Goal: Task Accomplishment & Management: Manage account settings

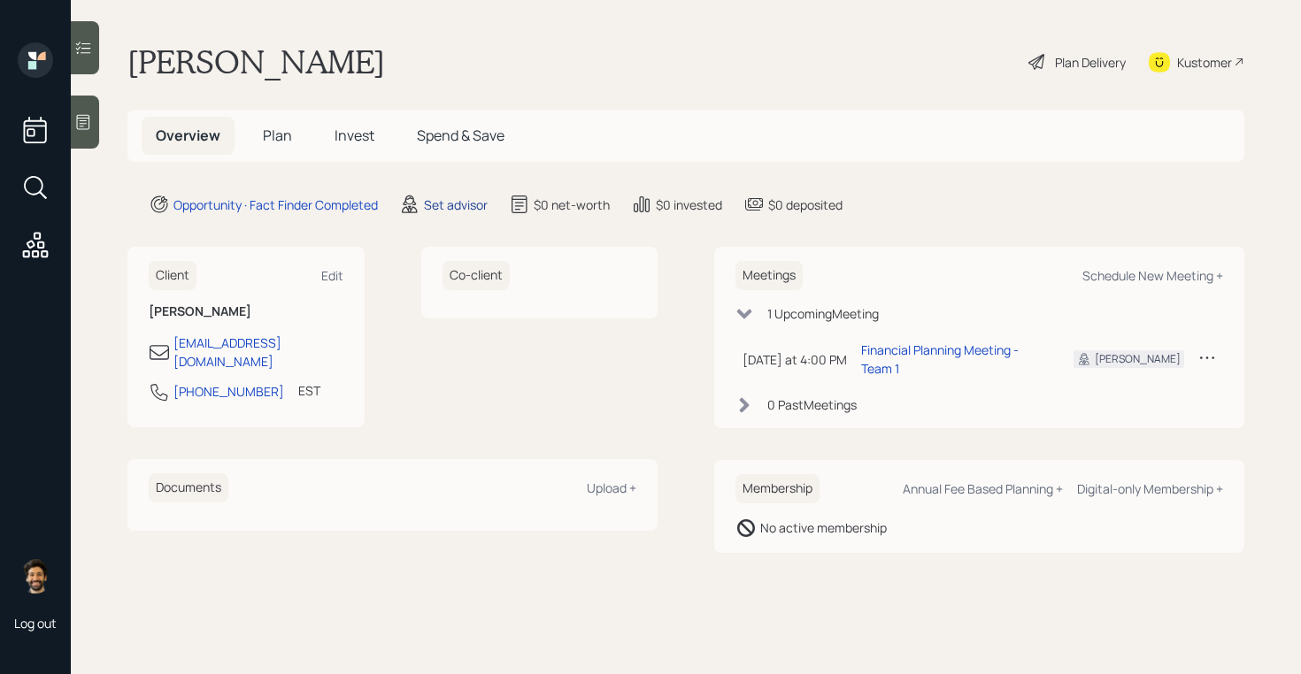
click at [448, 200] on div "Set advisor" at bounding box center [456, 205] width 64 height 19
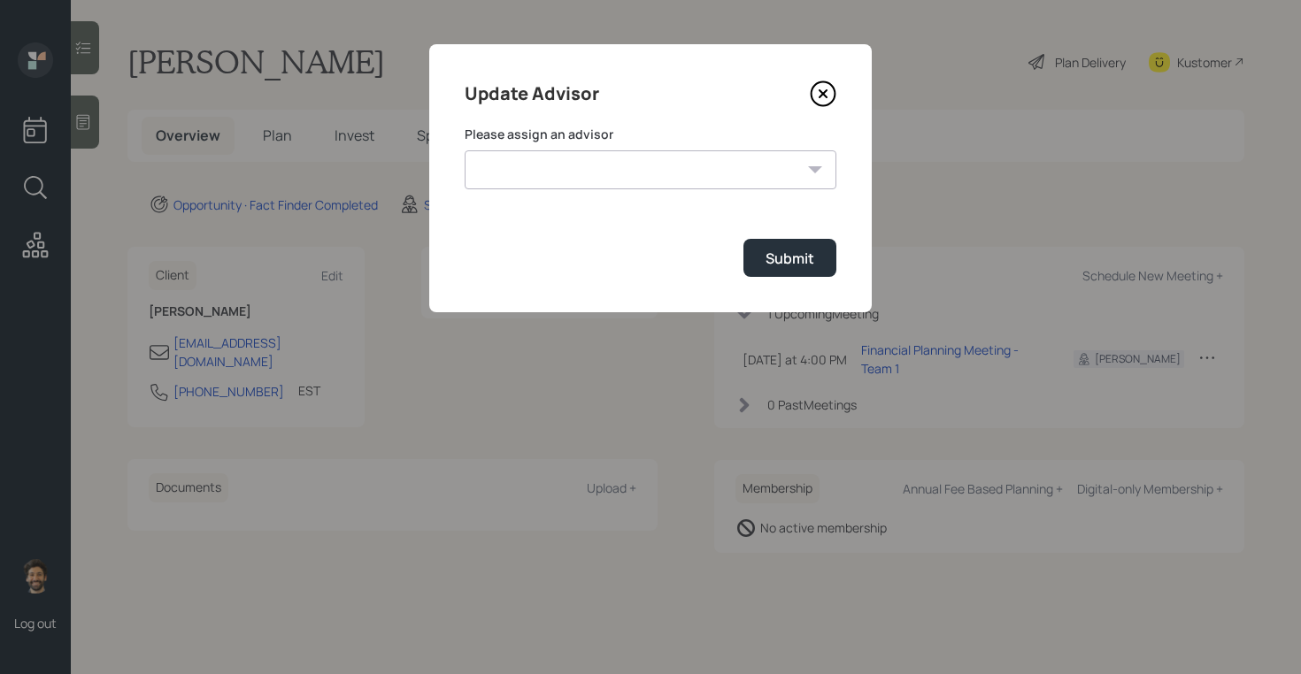
click at [547, 160] on select "Jonah Coleman Tyler End James DiStasi Treva Nostdahl Eric Schwartz Aleksandra S…" at bounding box center [650, 169] width 372 height 39
select select "f14b762f-c7c2-4b89-9227-8fa891345eea"
click at [464, 150] on select "Jonah Coleman Tyler End James DiStasi Treva Nostdahl Eric Schwartz Aleksandra S…" at bounding box center [650, 169] width 372 height 39
click at [779, 264] on div "Submit" at bounding box center [789, 258] width 49 height 19
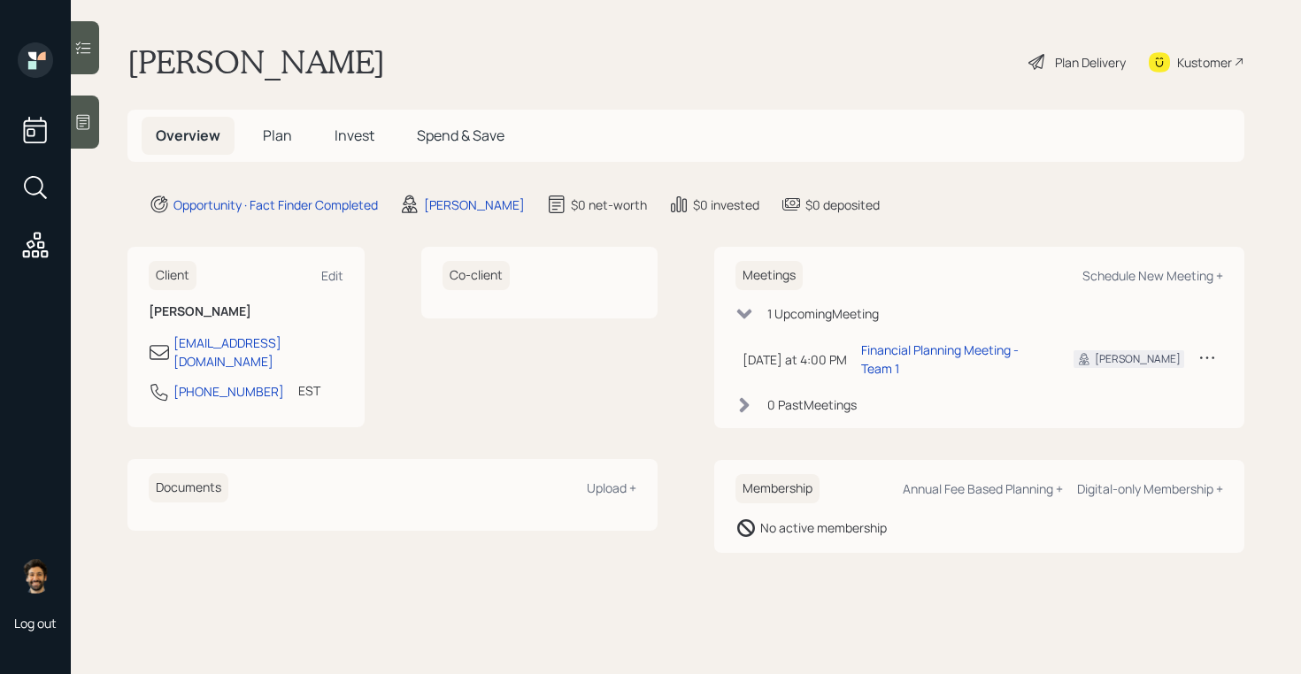
click at [266, 128] on span "Plan" at bounding box center [277, 135] width 29 height 19
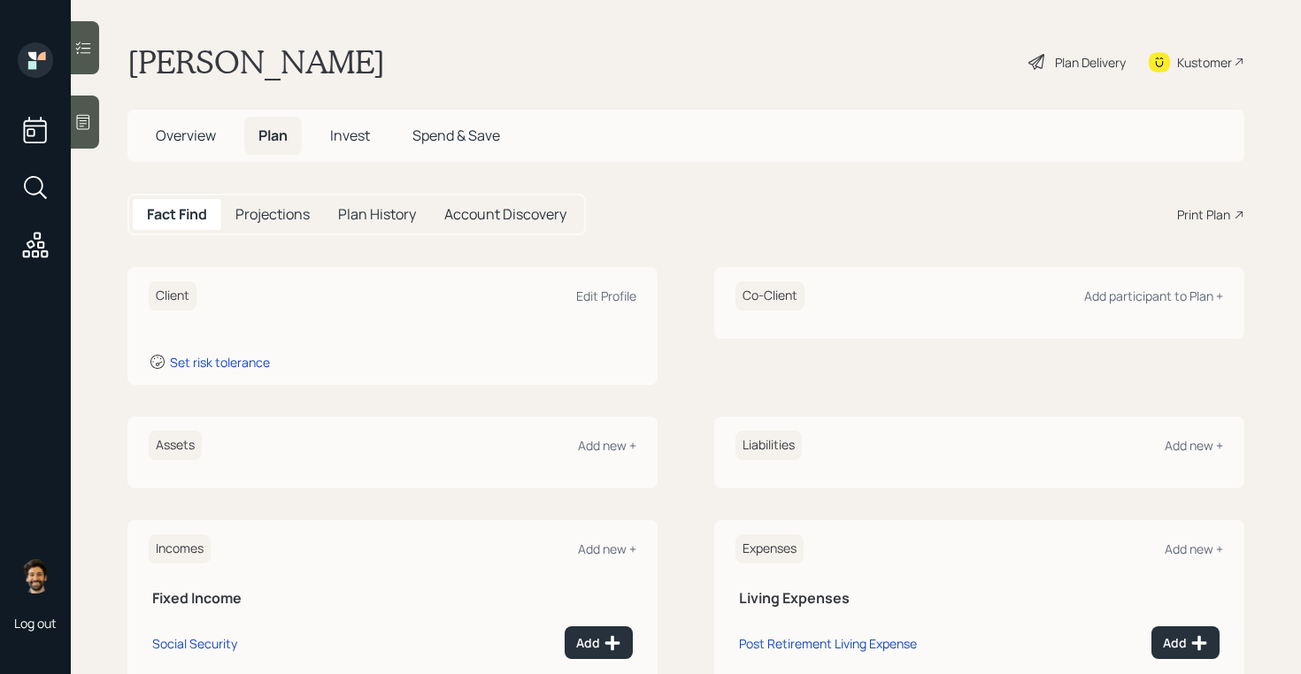
click at [73, 112] on div at bounding box center [85, 122] width 28 height 53
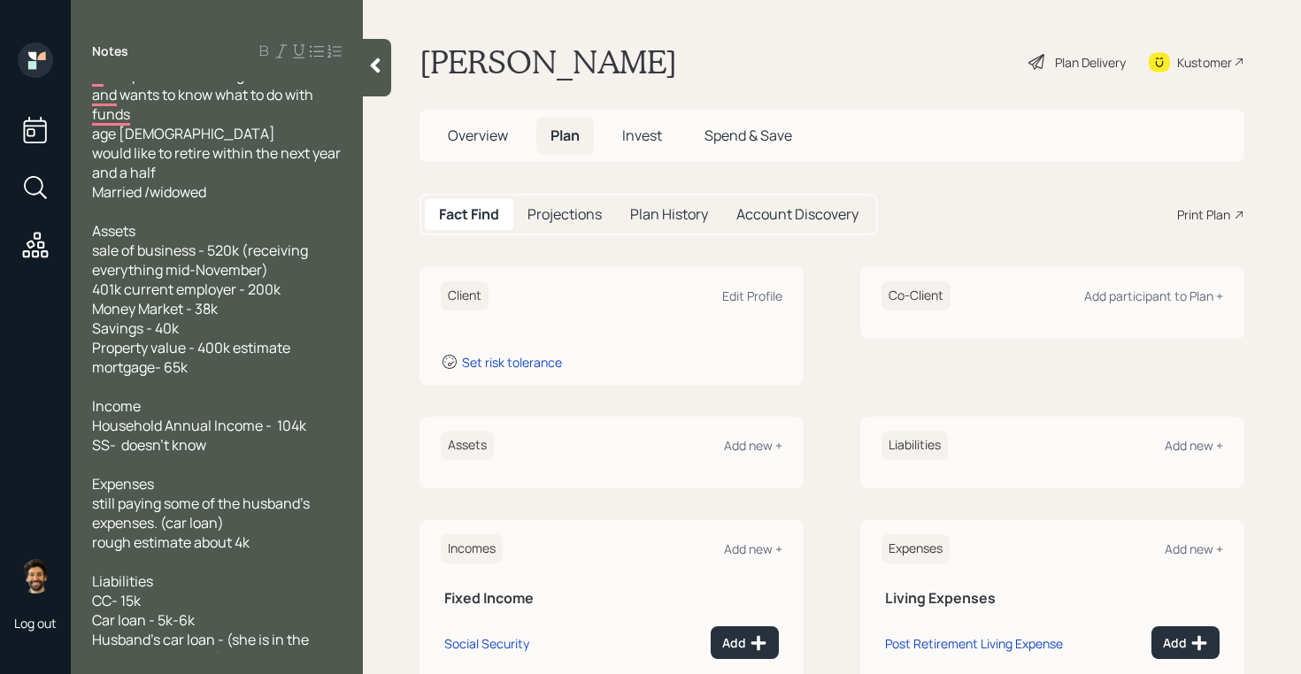
scroll to position [17, 0]
click at [757, 300] on div "Edit Profile" at bounding box center [752, 296] width 60 height 17
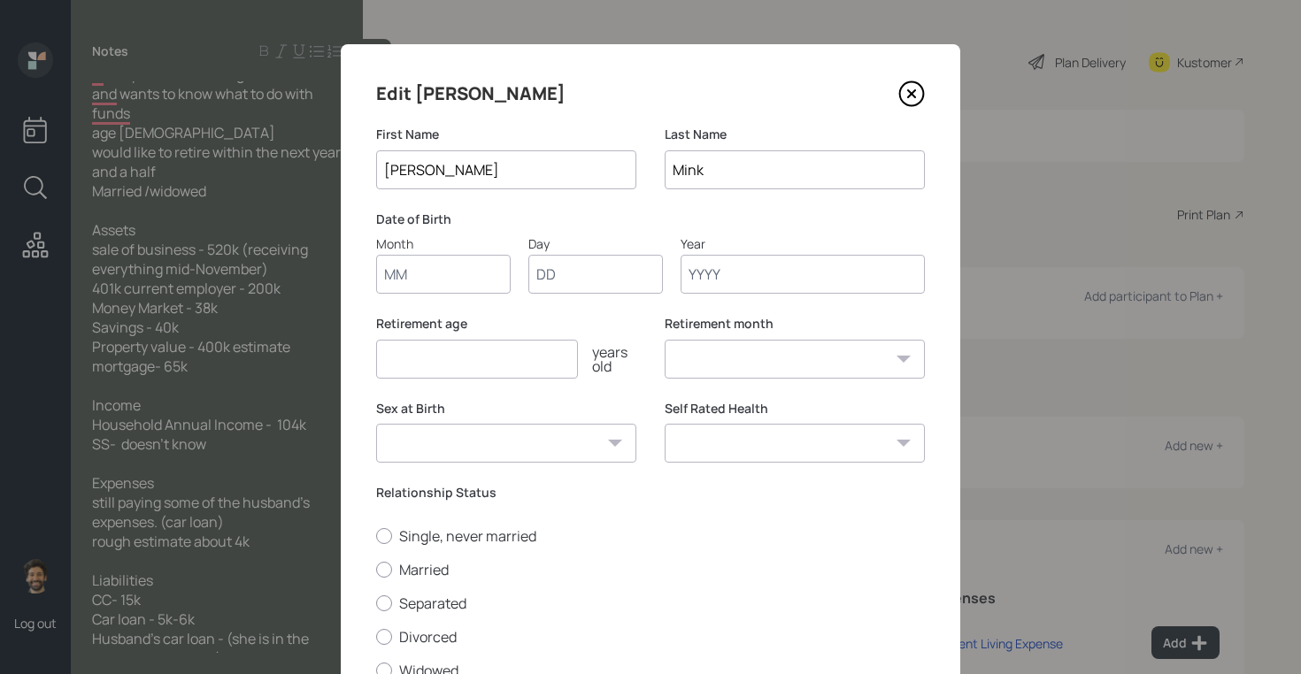
click at [398, 265] on input "Month" at bounding box center [443, 274] width 134 height 39
type input "01"
type input "1962"
select select "1"
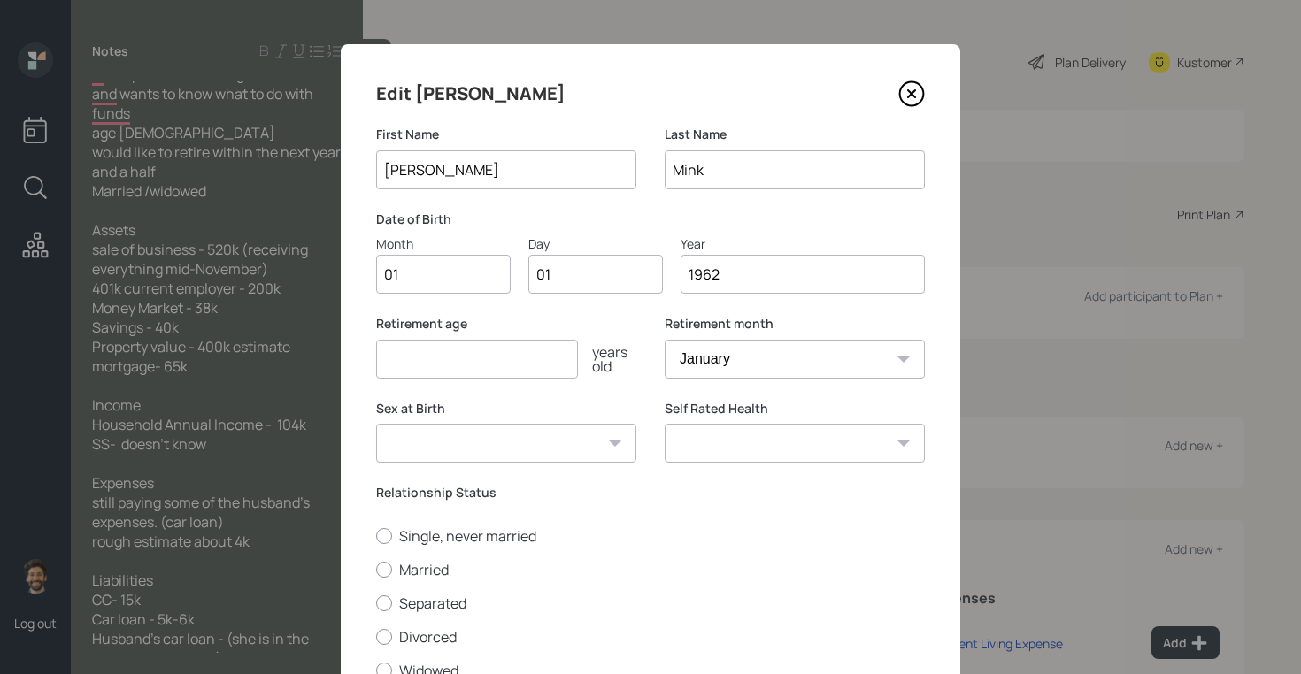
type input "1962"
click at [427, 368] on input "number" at bounding box center [477, 359] width 202 height 39
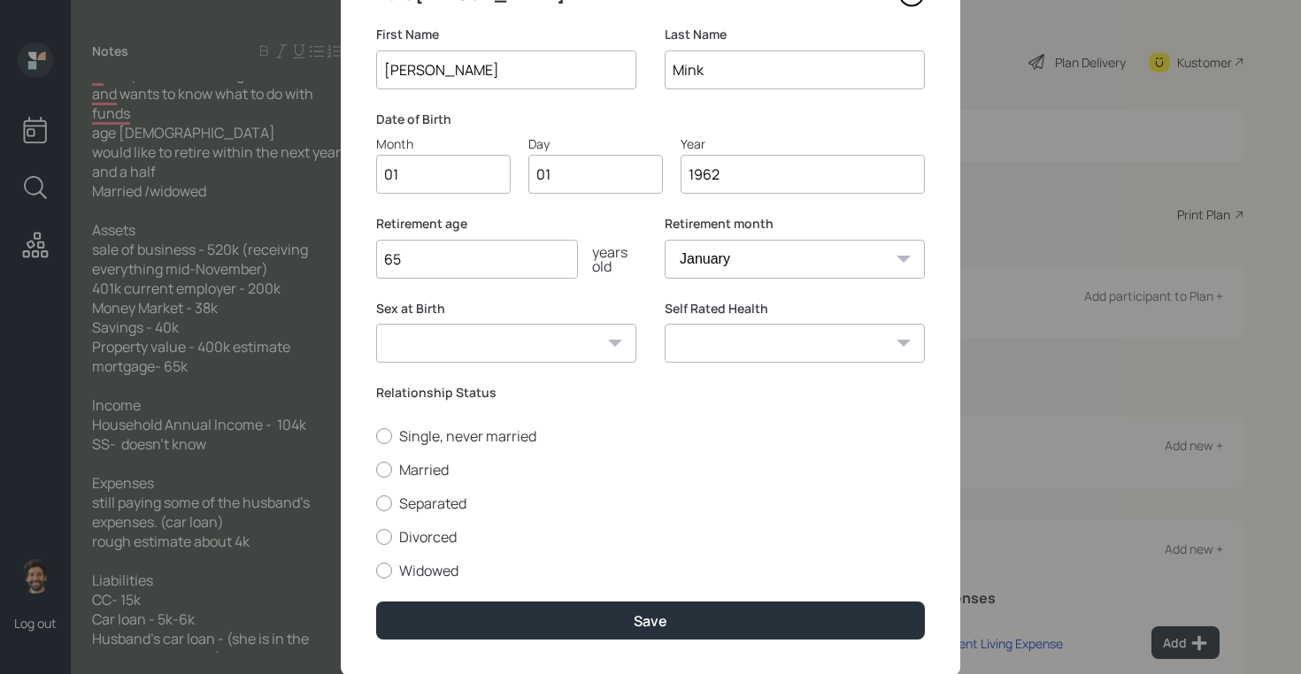
scroll to position [103, 0]
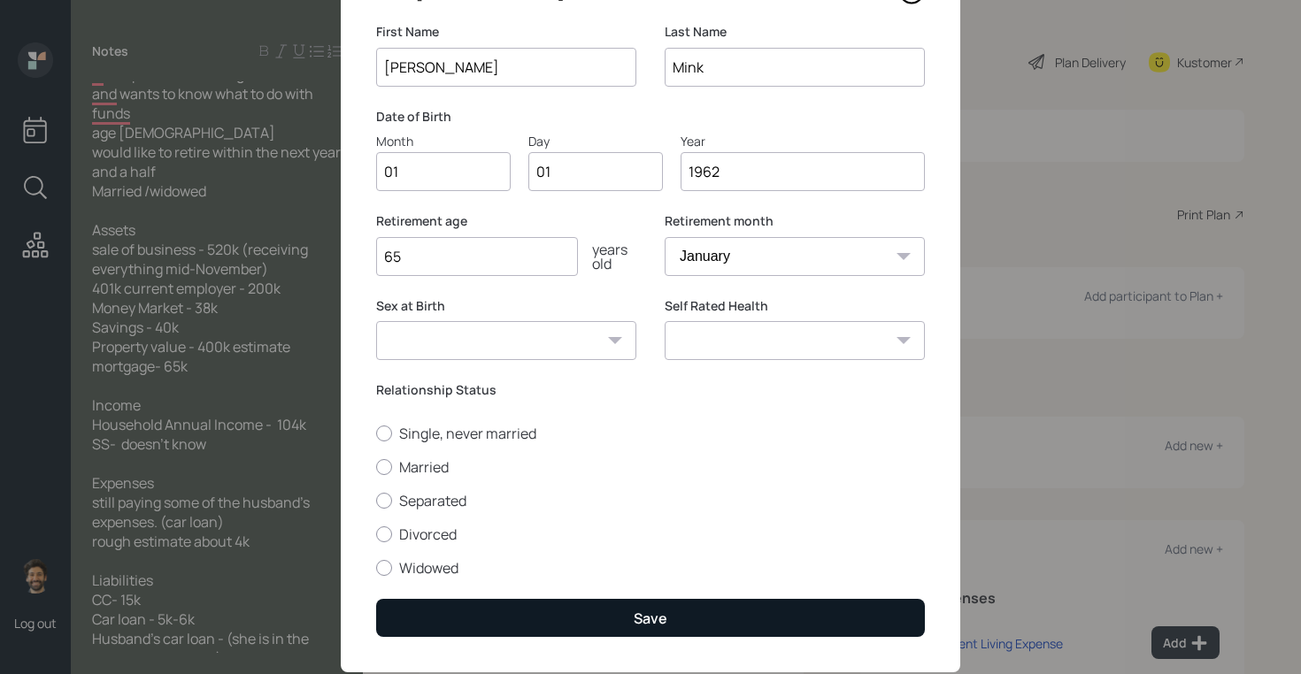
type input "65"
click at [455, 626] on button "Save" at bounding box center [650, 618] width 549 height 38
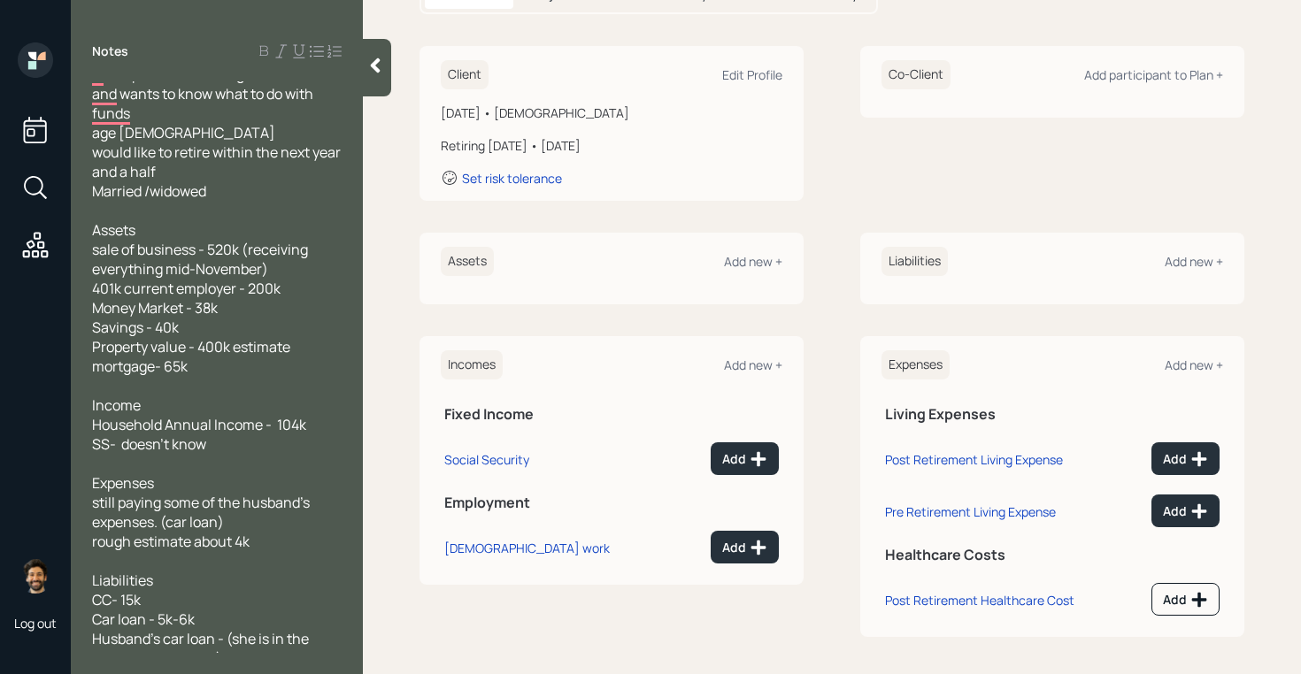
scroll to position [226, 0]
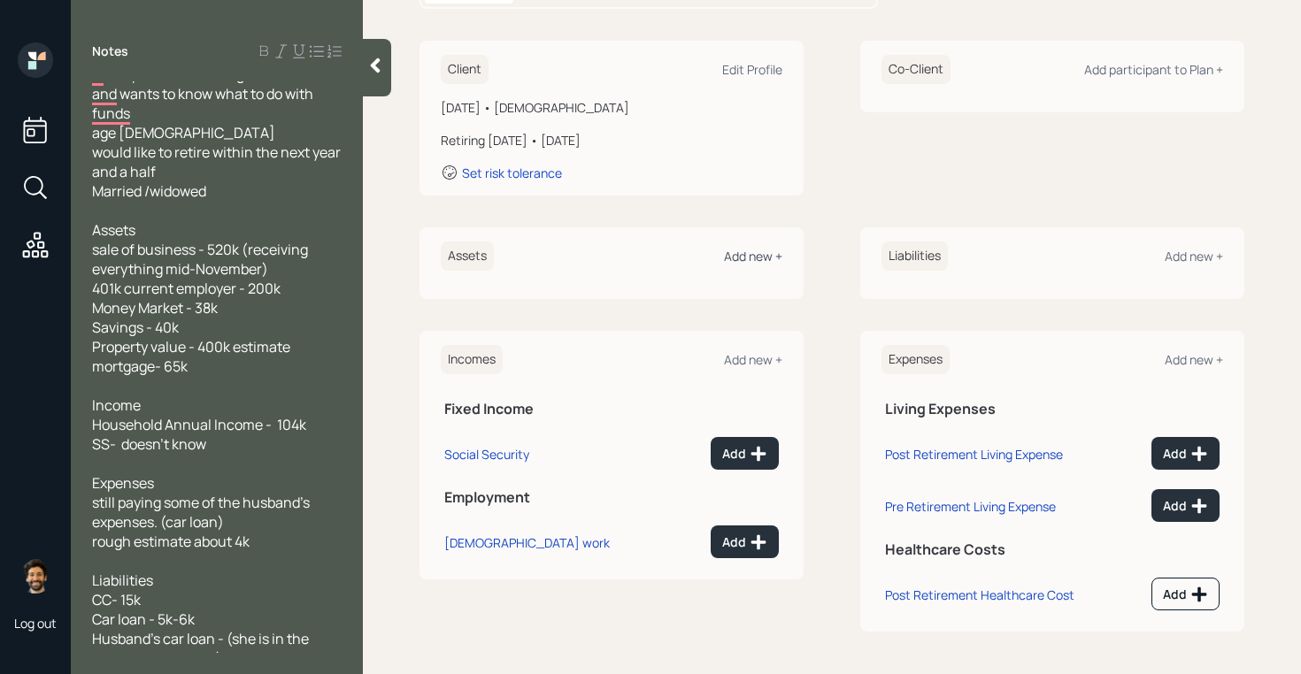
click at [744, 257] on div "Add new +" at bounding box center [753, 256] width 58 height 17
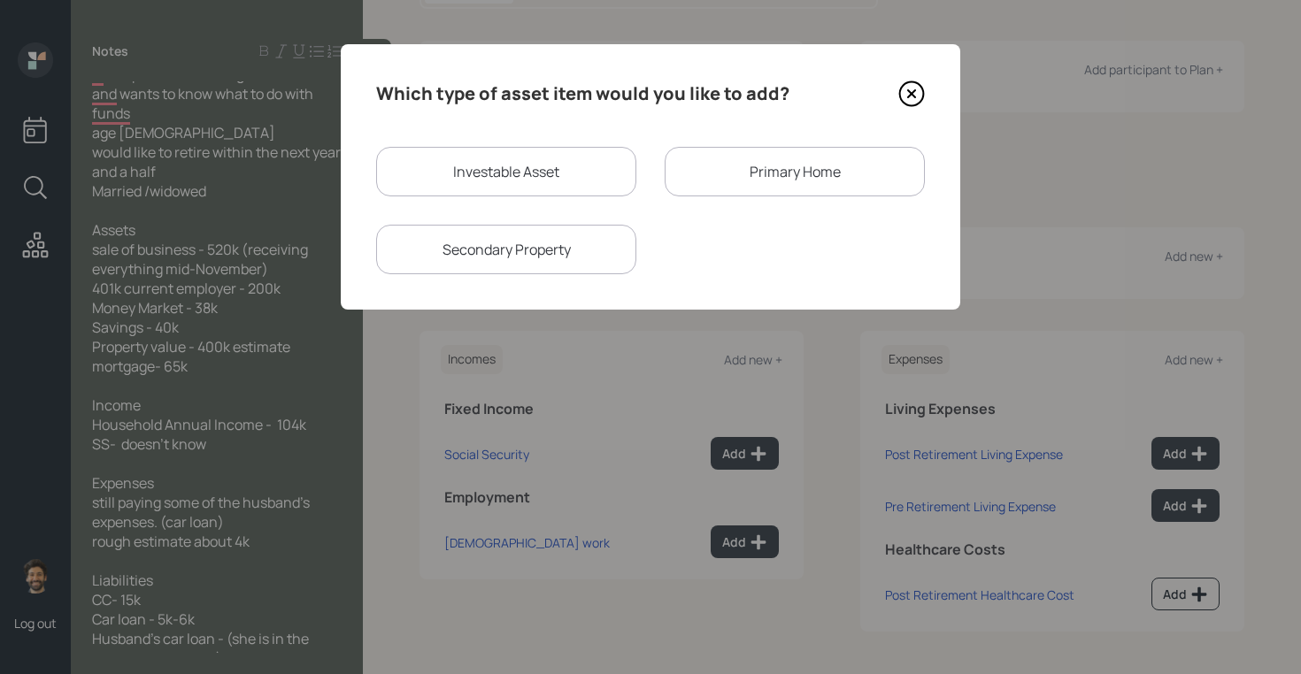
click at [484, 170] on div "Investable Asset" at bounding box center [506, 172] width 260 height 50
select select "taxable"
select select "balanced"
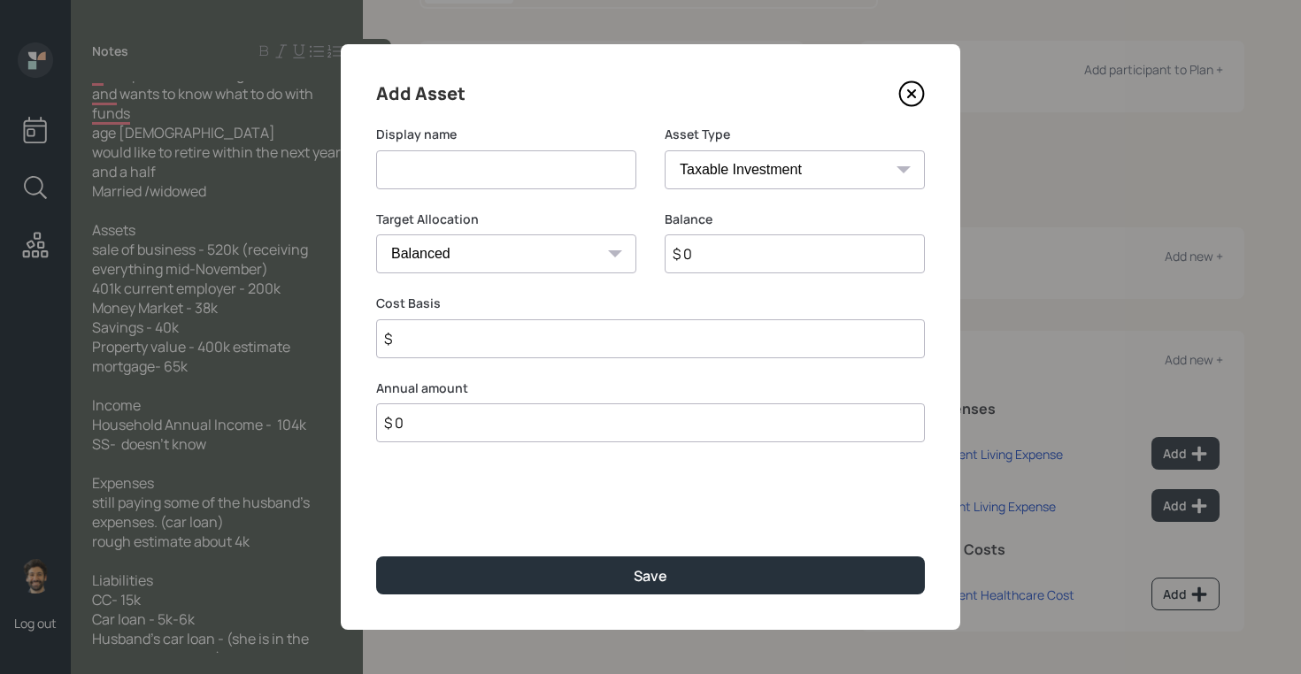
click at [471, 180] on input at bounding box center [506, 169] width 260 height 39
type input "Sale of Business Proceeds"
click at [722, 269] on input "$ 0" at bounding box center [794, 253] width 260 height 39
type input "$ 520,000"
click at [471, 335] on input "$" at bounding box center [650, 338] width 549 height 39
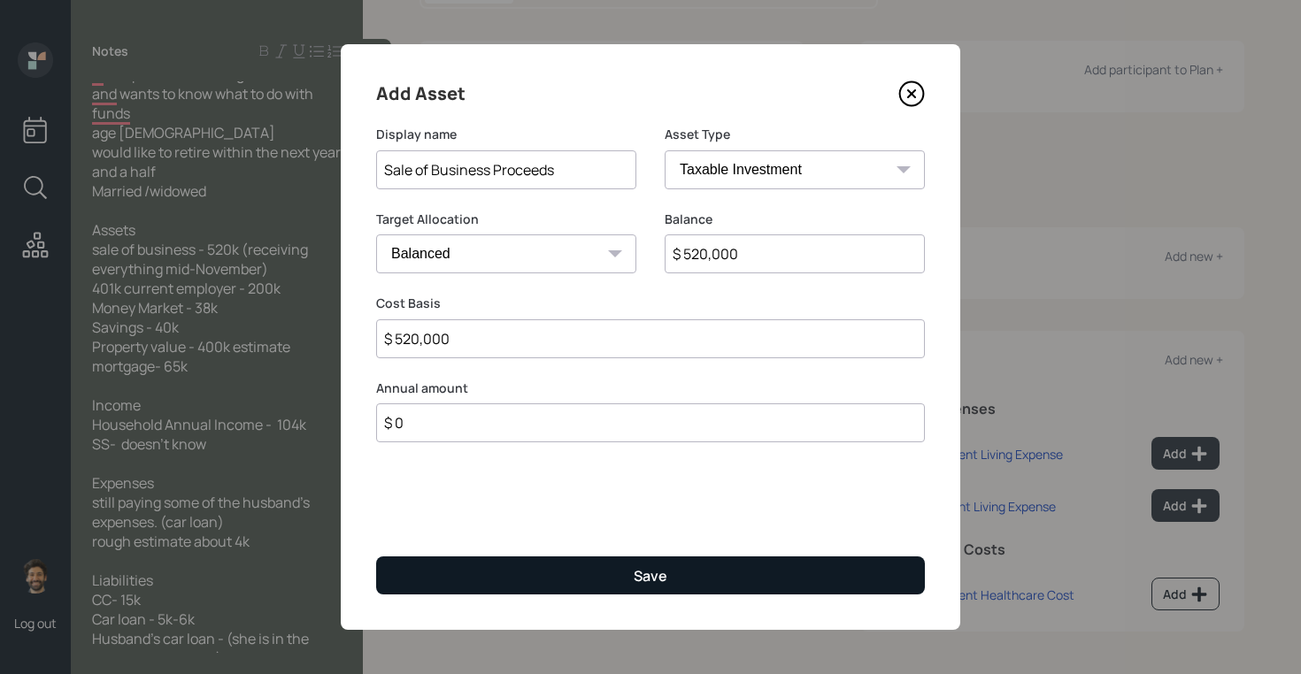
type input "$ 520,000"
click at [434, 572] on button "Save" at bounding box center [650, 576] width 549 height 38
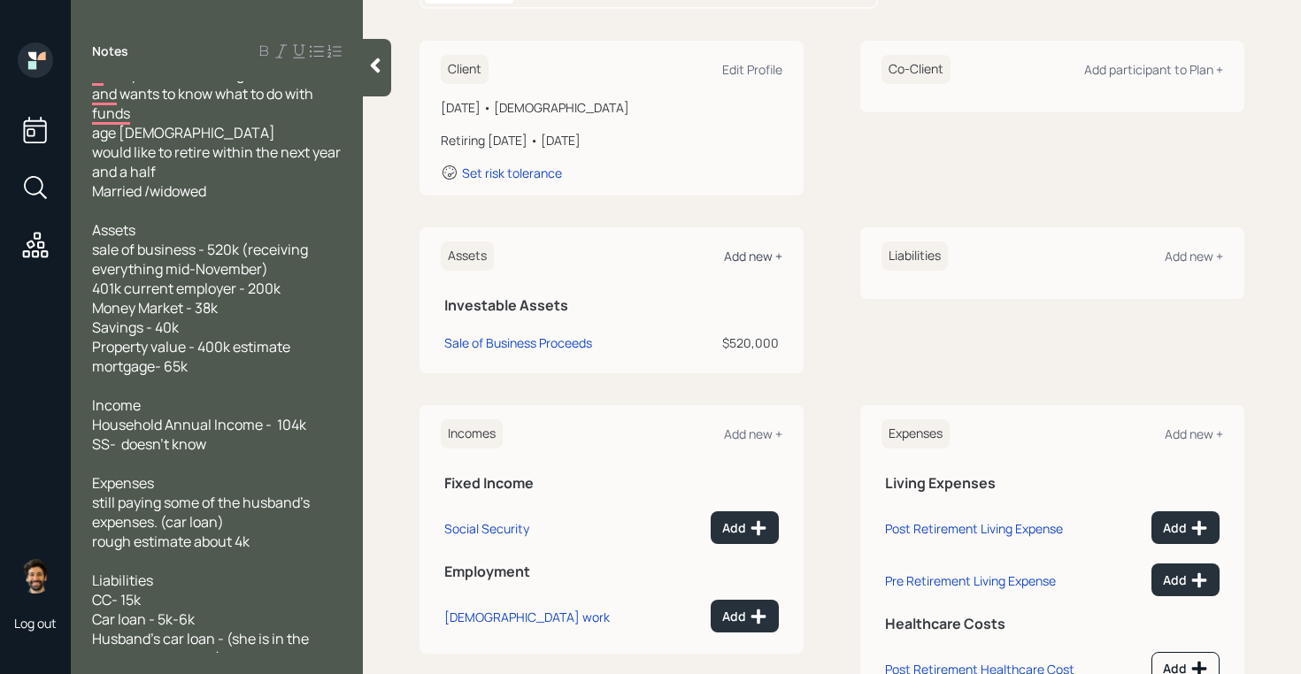
click at [748, 259] on div "Add new +" at bounding box center [753, 256] width 58 height 17
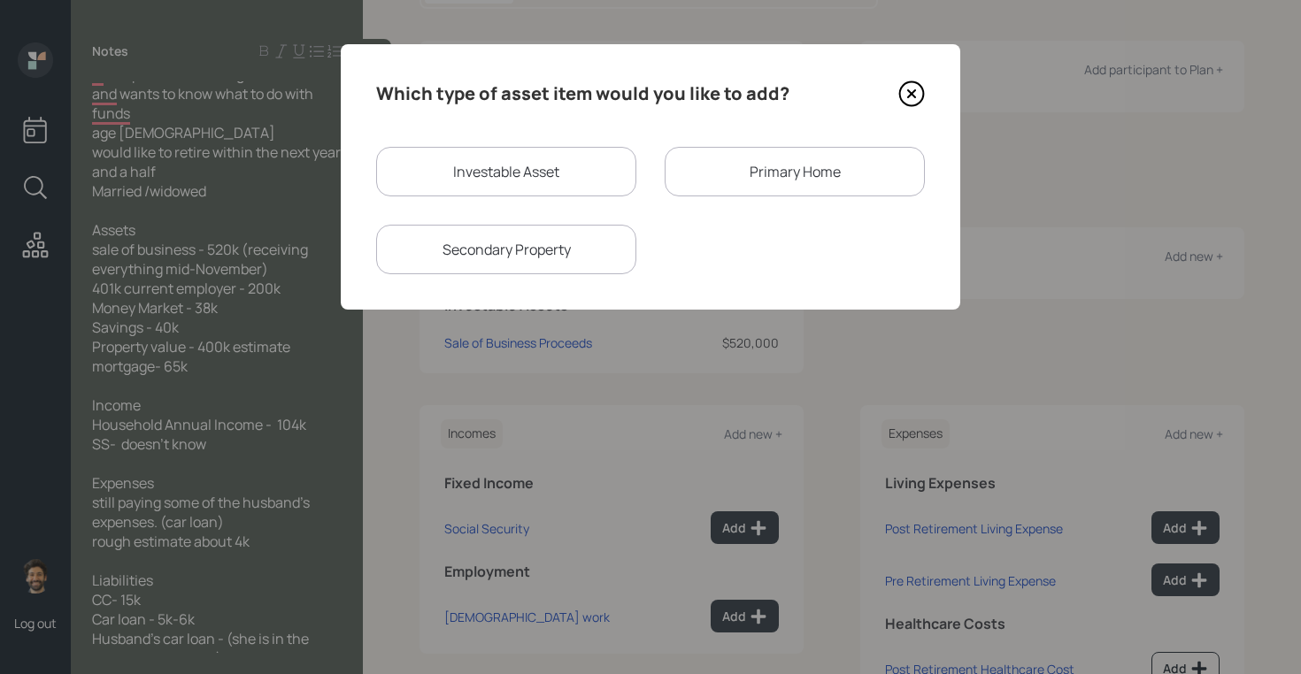
click at [485, 182] on div "Investable Asset" at bounding box center [506, 172] width 260 height 50
select select "taxable"
select select "balanced"
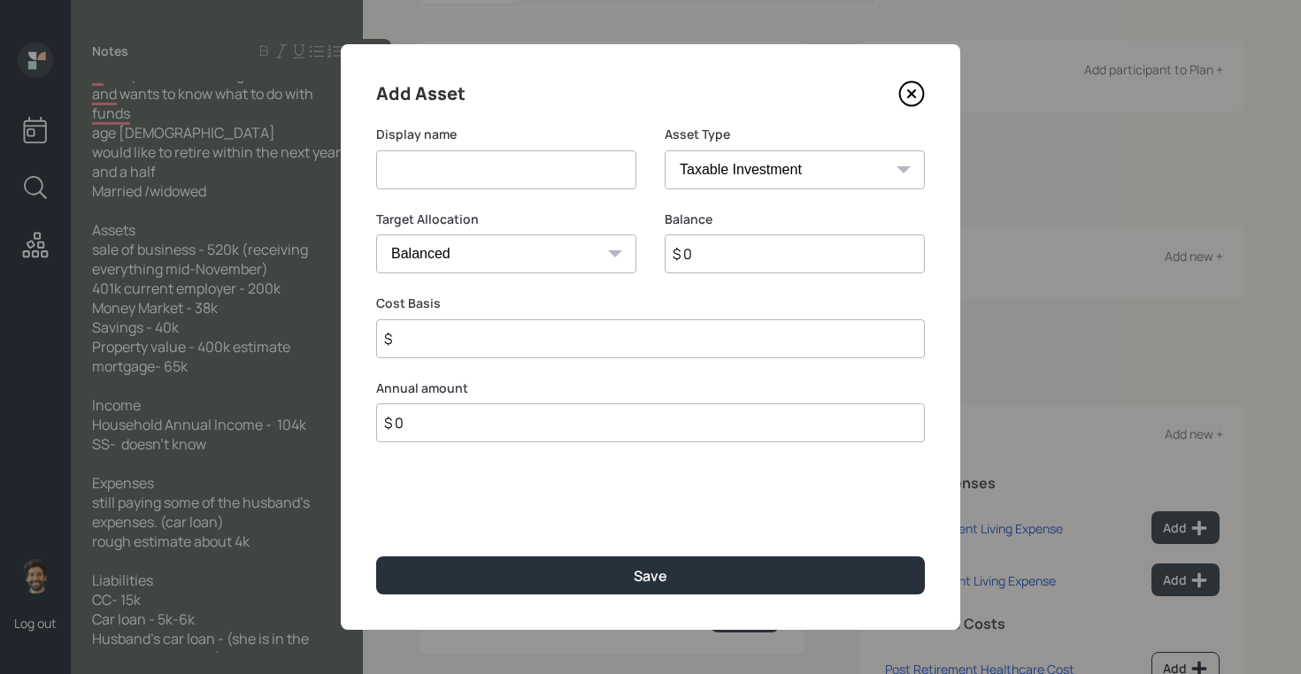
click at [446, 177] on input at bounding box center [506, 169] width 260 height 39
type input "Current 401k"
click at [726, 250] on input "$ 0" at bounding box center [794, 253] width 260 height 39
type input "$ 200,000"
click at [689, 172] on select "SEP IRA IRA Roth IRA 401(k) Roth 401(k) 403(b) Roth 403(b) 457(b) Roth 457(b) H…" at bounding box center [794, 169] width 260 height 39
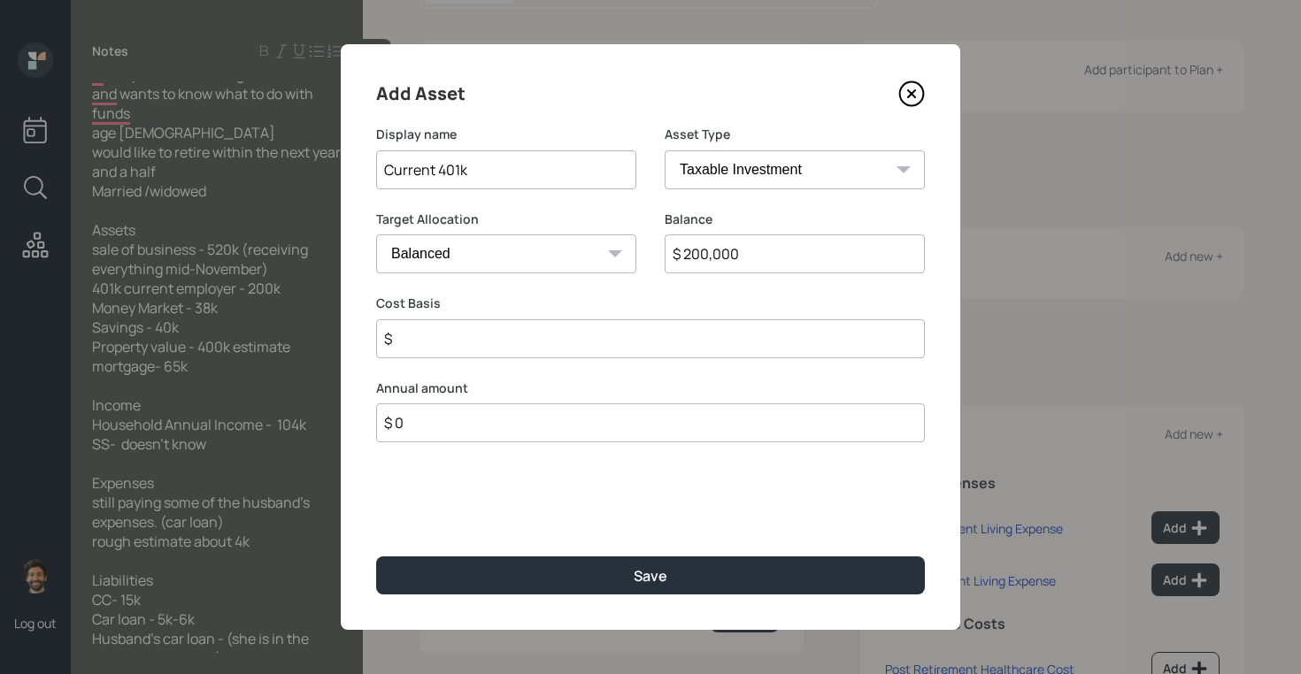
select select "company_sponsored"
click at [664, 150] on select "SEP IRA IRA Roth IRA 401(k) Roth 401(k) 403(b) Roth 403(b) 457(b) Roth 457(b) H…" at bounding box center [794, 169] width 260 height 39
click at [419, 345] on input "number" at bounding box center [493, 338] width 234 height 39
type input "2"
click at [411, 334] on input "2" at bounding box center [493, 338] width 234 height 39
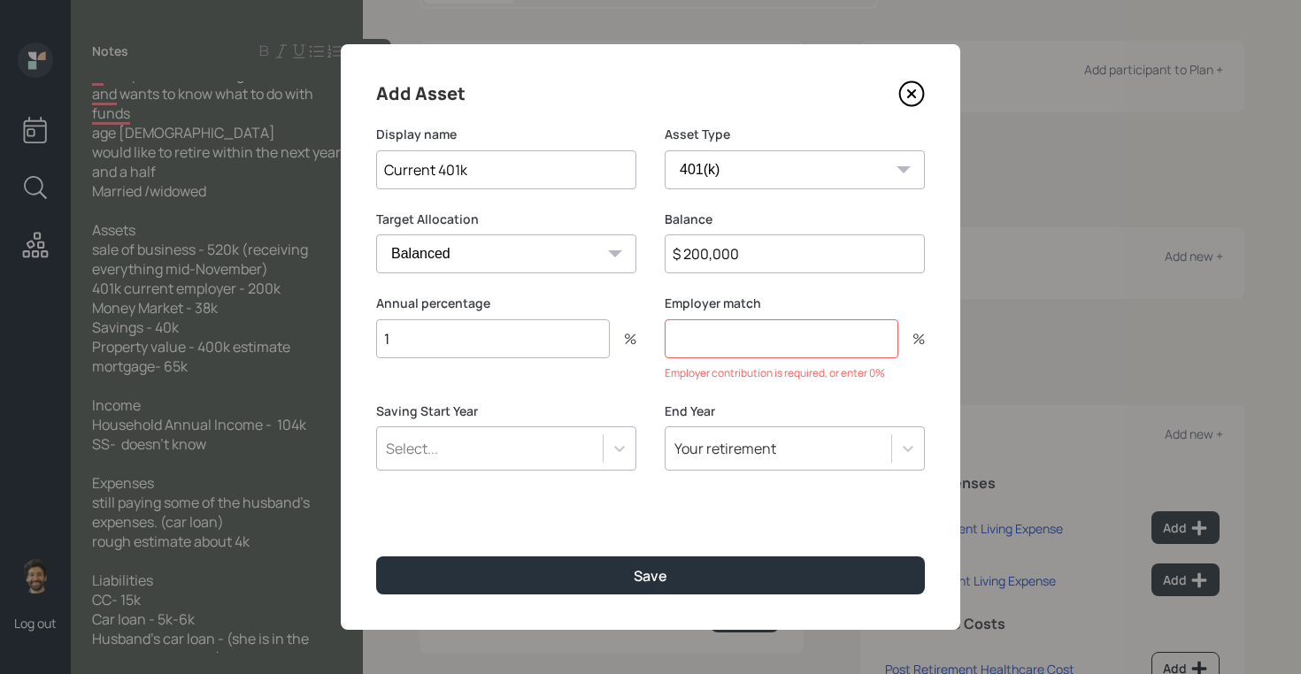
type input "1"
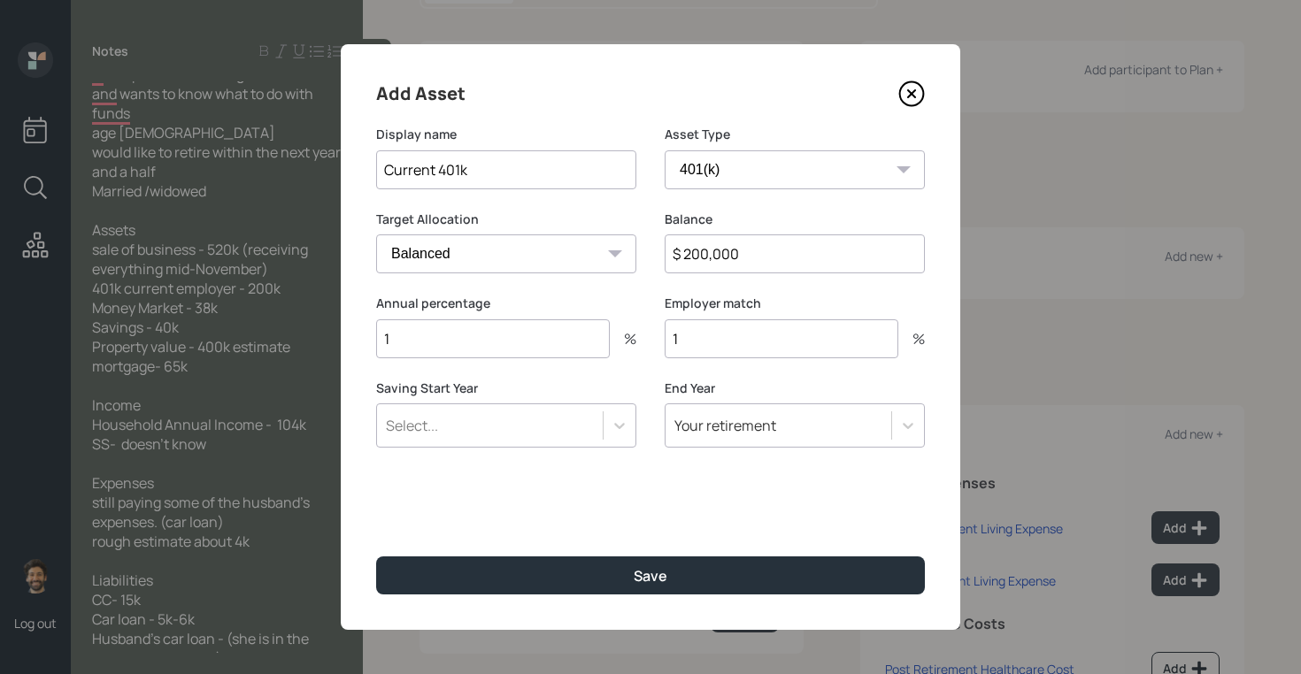
type input "1"
click at [458, 416] on div "Select..." at bounding box center [490, 426] width 226 height 30
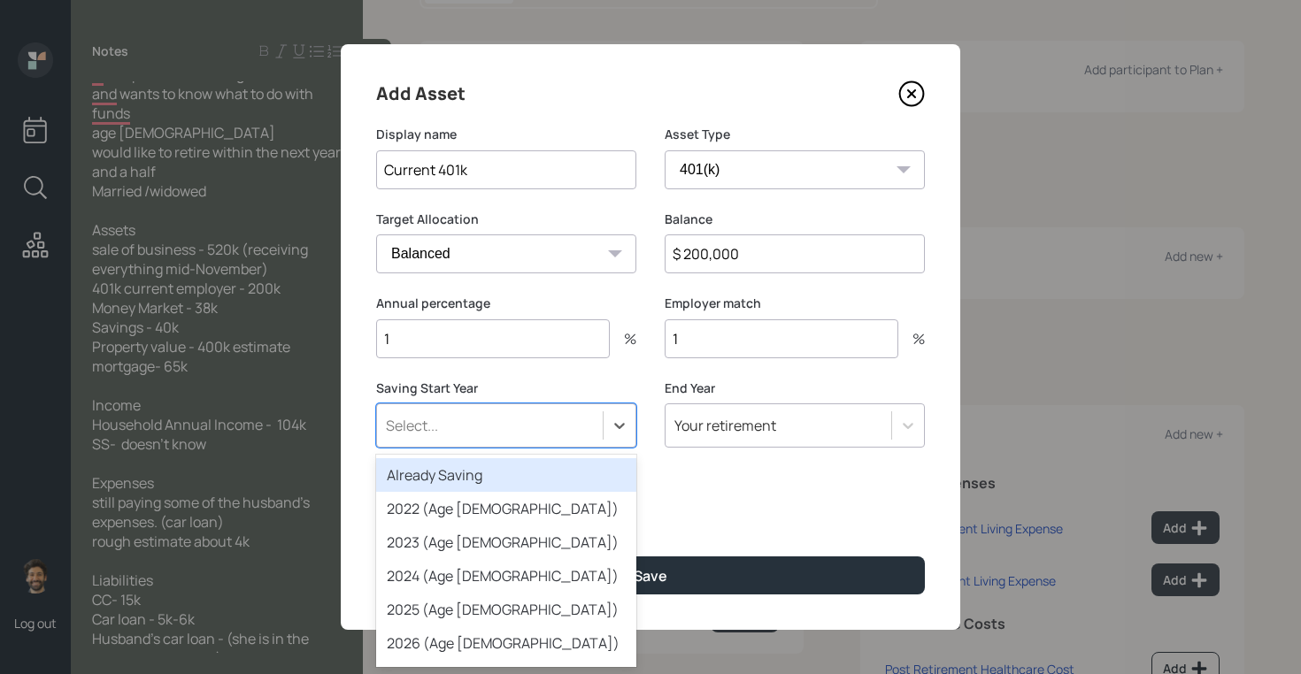
click at [466, 468] on div "Already Saving" at bounding box center [506, 475] width 260 height 34
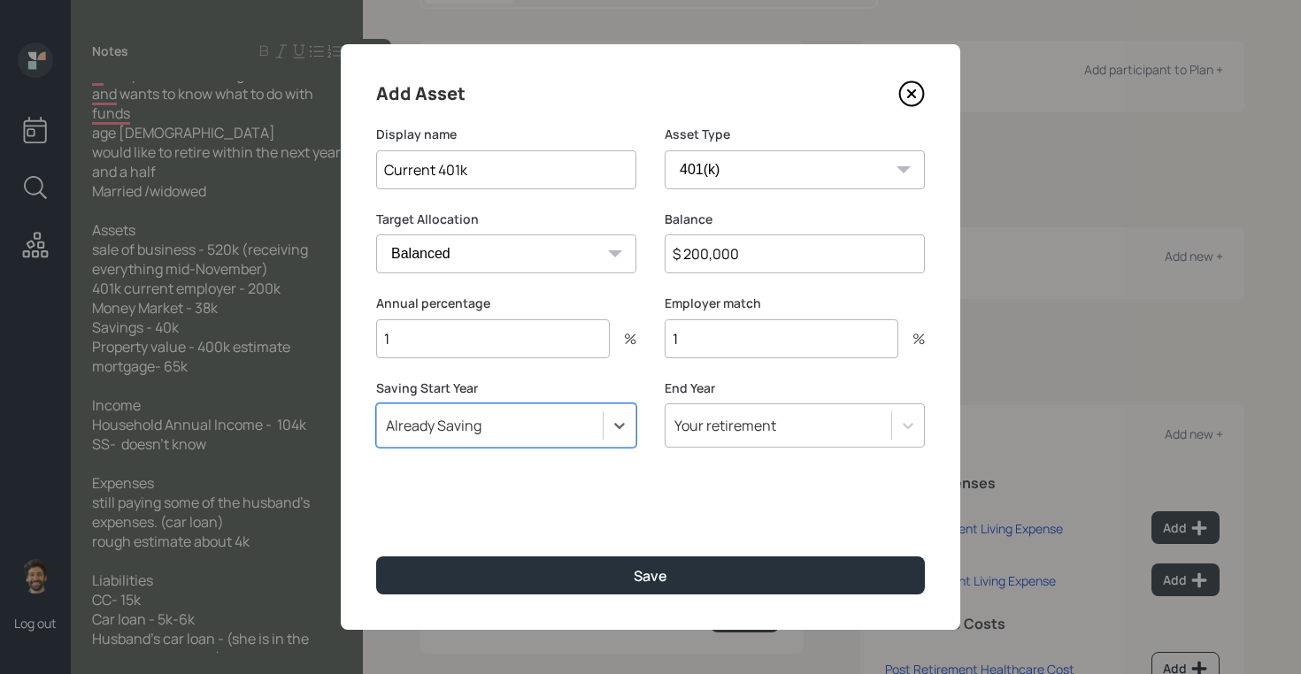
click at [464, 549] on div "Add Asset Display name Current 401k Asset Type SEP IRA IRA Roth IRA 401(k) Roth…" at bounding box center [650, 337] width 619 height 586
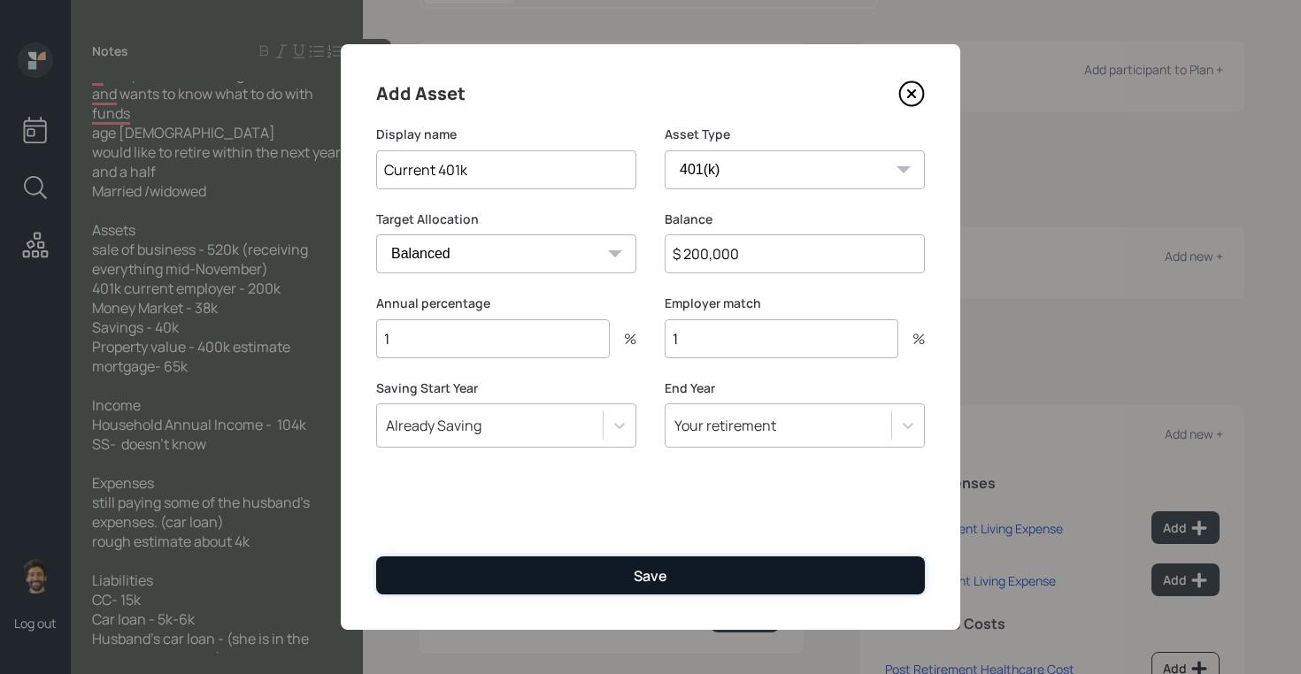
click at [464, 565] on button "Save" at bounding box center [650, 576] width 549 height 38
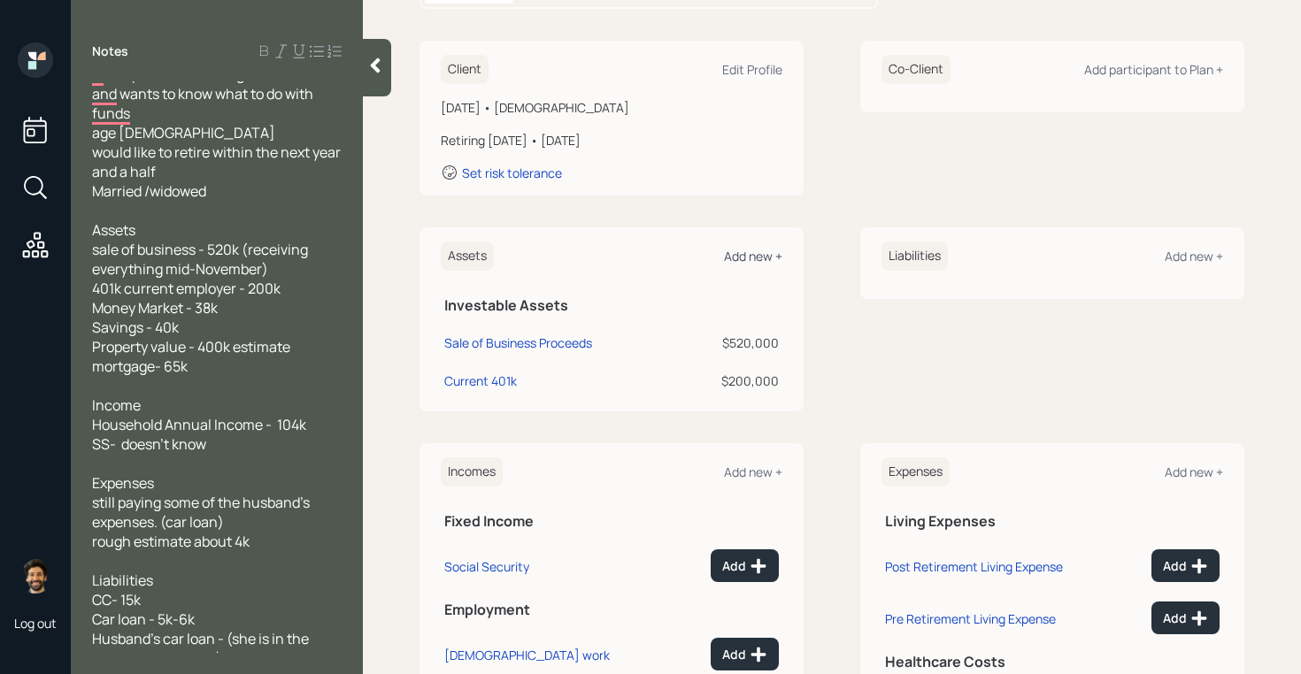
click at [743, 256] on div "Add new +" at bounding box center [753, 256] width 58 height 17
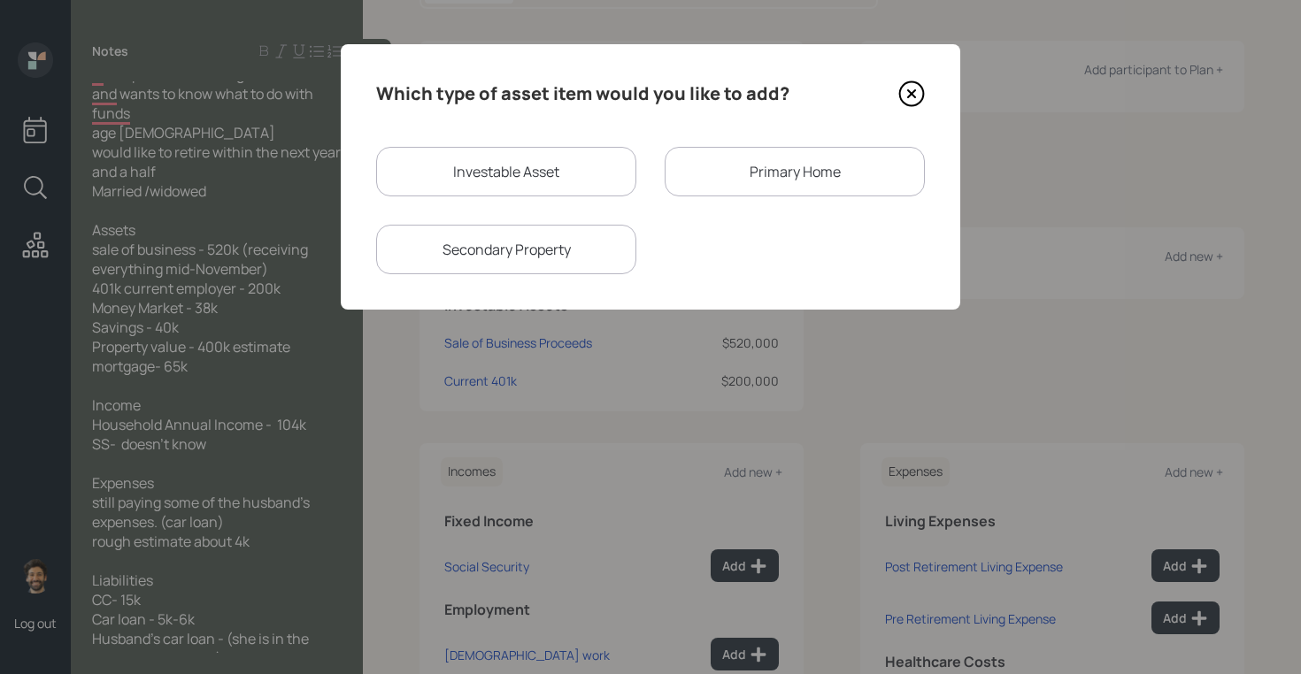
click at [480, 163] on div "Investable Asset" at bounding box center [506, 172] width 260 height 50
select select "taxable"
select select "balanced"
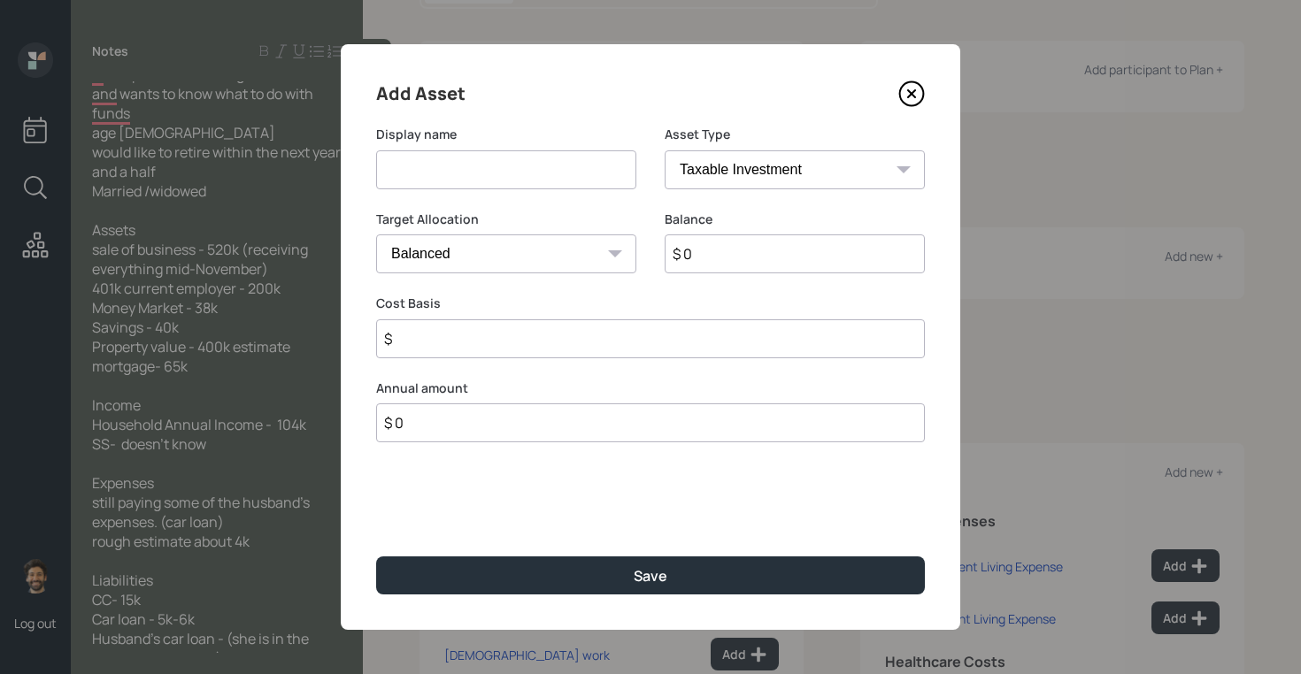
click at [457, 178] on input at bounding box center [506, 169] width 260 height 39
type input "Money Market / Savings"
click at [685, 261] on input "$ 0" at bounding box center [794, 253] width 260 height 39
type input "$ 78,000"
click at [704, 175] on select "SEP IRA IRA Roth IRA 401(k) Roth 401(k) 403(b) Roth 403(b) 457(b) Roth 457(b) H…" at bounding box center [794, 169] width 260 height 39
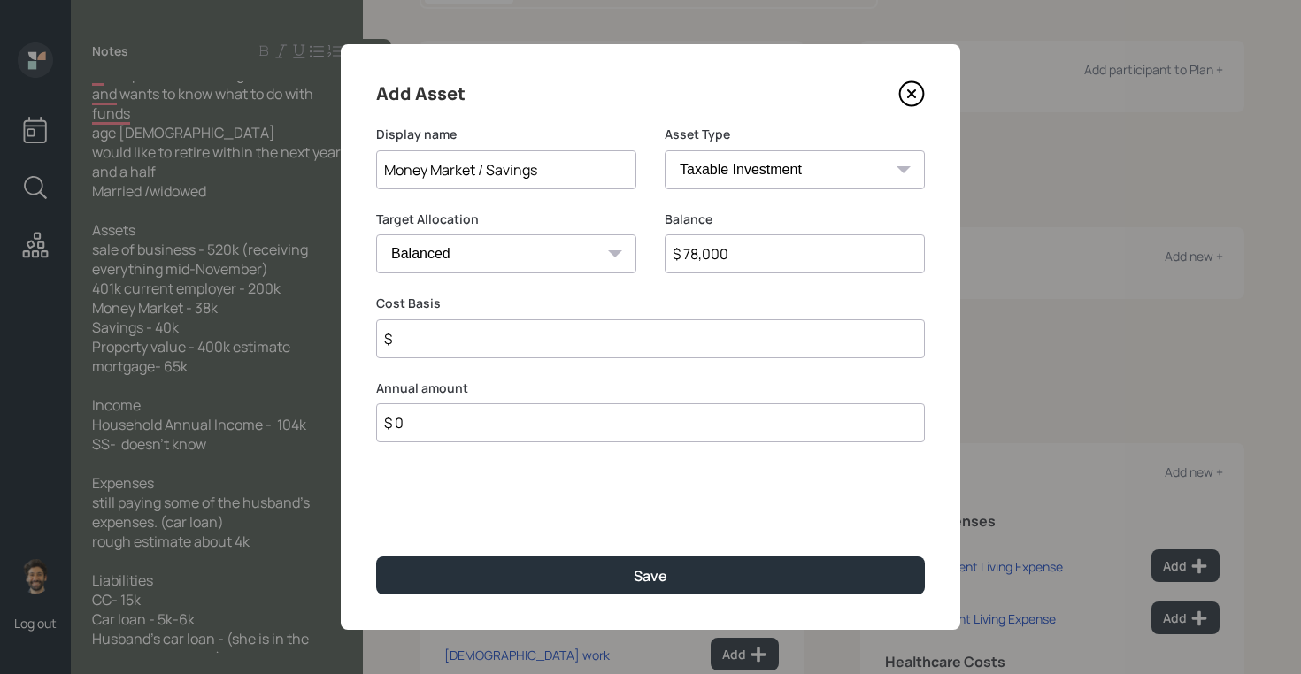
select select "emergency_fund"
click at [664, 150] on select "SEP IRA IRA Roth IRA 401(k) Roth 401(k) 403(b) Roth 403(b) 457(b) Roth 457(b) H…" at bounding box center [794, 169] width 260 height 39
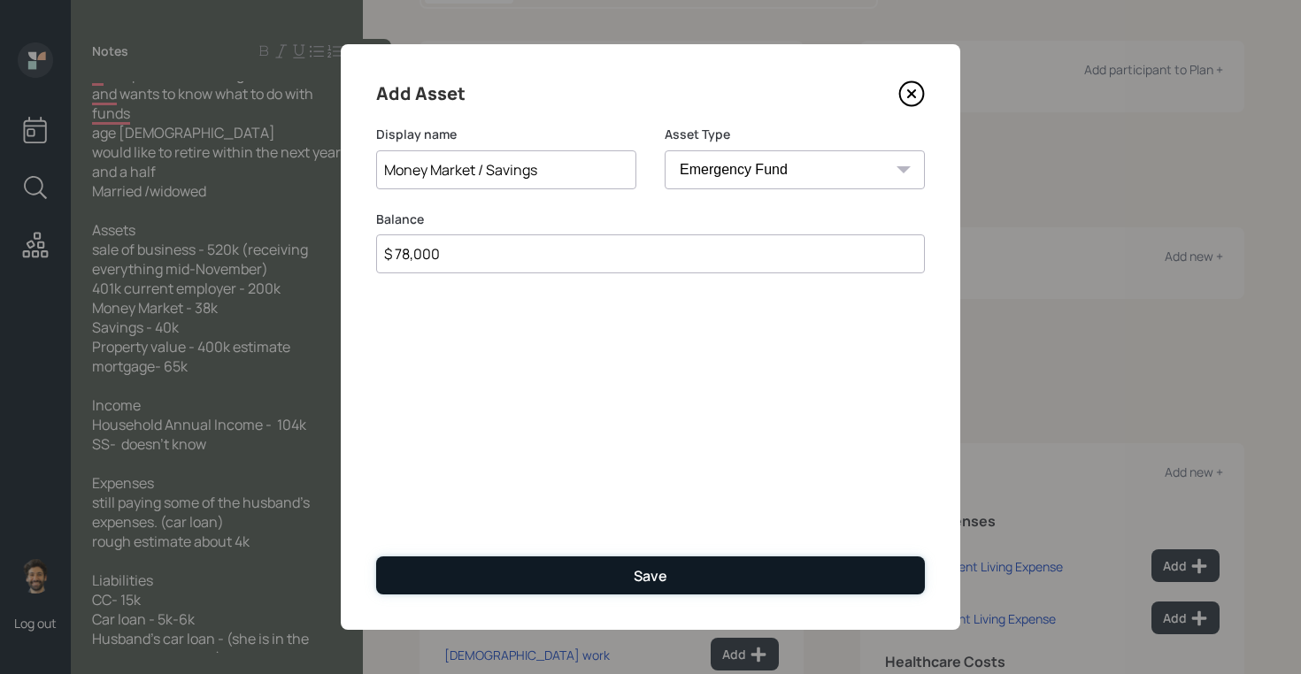
click at [478, 565] on button "Save" at bounding box center [650, 576] width 549 height 38
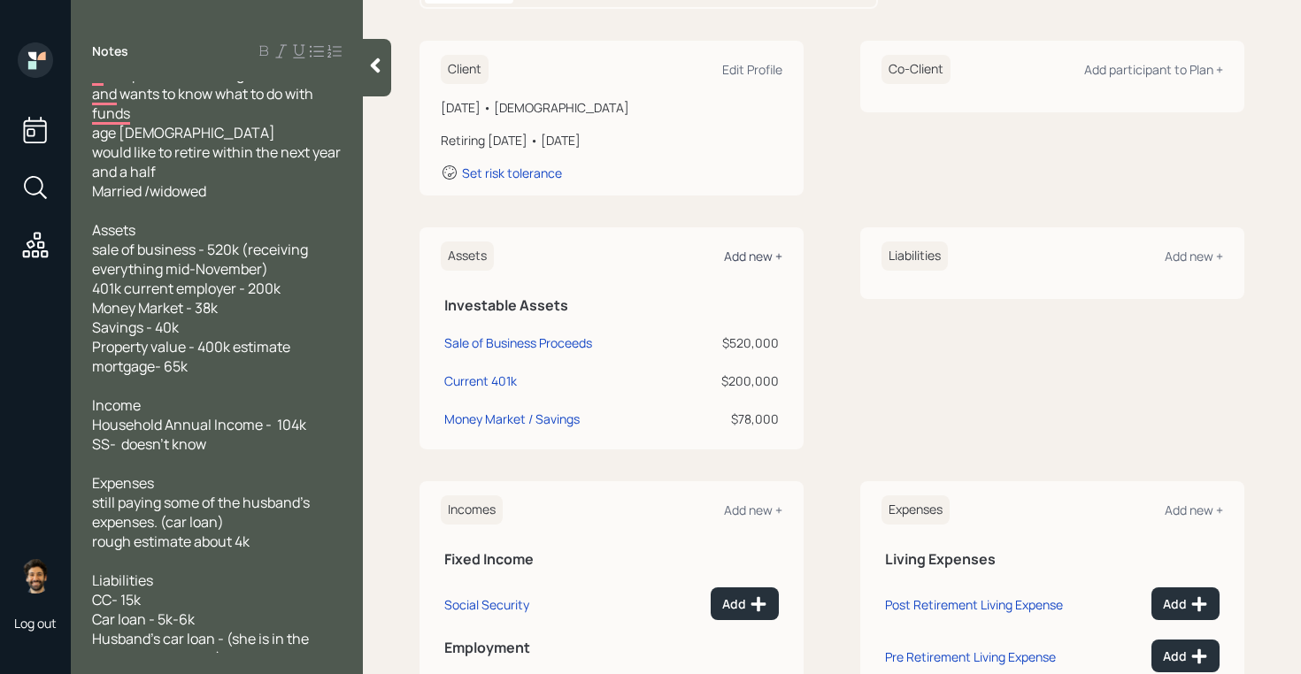
click at [760, 257] on div "Add new +" at bounding box center [753, 256] width 58 height 17
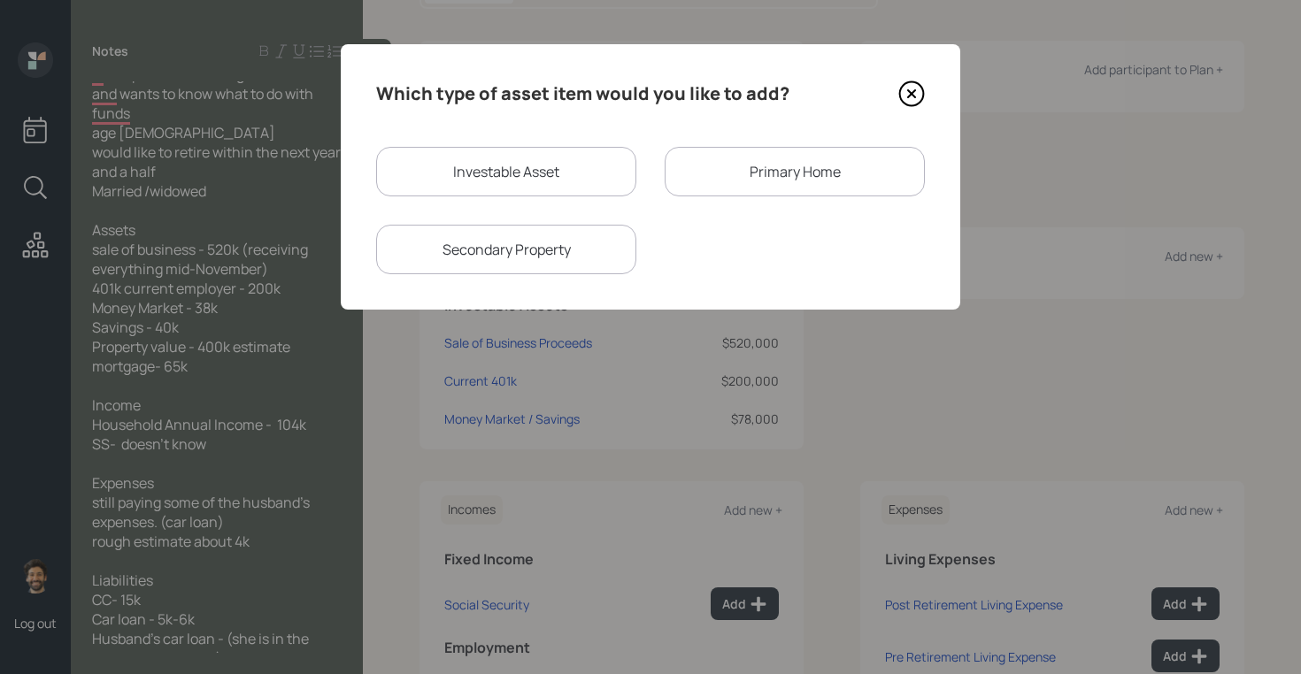
click at [681, 175] on div "Primary Home" at bounding box center [794, 172] width 260 height 50
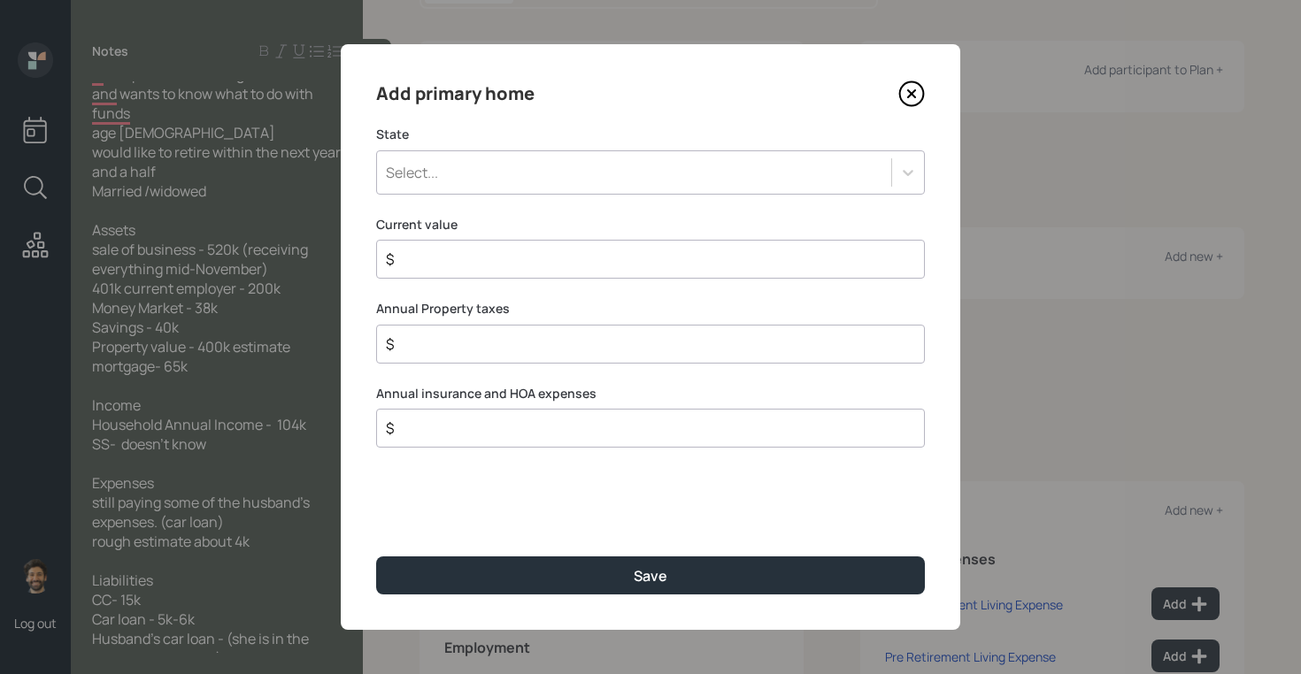
click at [511, 173] on div "Select..." at bounding box center [634, 172] width 514 height 30
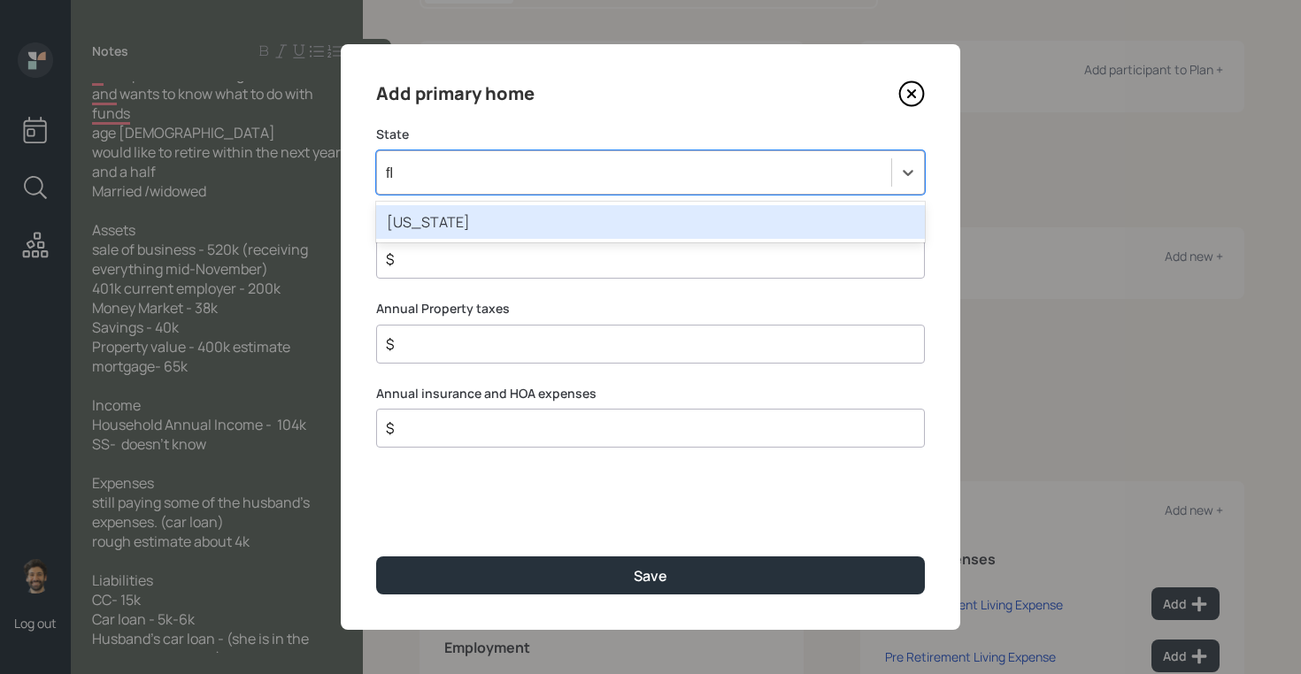
type input "flo"
click at [496, 207] on div "Florida" at bounding box center [650, 222] width 549 height 34
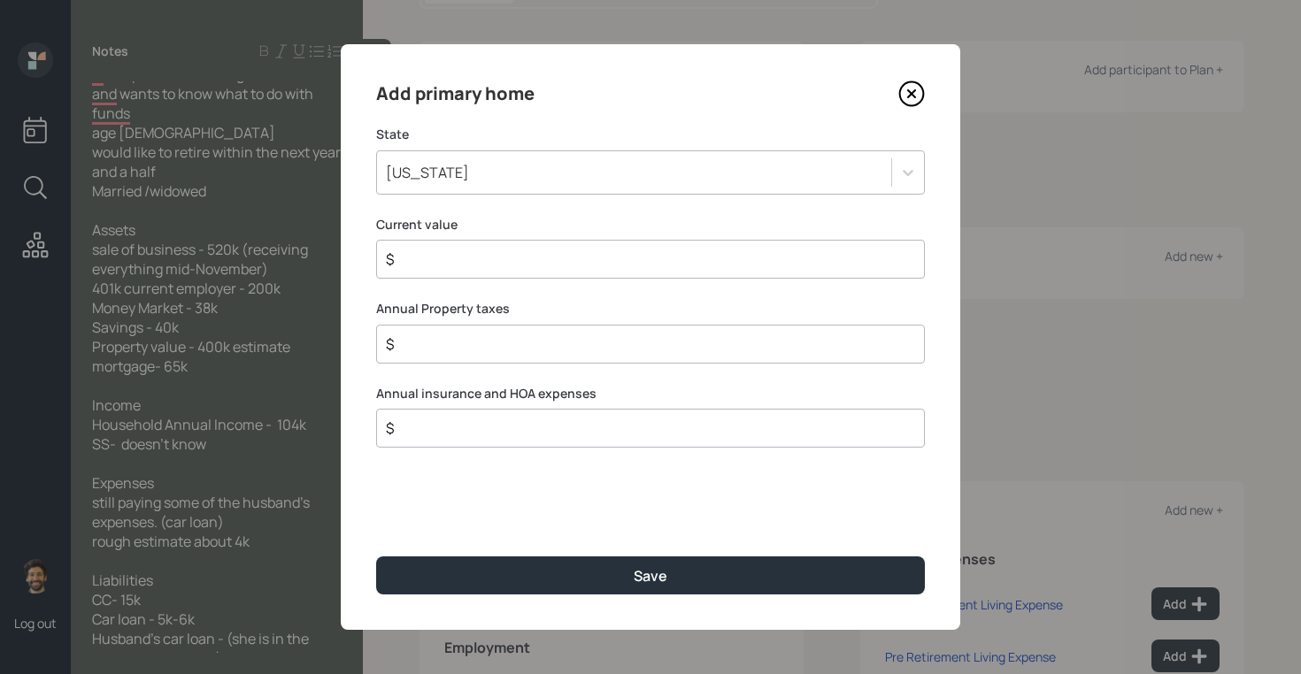
click at [447, 263] on input "$" at bounding box center [643, 259] width 518 height 21
type input "$ 400,000"
type input "$ 1"
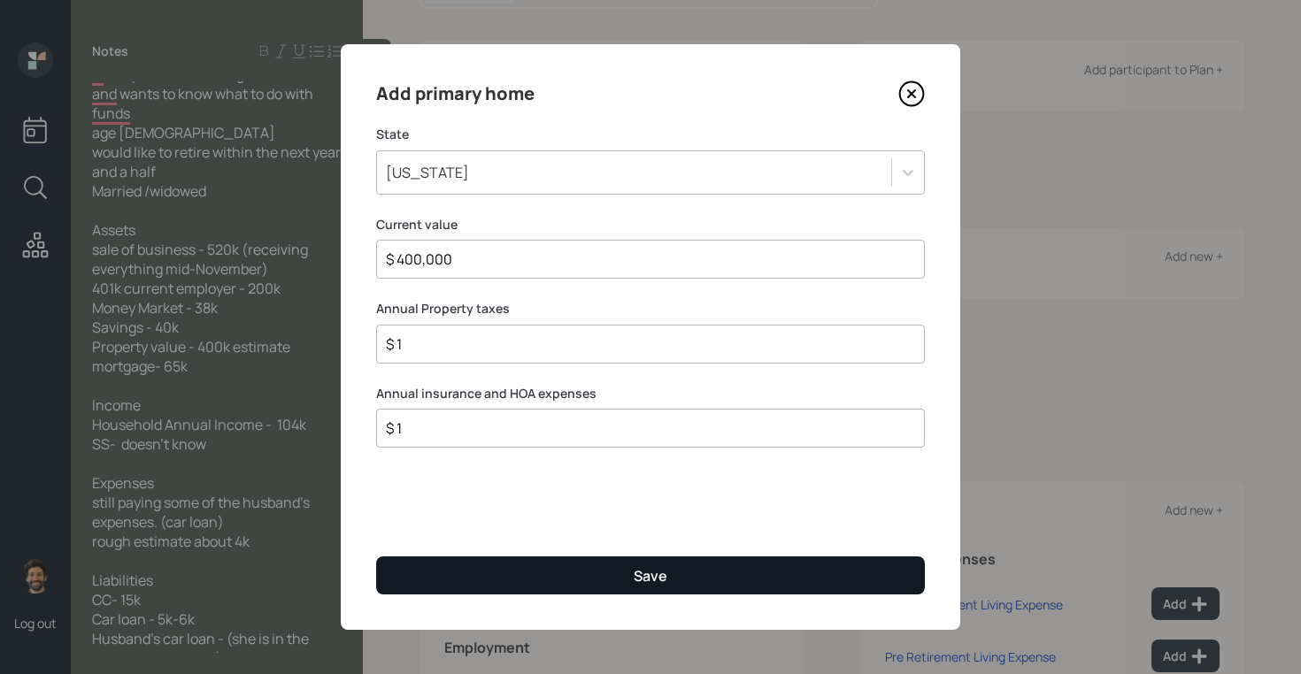
type input "$ 1"
click at [449, 567] on button "Save" at bounding box center [650, 576] width 549 height 38
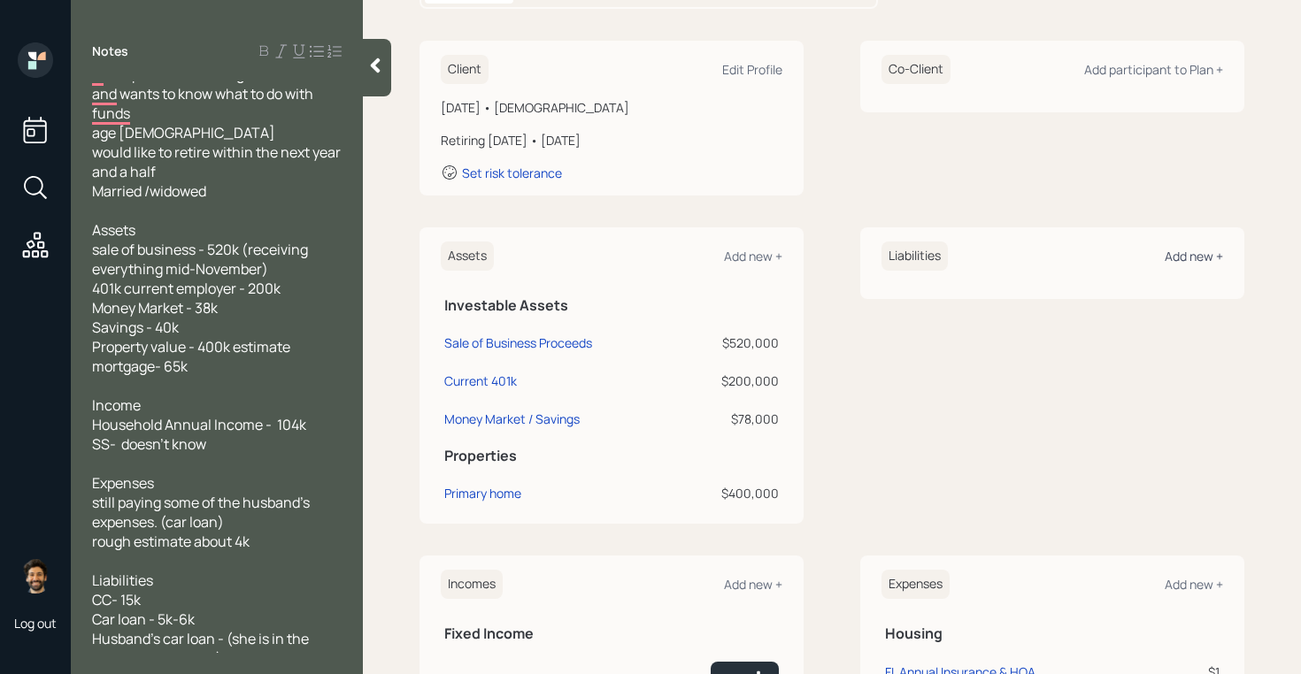
click at [1182, 263] on div "Add new +" at bounding box center [1193, 256] width 58 height 17
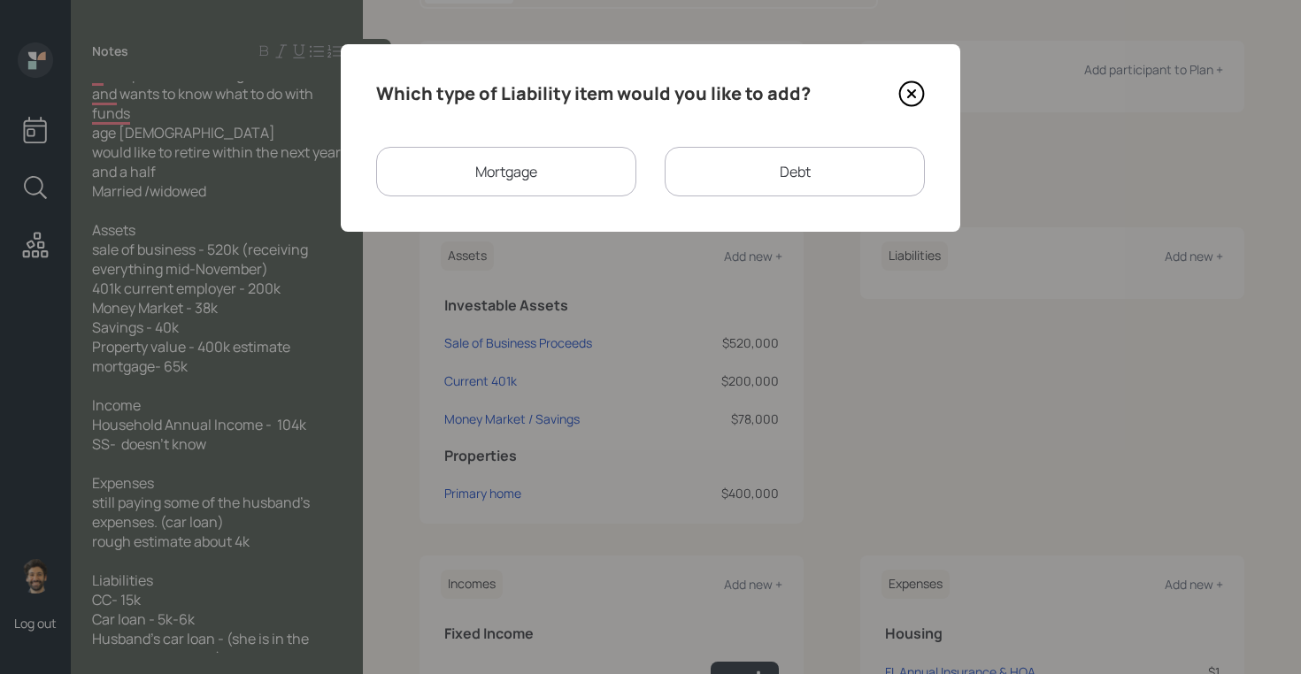
click at [543, 159] on div "Mortgage" at bounding box center [506, 172] width 260 height 50
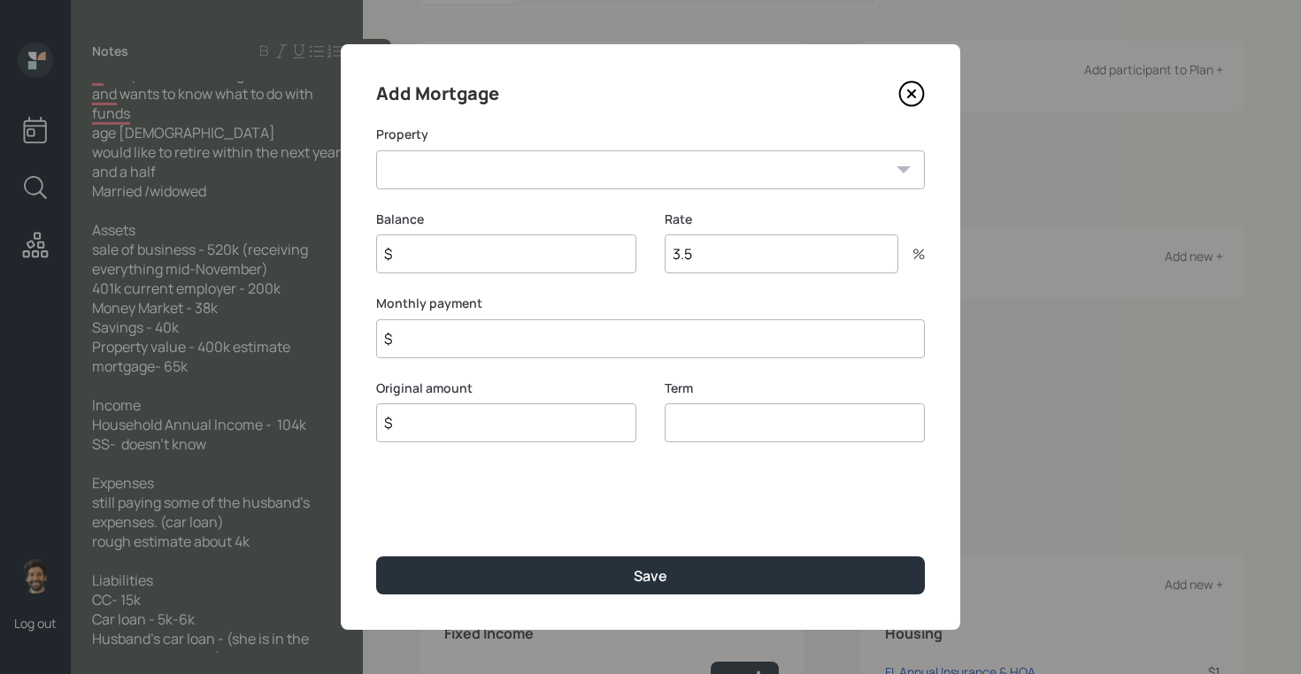
click at [418, 171] on select "FL Primary home" at bounding box center [650, 169] width 549 height 39
select select "8bc8f429-b4bb-4d56-b714-7efcb8563785"
click at [376, 150] on select "FL Primary home" at bounding box center [650, 169] width 549 height 39
click at [438, 258] on input "$" at bounding box center [506, 253] width 260 height 39
type input "$ 65,000"
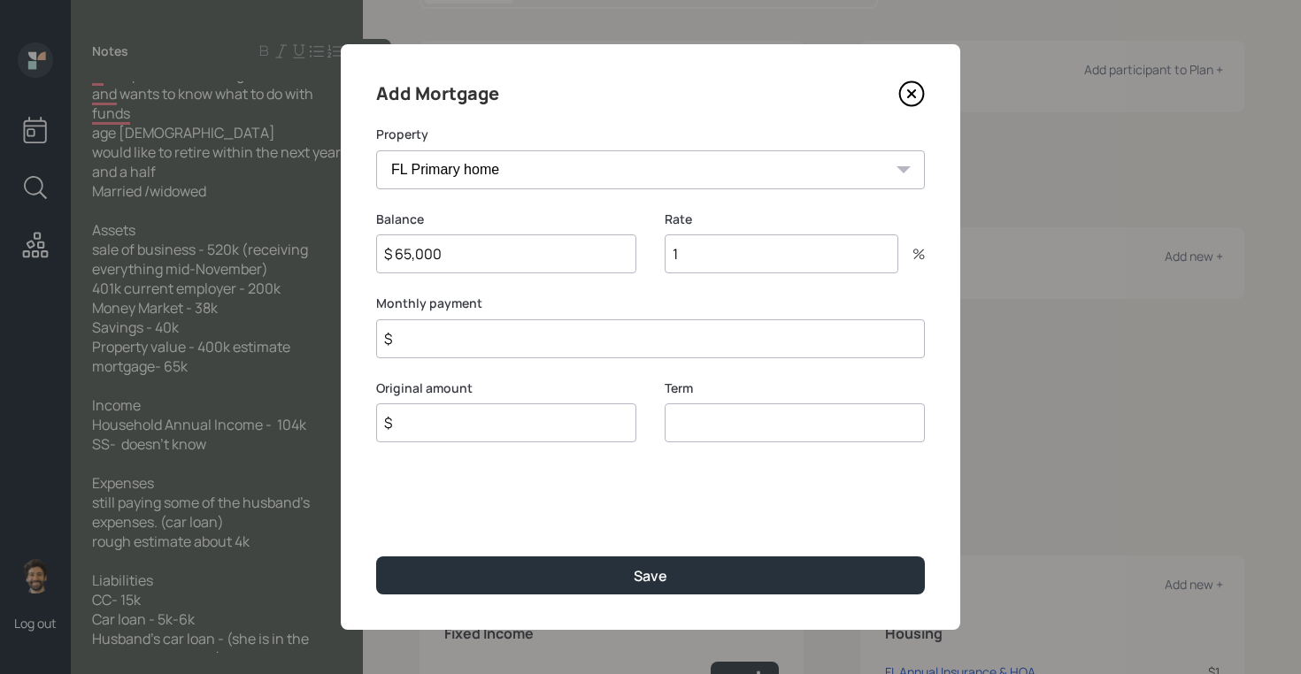
type input "1"
type input "$ 65,000"
type input "30"
click at [454, 336] on input "$" at bounding box center [650, 338] width 549 height 39
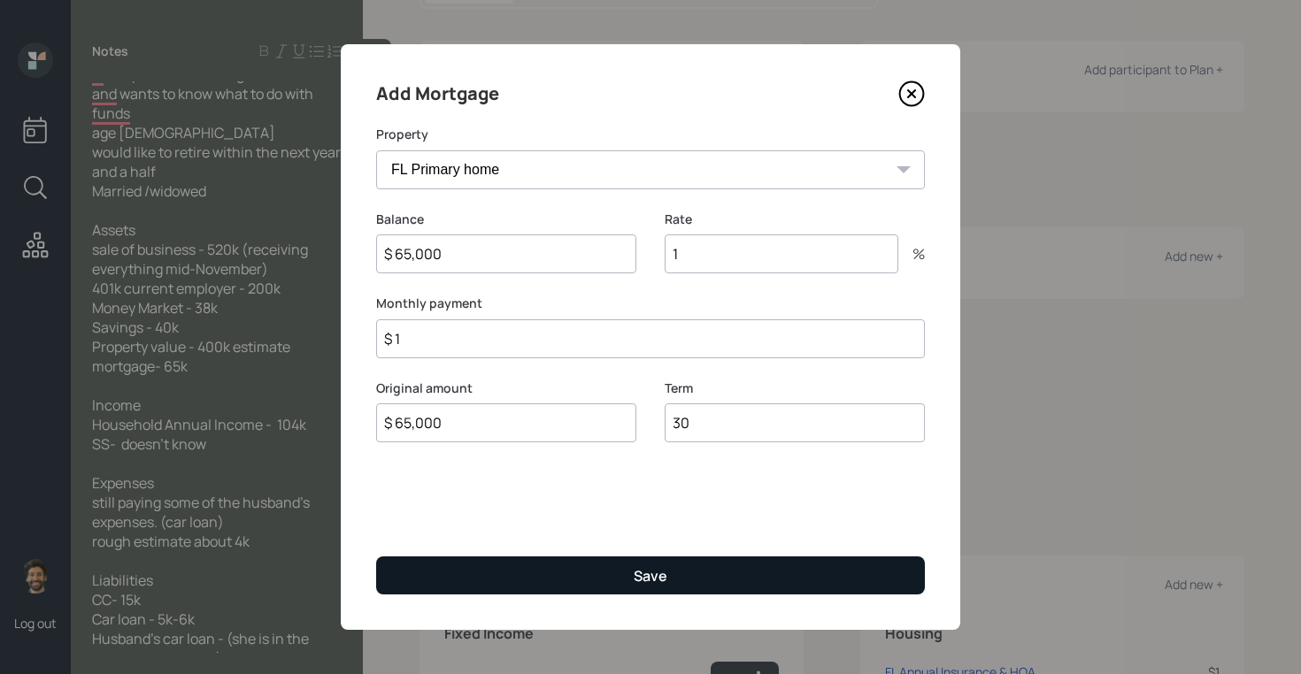
type input "$ 1"
click at [435, 570] on button "Save" at bounding box center [650, 576] width 549 height 38
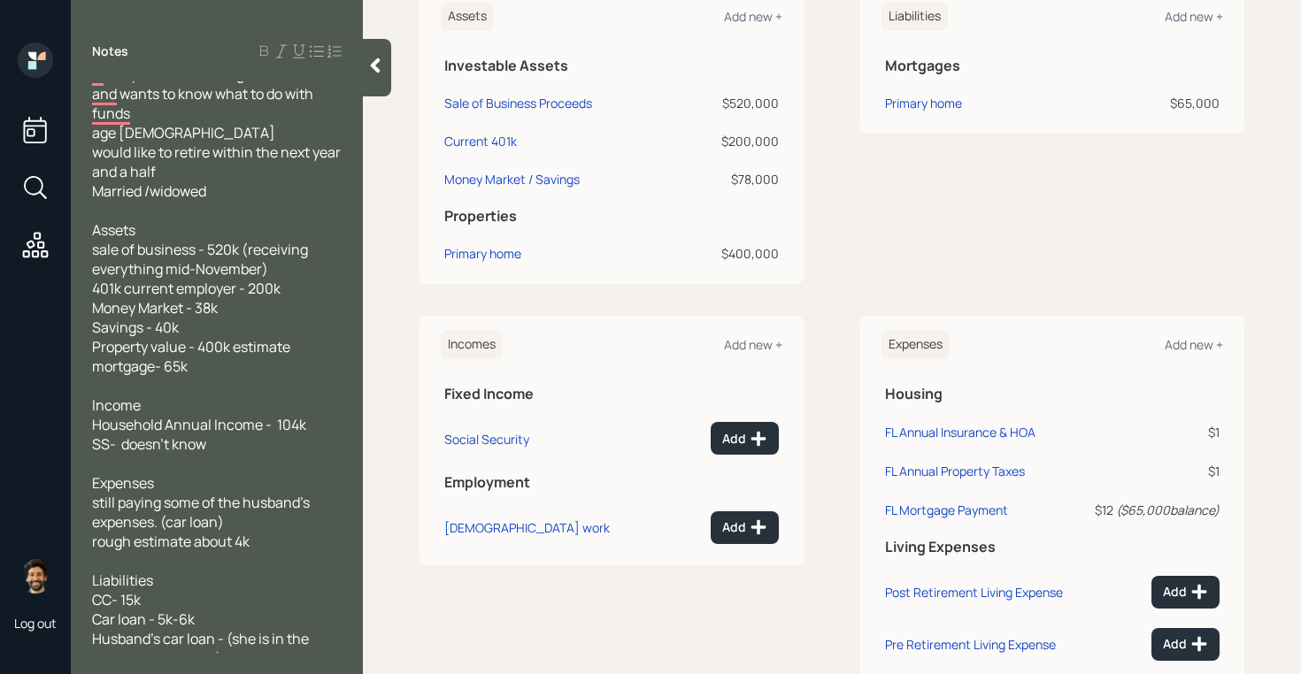
scroll to position [605, 0]
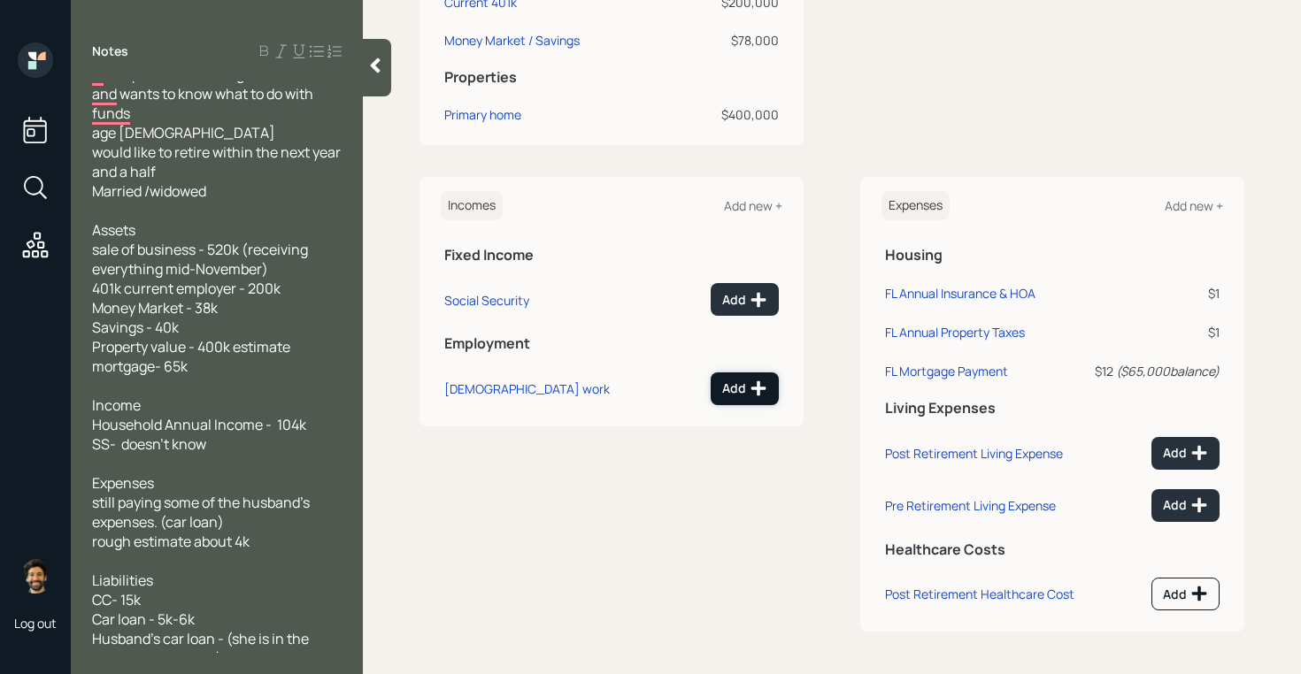
click at [724, 386] on div "Add" at bounding box center [744, 389] width 45 height 18
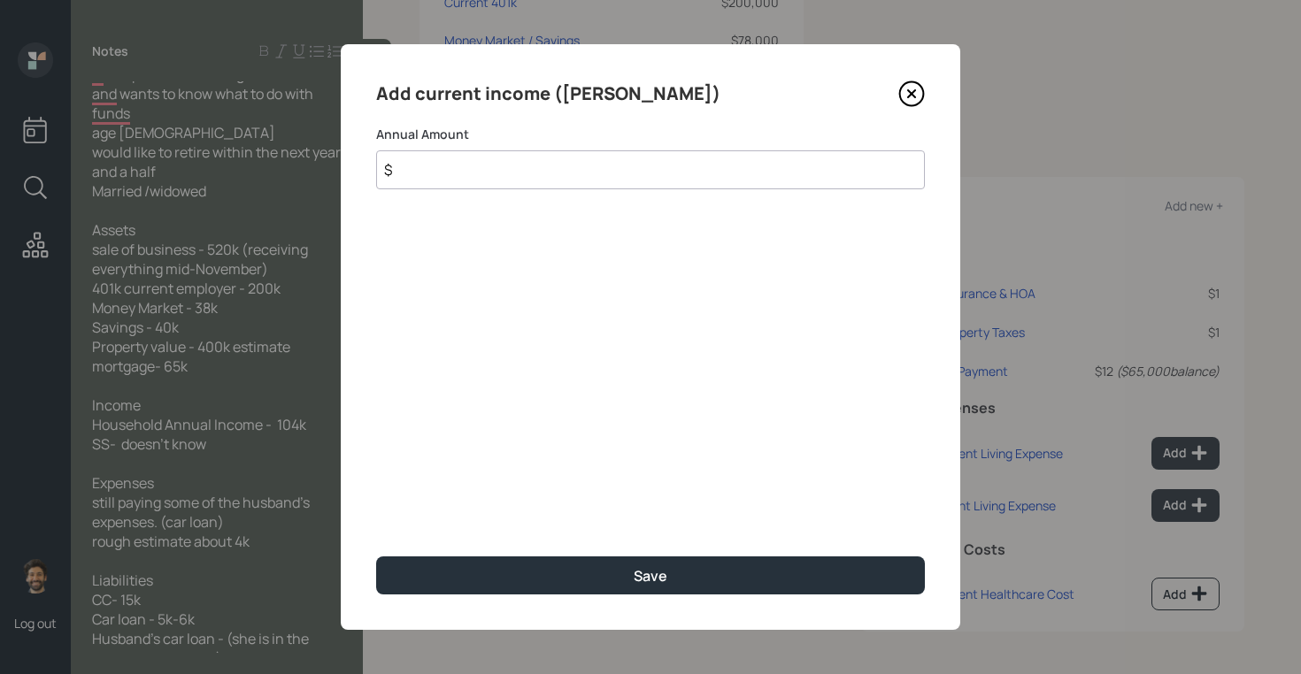
click at [436, 170] on input "$" at bounding box center [650, 169] width 549 height 39
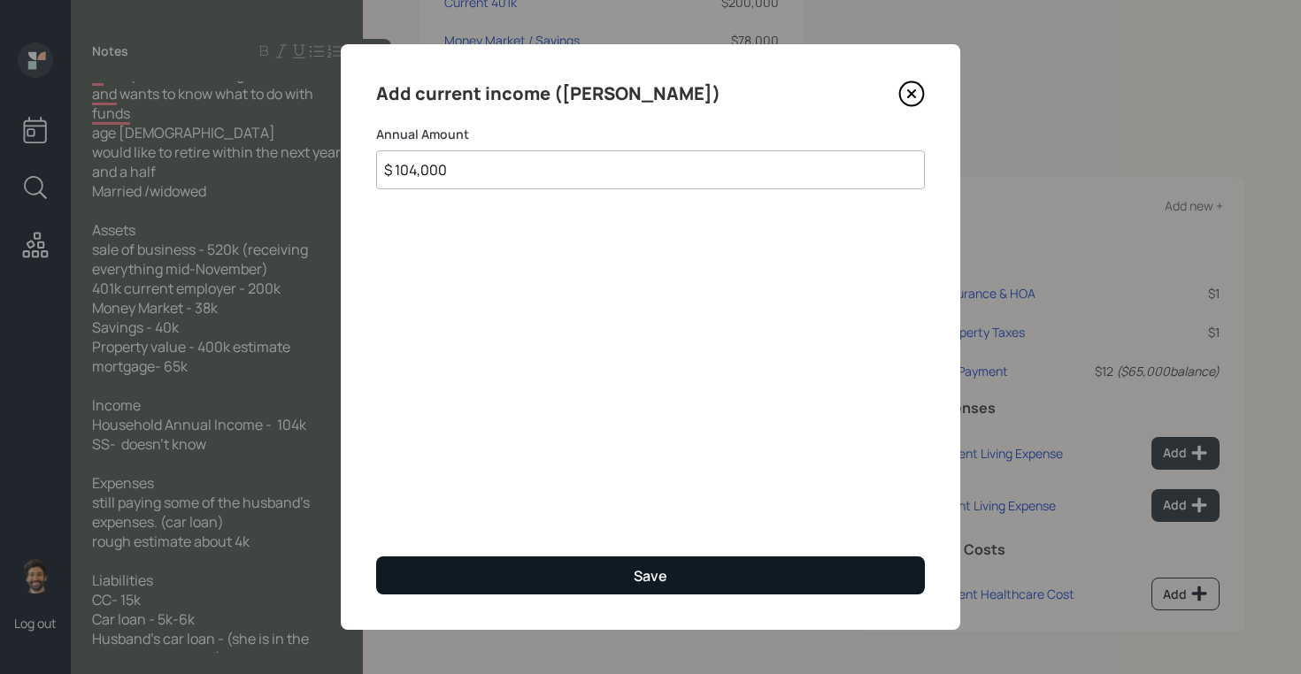
type input "$ 104,000"
click at [399, 573] on button "Save" at bounding box center [650, 576] width 549 height 38
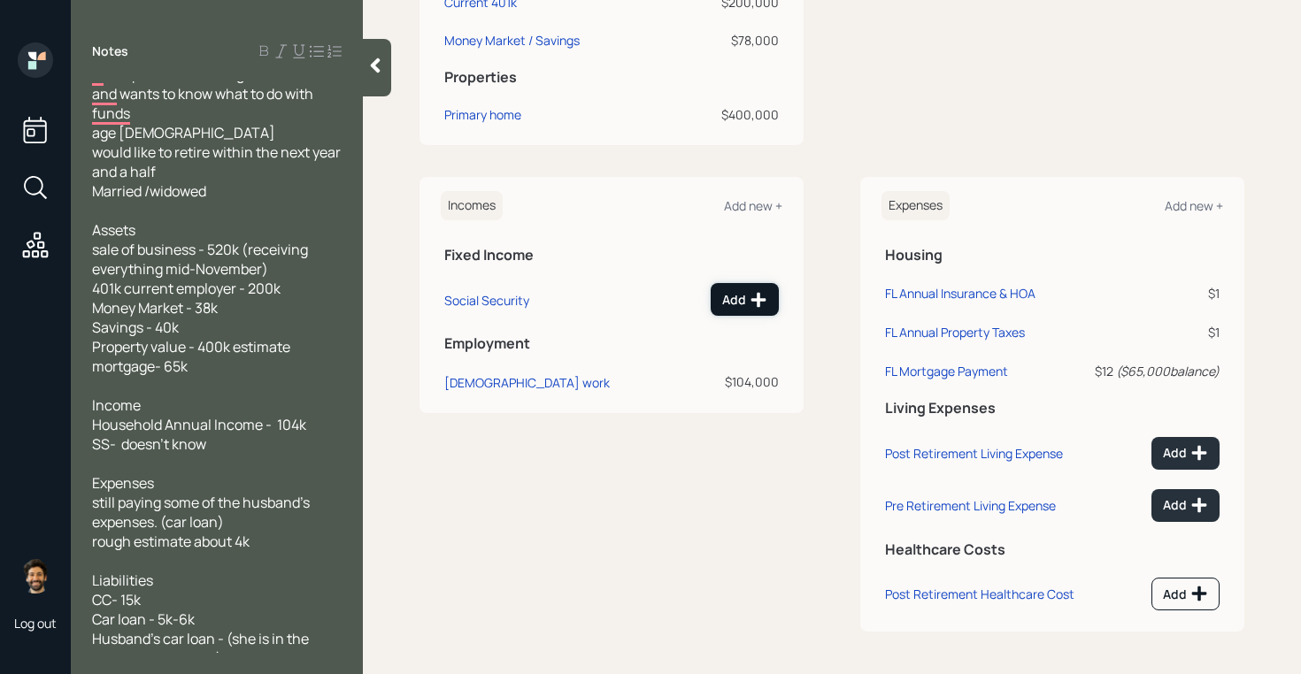
click at [756, 302] on icon at bounding box center [758, 300] width 18 height 18
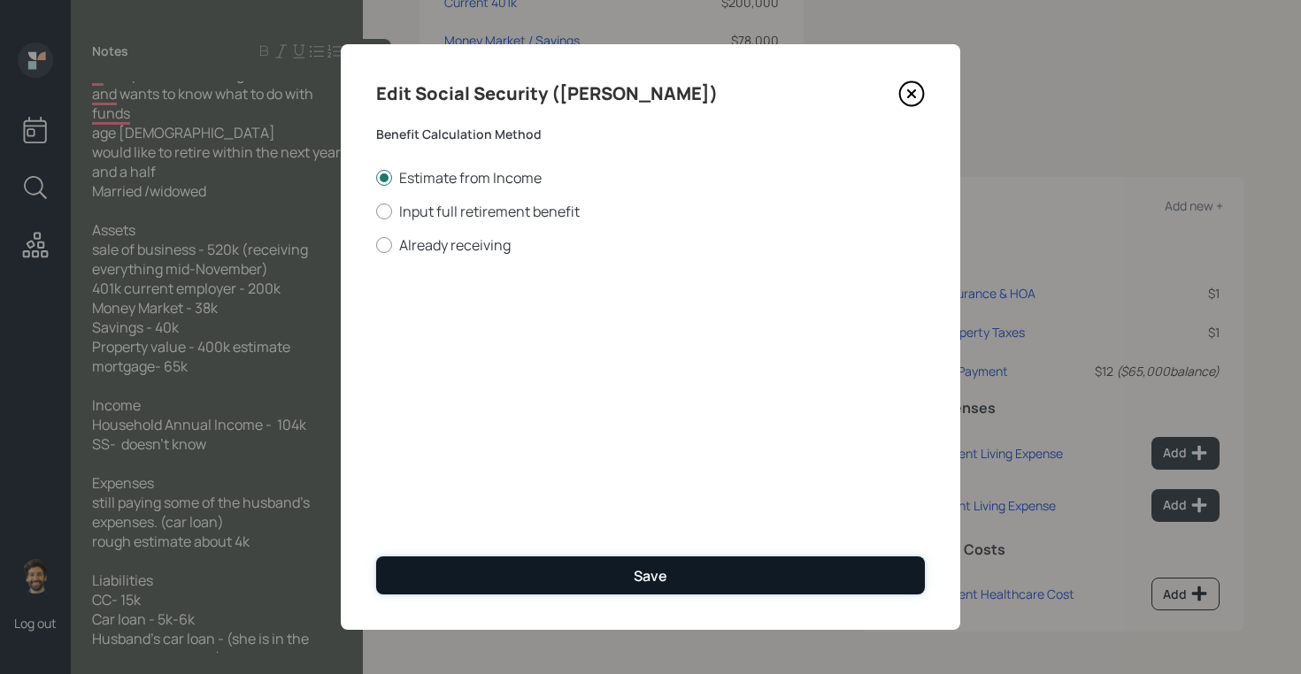
click at [454, 561] on button "Save" at bounding box center [650, 576] width 549 height 38
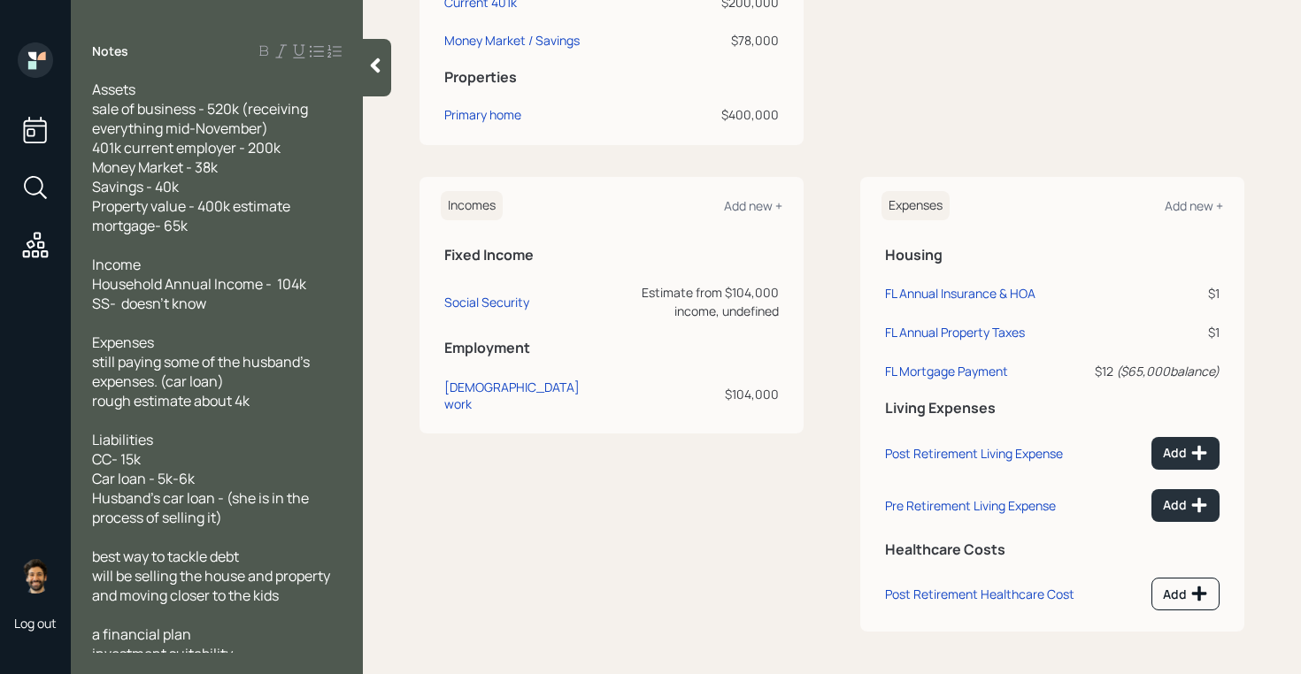
scroll to position [164, 0]
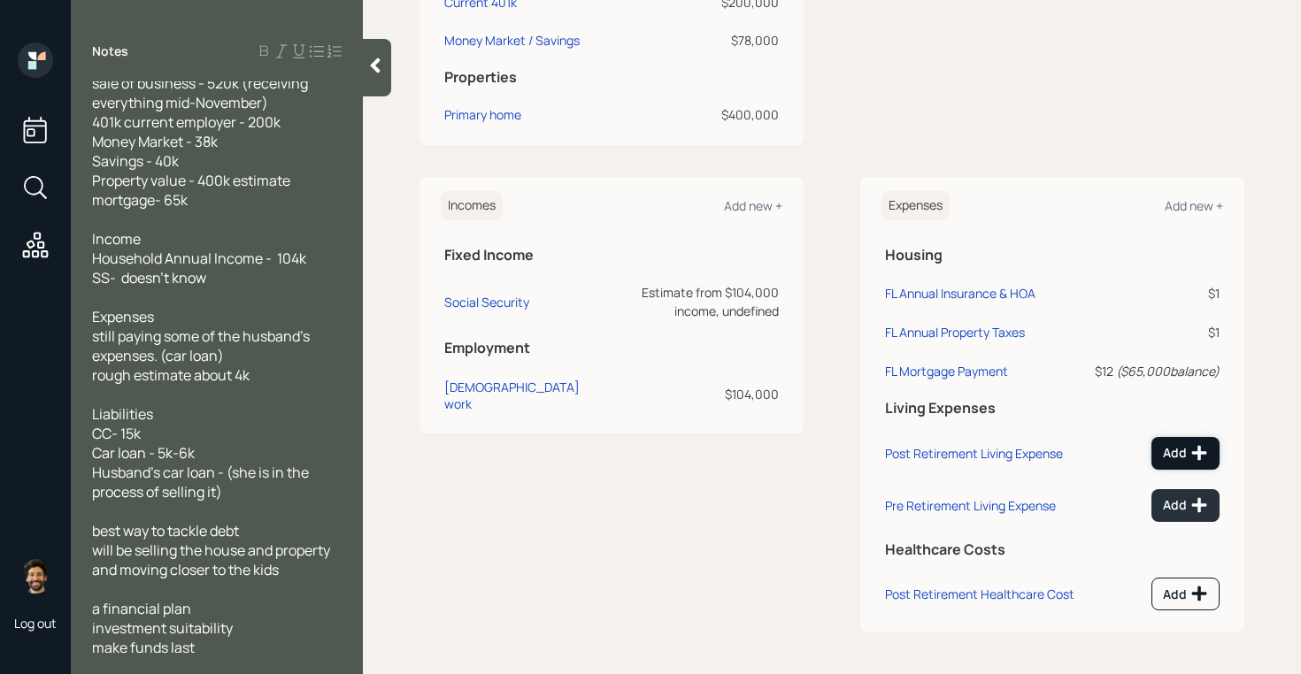
click at [1172, 451] on div "Add" at bounding box center [1185, 453] width 45 height 18
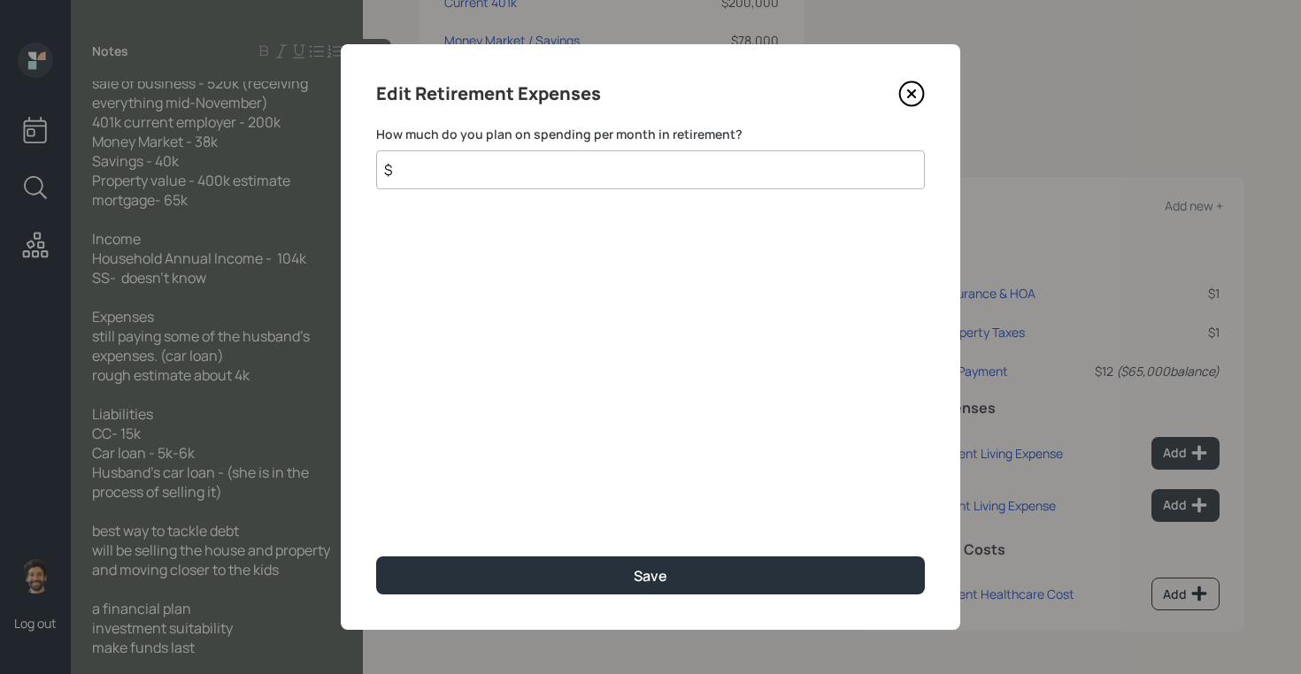
click at [501, 168] on input "$" at bounding box center [650, 169] width 549 height 39
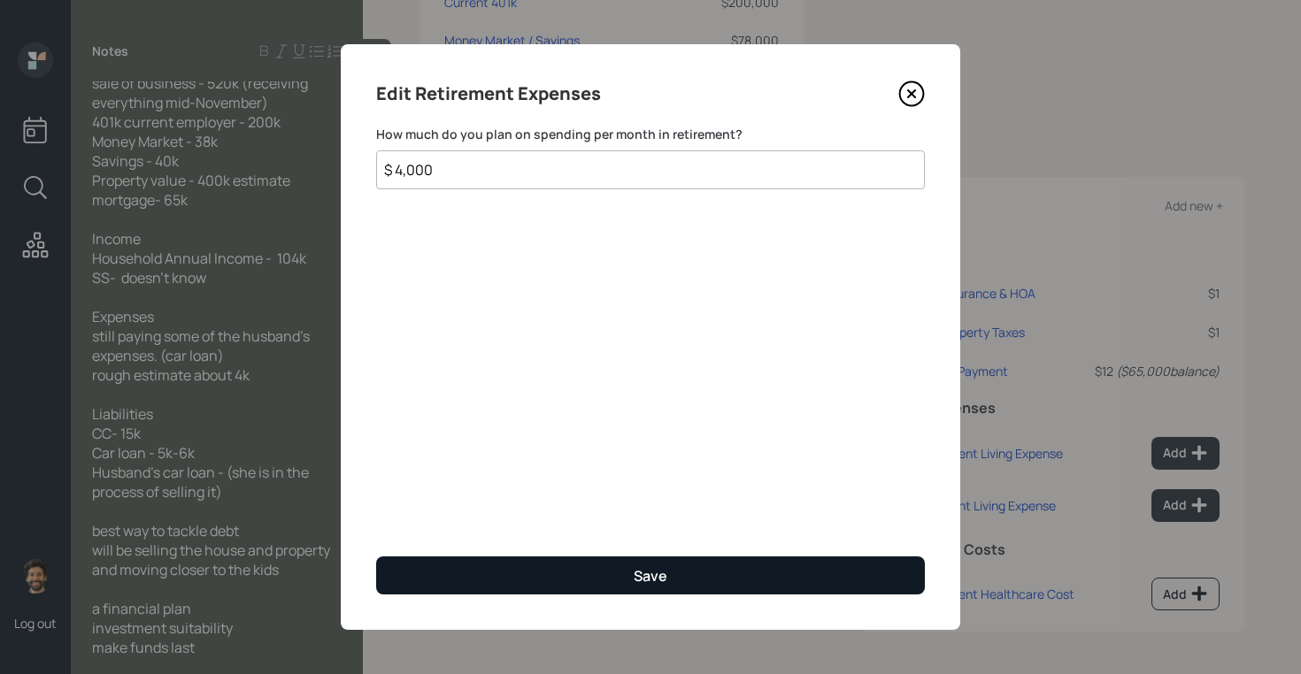
type input "$ 4,000"
click at [405, 571] on button "Save" at bounding box center [650, 576] width 549 height 38
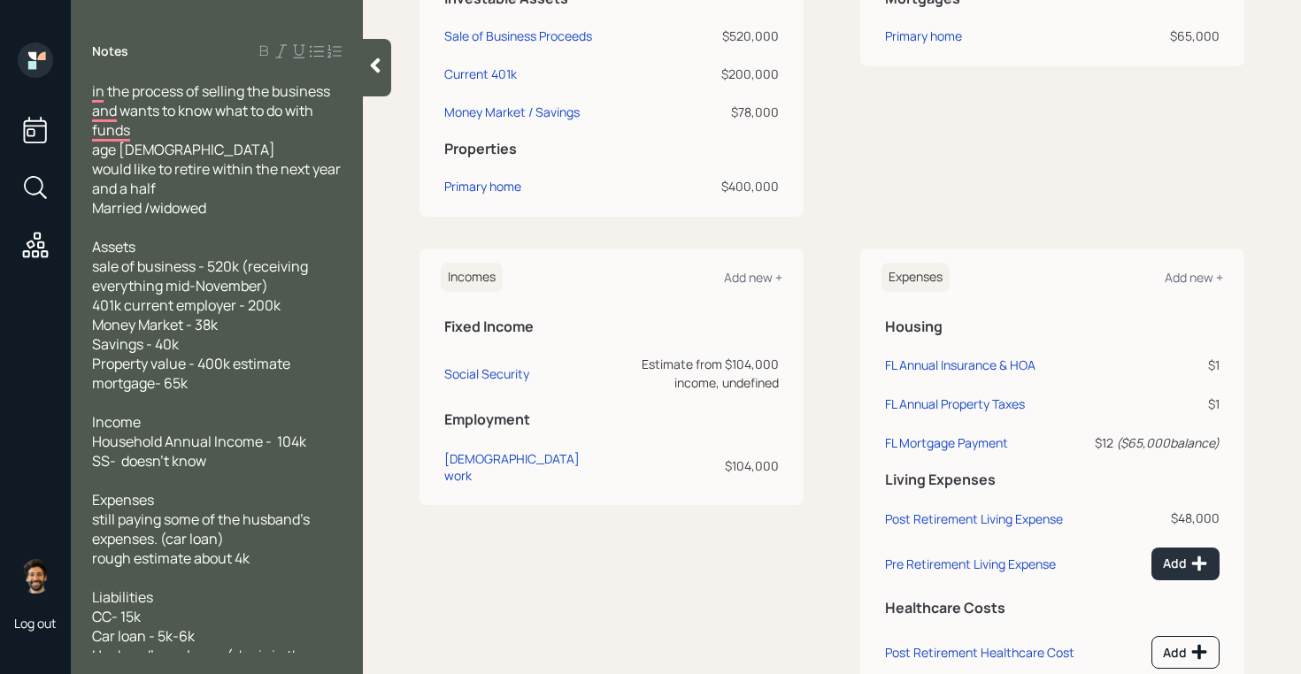
click at [373, 68] on icon at bounding box center [375, 66] width 18 height 18
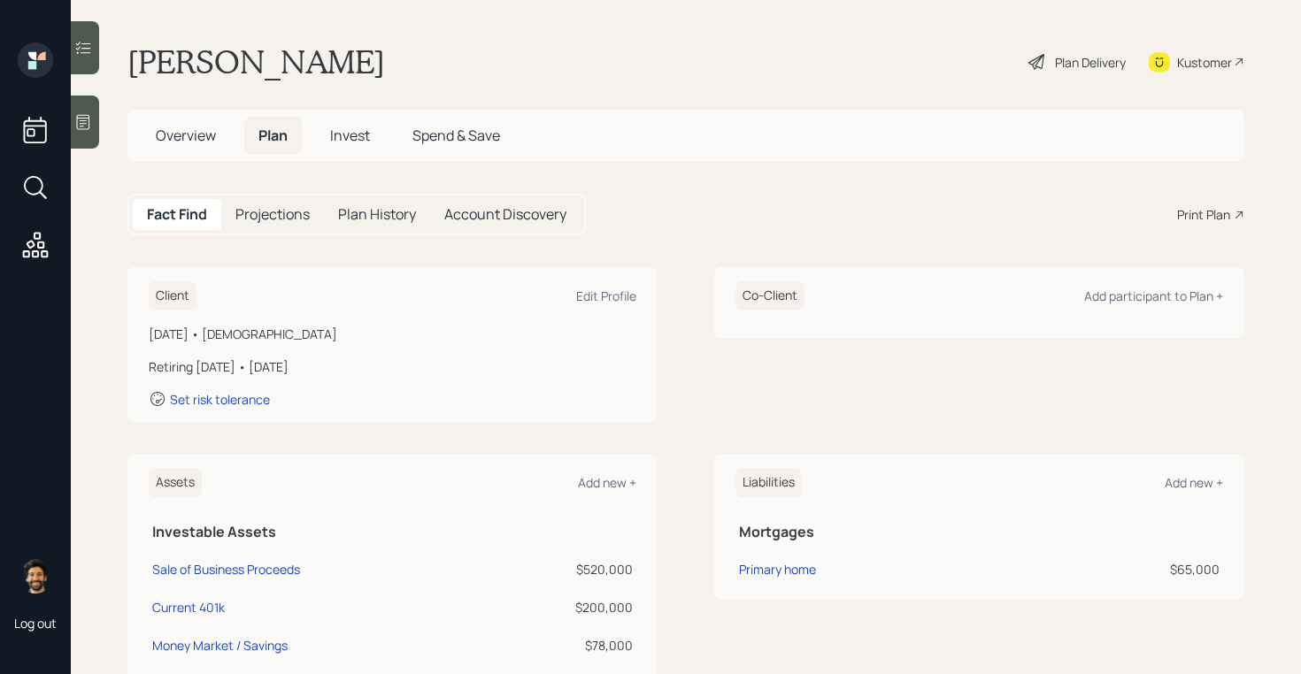
click at [194, 131] on span "Overview" at bounding box center [186, 135] width 60 height 19
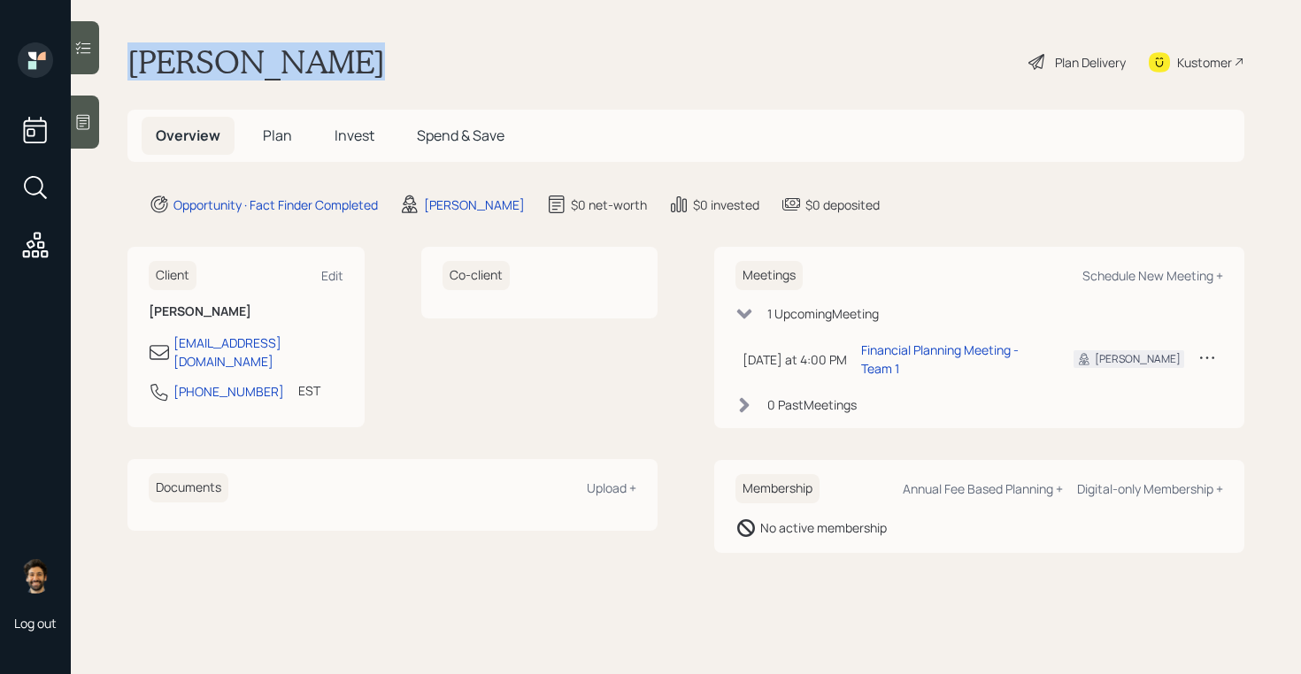
drag, startPoint x: 127, startPoint y: 57, endPoint x: 360, endPoint y: 76, distance: 233.5
click at [360, 76] on div "Kimberly Mink Plan Delivery Kustomer" at bounding box center [685, 61] width 1117 height 39
click at [291, 144] on h5 "Plan" at bounding box center [278, 136] width 58 height 38
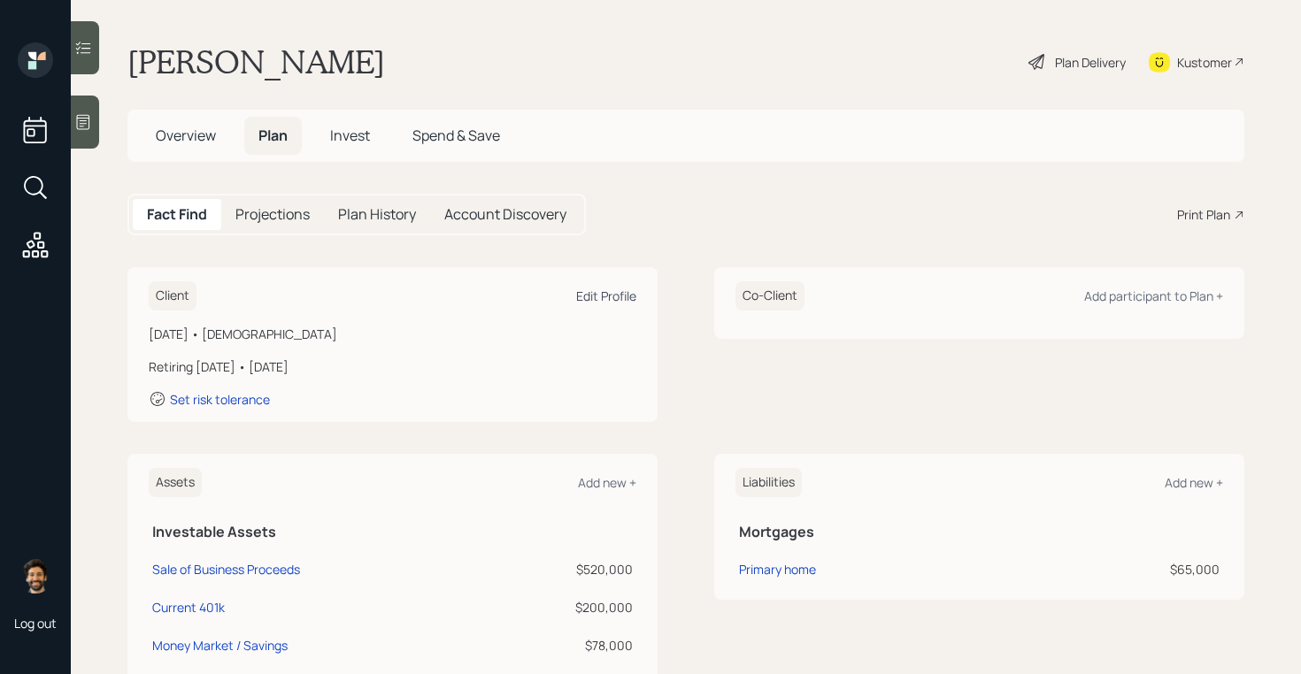
click at [593, 296] on div "Edit Profile" at bounding box center [606, 296] width 60 height 17
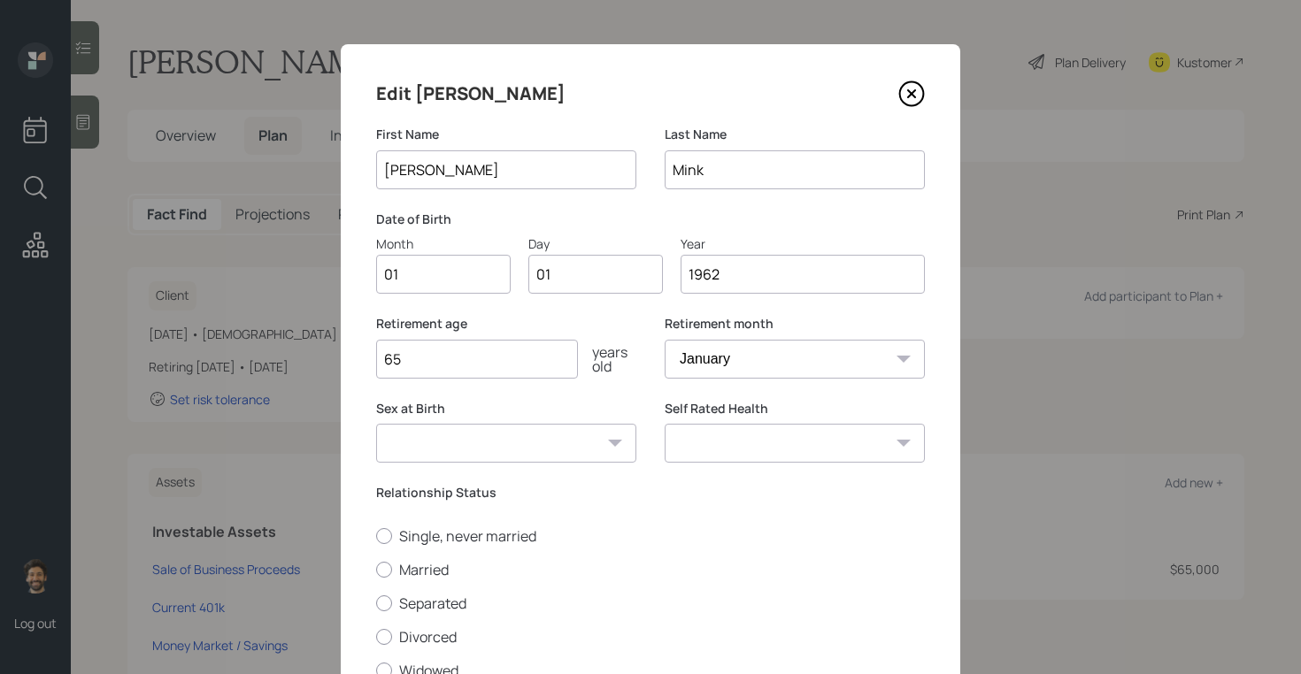
click at [423, 282] on input "01" at bounding box center [443, 274] width 134 height 39
type input "0"
type input "07"
type input "0"
type input "10"
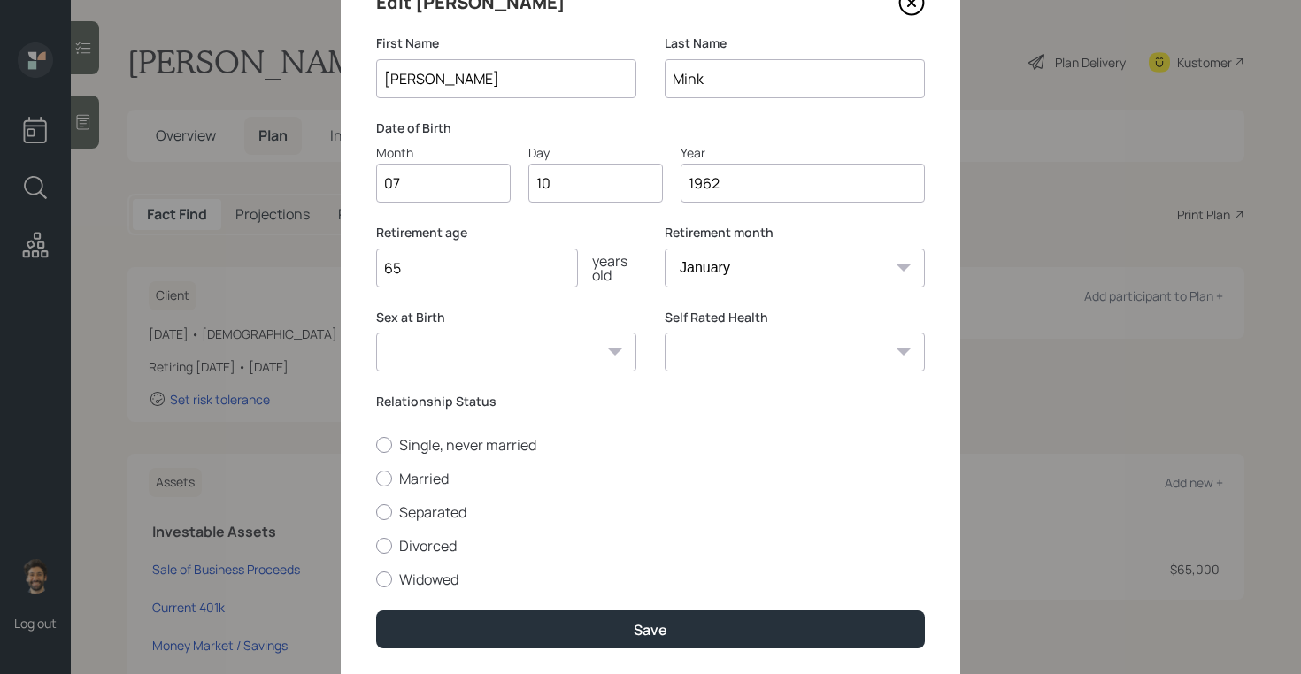
scroll to position [146, 0]
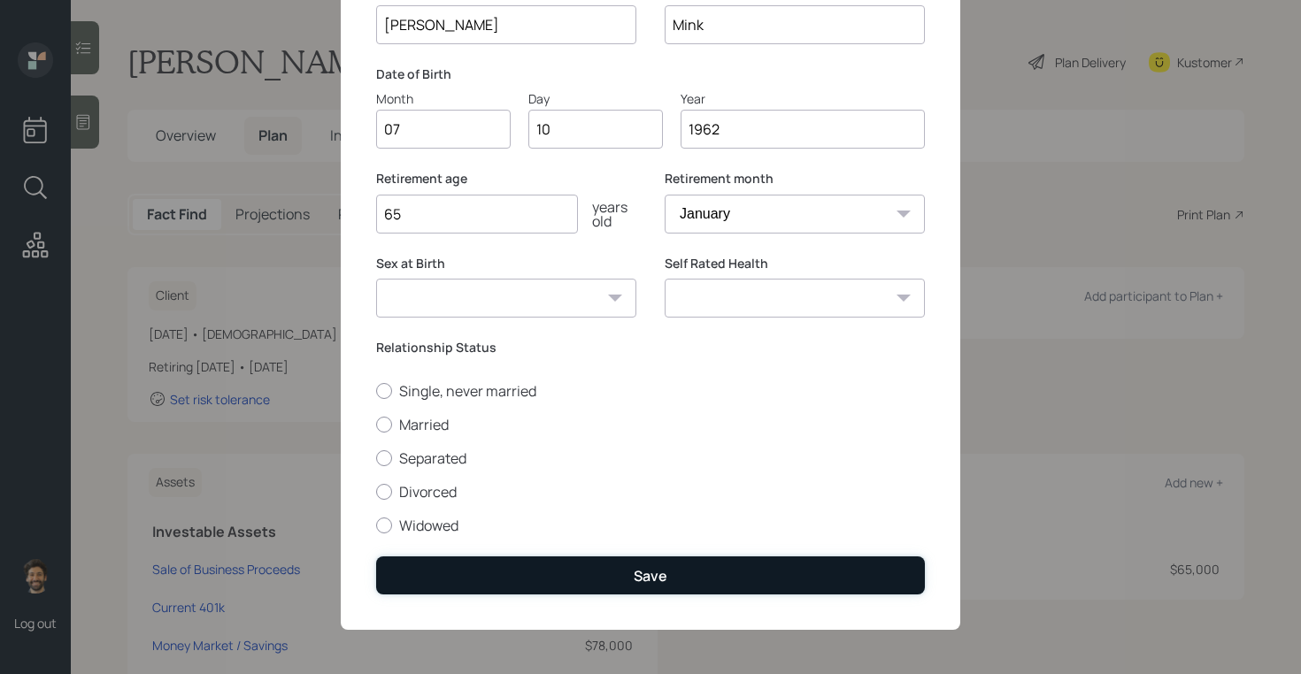
click at [449, 564] on button "Save" at bounding box center [650, 576] width 549 height 38
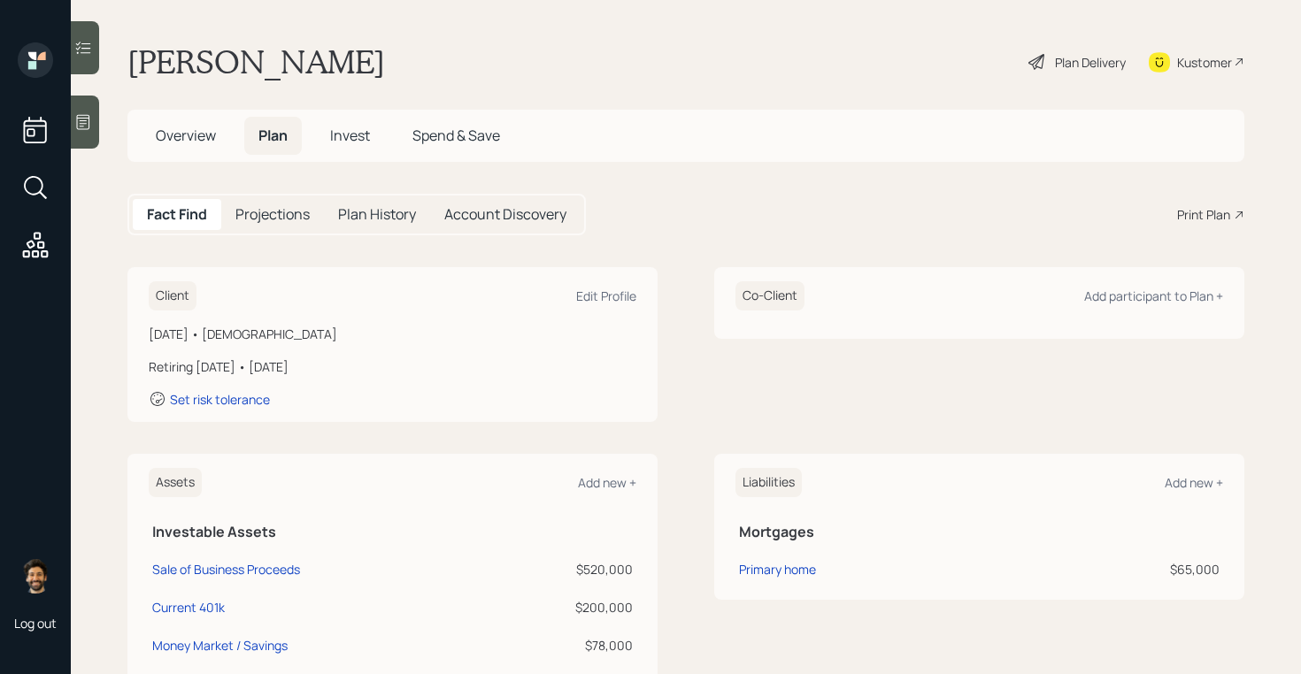
click at [87, 124] on icon at bounding box center [83, 122] width 18 height 18
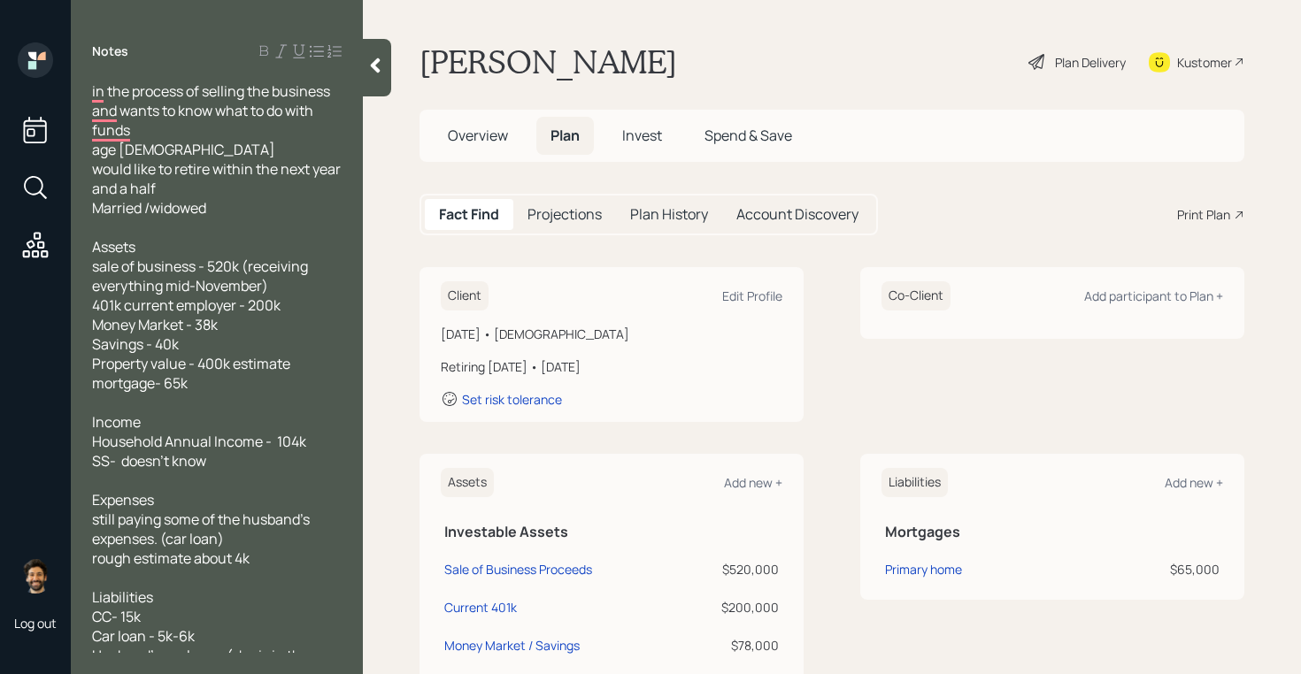
click at [380, 78] on div at bounding box center [377, 68] width 28 height 58
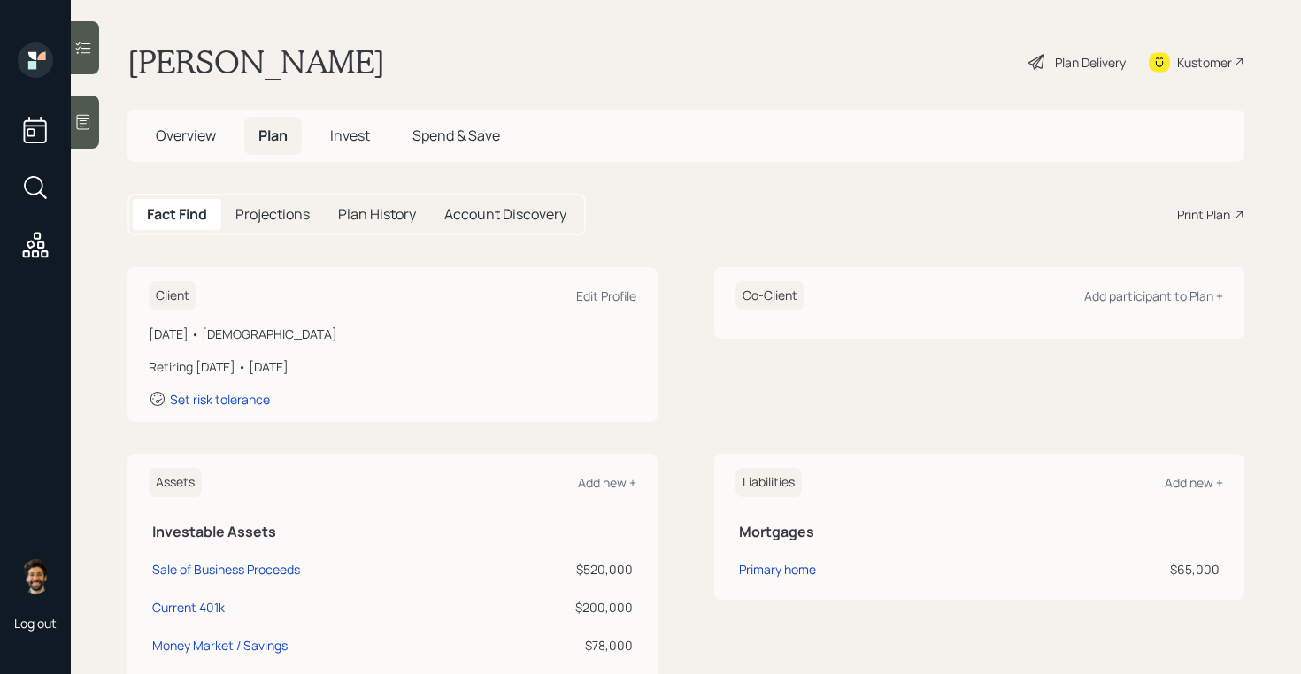
drag, startPoint x: 265, startPoint y: 366, endPoint x: 357, endPoint y: 367, distance: 92.0
click at [357, 367] on div "Retiring in 2 years • January 2027" at bounding box center [392, 366] width 487 height 19
drag, startPoint x: 336, startPoint y: 362, endPoint x: 260, endPoint y: 358, distance: 76.2
click at [260, 358] on div "Retiring in 2 years • January 2027" at bounding box center [392, 366] width 487 height 19
click at [603, 297] on div "Edit Profile" at bounding box center [606, 296] width 60 height 17
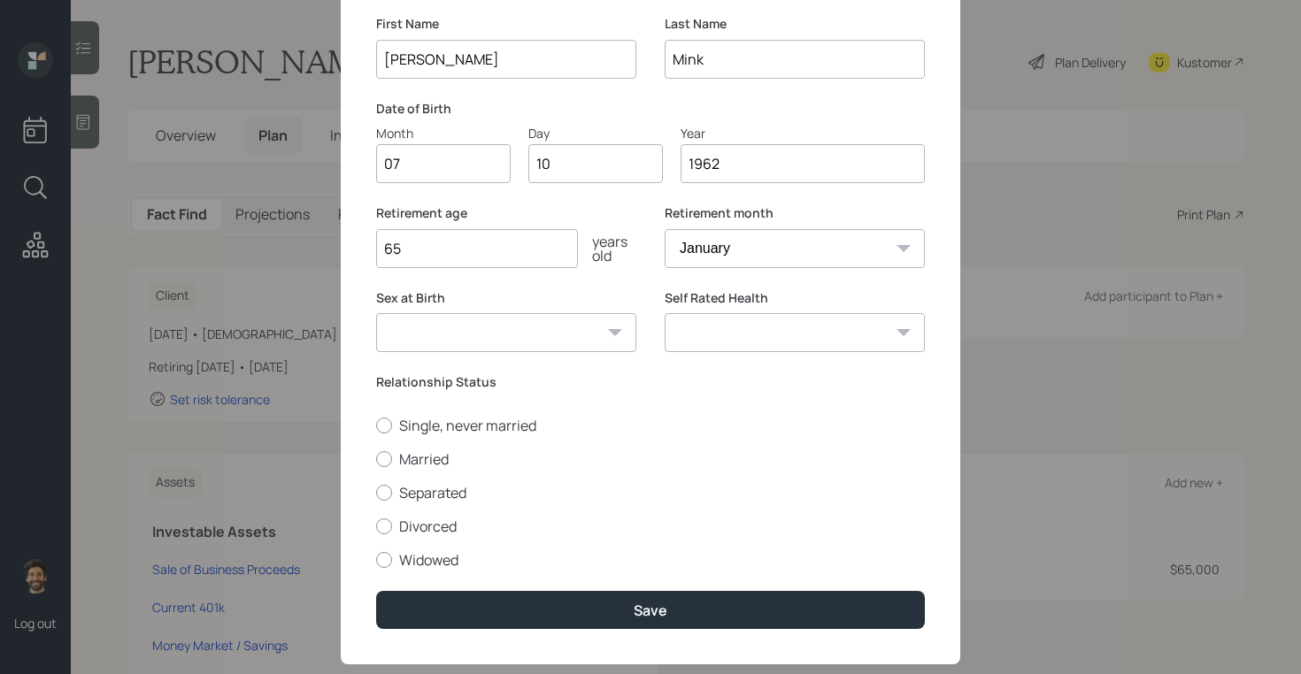
scroll to position [146, 0]
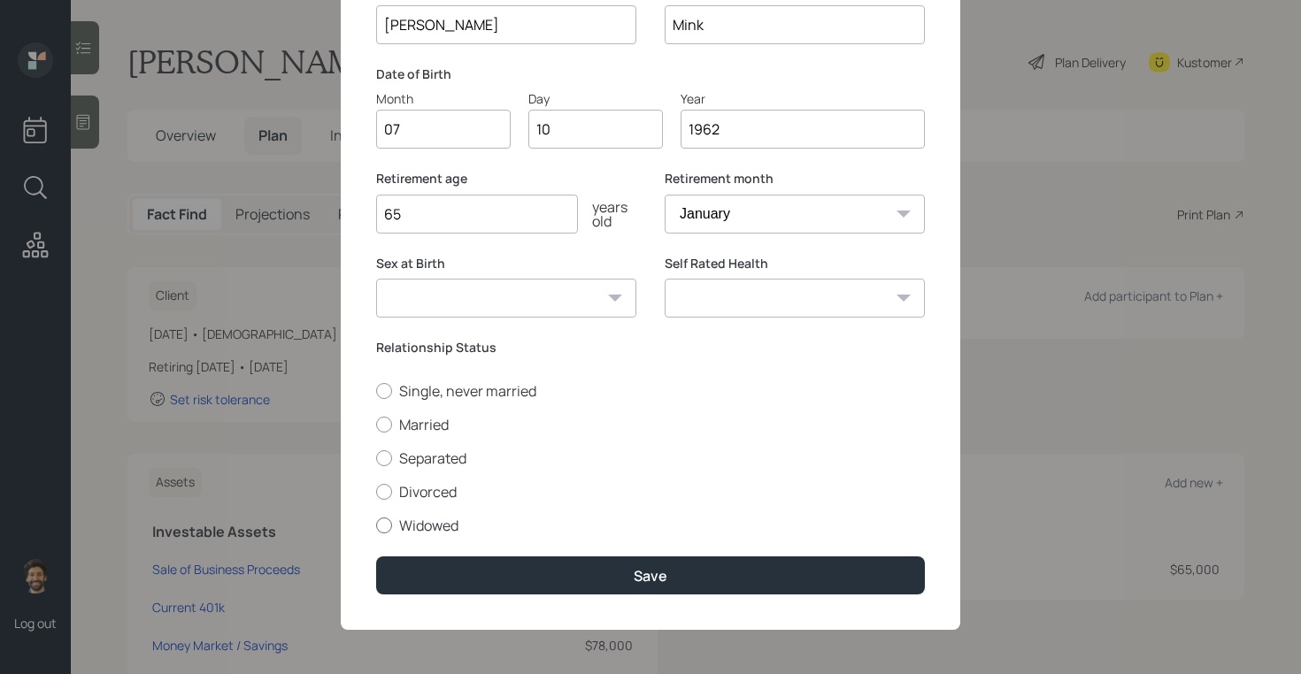
click at [402, 519] on label "Widowed" at bounding box center [650, 525] width 549 height 19
click at [376, 525] on input "Widowed" at bounding box center [375, 525] width 1 height 1
radio input "true"
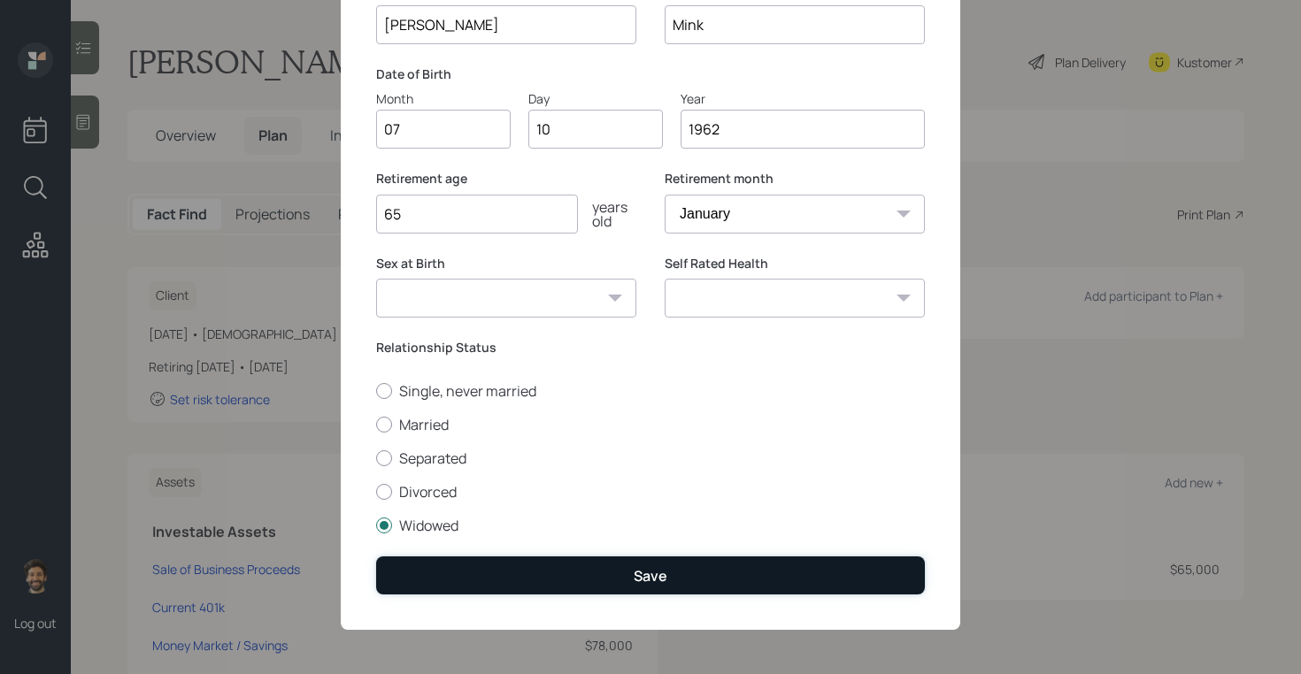
click at [436, 580] on button "Save" at bounding box center [650, 576] width 549 height 38
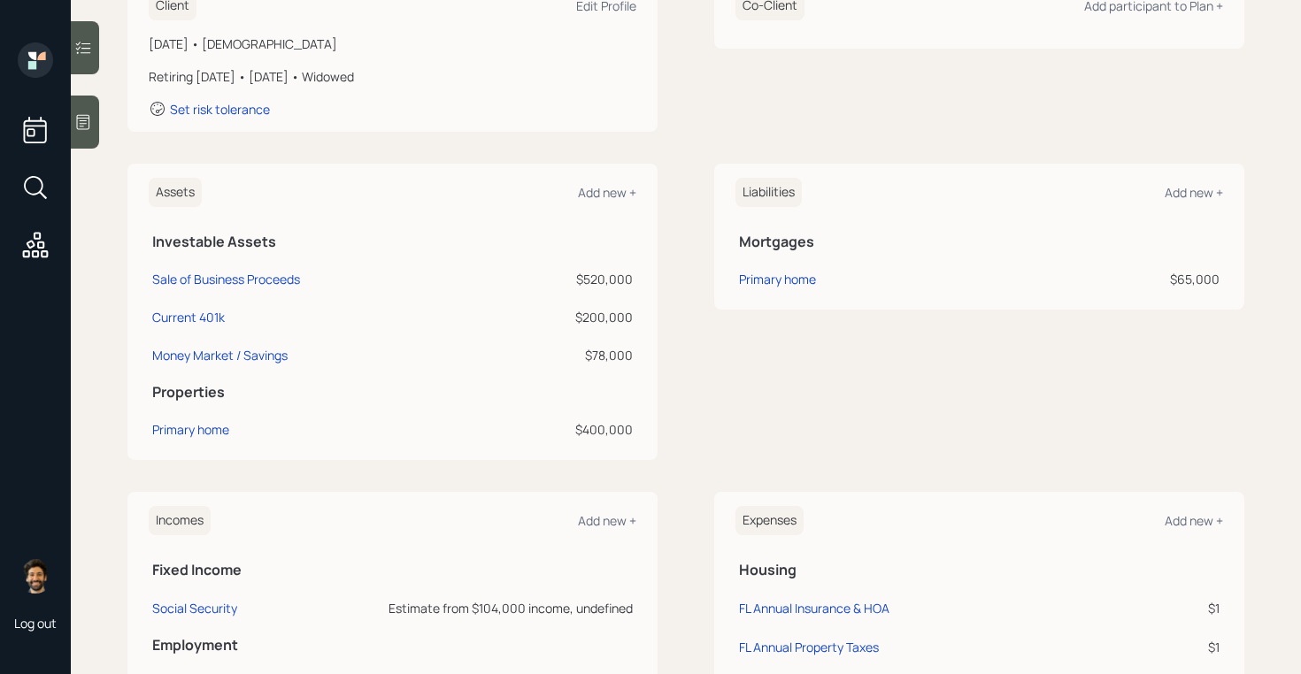
scroll to position [592, 0]
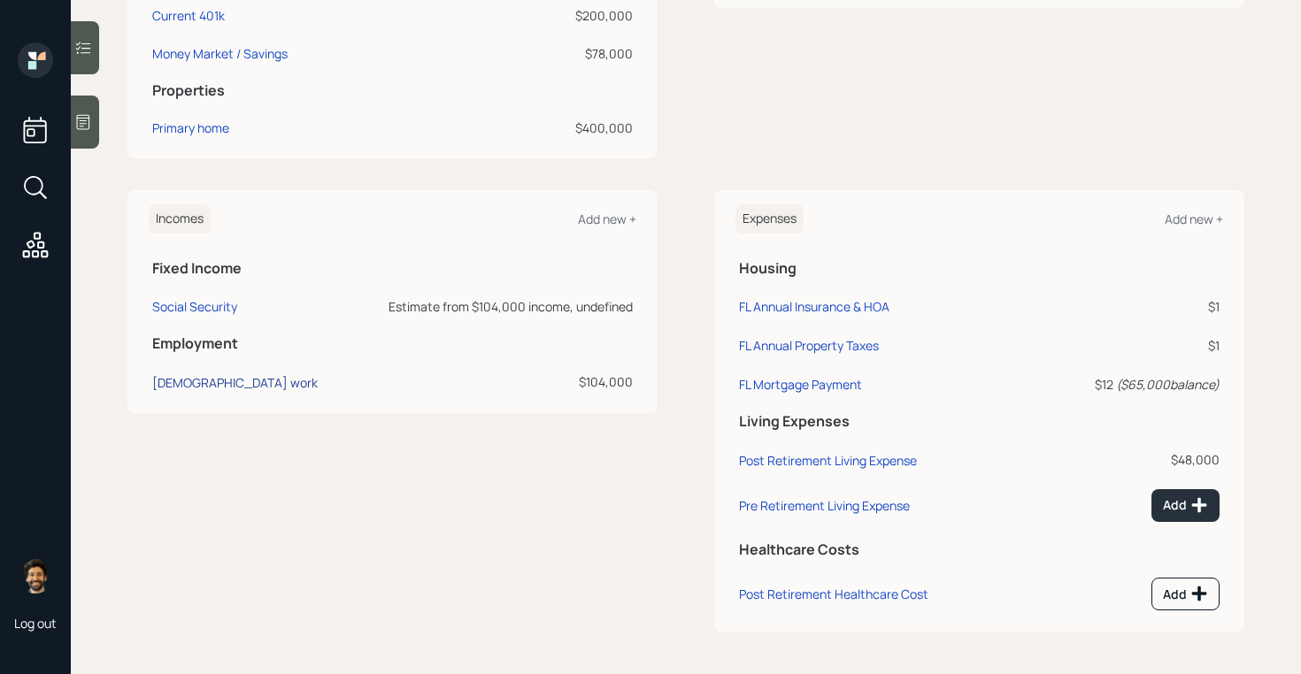
click at [205, 383] on div "Full-time work" at bounding box center [234, 382] width 165 height 17
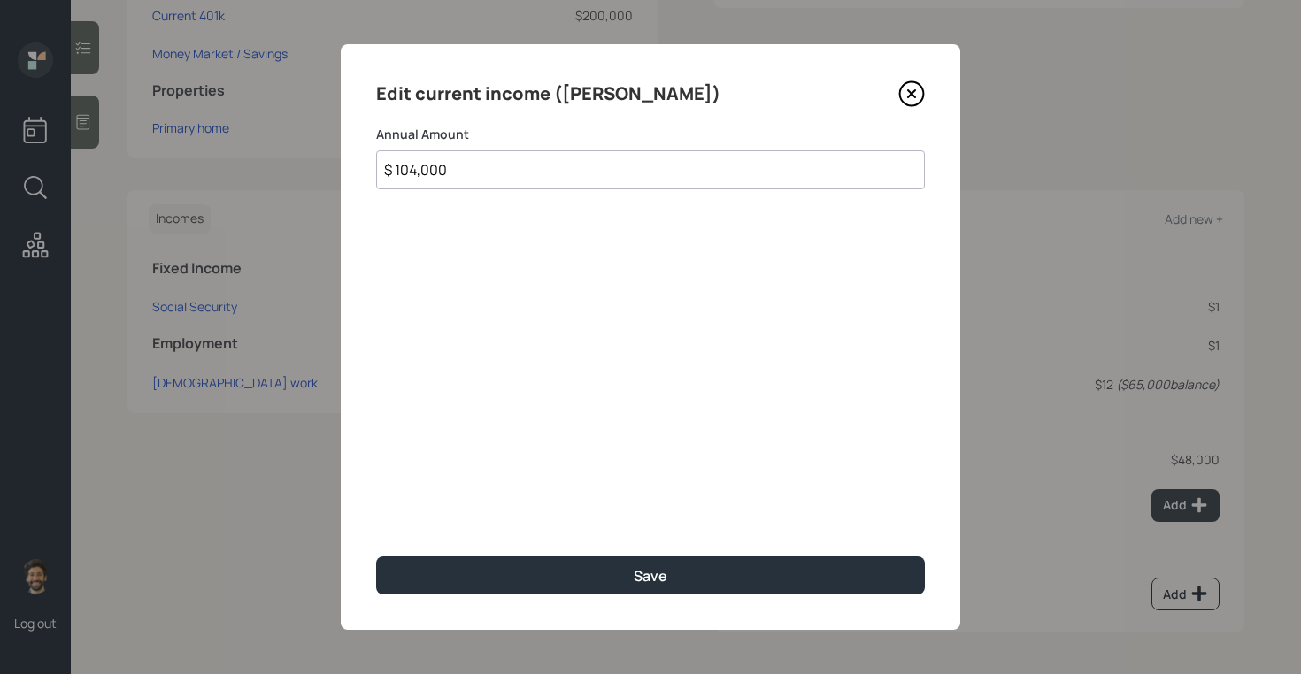
click at [441, 180] on input "$ 104,000" at bounding box center [650, 169] width 549 height 39
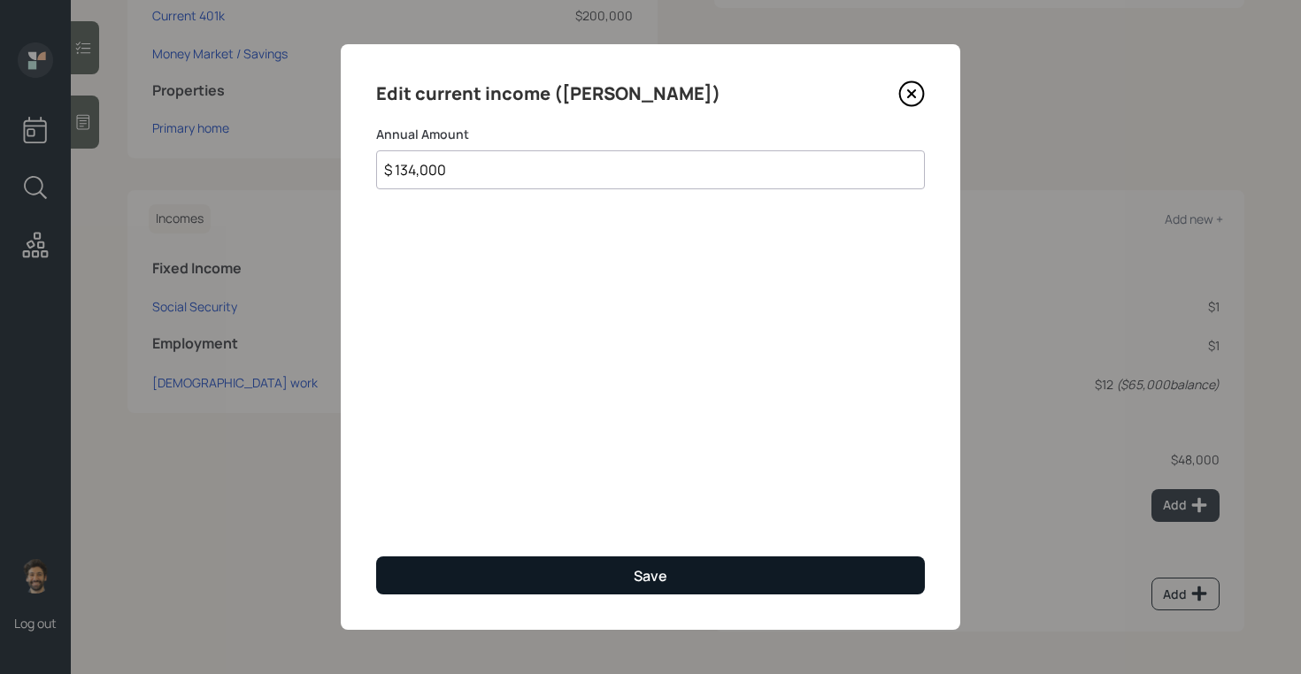
type input "$ 134,000"
click at [403, 574] on button "Save" at bounding box center [650, 576] width 549 height 38
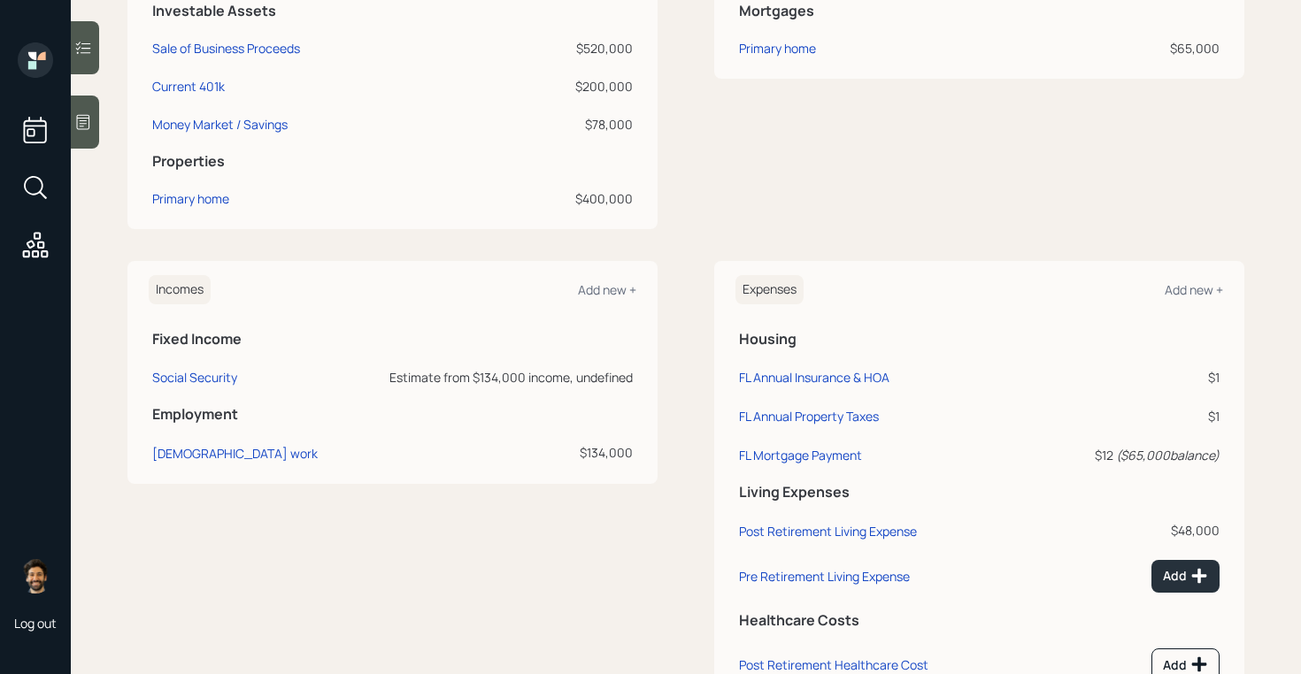
scroll to position [519, 0]
click at [603, 297] on div "Add new +" at bounding box center [607, 291] width 58 height 17
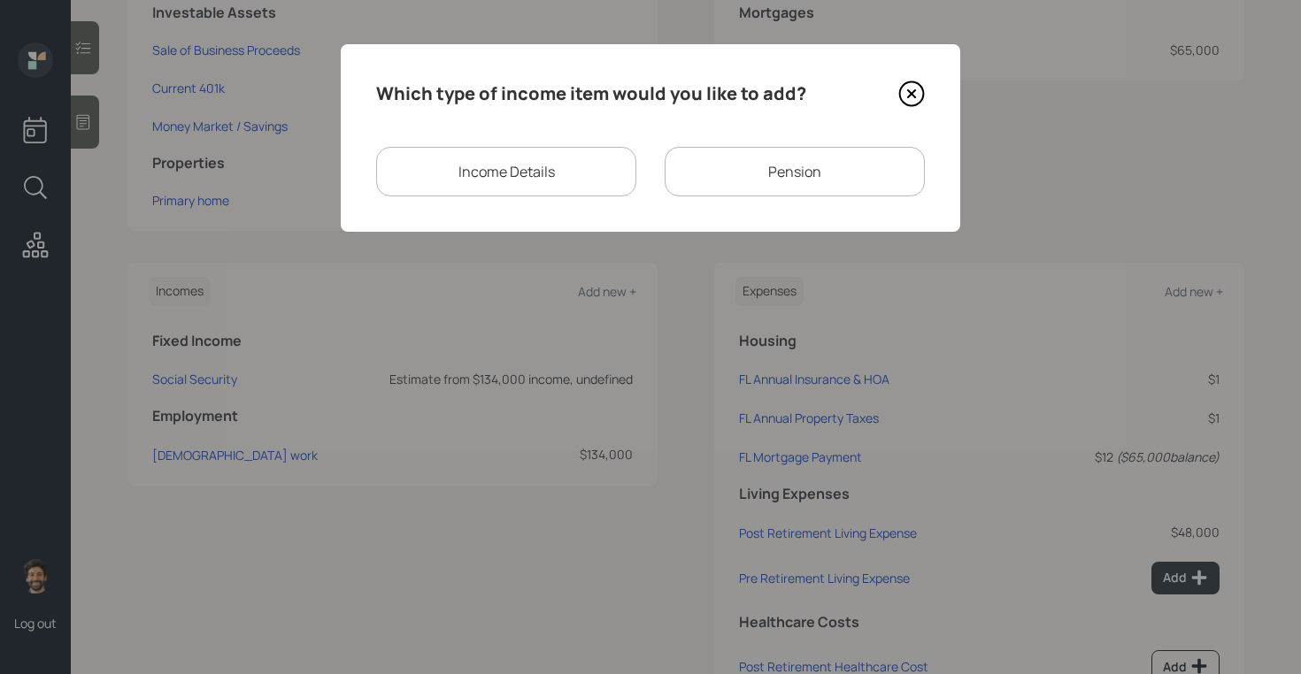
click at [707, 173] on div "Pension" at bounding box center [794, 172] width 260 height 50
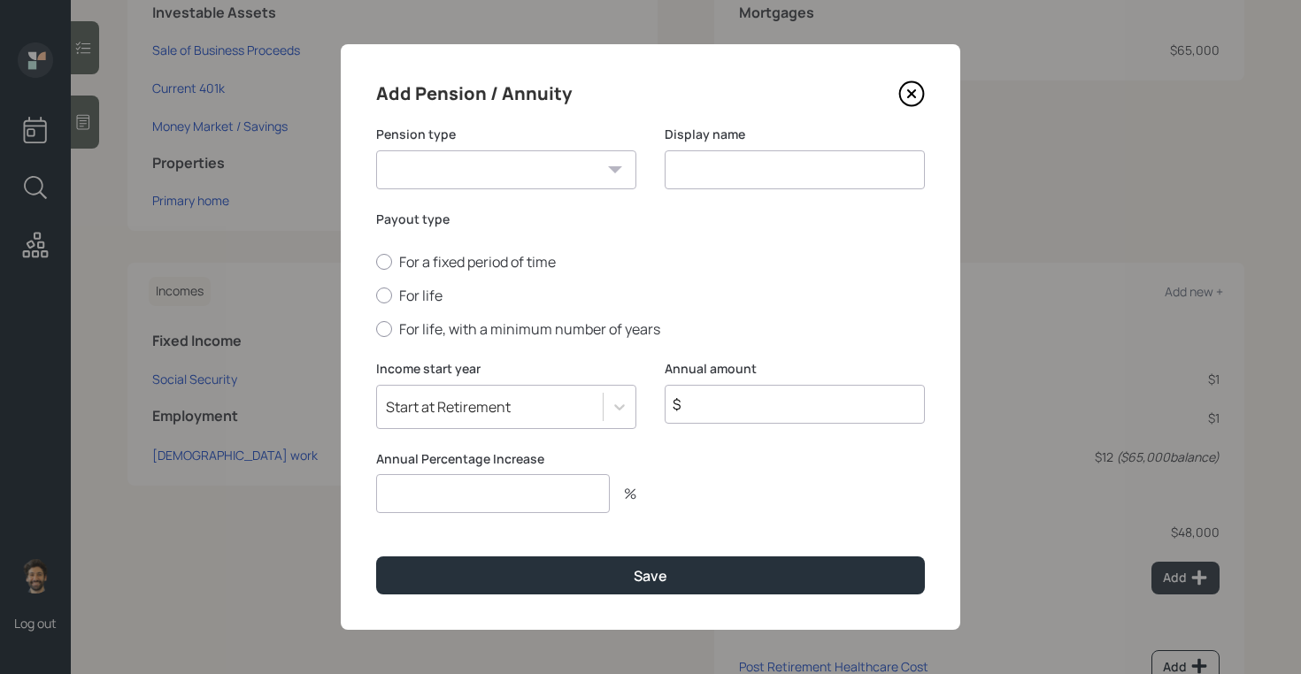
click at [540, 173] on select "Pension Annuity" at bounding box center [506, 169] width 260 height 39
select select "pension"
click at [376, 150] on select "Pension Annuity" at bounding box center [506, 169] width 260 height 39
click at [736, 165] on input at bounding box center [794, 169] width 260 height 39
type input "Pension"
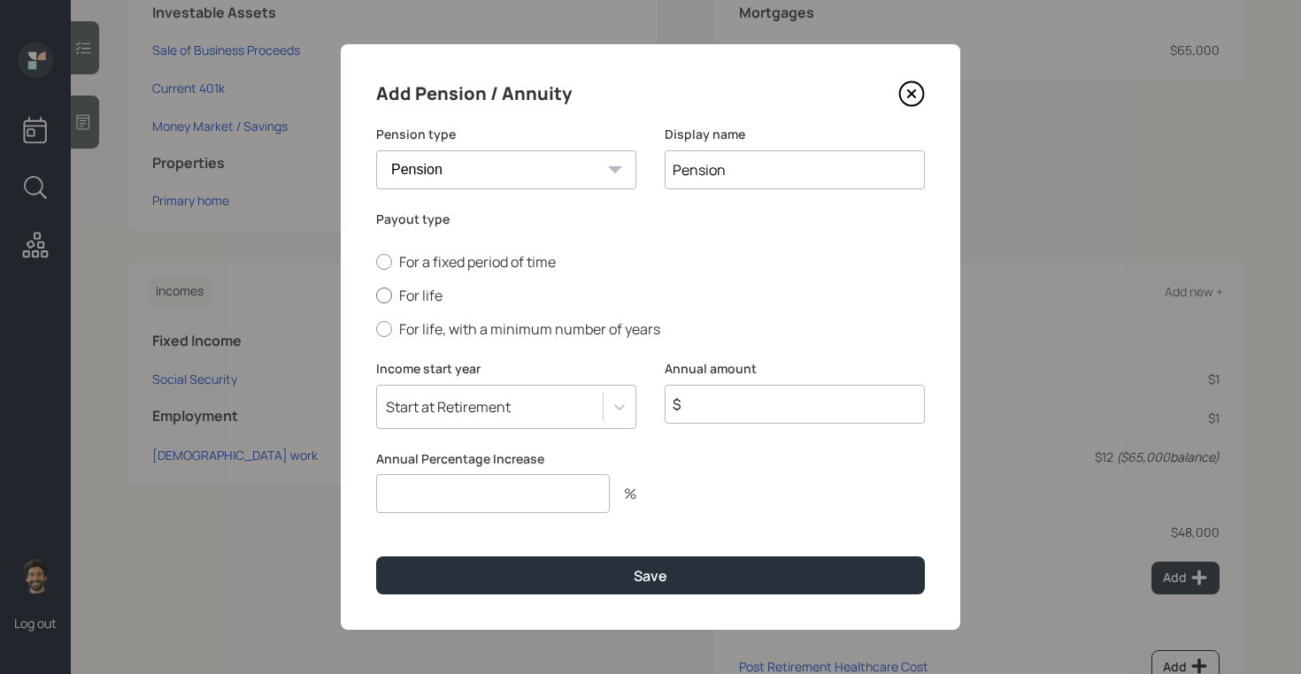
click at [413, 293] on label "For life" at bounding box center [650, 295] width 549 height 19
click at [376, 296] on input "For life" at bounding box center [375, 296] width 1 height 1
radio input "true"
click at [919, 98] on icon at bounding box center [911, 94] width 27 height 27
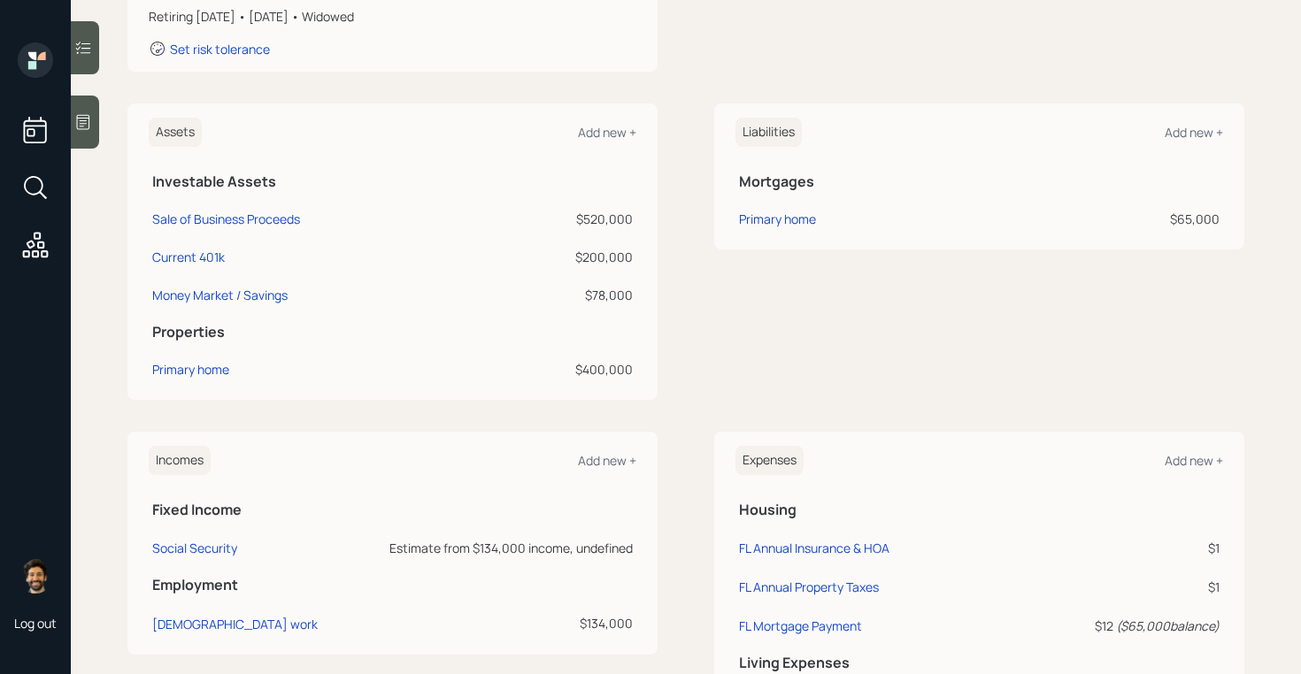
scroll to position [319, 0]
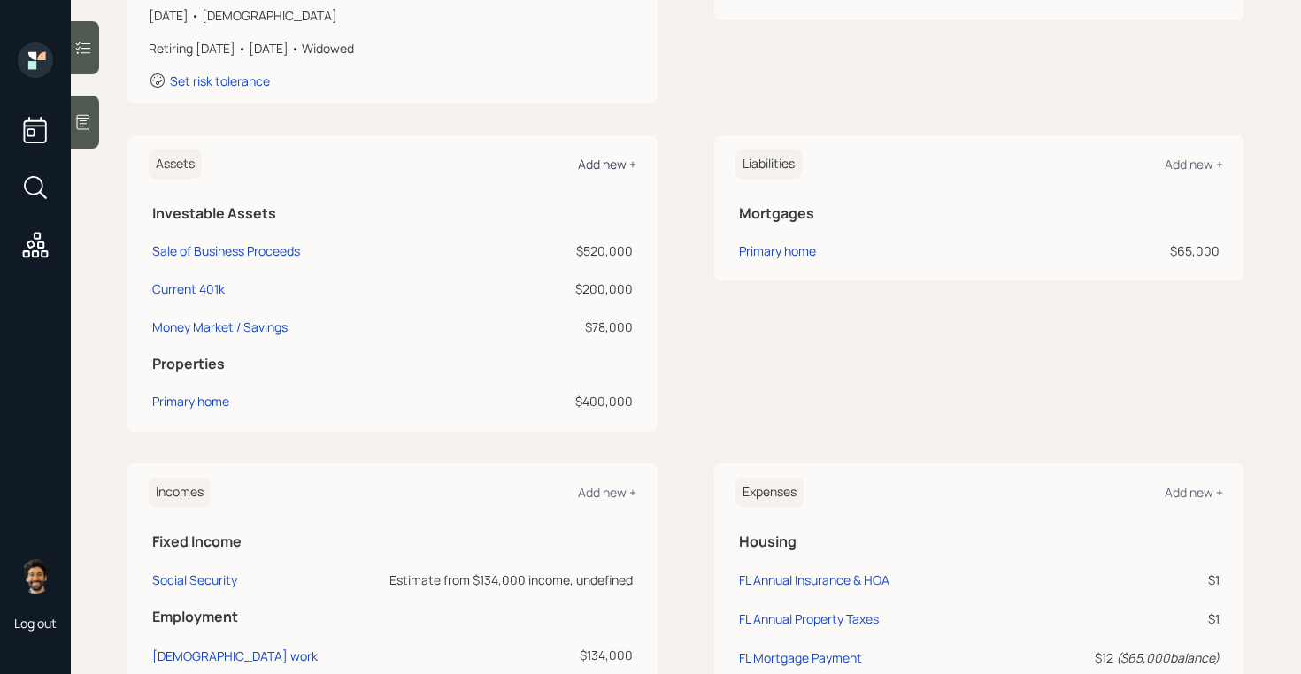
click at [599, 165] on div "Add new +" at bounding box center [607, 164] width 58 height 17
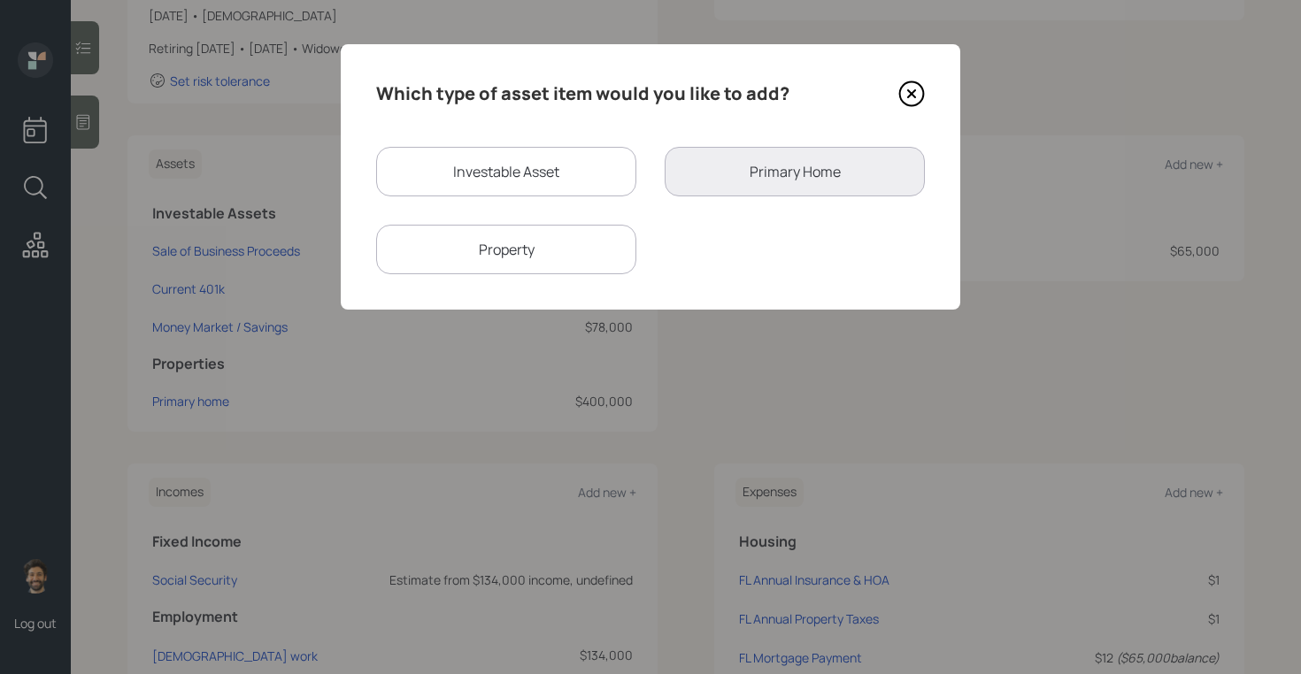
click at [460, 180] on div "Investable Asset" at bounding box center [506, 172] width 260 height 50
select select "taxable"
select select "balanced"
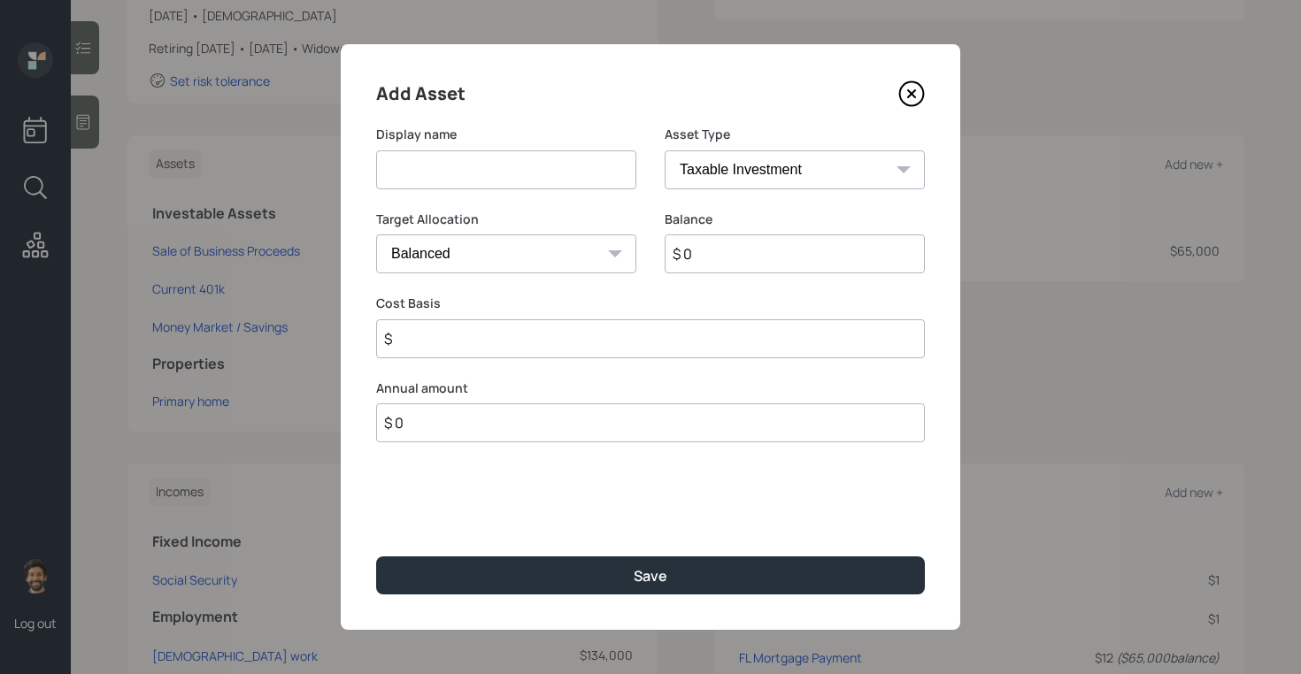
click at [445, 187] on input at bounding box center [506, 169] width 260 height 39
type input "Lump Sum Pension"
click at [699, 254] on input "$ 0" at bounding box center [794, 253] width 260 height 39
type input "$ 185,000"
click at [698, 161] on select "SEP IRA IRA Roth IRA 401(k) Roth 401(k) 403(b) Roth 403(b) 457(b) Roth 457(b) H…" at bounding box center [794, 169] width 260 height 39
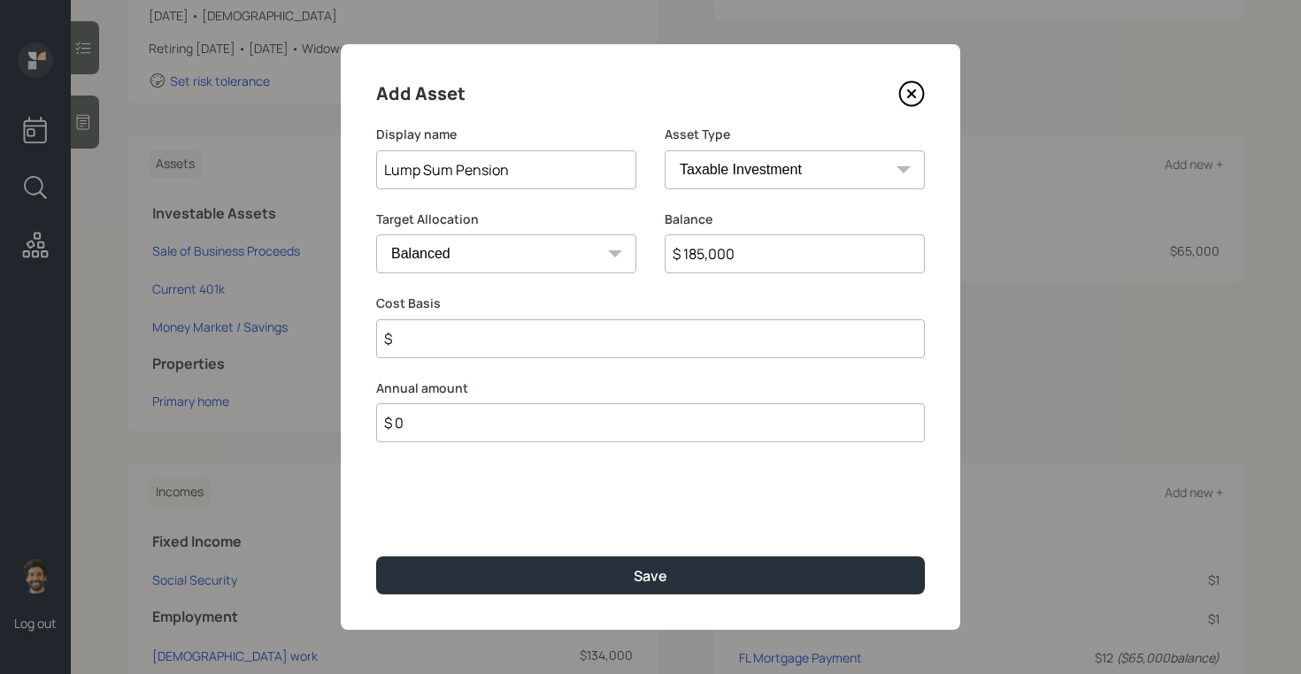
select select "ira"
click at [664, 150] on select "SEP IRA IRA Roth IRA 401(k) Roth 401(k) 403(b) Roth 403(b) 457(b) Roth 457(b) H…" at bounding box center [794, 169] width 260 height 39
click at [468, 342] on input "$" at bounding box center [650, 338] width 549 height 39
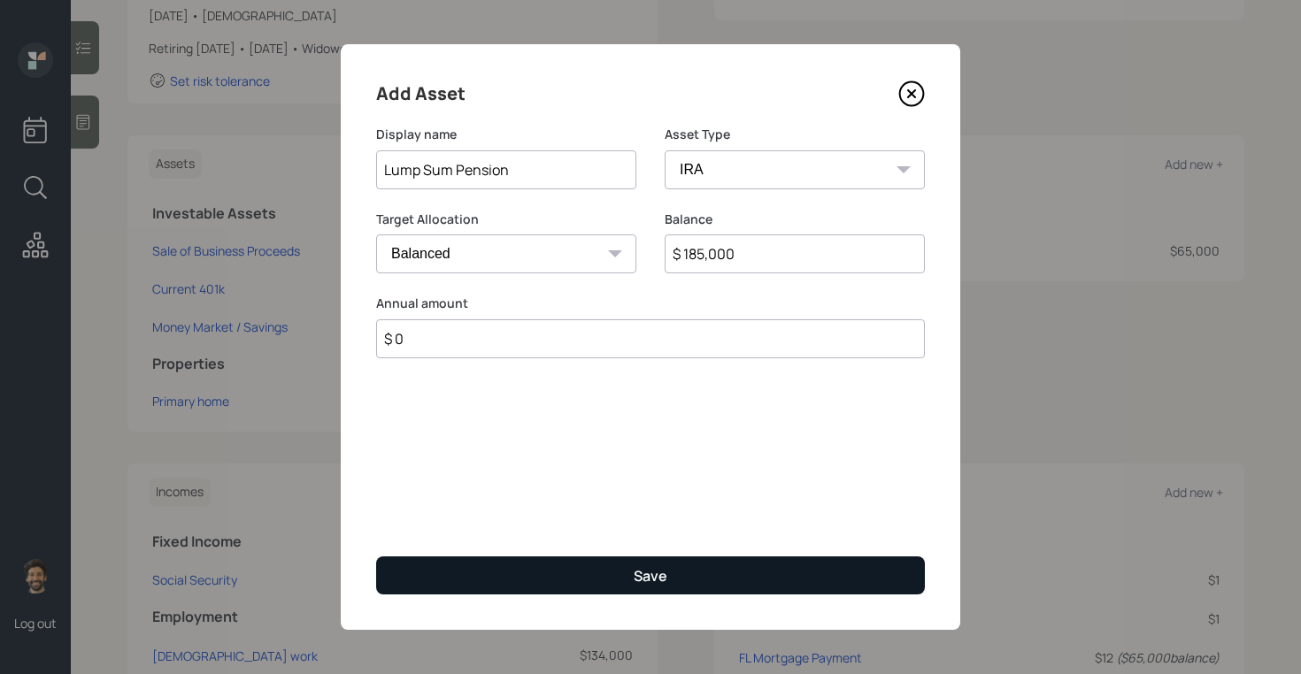
type input "$ 0"
click at [455, 564] on button "Save" at bounding box center [650, 576] width 549 height 38
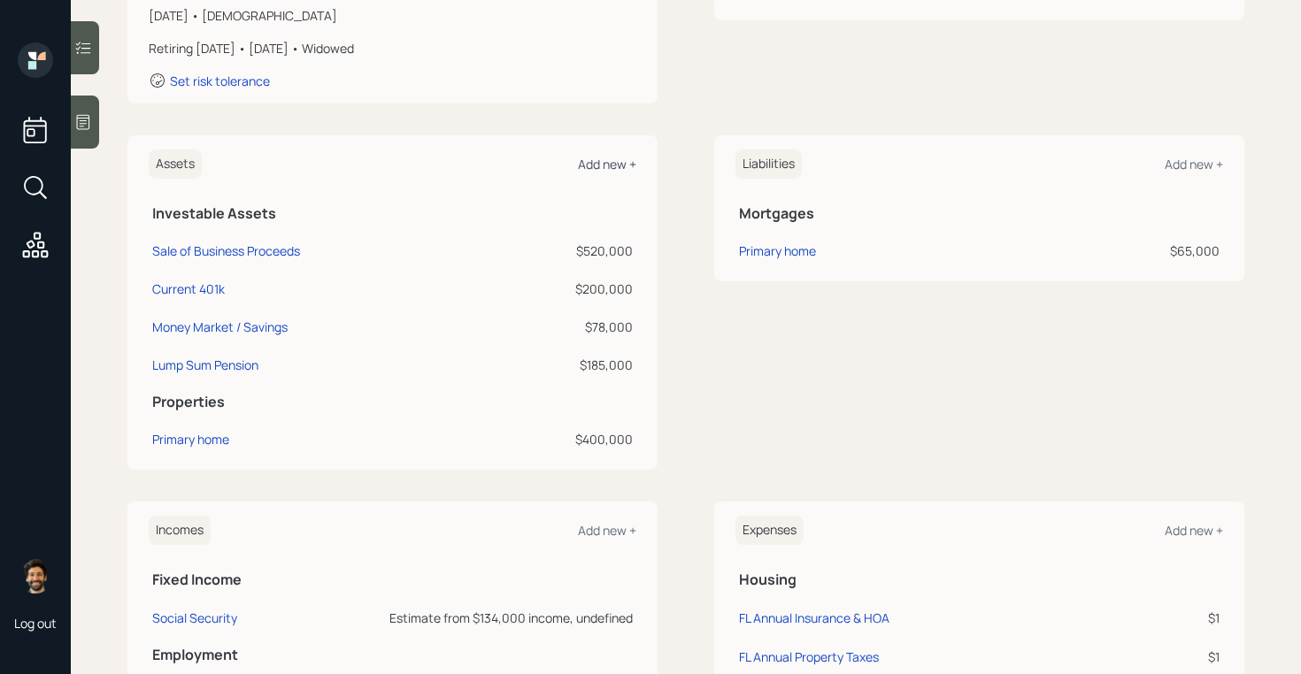
click at [605, 164] on div "Add new +" at bounding box center [607, 164] width 58 height 17
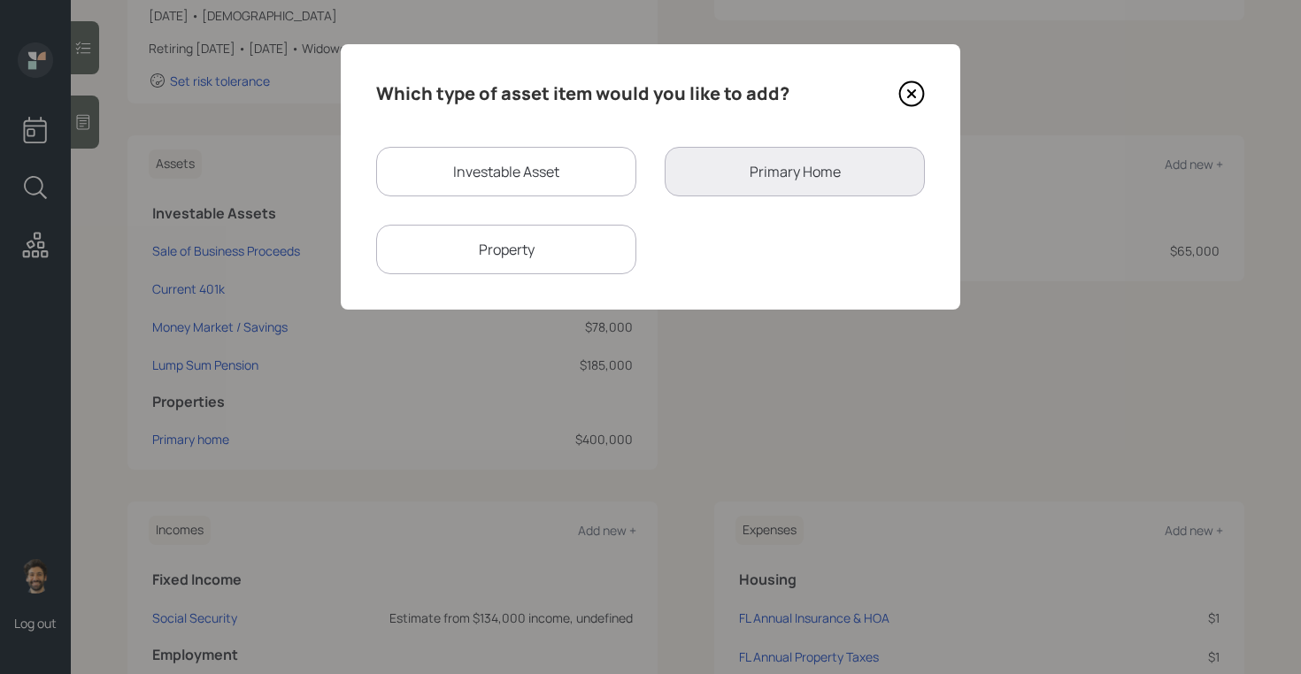
click at [518, 150] on div "Investable Asset" at bounding box center [506, 172] width 260 height 50
select select "taxable"
select select "balanced"
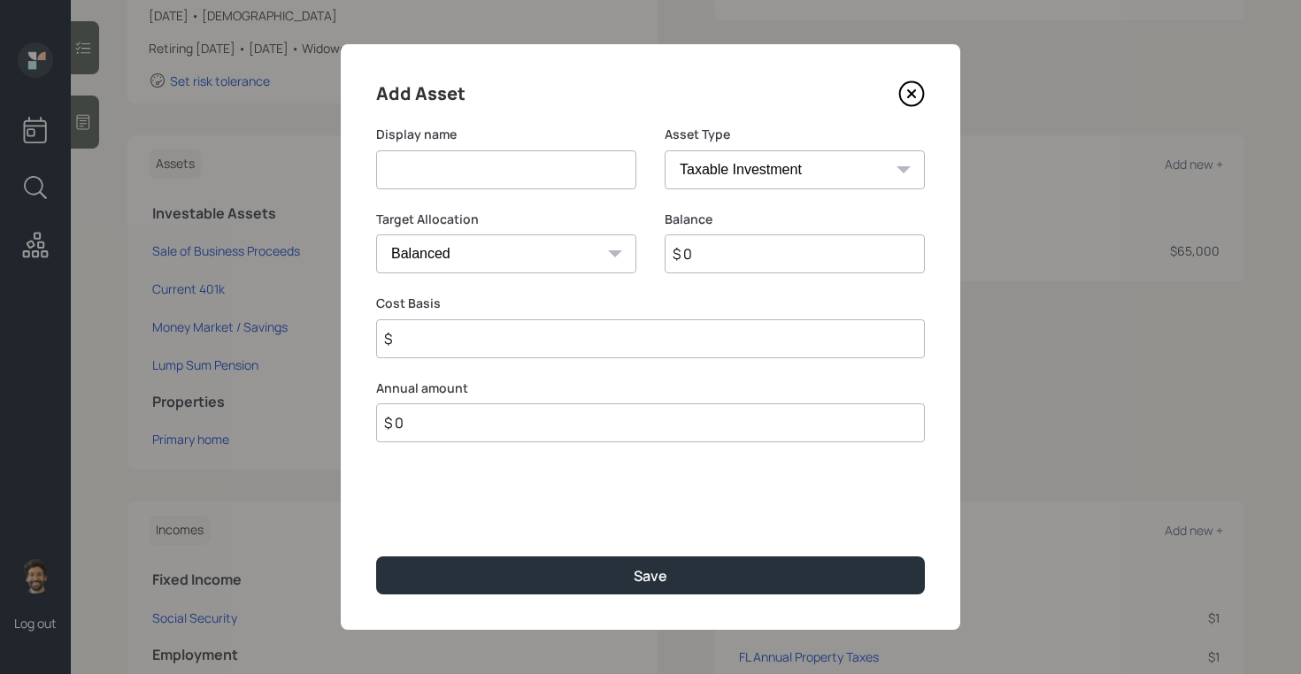
click at [518, 184] on input at bounding box center [506, 169] width 260 height 39
type input "Pension Lump Sum"
click at [777, 267] on input "$ 0" at bounding box center [794, 253] width 260 height 39
type input "$ 5,000"
click at [773, 169] on select "SEP IRA IRA Roth IRA 401(k) Roth 401(k) 403(b) Roth 403(b) 457(b) Roth 457(b) H…" at bounding box center [794, 169] width 260 height 39
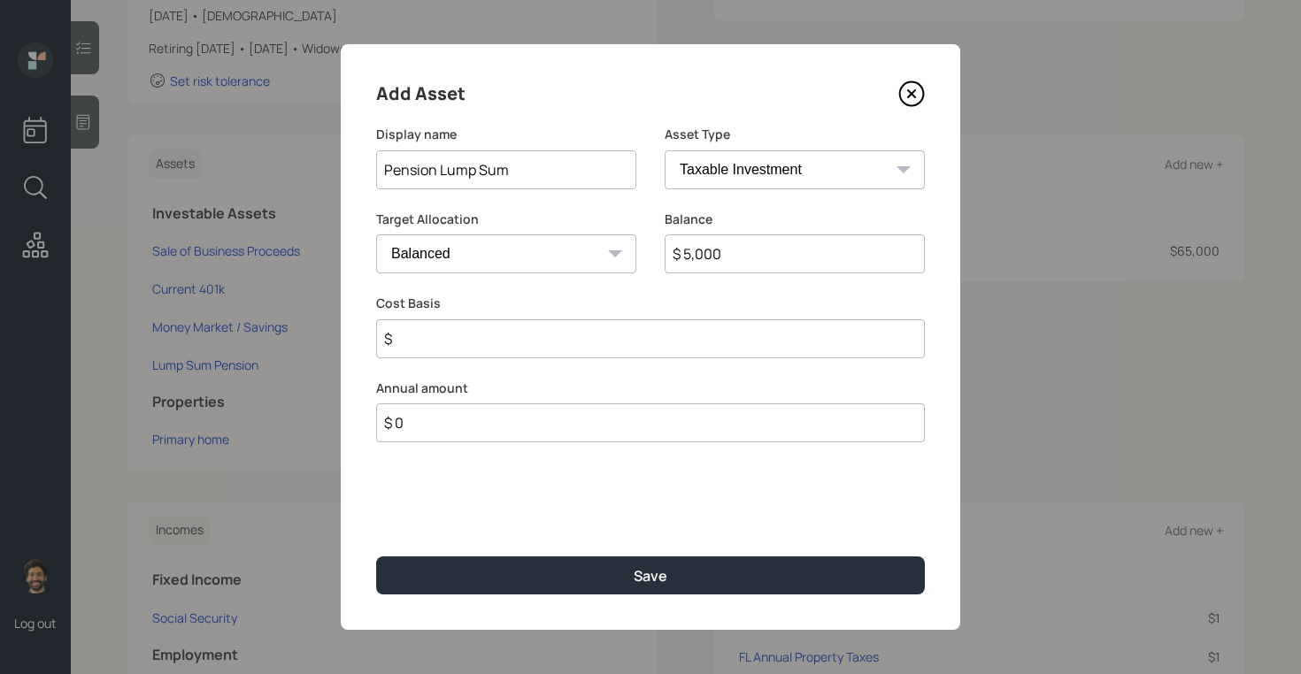
select select "ira"
click at [664, 150] on select "SEP IRA IRA Roth IRA 401(k) Roth 401(k) 403(b) Roth 403(b) 457(b) Roth 457(b) H…" at bounding box center [794, 169] width 260 height 39
click at [478, 344] on input "$" at bounding box center [650, 338] width 549 height 39
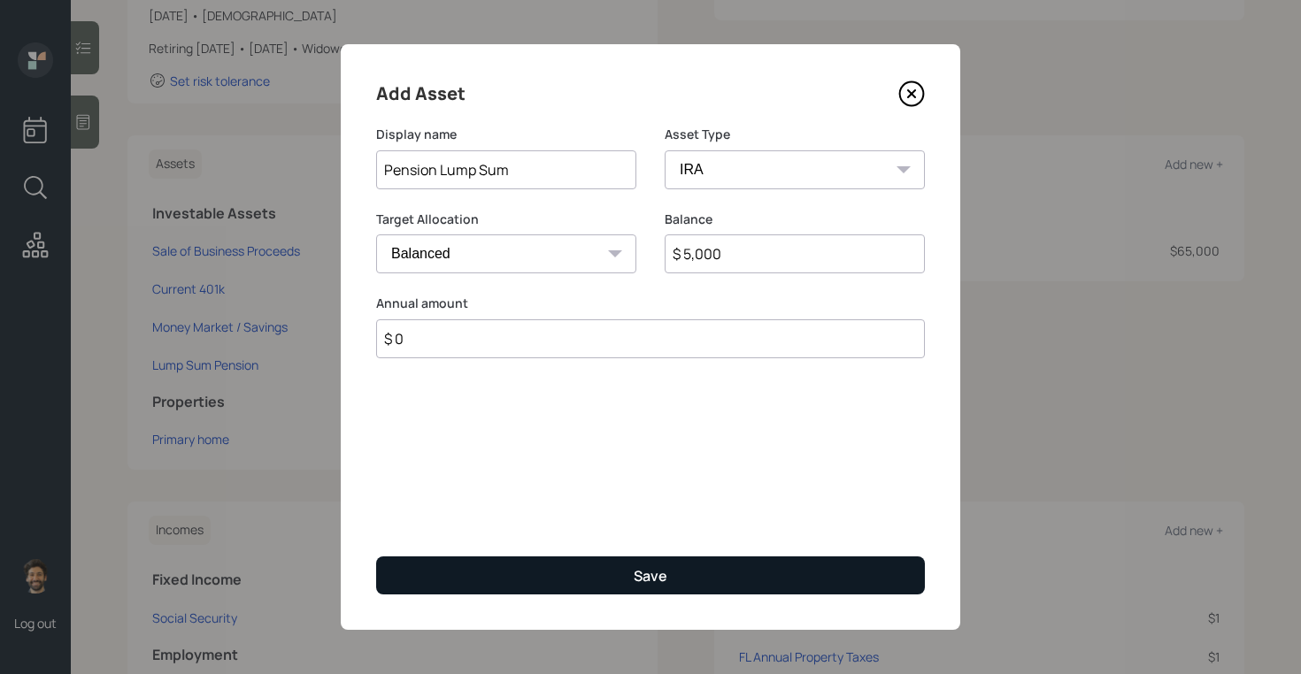
type input "$ 0"
click at [437, 580] on button "Save" at bounding box center [650, 576] width 549 height 38
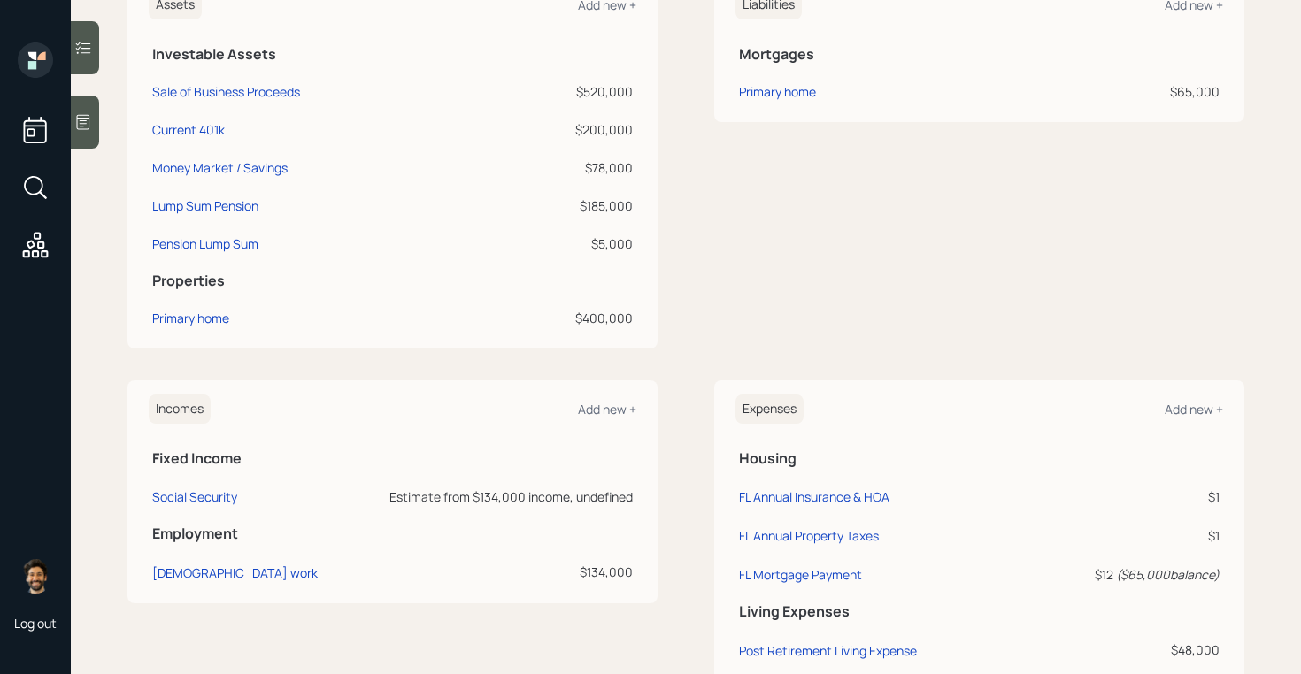
scroll to position [510, 0]
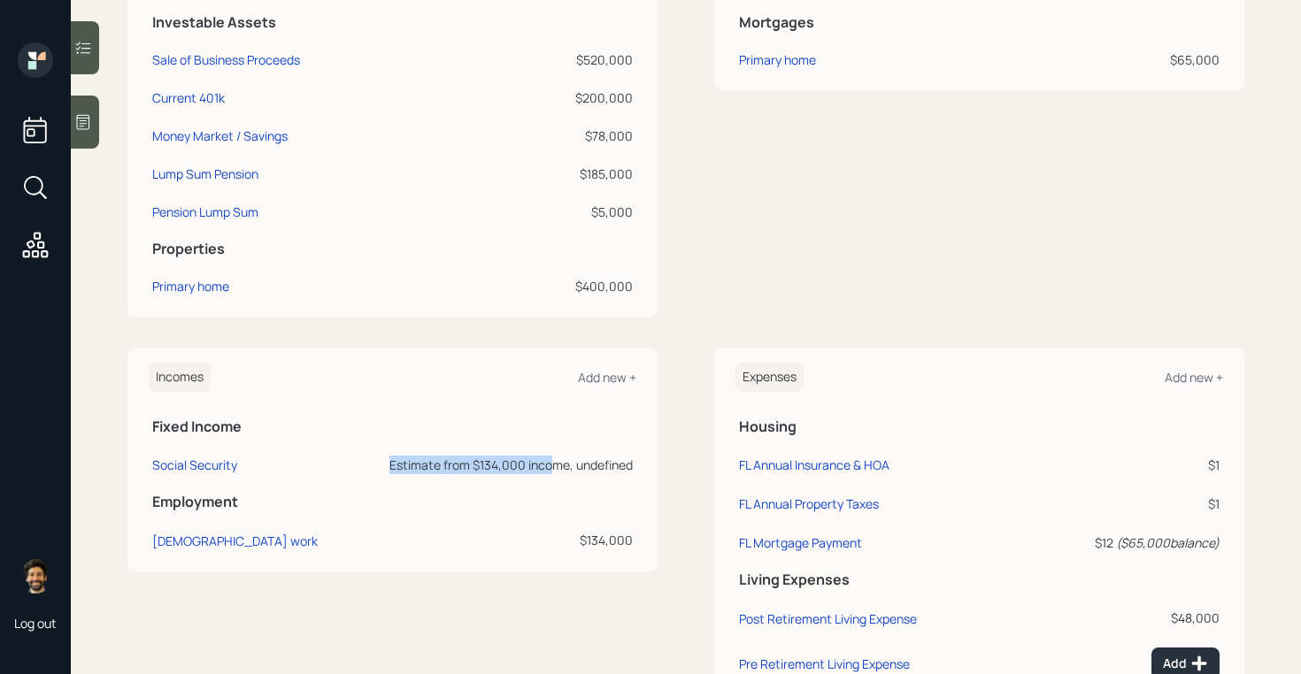
drag, startPoint x: 385, startPoint y: 470, endPoint x: 550, endPoint y: 472, distance: 165.5
click at [550, 472] on div "Estimate from $134,000 income, undefined" at bounding box center [491, 465] width 281 height 19
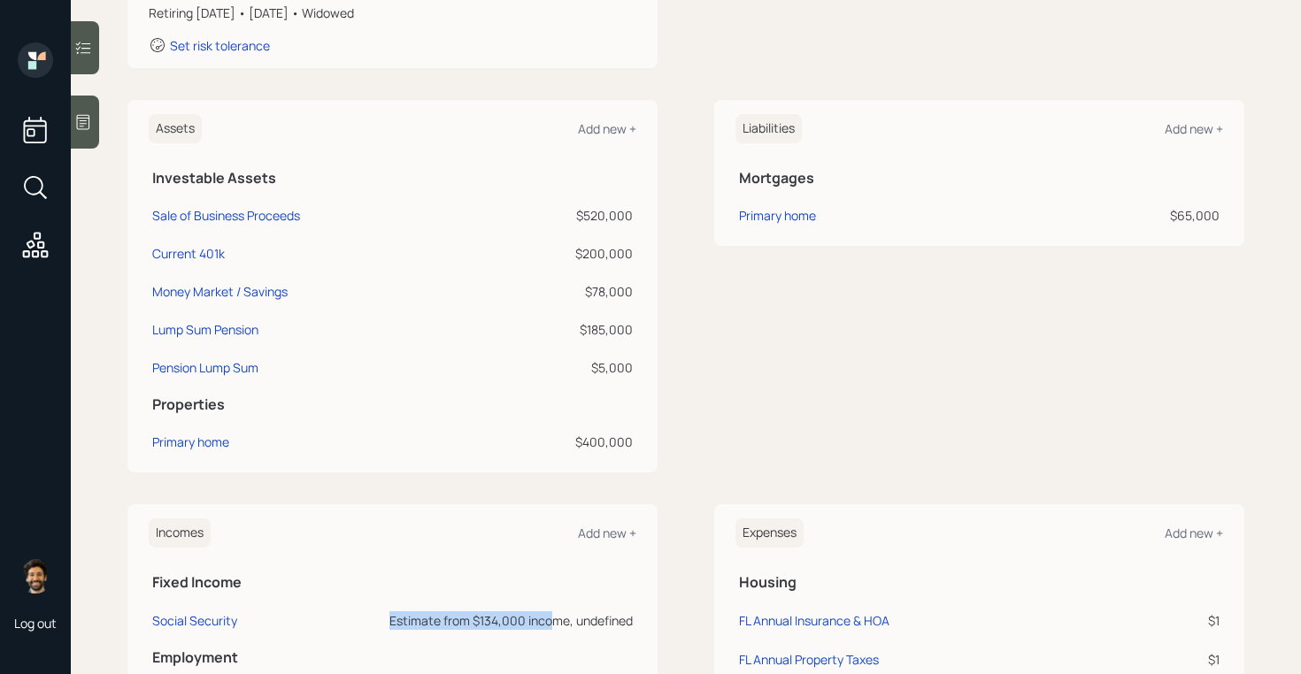
scroll to position [348, 0]
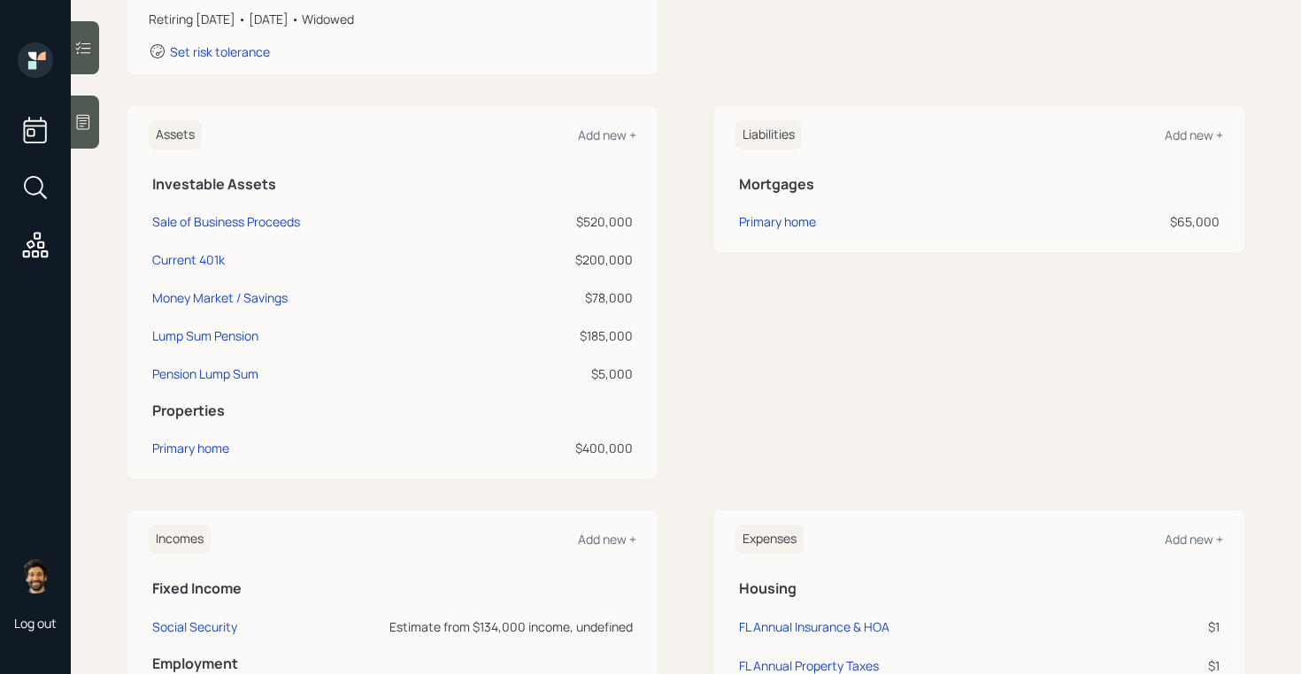
click at [302, 394] on th "Properties" at bounding box center [392, 408] width 487 height 36
drag, startPoint x: 156, startPoint y: 184, endPoint x: 274, endPoint y: 185, distance: 118.6
click at [274, 185] on h5 "Investable Assets" at bounding box center [392, 184] width 480 height 17
click at [171, 450] on div "Primary home" at bounding box center [190, 448] width 77 height 19
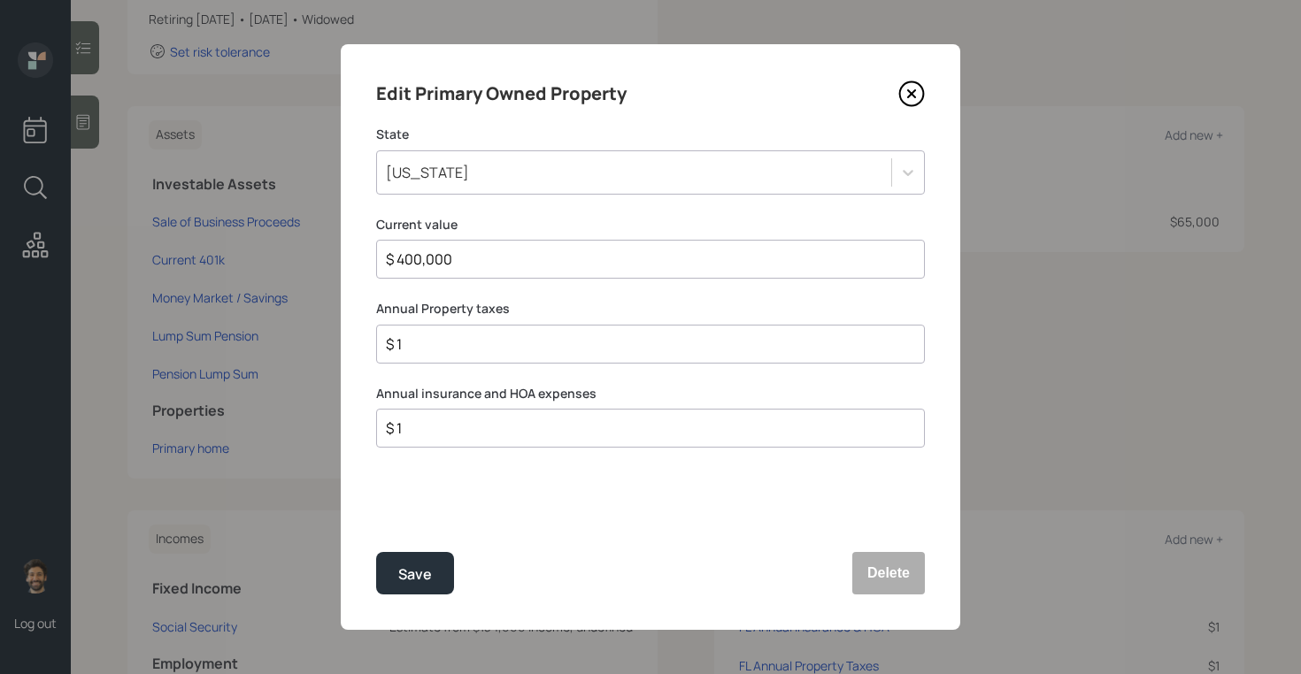
drag, startPoint x: 460, startPoint y: 262, endPoint x: 357, endPoint y: 260, distance: 103.5
click at [357, 260] on div "Edit Primary Owned Property State Florida Current value $ 400,000 Annual Proper…" at bounding box center [650, 337] width 619 height 586
click at [412, 568] on div "Save" at bounding box center [415, 575] width 34 height 24
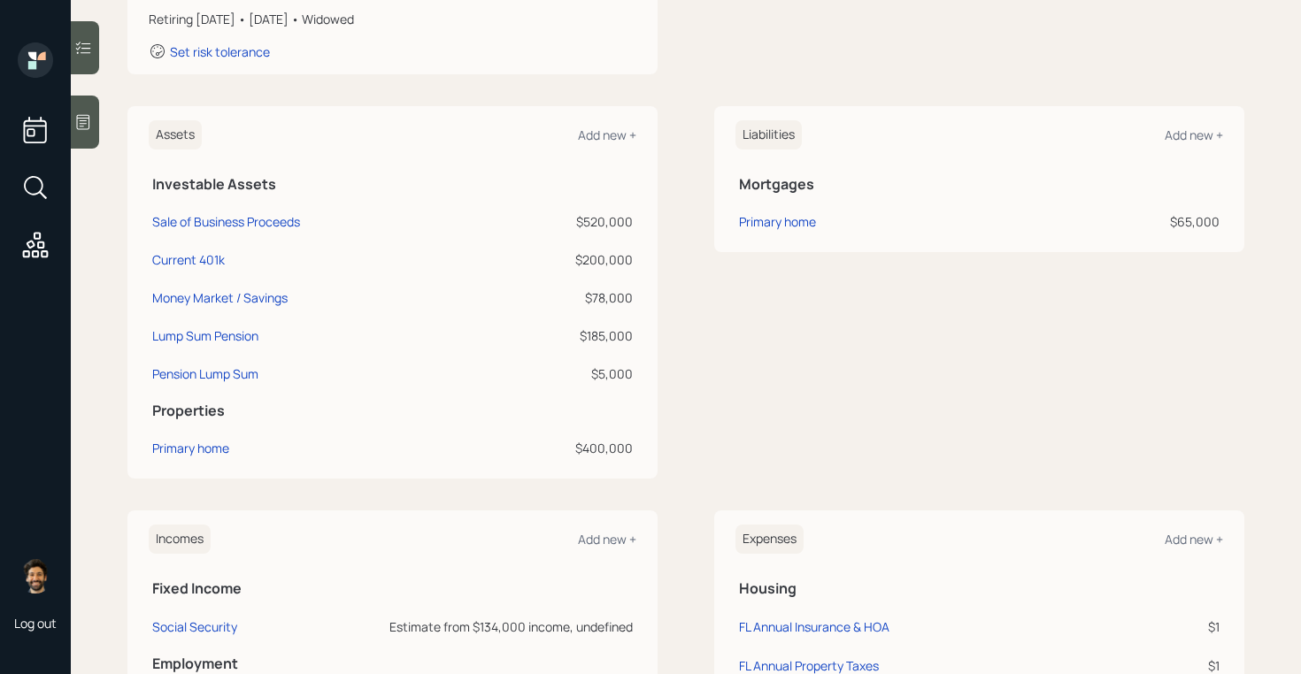
click at [754, 211] on td "Primary home" at bounding box center [880, 219] width 291 height 38
click at [754, 223] on div "Primary home" at bounding box center [777, 221] width 77 height 19
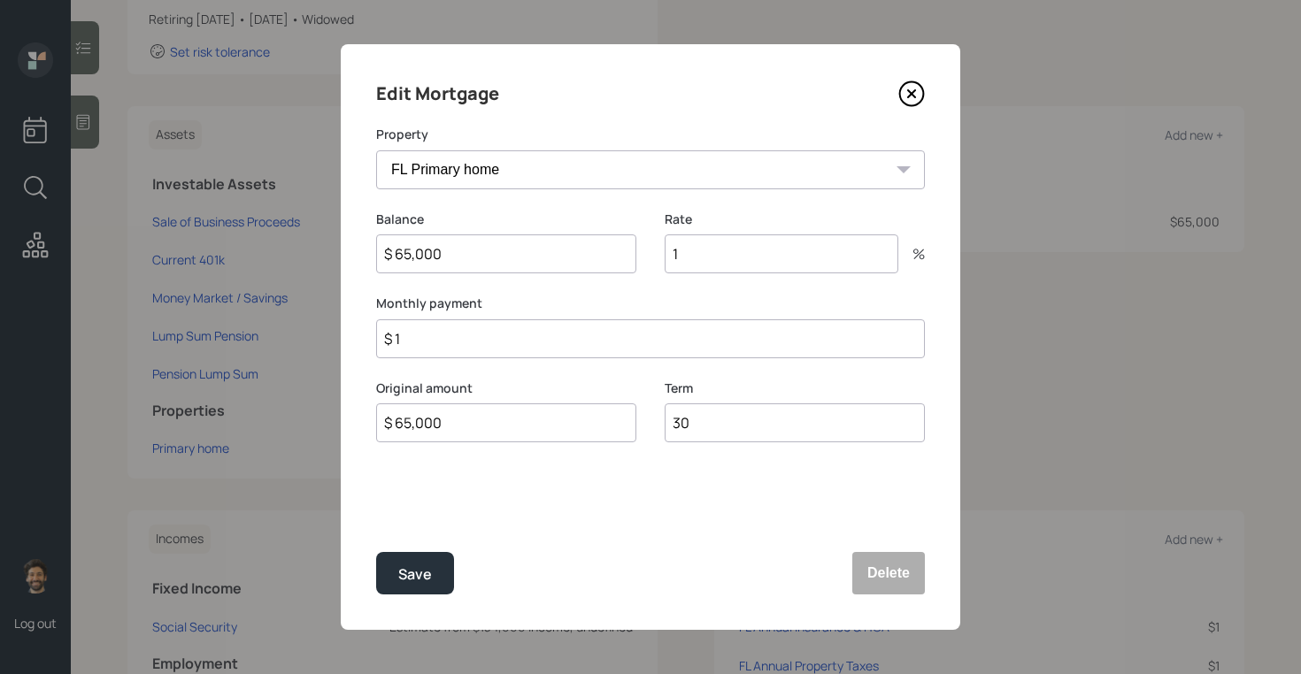
drag, startPoint x: 450, startPoint y: 249, endPoint x: 361, endPoint y: 242, distance: 89.6
click at [361, 242] on div "Edit Mortgage Property FL Primary home Balance $ 65,000 Rate 1 % Monthly paymen…" at bounding box center [650, 337] width 619 height 586
type input "$ 64,400"
click at [702, 268] on input "1" at bounding box center [781, 253] width 234 height 39
type input "3"
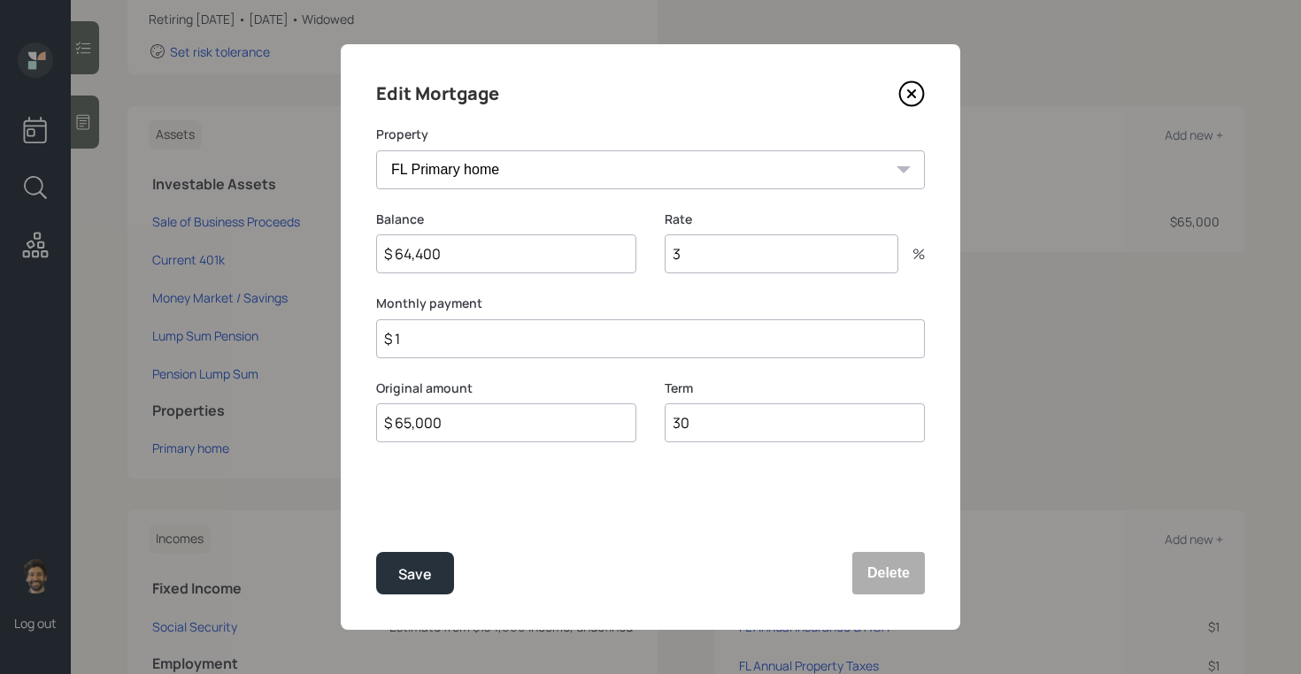
click at [489, 335] on input "$ 1" at bounding box center [650, 338] width 549 height 39
click at [459, 346] on input "$ 1,368" at bounding box center [650, 338] width 549 height 39
type input "$ 1,093"
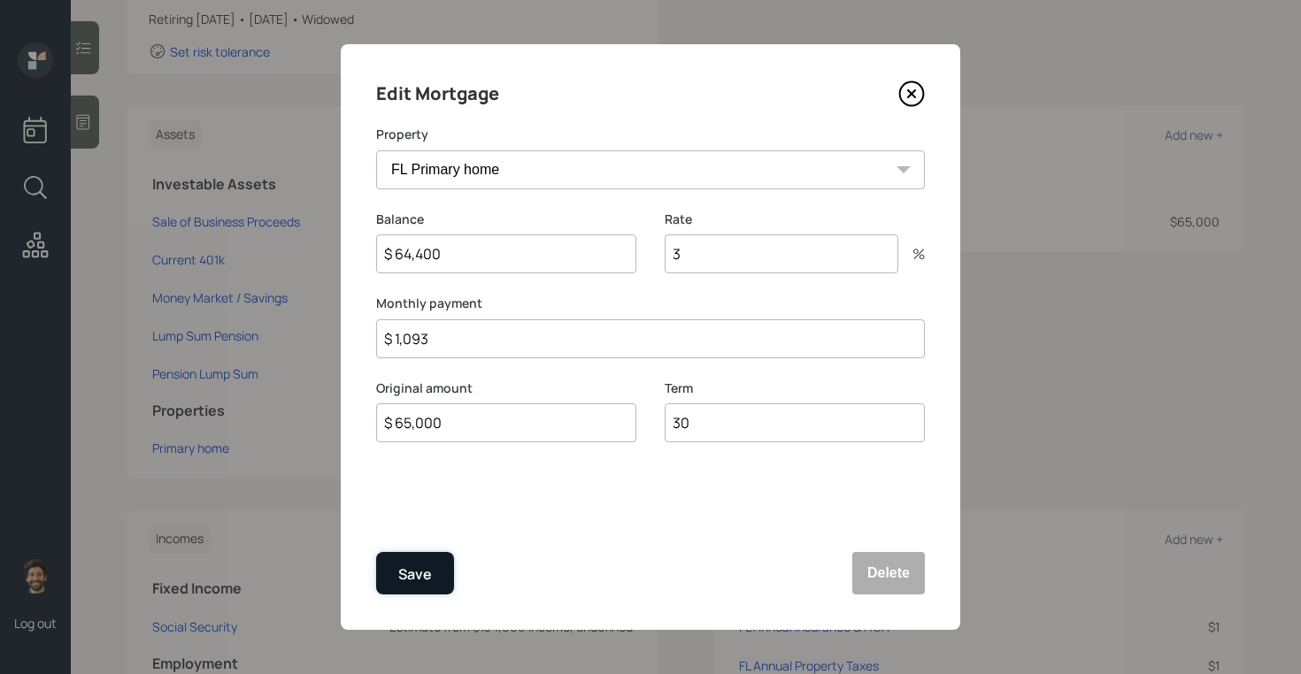
click at [408, 580] on div "Save" at bounding box center [415, 575] width 34 height 24
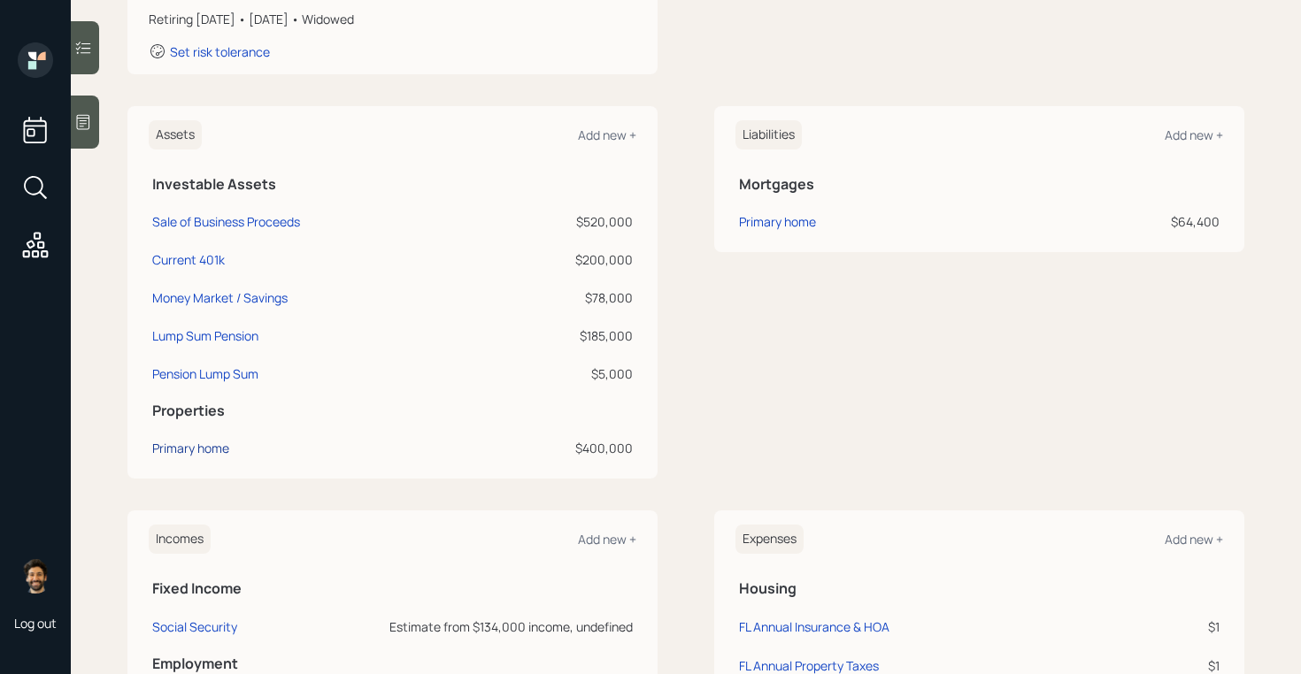
click at [196, 443] on div "Primary home" at bounding box center [190, 448] width 77 height 19
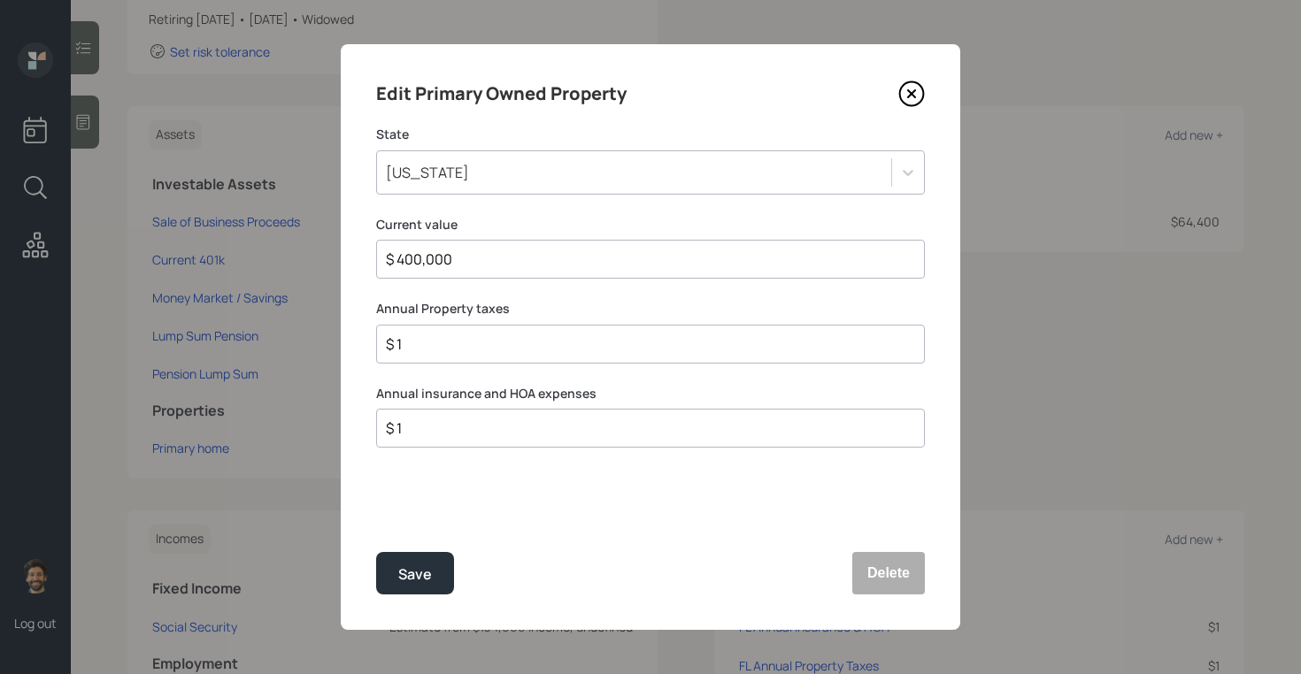
click at [434, 346] on input "$ 1" at bounding box center [643, 344] width 518 height 21
type input "$ 1,093"
click at [424, 424] on input "$ 1" at bounding box center [643, 428] width 518 height 21
type input "$ 0"
click at [424, 339] on input "$ 1,093" at bounding box center [643, 344] width 518 height 21
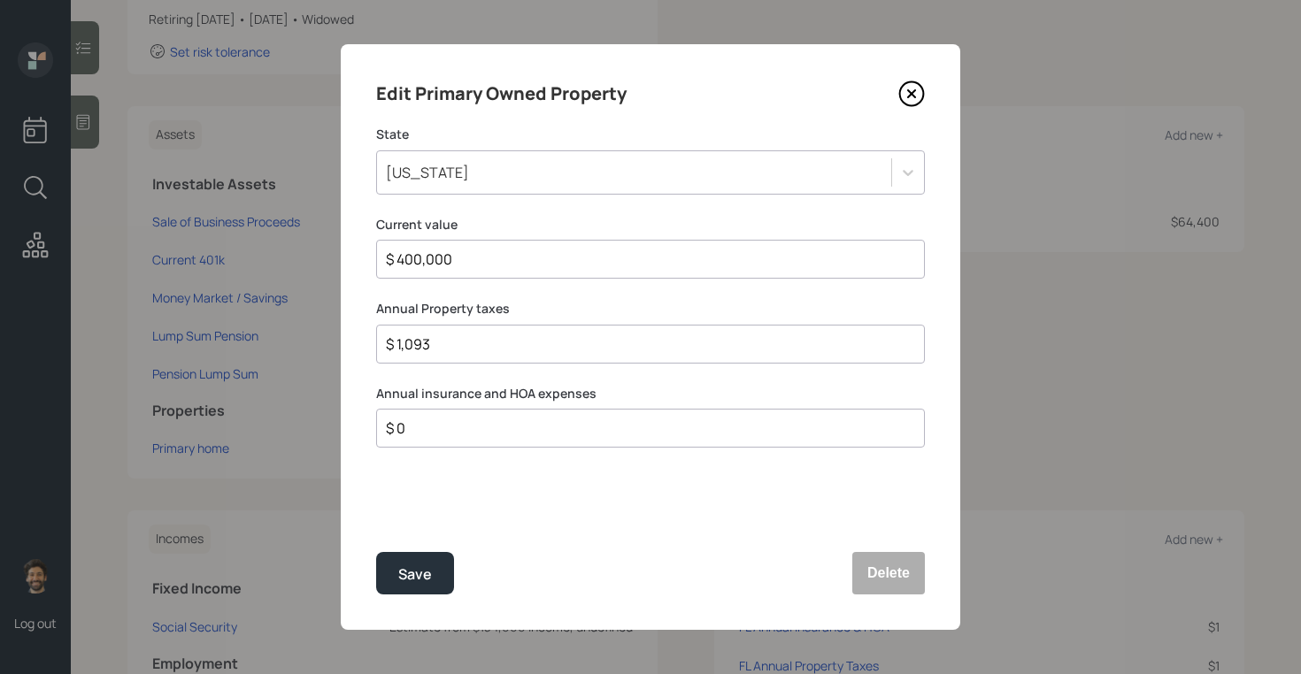
click at [424, 339] on input "$ 1,093" at bounding box center [643, 344] width 518 height 21
type input "$ 3,300"
click at [403, 572] on div "Save" at bounding box center [415, 575] width 34 height 24
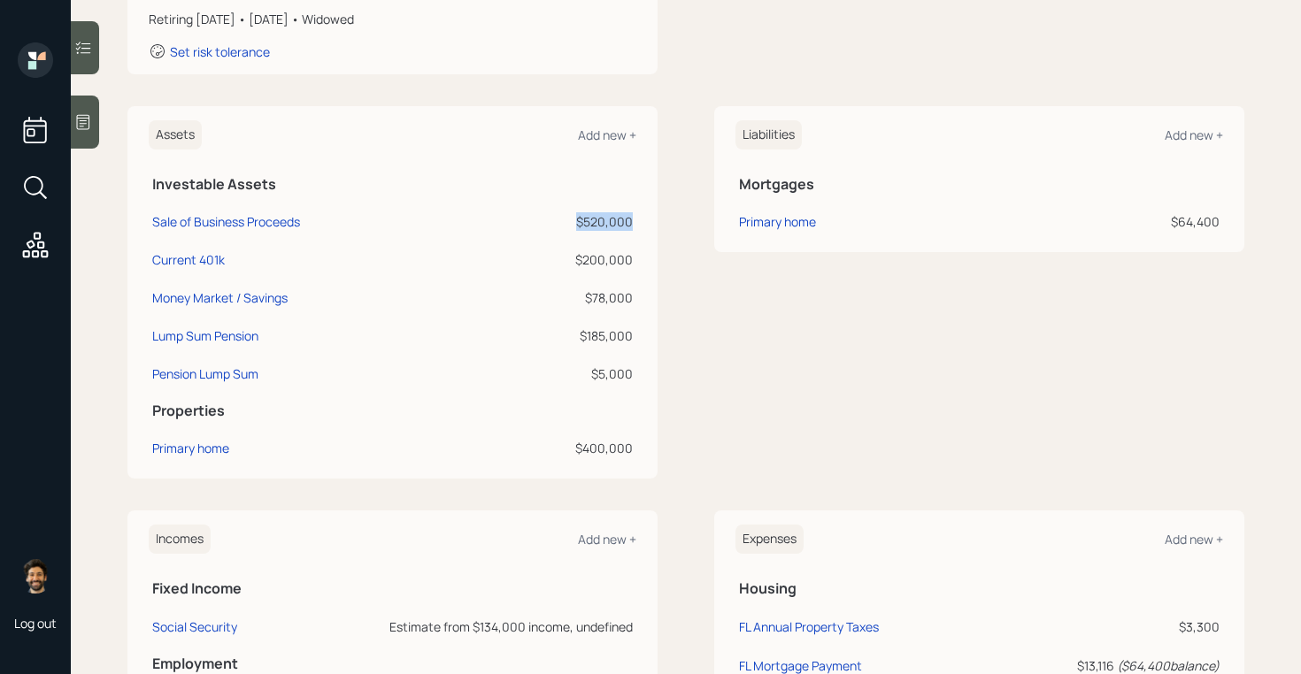
drag, startPoint x: 635, startPoint y: 220, endPoint x: 573, endPoint y: 220, distance: 61.9
click at [573, 220] on td "$520,000" at bounding box center [564, 219] width 143 height 38
click at [86, 110] on div at bounding box center [85, 122] width 28 height 53
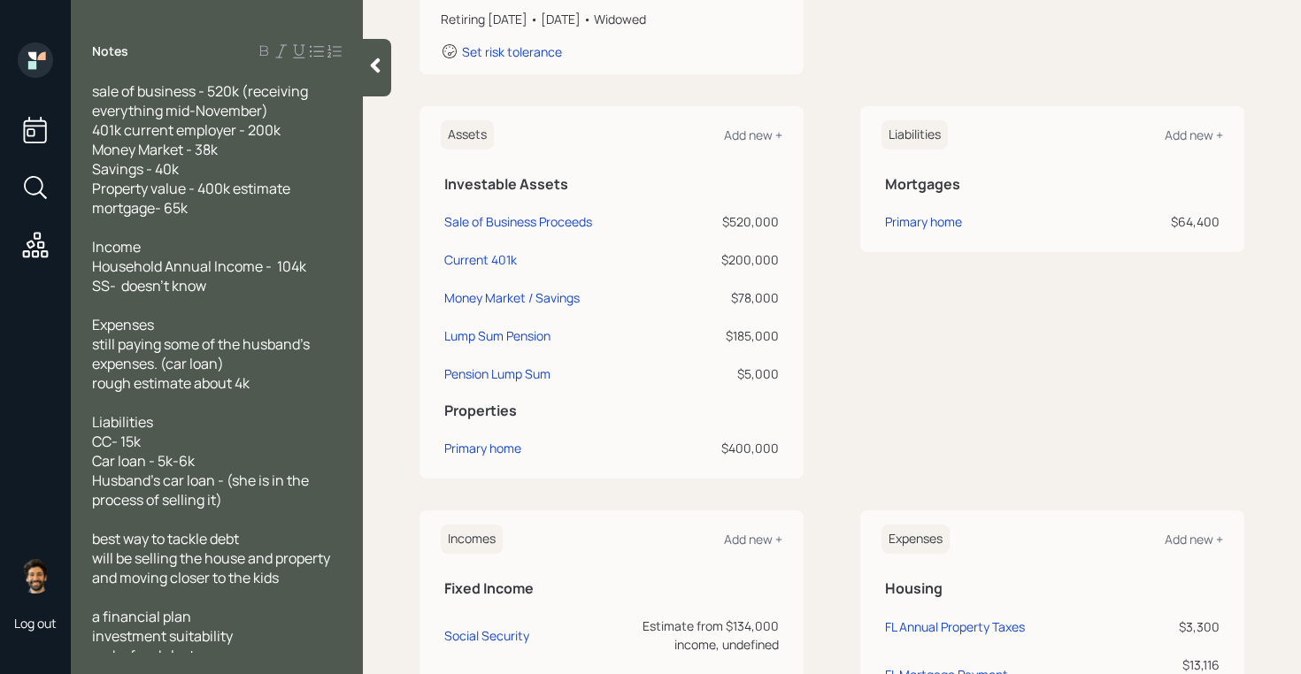
scroll to position [144, 0]
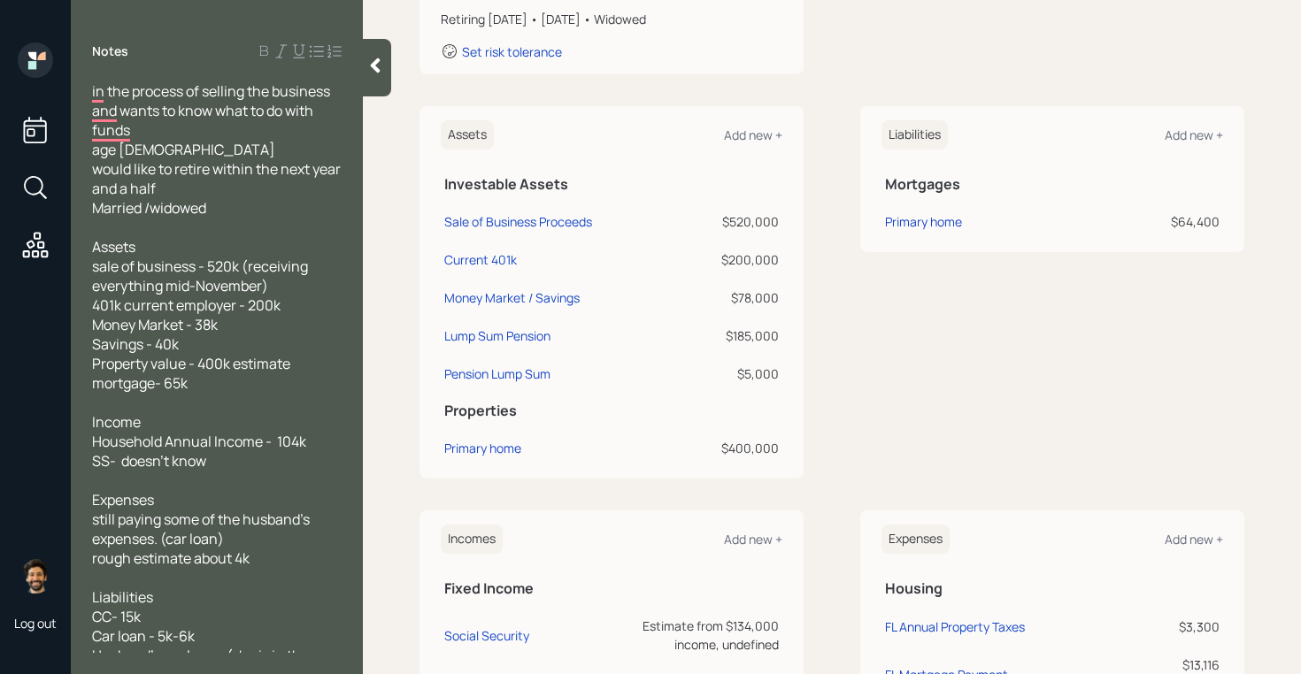
click at [372, 68] on icon at bounding box center [375, 66] width 18 height 18
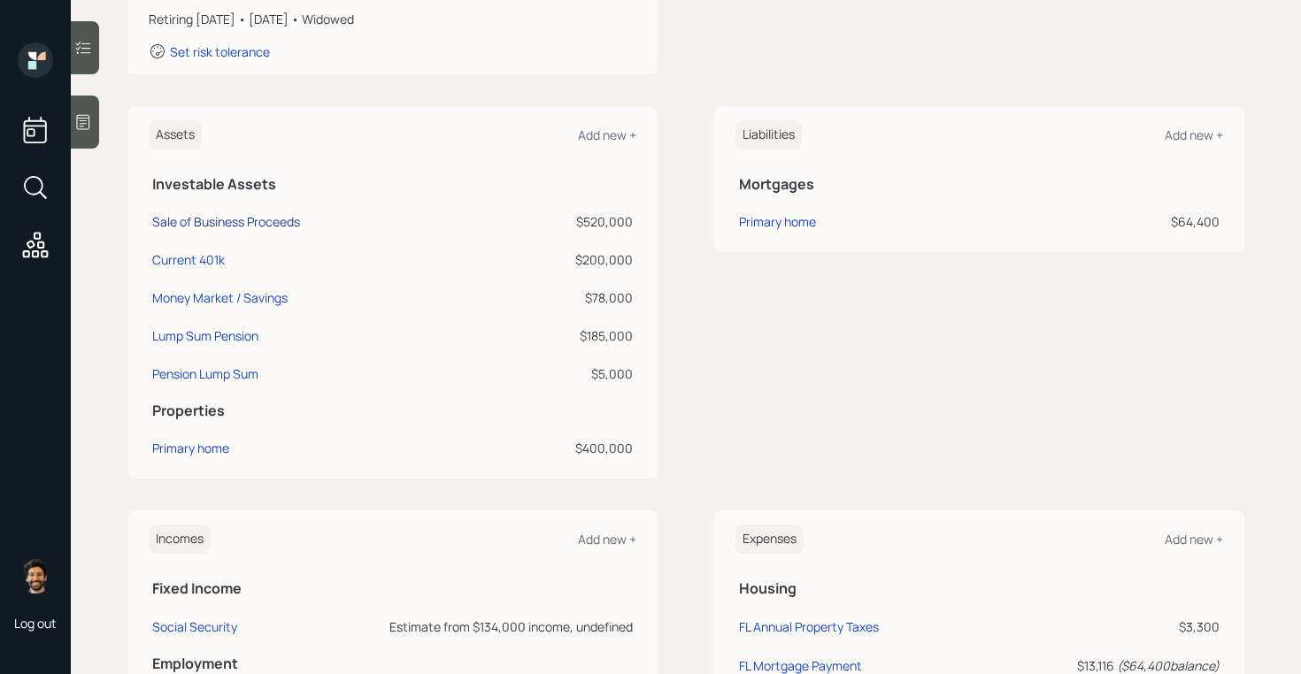
click at [208, 223] on div "Sale of Business Proceeds" at bounding box center [226, 221] width 148 height 19
select select "taxable"
select select "balanced"
drag, startPoint x: 631, startPoint y: 255, endPoint x: 581, endPoint y: 255, distance: 49.5
click at [581, 255] on div "$200,000" at bounding box center [564, 259] width 136 height 19
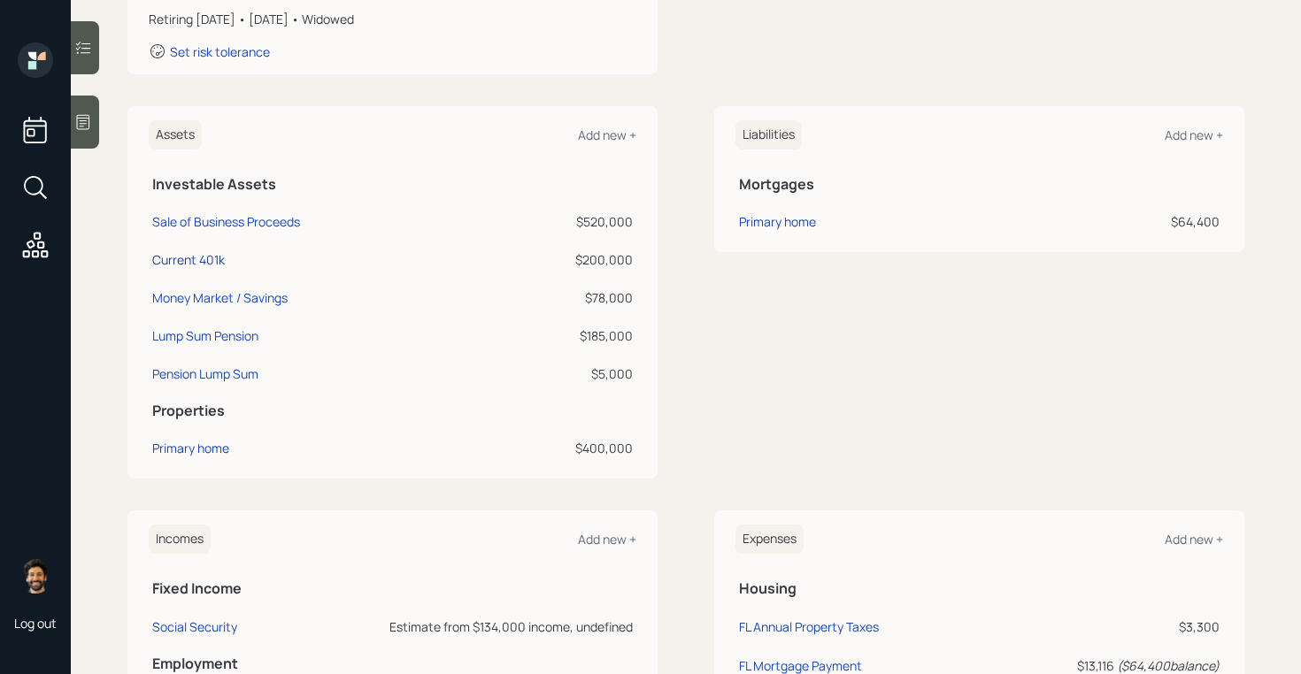
click at [199, 259] on div "Current 401k" at bounding box center [188, 259] width 73 height 19
select select "company_sponsored"
select select "balanced"
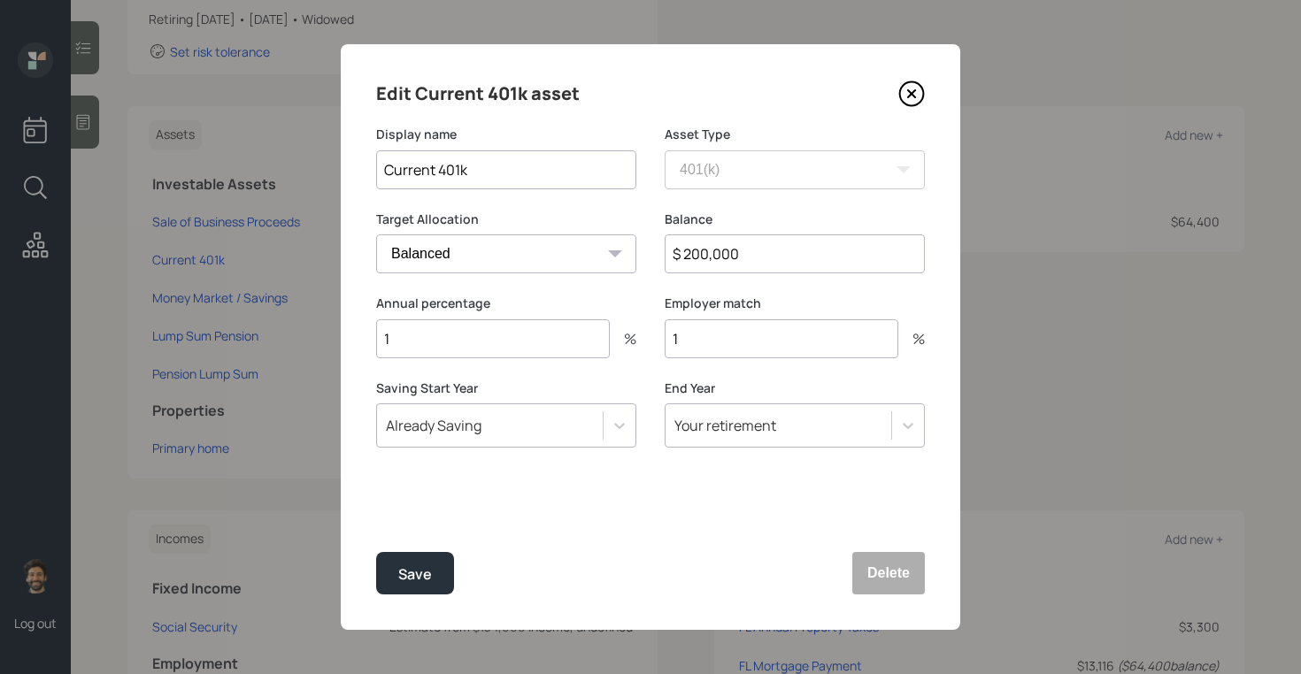
click at [418, 334] on input "1" at bounding box center [493, 338] width 234 height 39
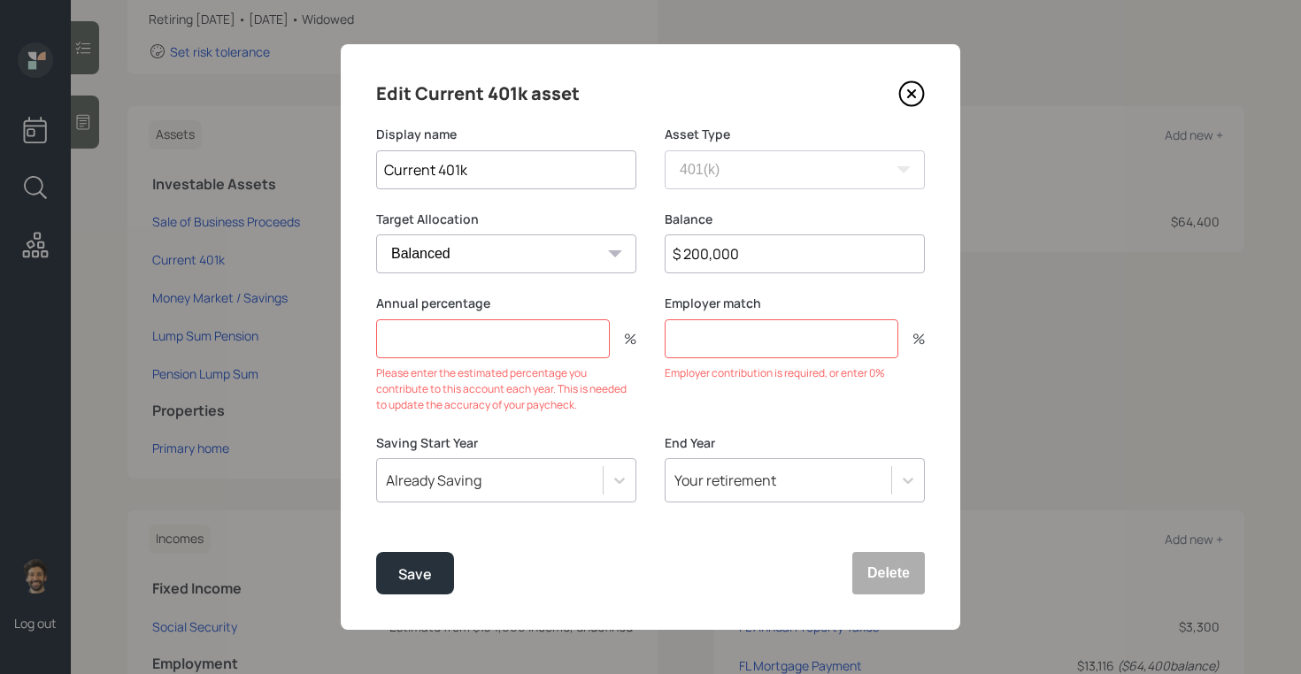
click at [487, 312] on div "Annual percentage % Please enter the estimated percentage you contribute to thi…" at bounding box center [506, 354] width 260 height 119
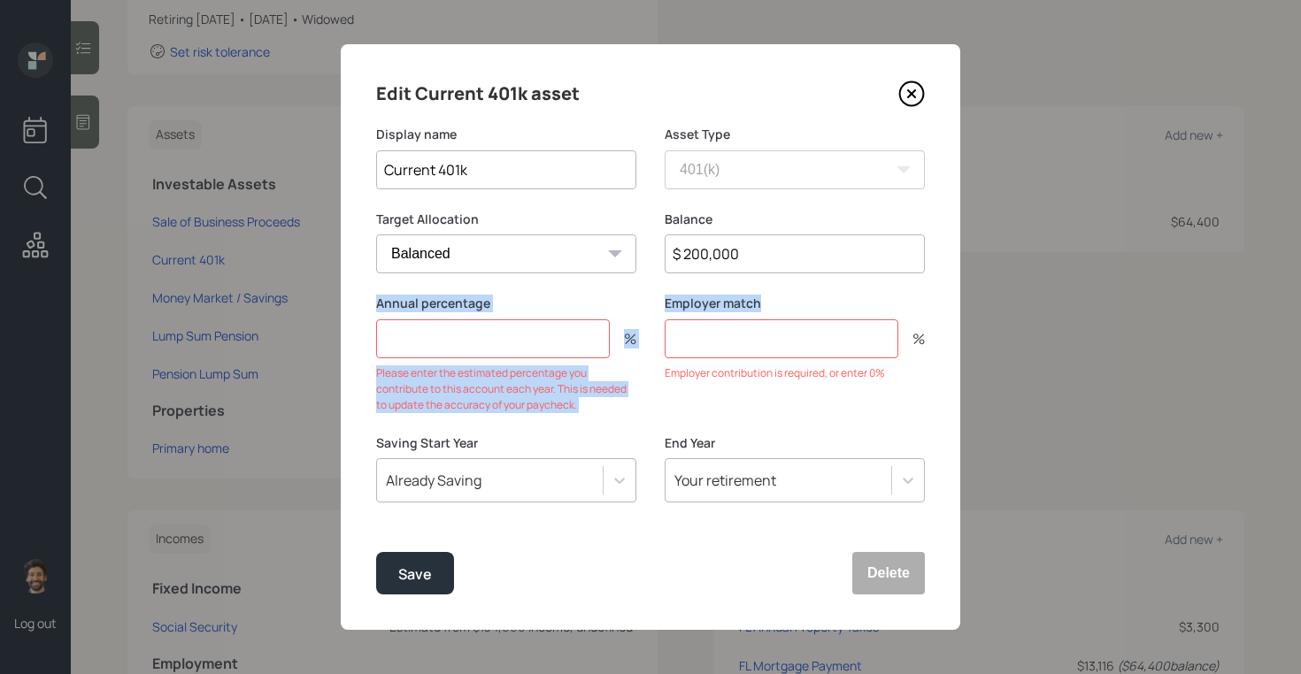
drag, startPoint x: 374, startPoint y: 303, endPoint x: 760, endPoint y: 309, distance: 385.8
click at [760, 309] on div "Edit Current 401k asset Display name Current 401k Asset Type SEP IRA IRA Roth I…" at bounding box center [650, 337] width 619 height 586
click at [464, 332] on input "number" at bounding box center [493, 338] width 234 height 39
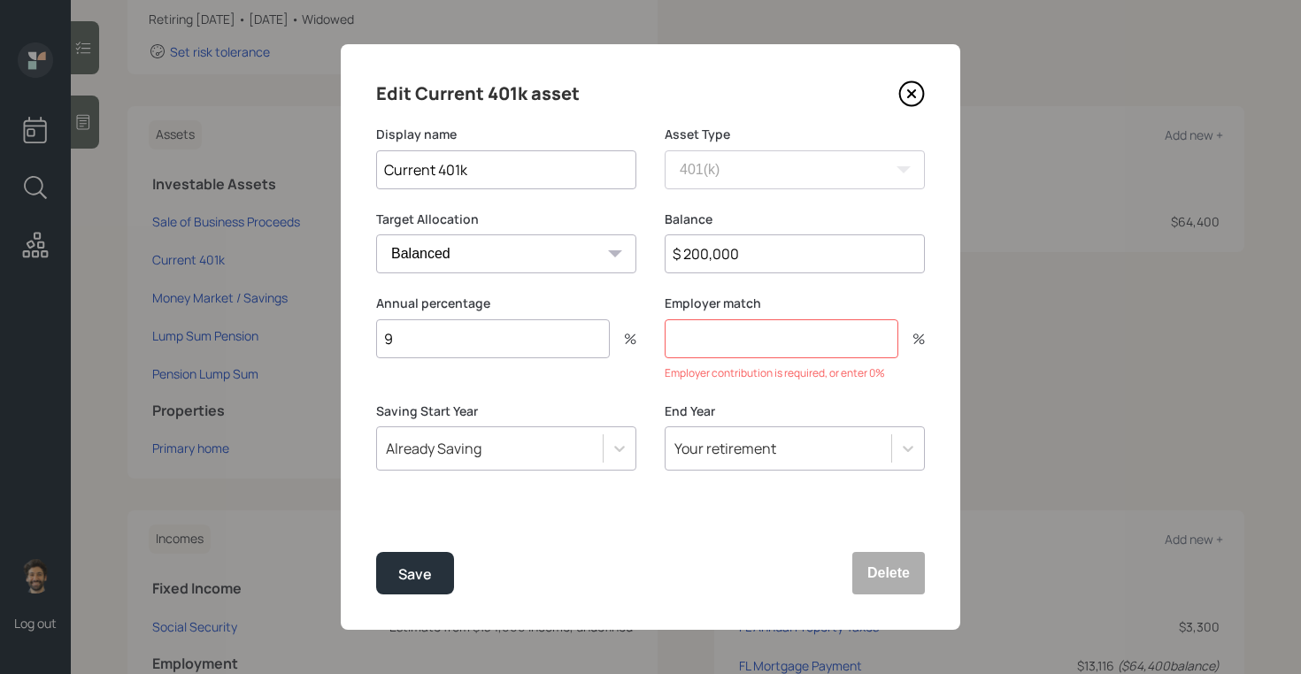
type input "9"
click at [418, 333] on input "9" at bounding box center [493, 338] width 234 height 39
type input "100"
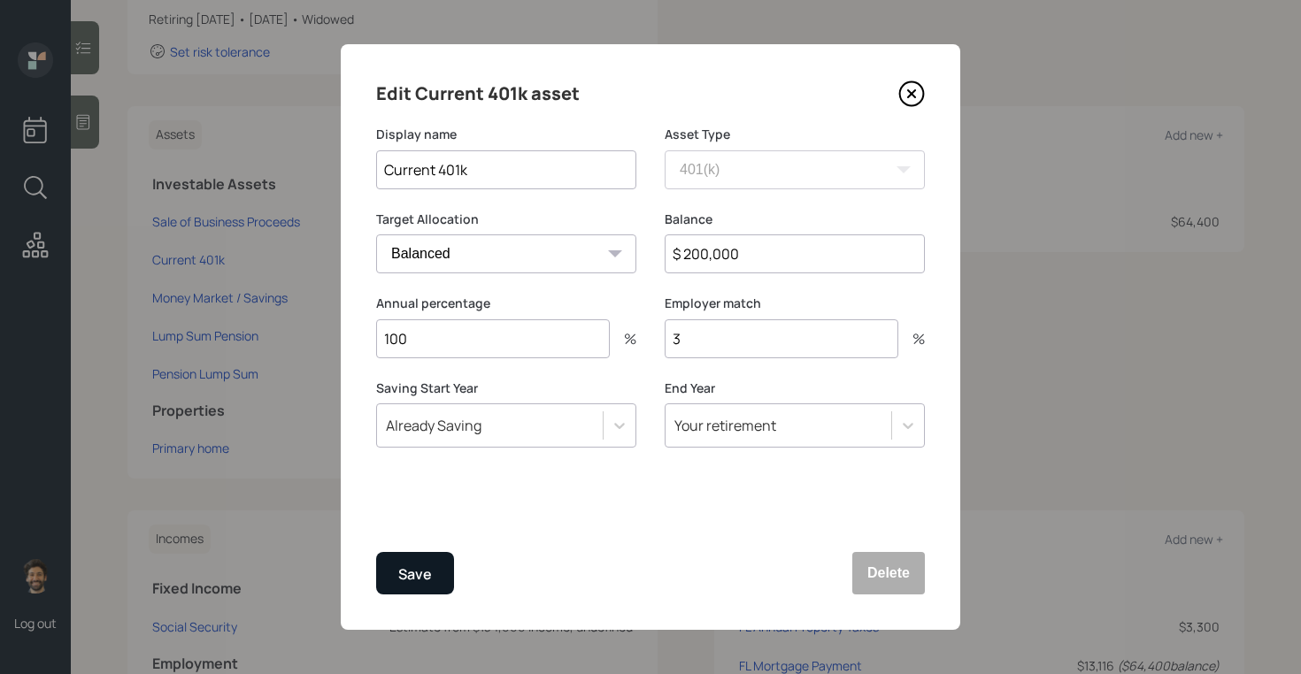
type input "3"
click at [396, 570] on button "Save" at bounding box center [415, 573] width 78 height 42
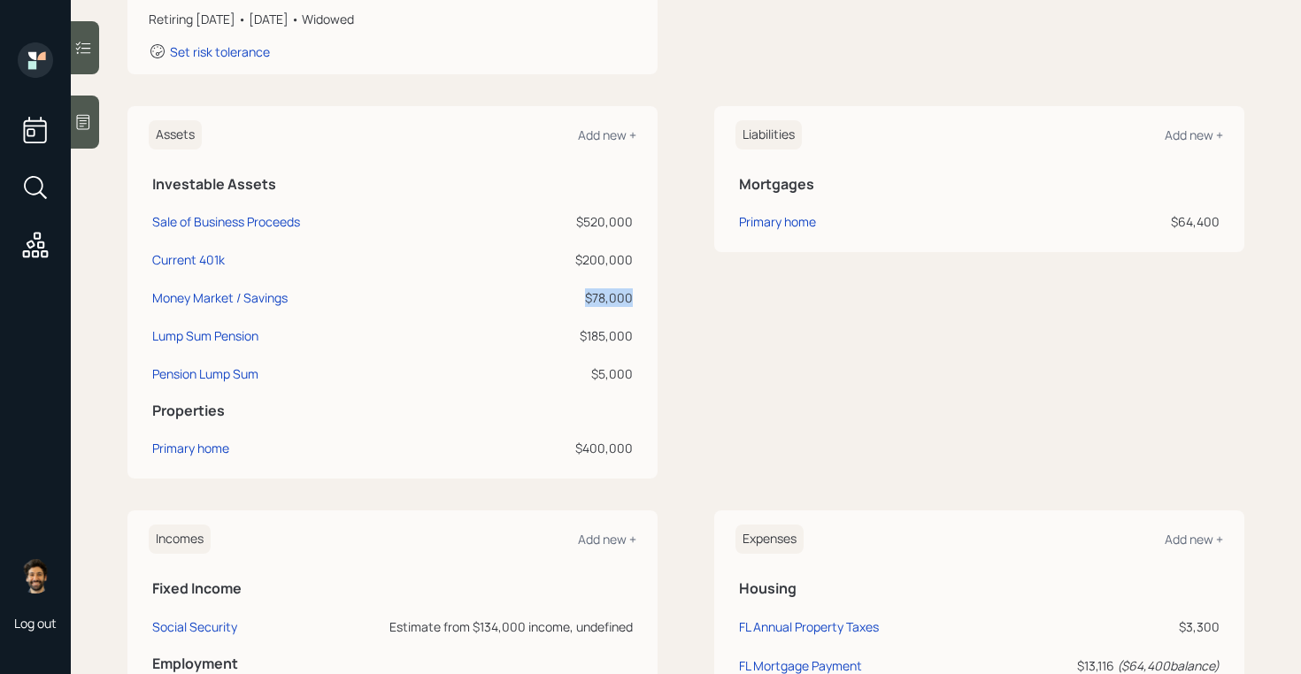
drag, startPoint x: 633, startPoint y: 298, endPoint x: 585, endPoint y: 298, distance: 48.7
click at [585, 298] on td "$78,000" at bounding box center [564, 295] width 143 height 38
click at [599, 333] on div "$185,000" at bounding box center [564, 335] width 136 height 19
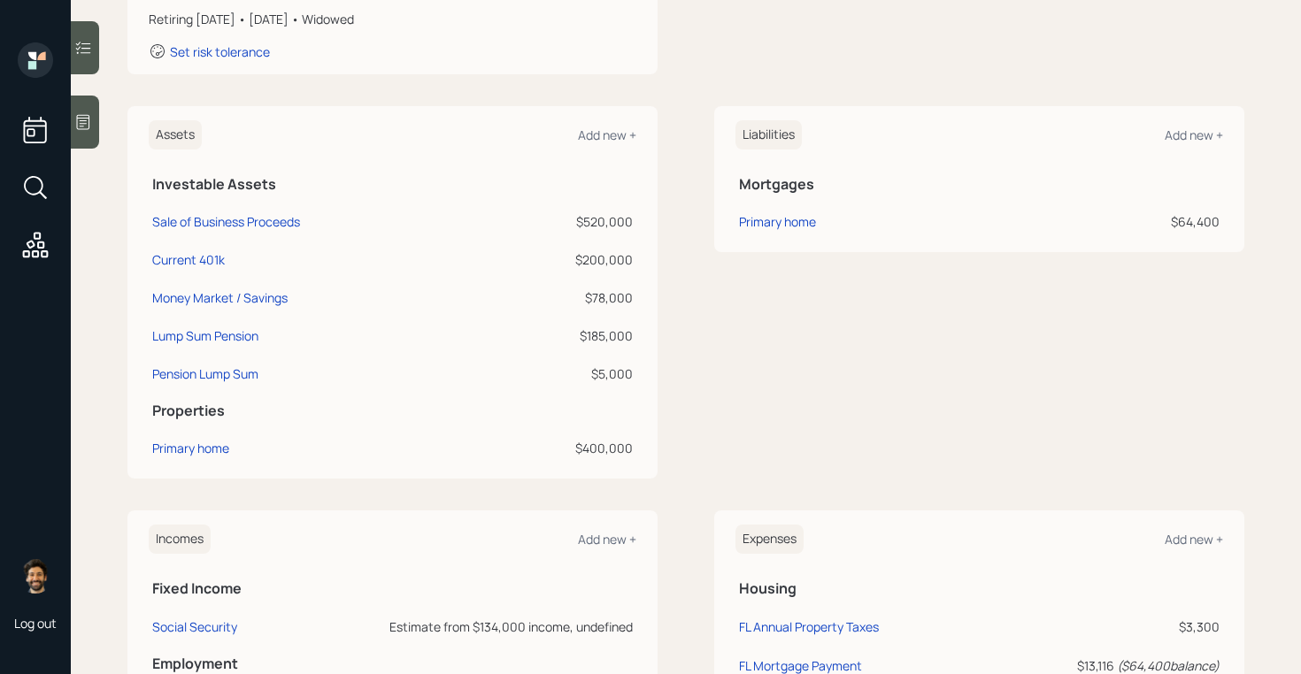
click at [614, 374] on div "$5,000" at bounding box center [564, 374] width 136 height 19
click at [595, 335] on div "$185,000" at bounding box center [564, 335] width 136 height 19
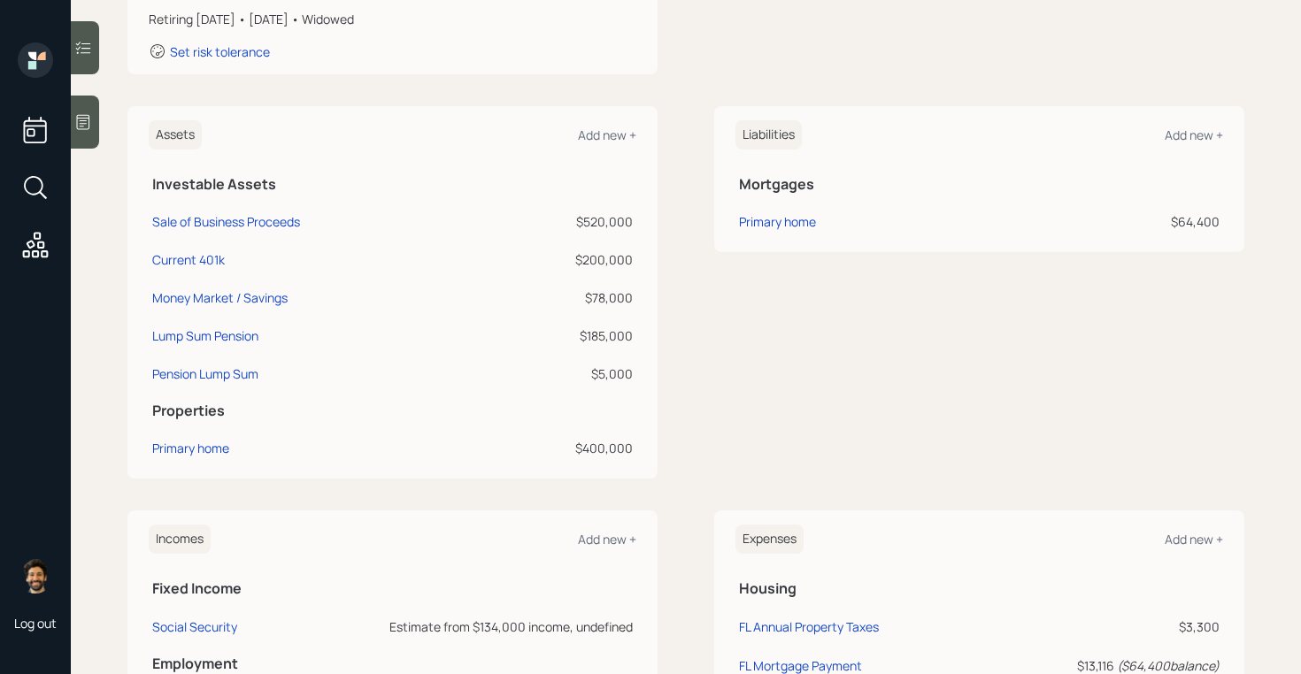
click at [606, 380] on div "$5,000" at bounding box center [564, 374] width 136 height 19
click at [86, 119] on icon at bounding box center [83, 122] width 18 height 18
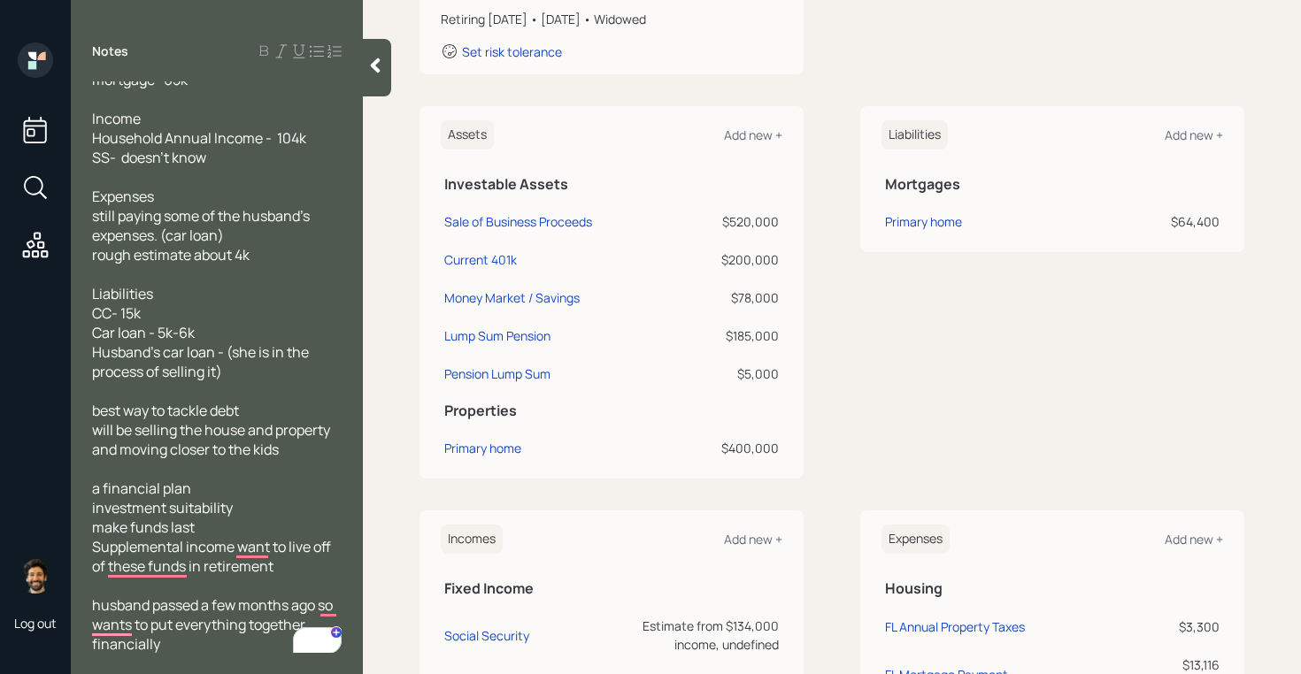
scroll to position [311, 0]
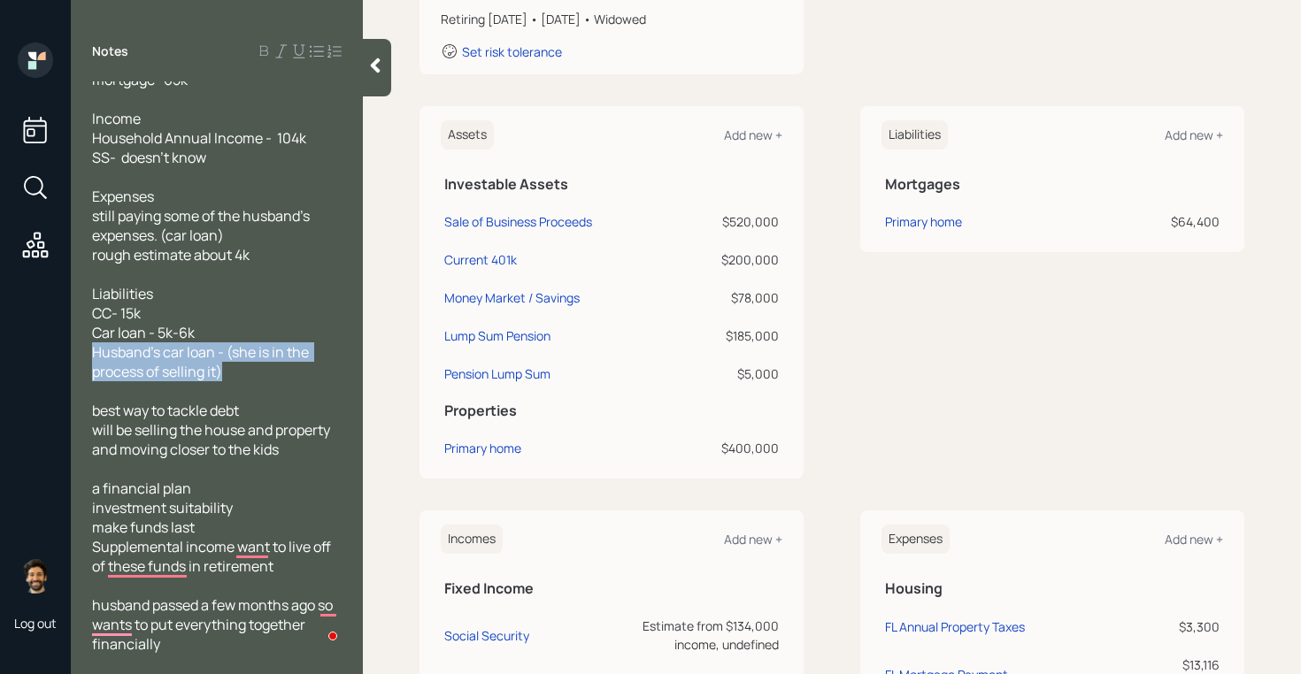
drag, startPoint x: 229, startPoint y: 369, endPoint x: 94, endPoint y: 353, distance: 136.3
click at [94, 353] on div "Liabilities CC- 15k Car loan - 5k-6k Husband's car loan - (she is in the proces…" at bounding box center [217, 332] width 250 height 97
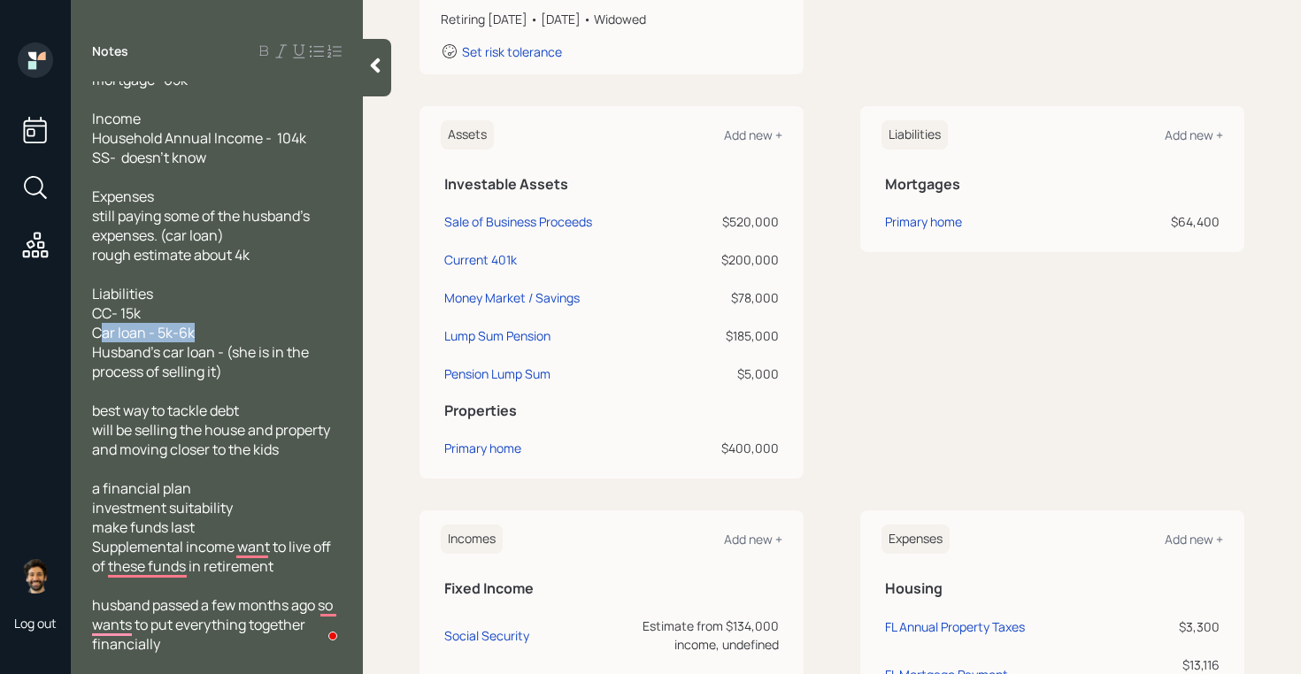
drag, startPoint x: 206, startPoint y: 333, endPoint x: 98, endPoint y: 329, distance: 108.0
click at [98, 329] on div "Liabilities CC- 15k Car loan - 5k-6k Husband's car loan - (she is in the proces…" at bounding box center [217, 332] width 250 height 97
click at [380, 58] on icon at bounding box center [375, 66] width 18 height 18
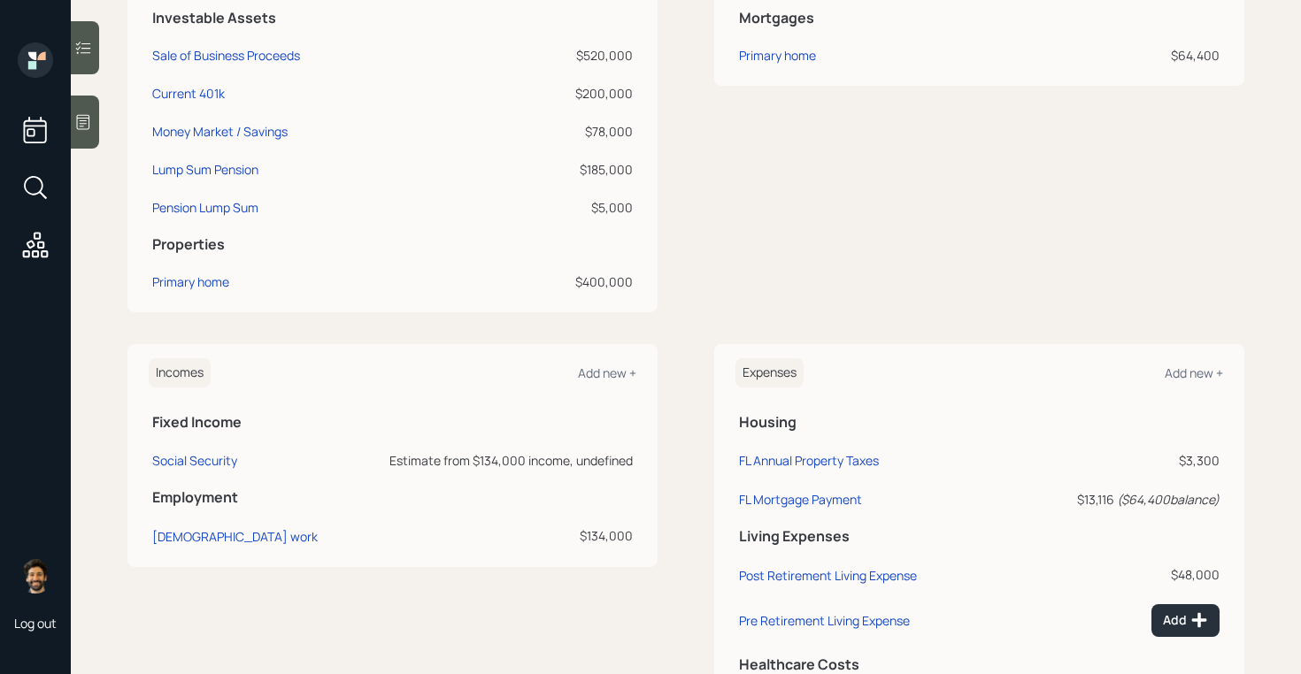
scroll to position [629, 0]
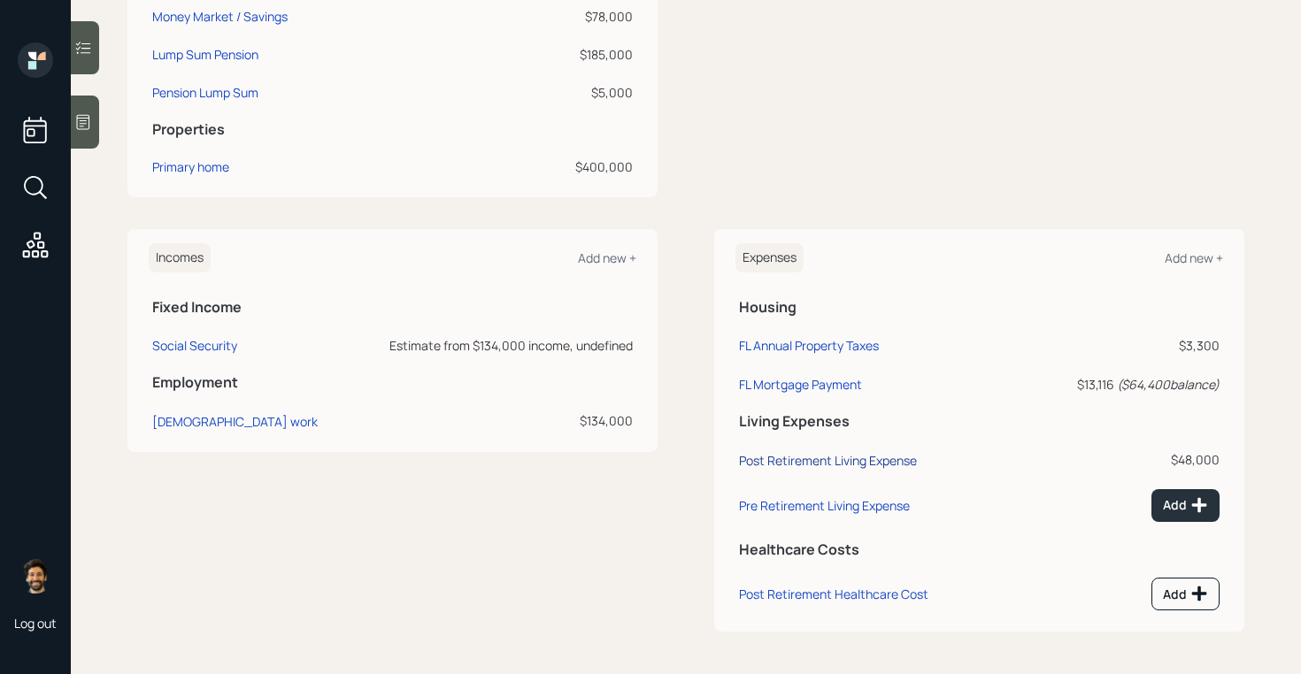
click at [806, 463] on div "Post Retirement Living Expense" at bounding box center [828, 460] width 178 height 17
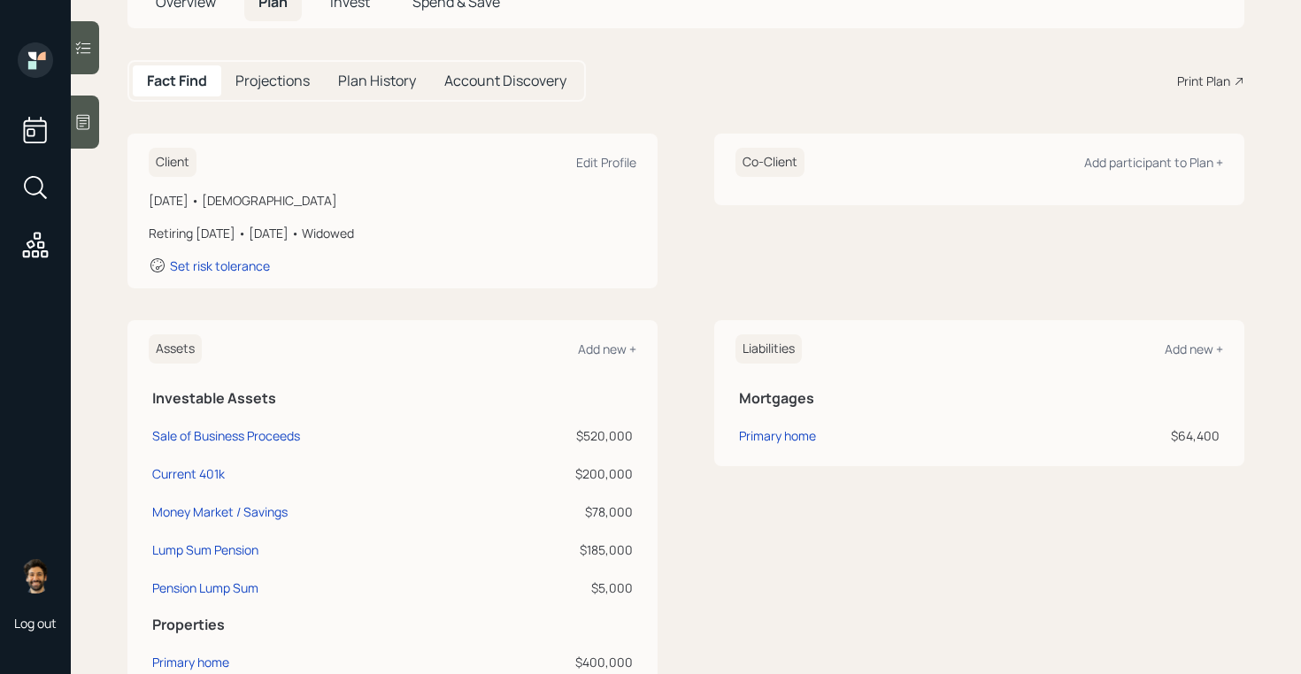
scroll to position [124, 0]
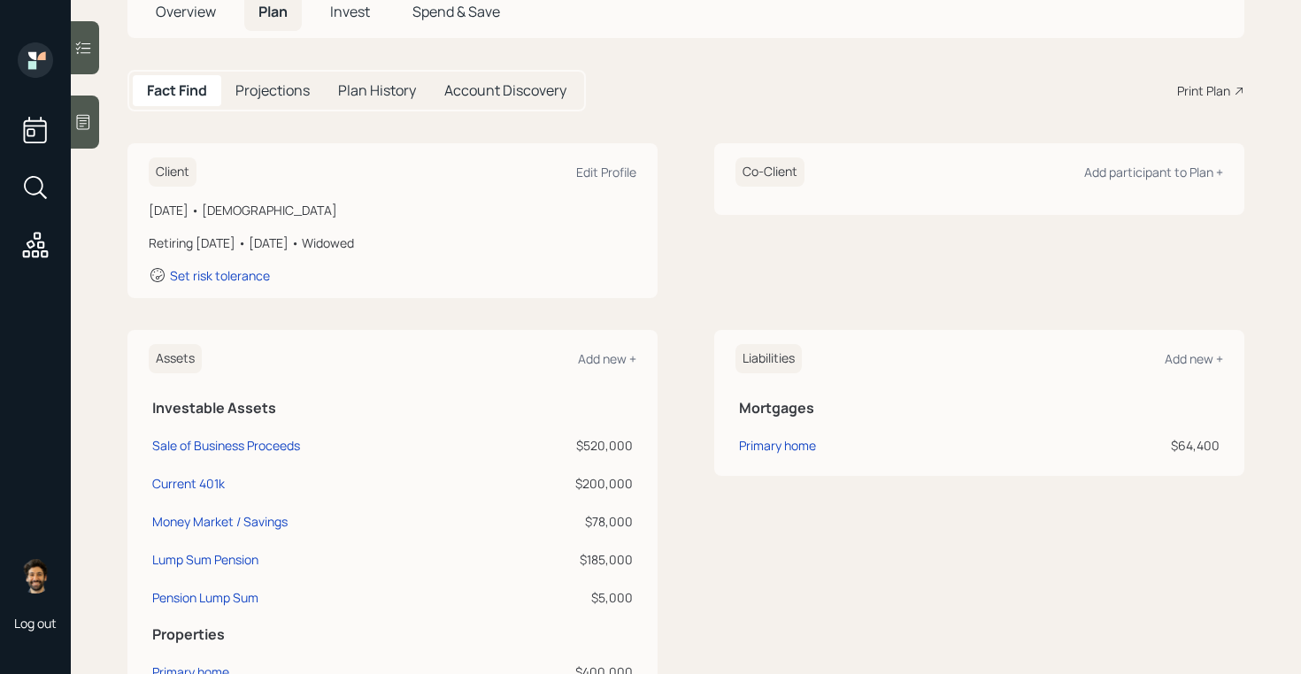
click at [88, 121] on icon at bounding box center [83, 122] width 13 height 15
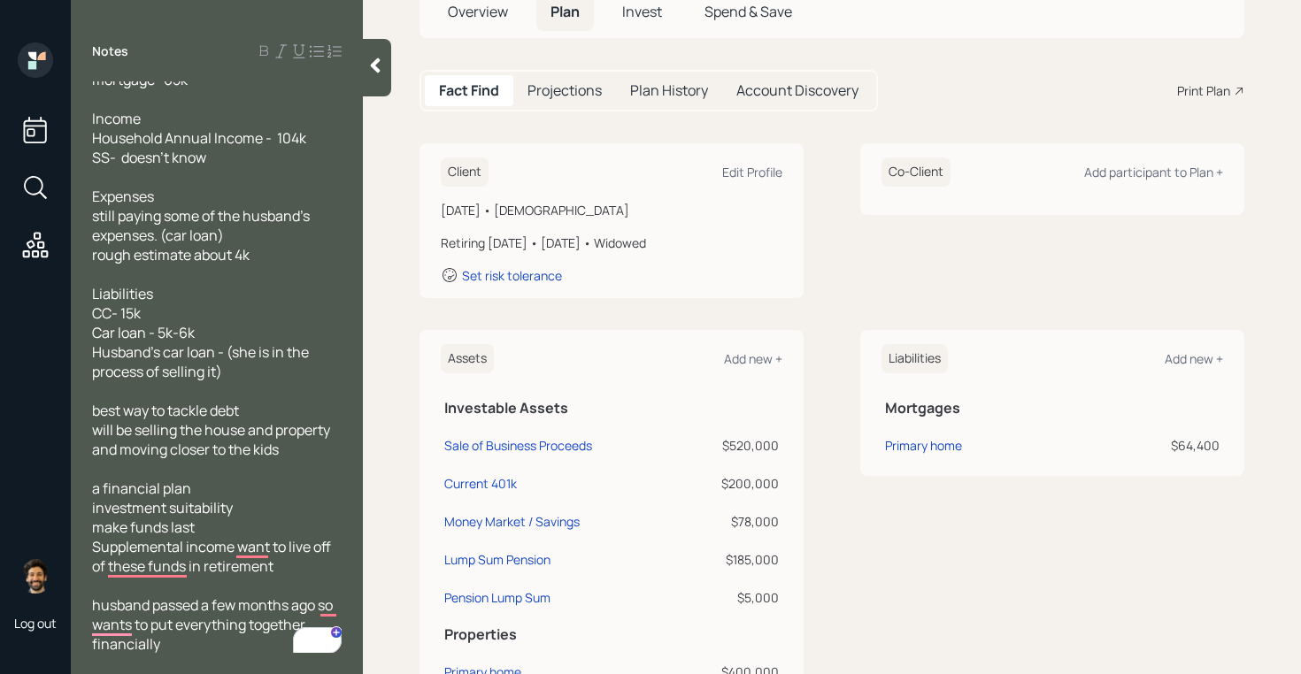
scroll to position [311, 0]
click at [380, 54] on div at bounding box center [377, 68] width 28 height 58
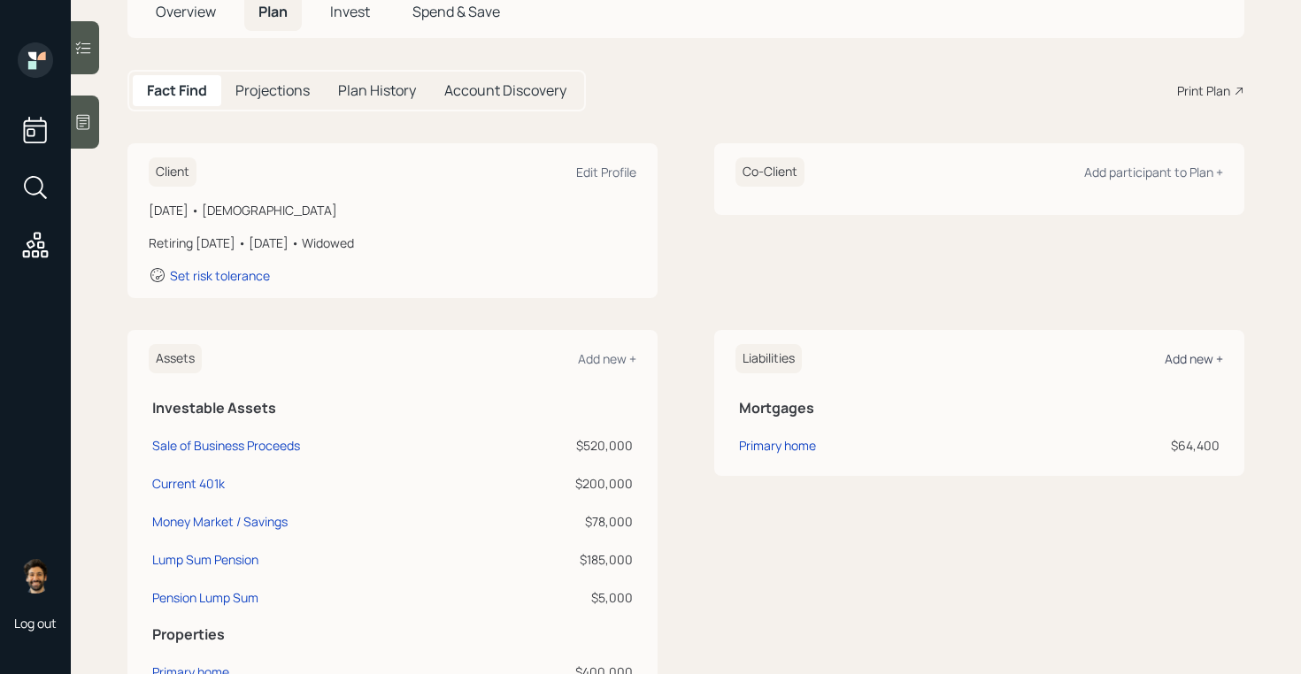
click at [1199, 352] on div "Add new +" at bounding box center [1193, 358] width 58 height 17
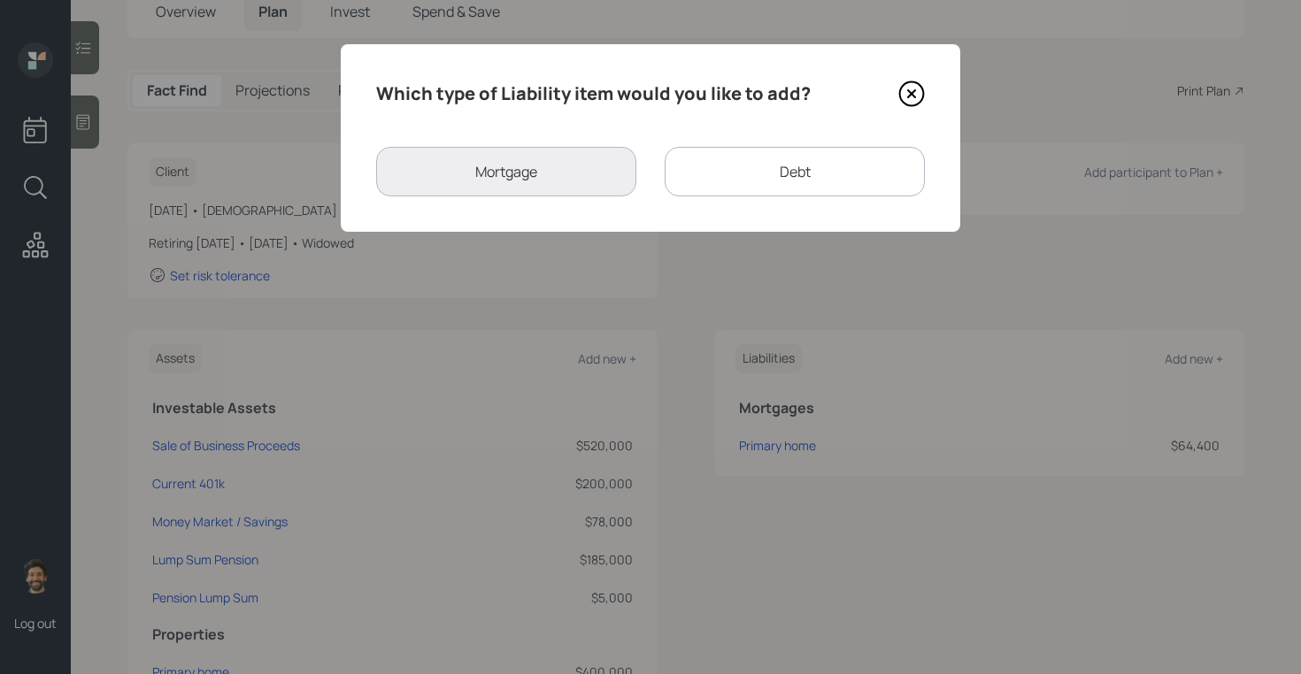
click at [701, 167] on div "Debt" at bounding box center [794, 172] width 260 height 50
select select "credit_card"
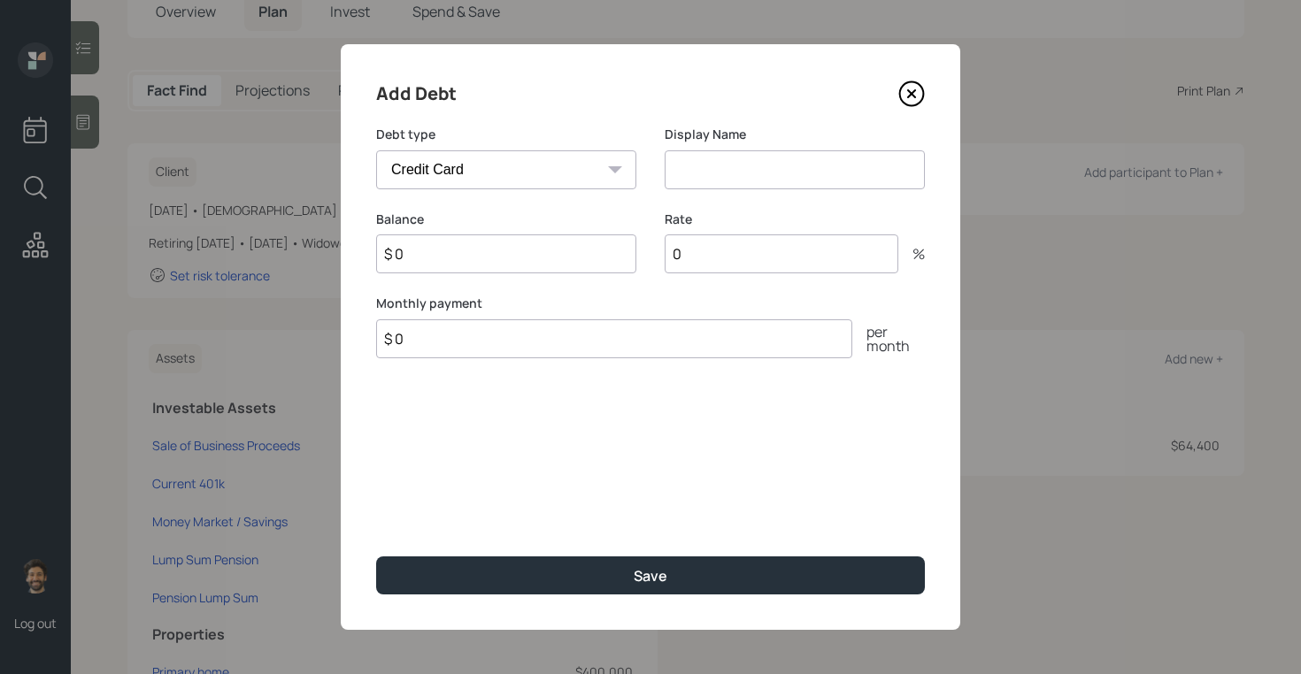
click at [714, 169] on input at bounding box center [794, 169] width 260 height 39
type input "CC Debt"
click at [917, 88] on icon at bounding box center [911, 94] width 27 height 27
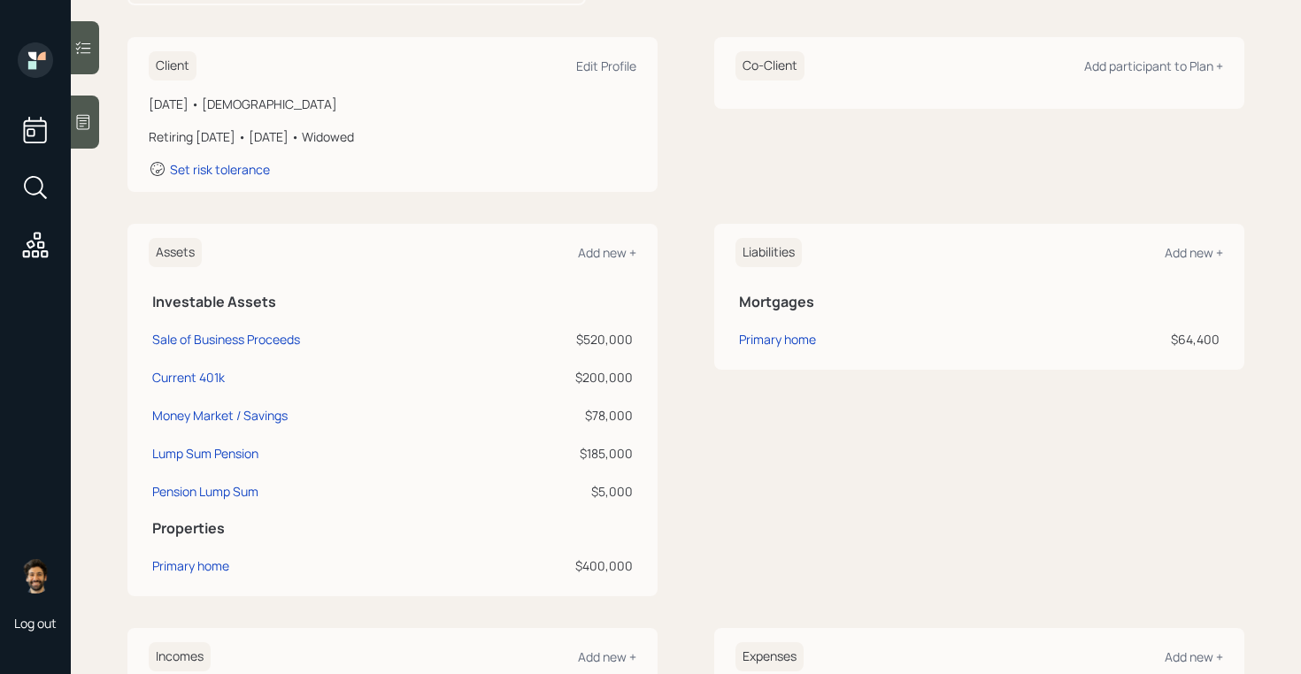
scroll to position [249, 0]
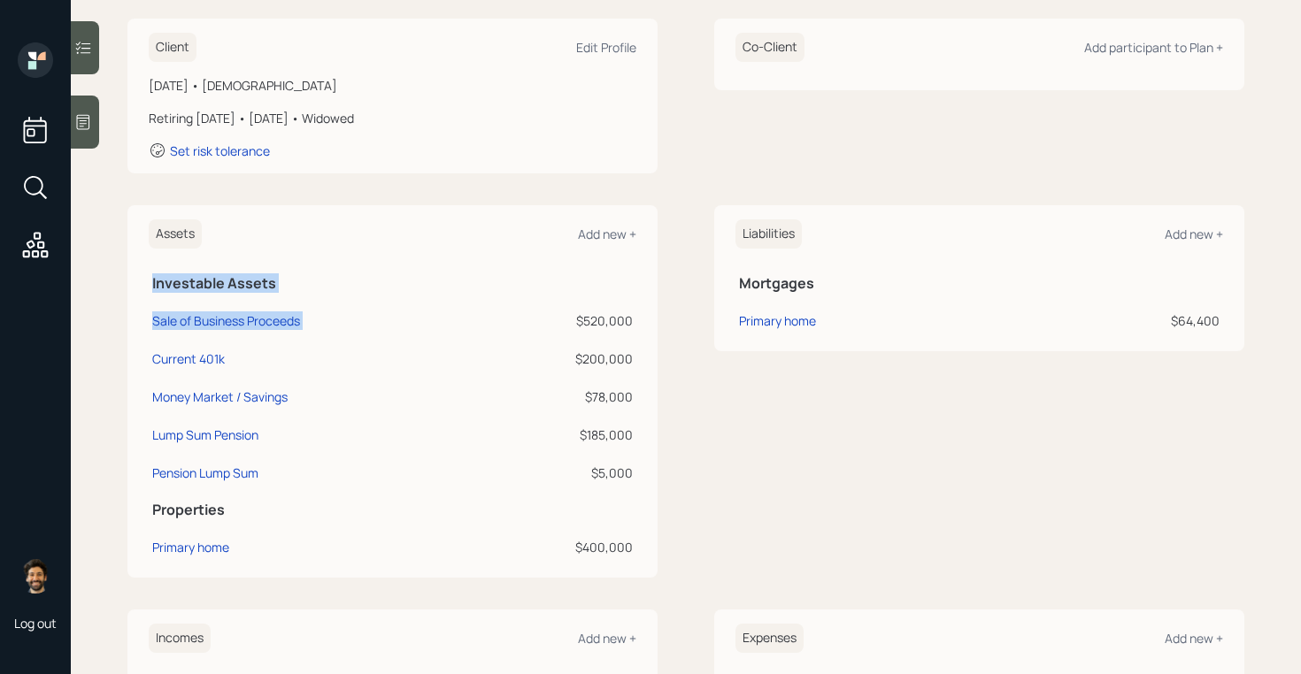
drag, startPoint x: 637, startPoint y: 321, endPoint x: 576, endPoint y: 321, distance: 61.0
click at [576, 321] on div "Assets Add new + Investable Assets Sale of Business Proceeds $520,000 Current 4…" at bounding box center [392, 391] width 530 height 372
click at [624, 323] on div "$520,000" at bounding box center [564, 320] width 136 height 19
drag, startPoint x: 635, startPoint y: 321, endPoint x: 580, endPoint y: 321, distance: 54.9
click at [580, 321] on td "$520,000" at bounding box center [564, 318] width 143 height 38
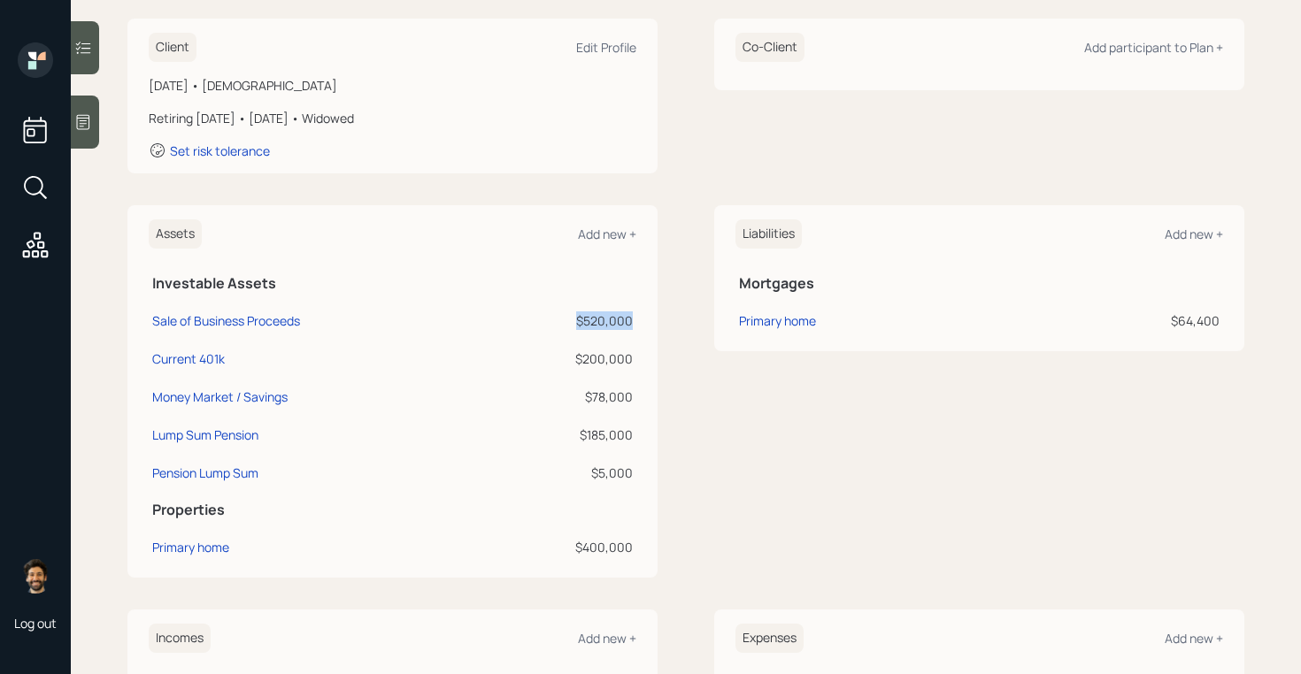
click at [631, 325] on div "$520,000" at bounding box center [564, 320] width 136 height 19
drag, startPoint x: 631, startPoint y: 325, endPoint x: 565, endPoint y: 324, distance: 65.5
click at [565, 324] on div "$520,000" at bounding box center [564, 320] width 136 height 19
click at [195, 318] on div "Sale of Business Proceeds" at bounding box center [226, 320] width 148 height 19
select select "taxable"
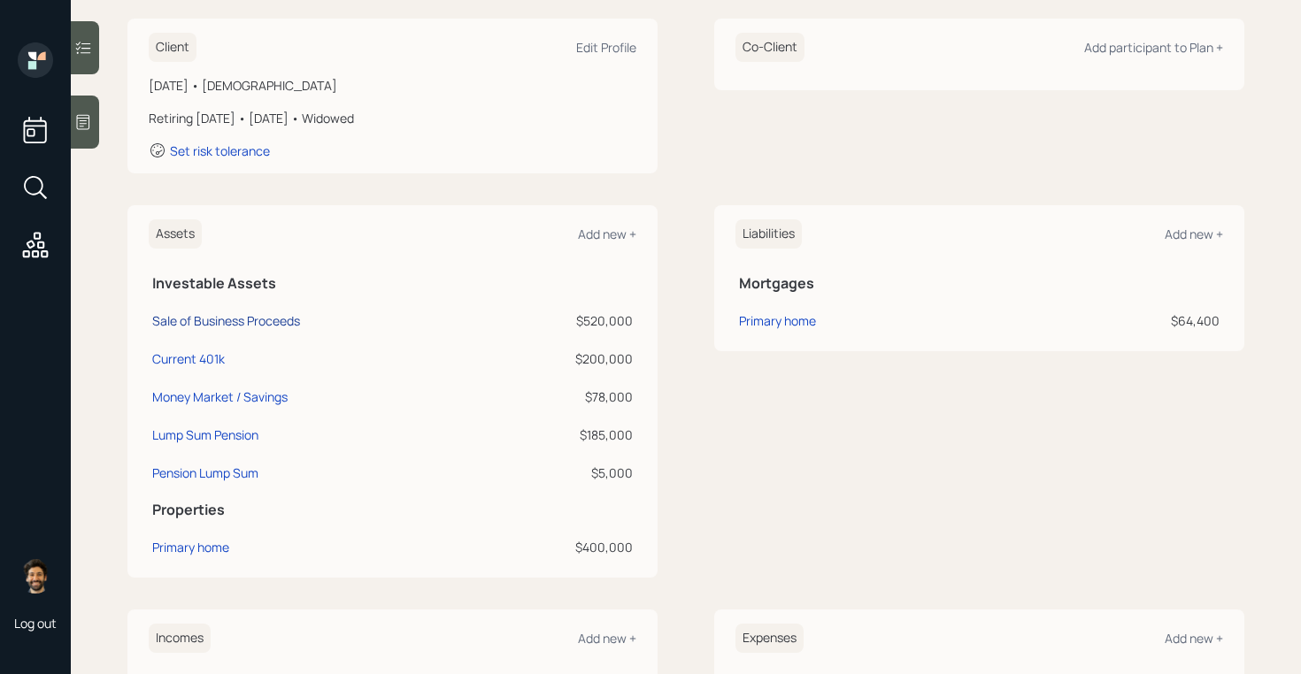
select select "balanced"
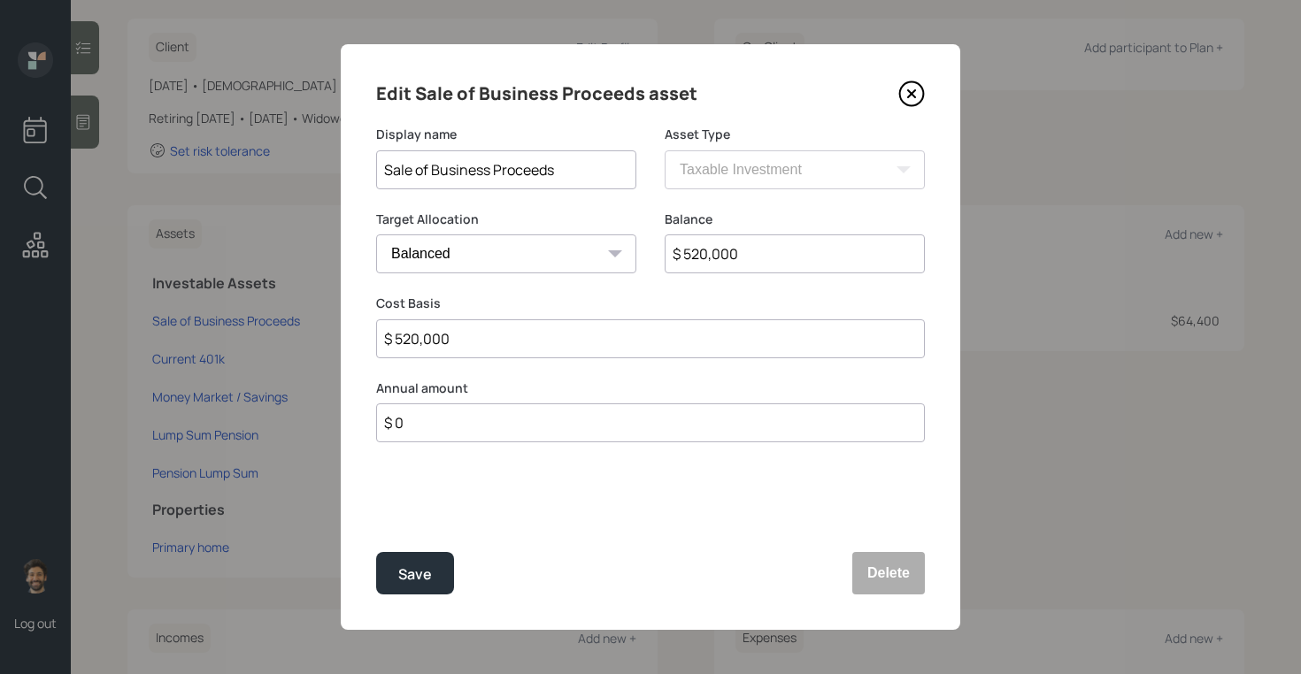
click at [457, 345] on input "$ 520,000" at bounding box center [650, 338] width 549 height 39
type input "$ 500,000"
click at [724, 256] on input "$ 520,000" at bounding box center [794, 253] width 260 height 39
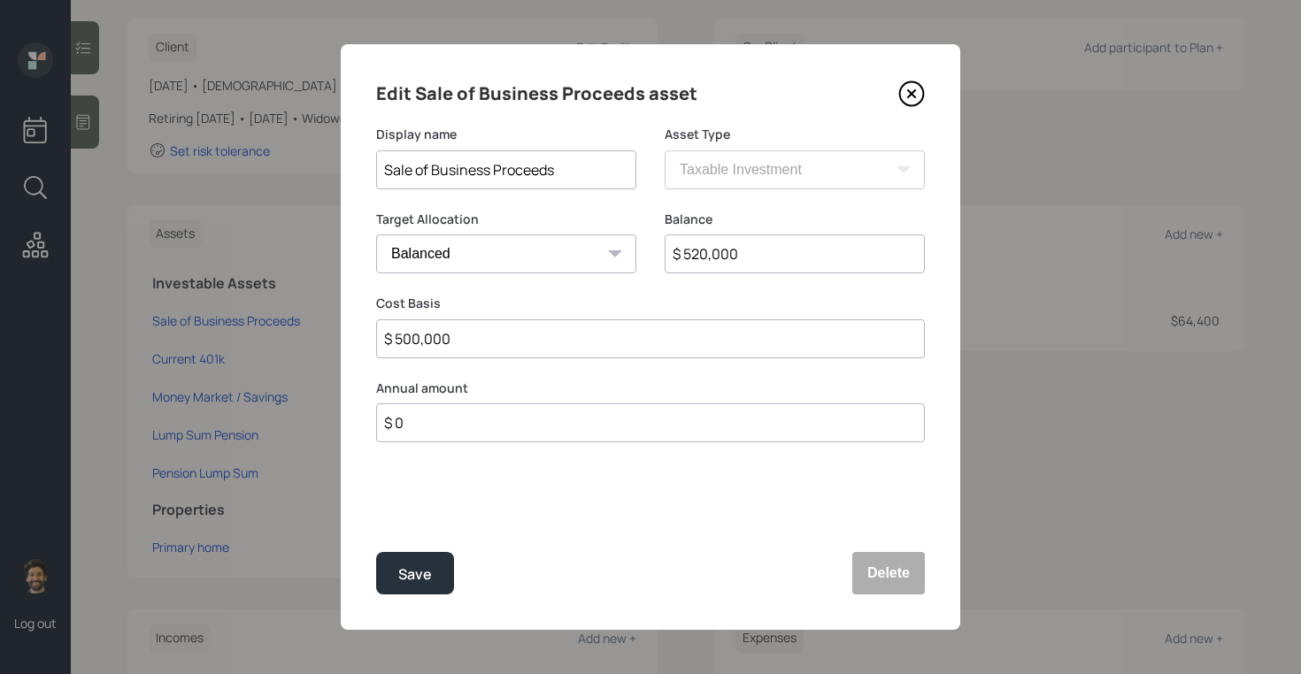
click at [724, 256] on input "$ 520,000" at bounding box center [794, 253] width 260 height 39
type input "$ 500,000"
click at [425, 570] on div "Save" at bounding box center [415, 575] width 34 height 24
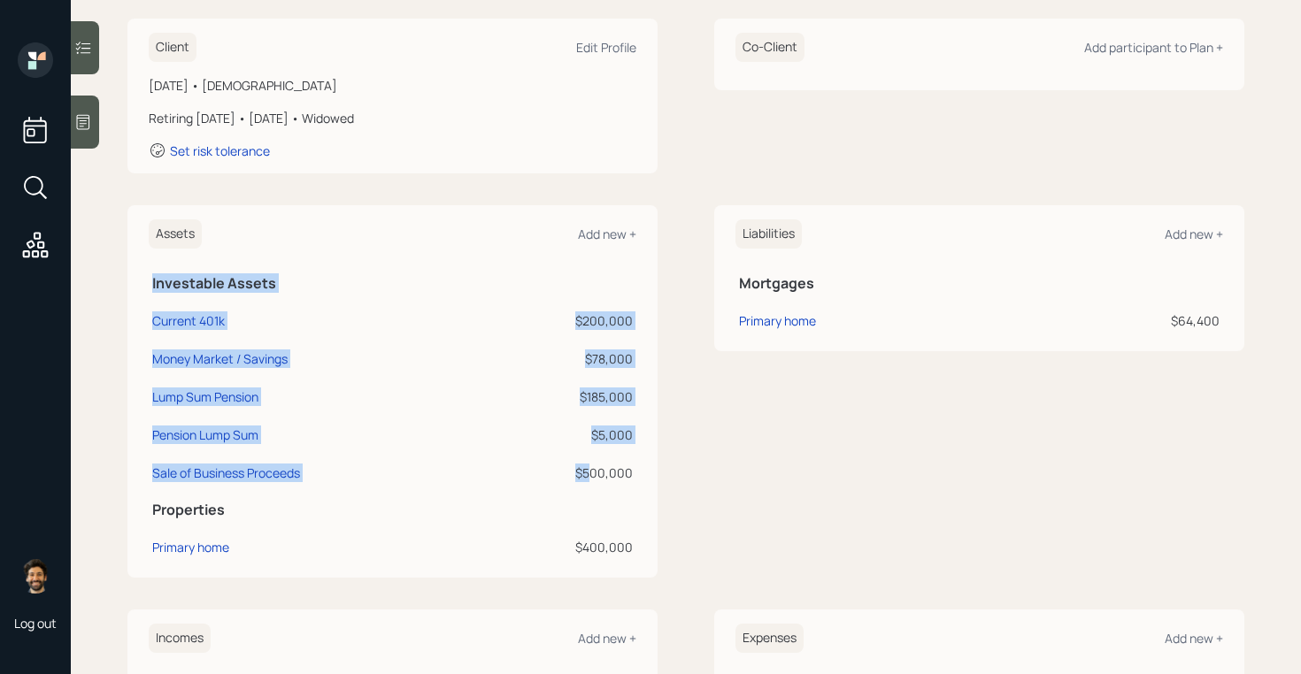
drag, startPoint x: 636, startPoint y: 471, endPoint x: 594, endPoint y: 471, distance: 42.5
click at [594, 471] on div "Assets Add new + Investable Assets Current 401k $200,000 Money Market / Savings…" at bounding box center [392, 391] width 530 height 372
click at [594, 471] on div "$500,000" at bounding box center [564, 473] width 136 height 19
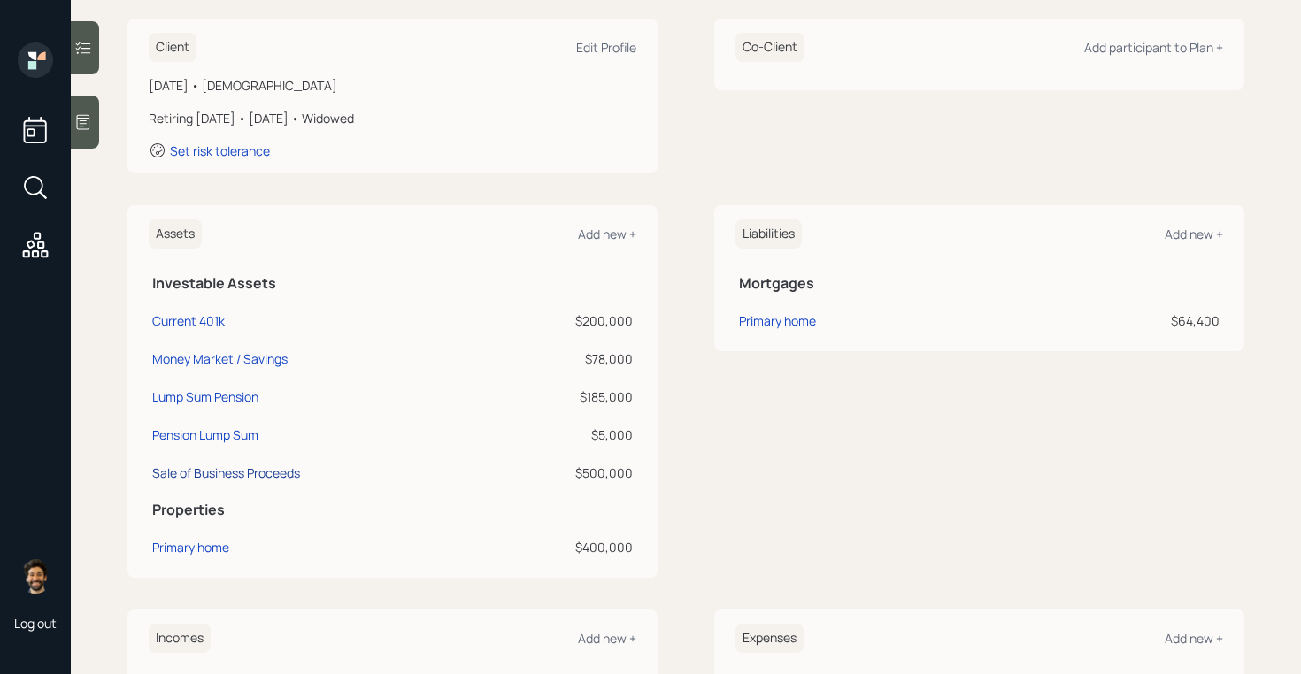
click at [245, 472] on div "Sale of Business Proceeds" at bounding box center [226, 473] width 148 height 19
select select "taxable"
select select "balanced"
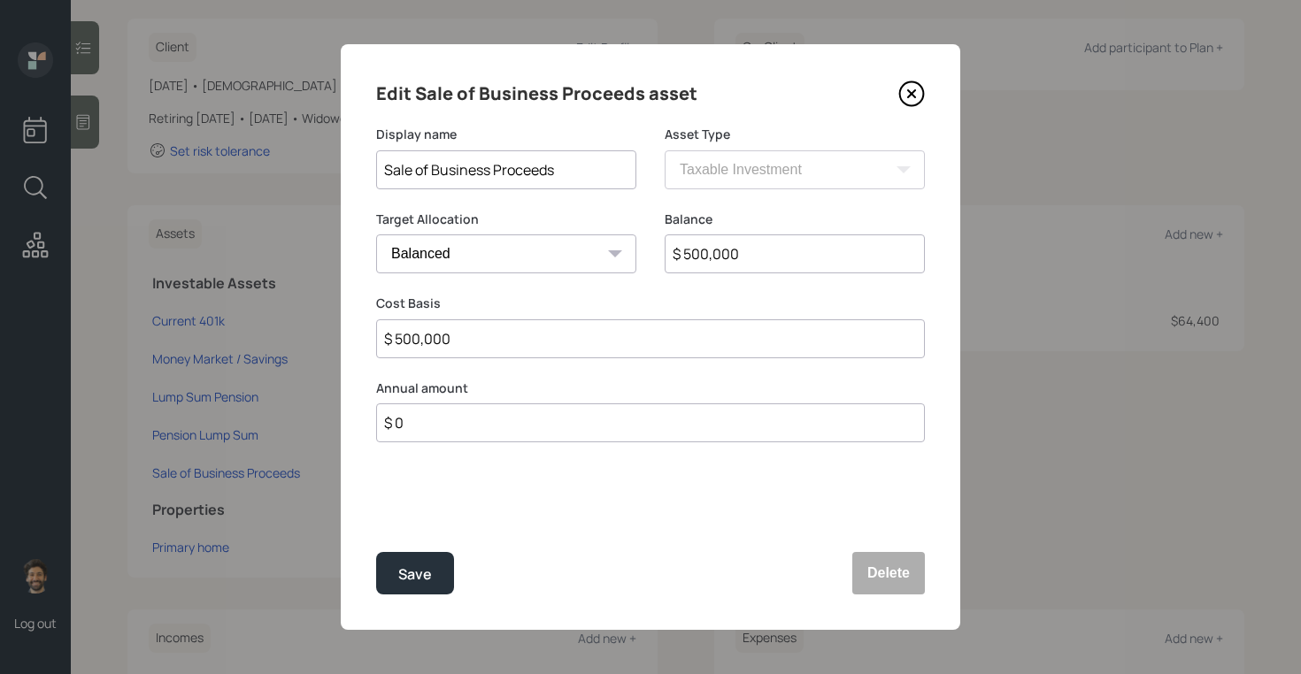
click at [718, 257] on input "$ 500,000" at bounding box center [794, 253] width 260 height 39
type input "$ 400,000"
click at [420, 329] on input "$ 500,000" at bounding box center [650, 338] width 549 height 39
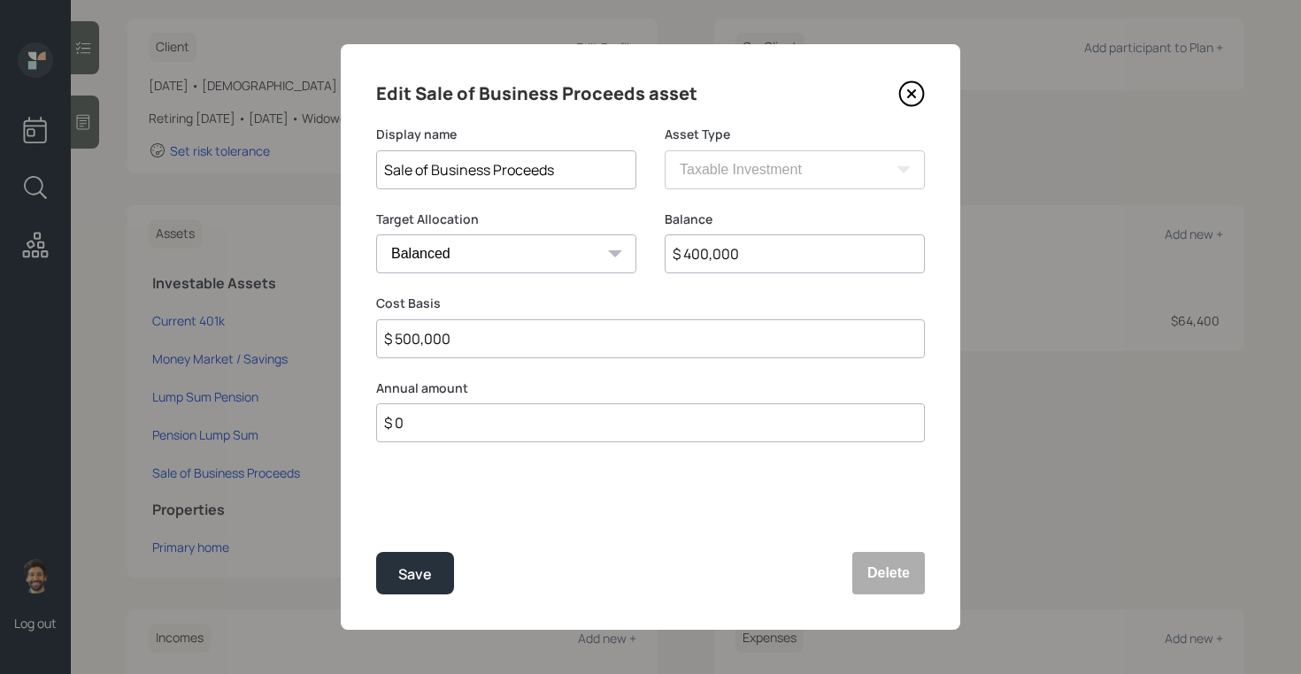
click at [420, 329] on input "$ 500,000" at bounding box center [650, 338] width 549 height 39
type input "$ 400,000"
click at [423, 571] on div "Save" at bounding box center [415, 575] width 34 height 24
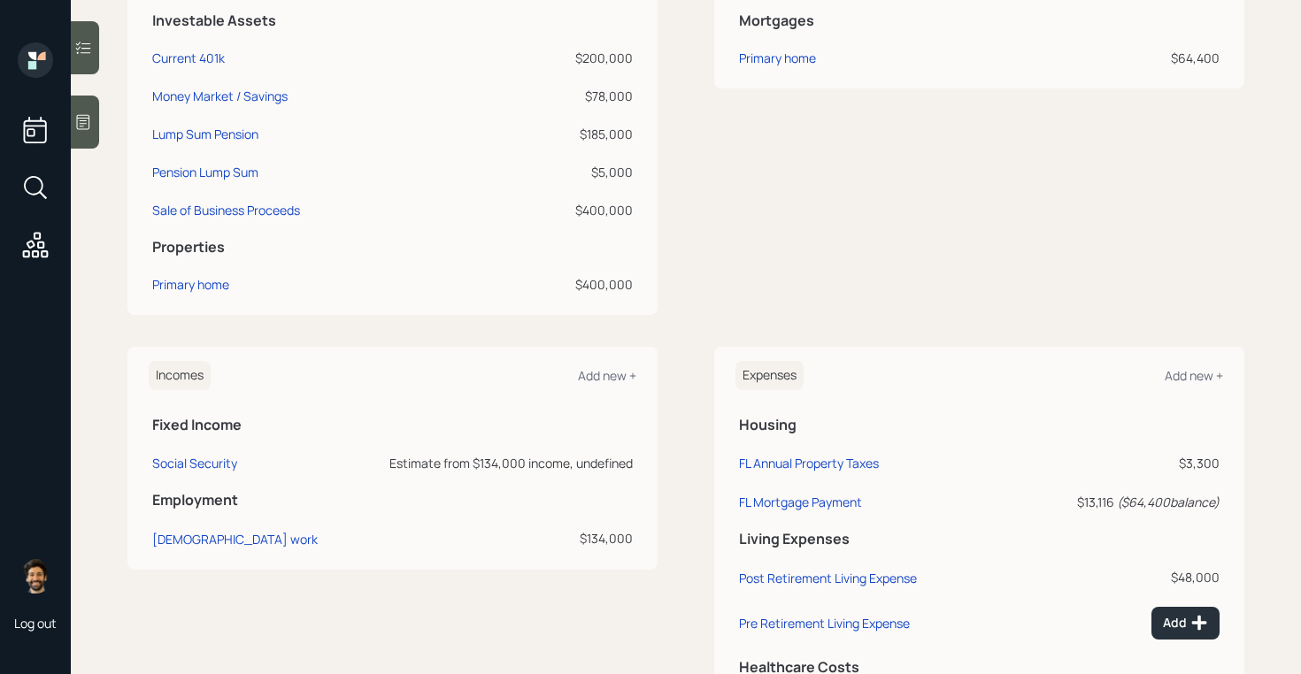
scroll to position [629, 0]
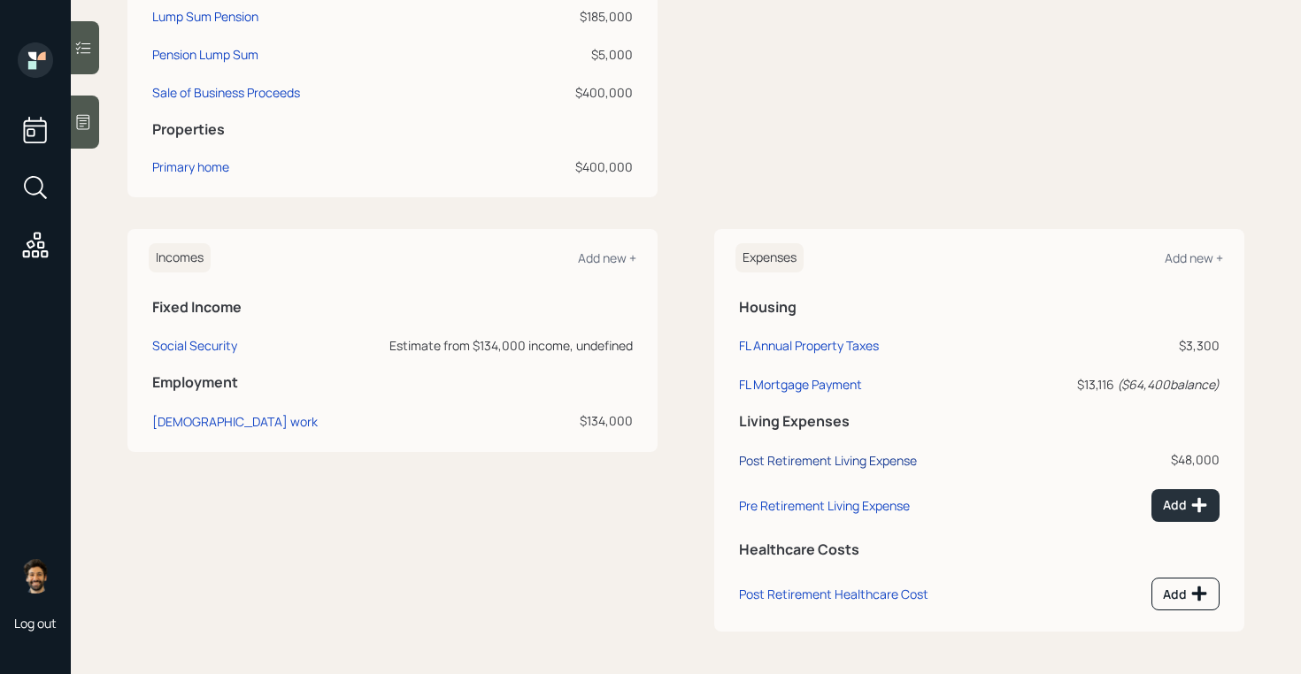
click at [871, 463] on div "Post Retirement Living Expense" at bounding box center [828, 460] width 178 height 17
click at [811, 459] on div "Post Retirement Living Expense" at bounding box center [828, 460] width 178 height 17
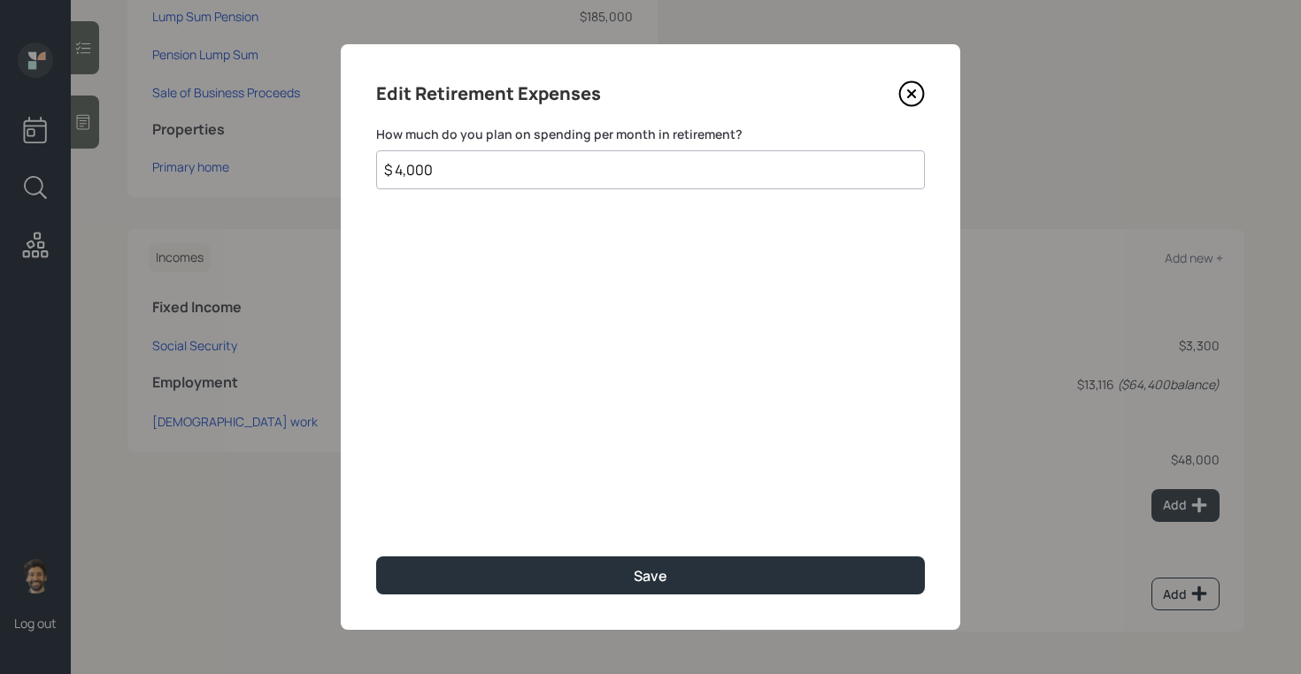
click at [427, 165] on input "$ 4,000" at bounding box center [650, 169] width 549 height 39
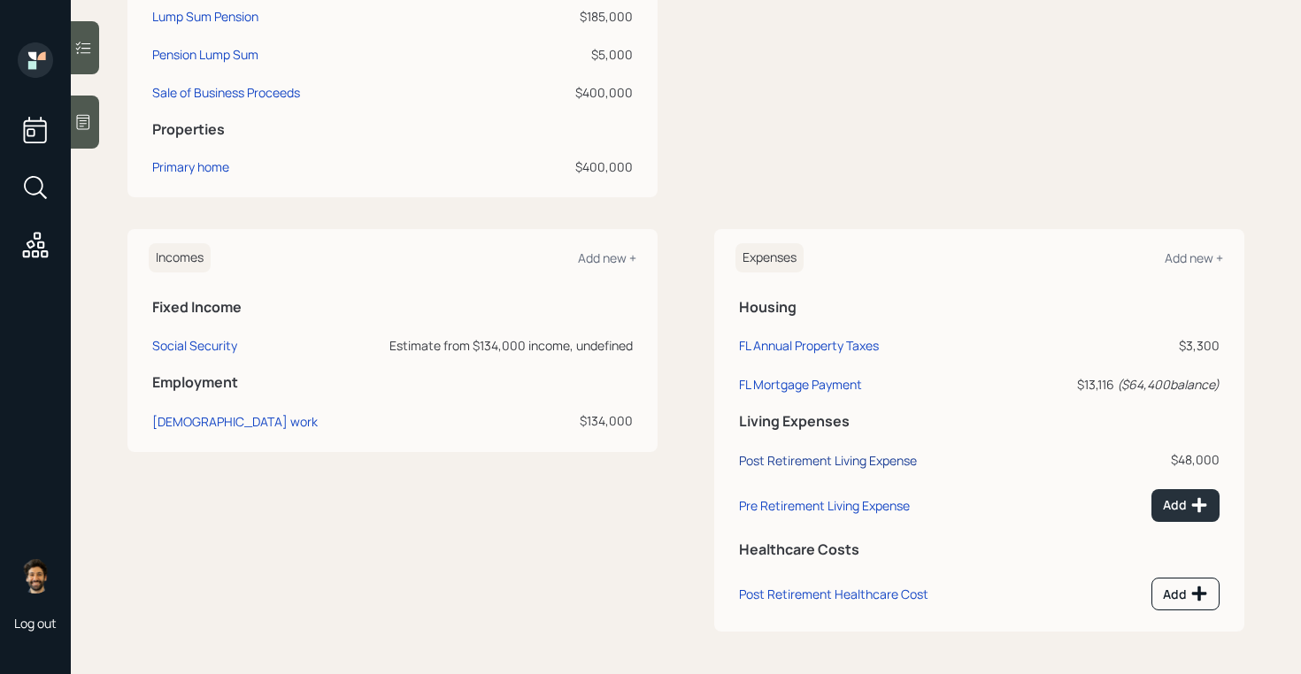
click at [868, 458] on div "Post Retirement Living Expense" at bounding box center [828, 460] width 178 height 17
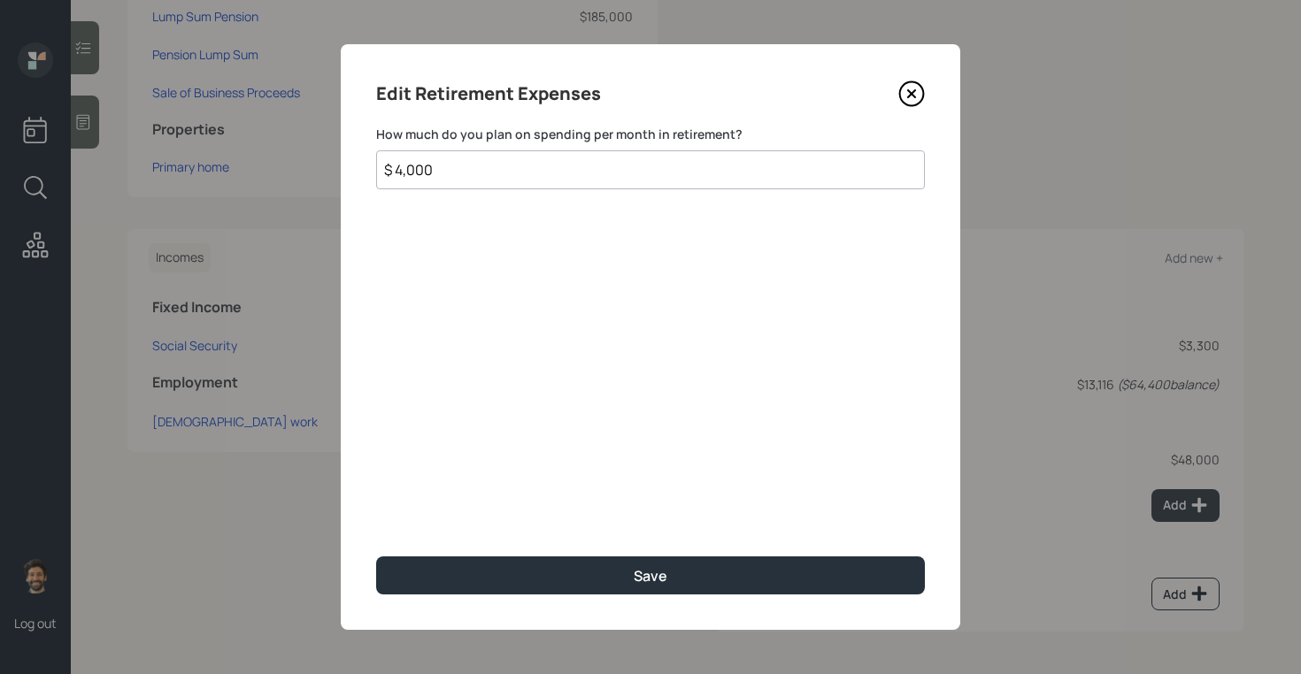
click at [451, 159] on input "$ 4,000" at bounding box center [650, 169] width 549 height 39
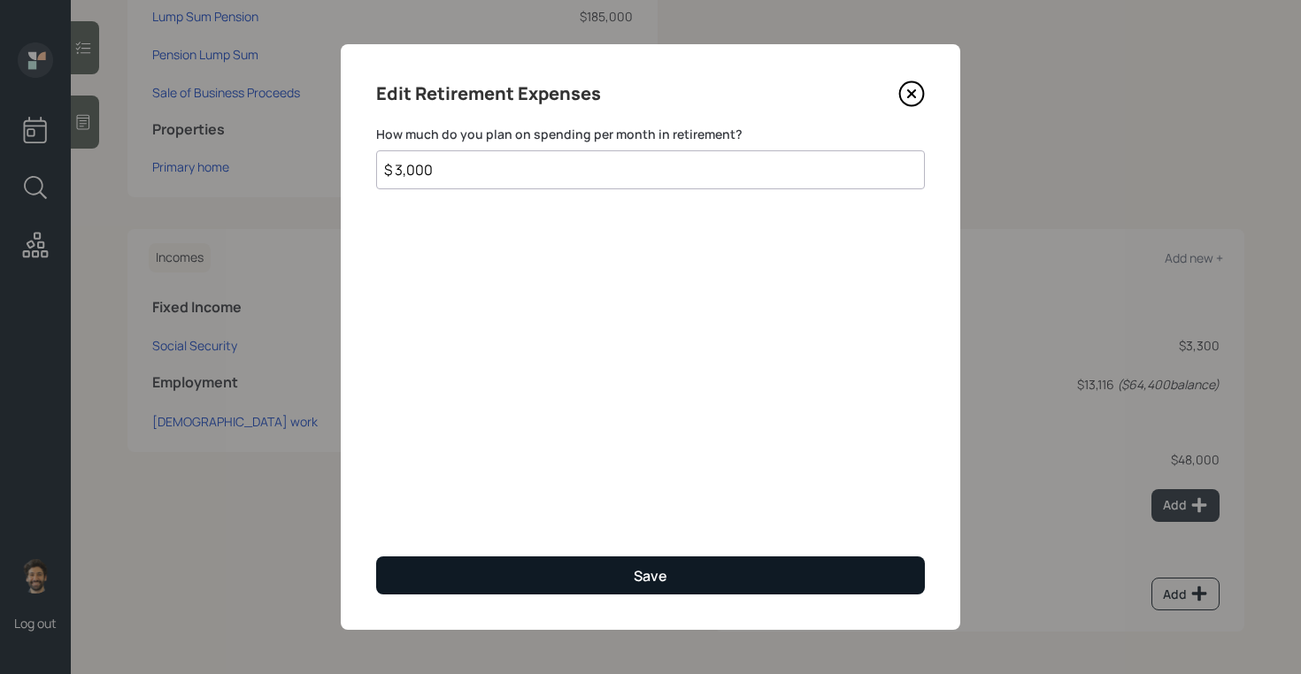
type input "$ 3,000"
click at [529, 581] on button "Save" at bounding box center [650, 576] width 549 height 38
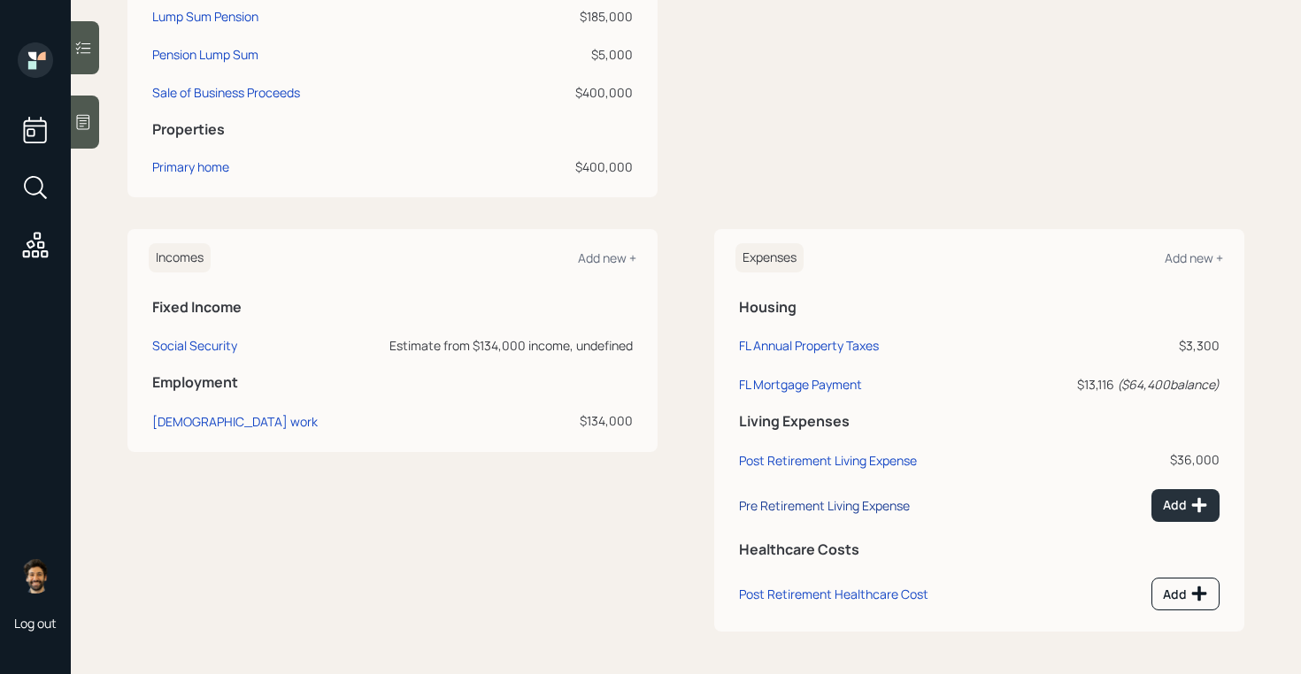
click at [778, 506] on div "Pre Retirement Living Expense" at bounding box center [824, 505] width 171 height 17
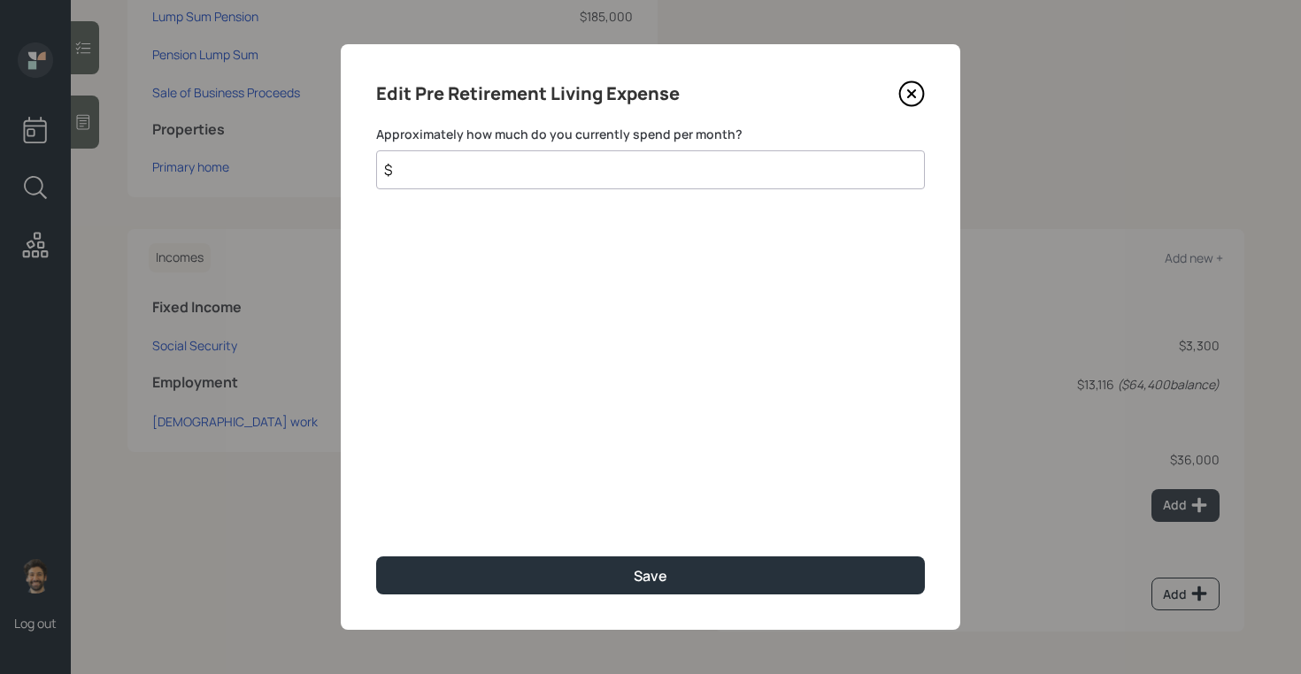
click at [484, 172] on input "$" at bounding box center [650, 169] width 549 height 39
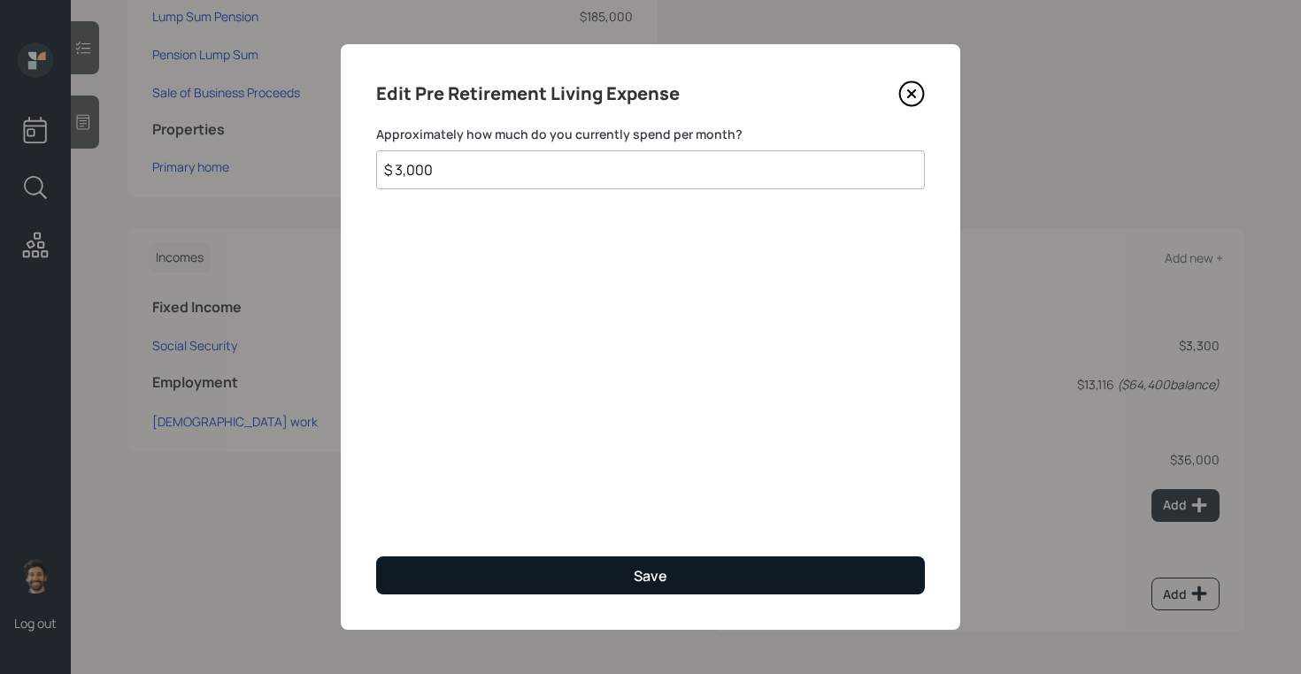
type input "$ 3,000"
click at [495, 573] on button "Save" at bounding box center [650, 576] width 549 height 38
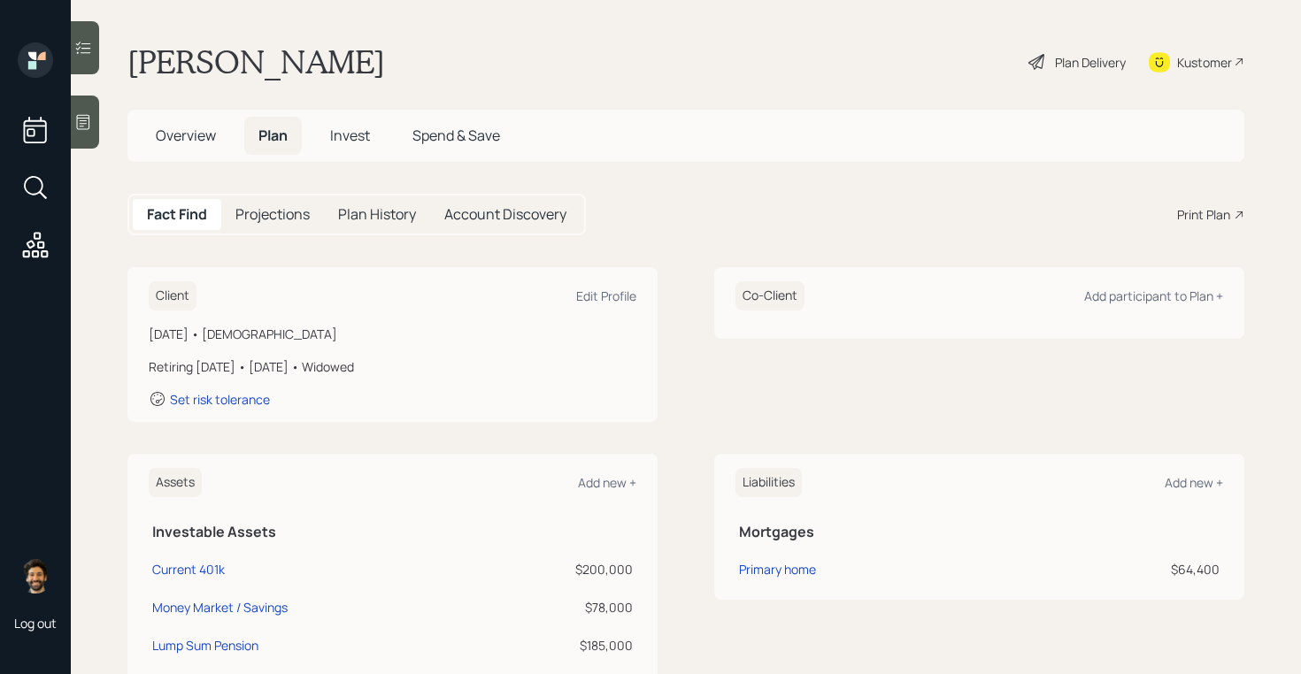
click at [1071, 61] on div "Plan Delivery" at bounding box center [1090, 62] width 71 height 19
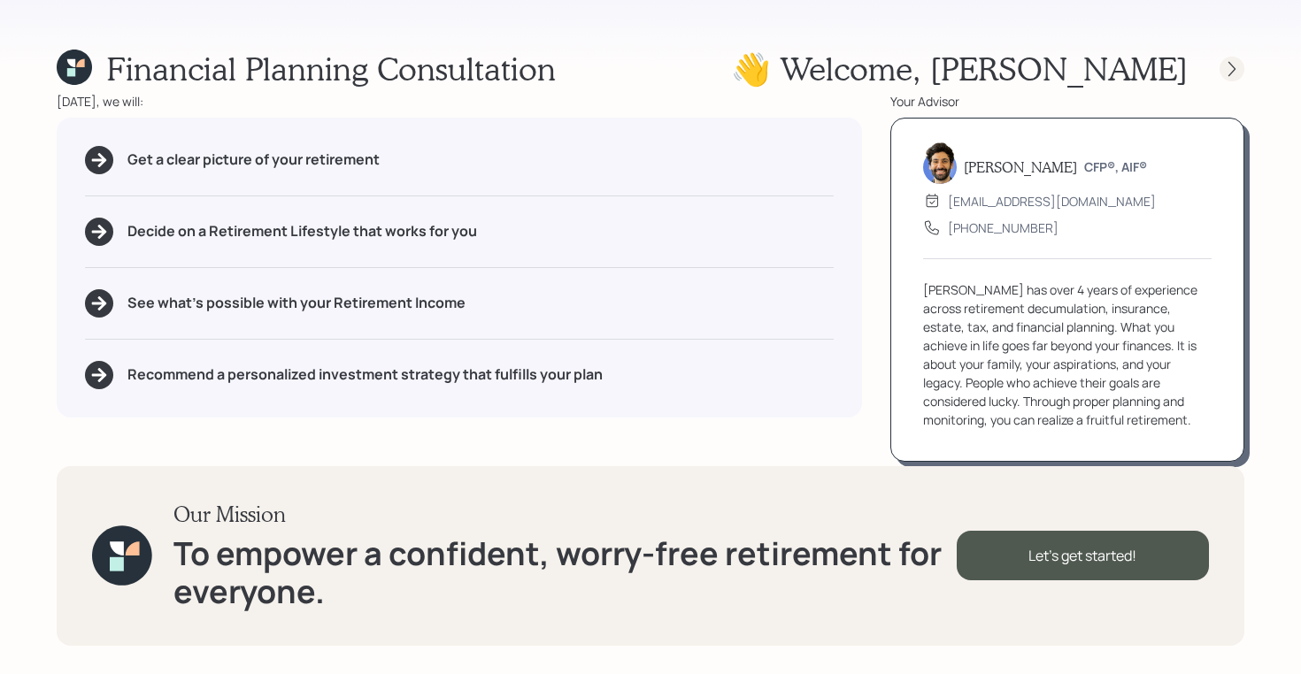
click at [1233, 69] on icon at bounding box center [1231, 68] width 7 height 15
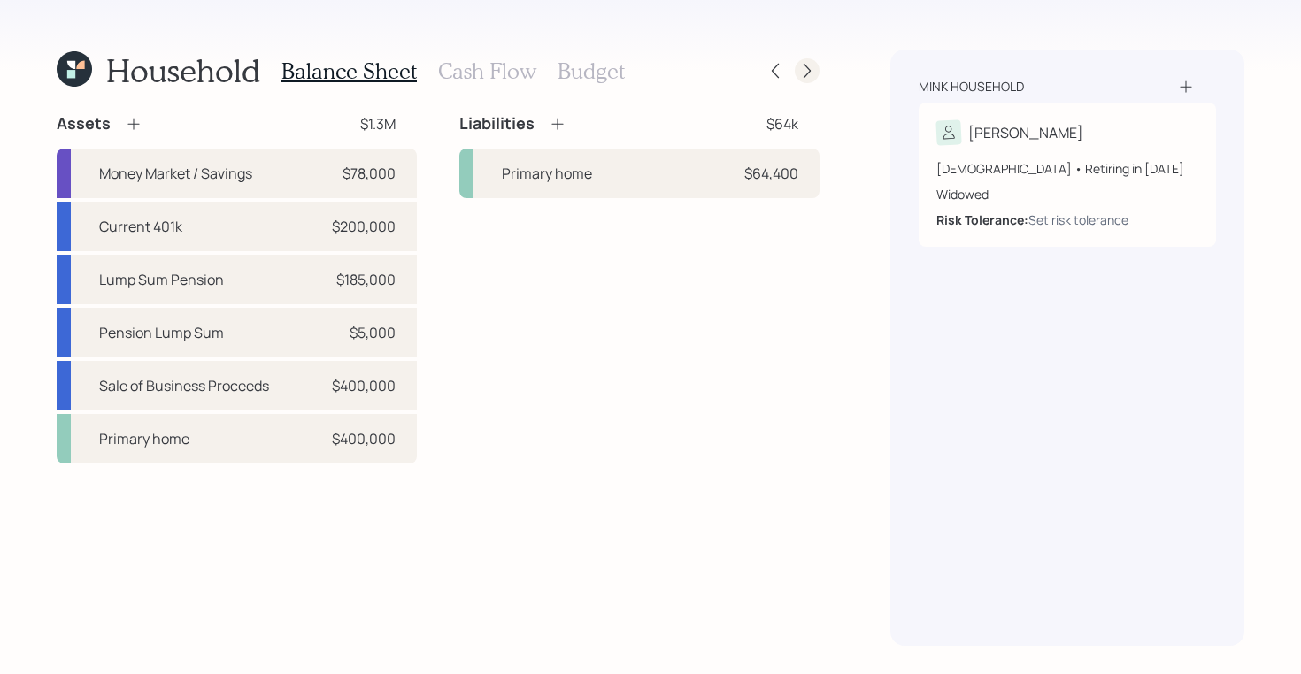
click at [807, 67] on icon at bounding box center [806, 71] width 7 height 15
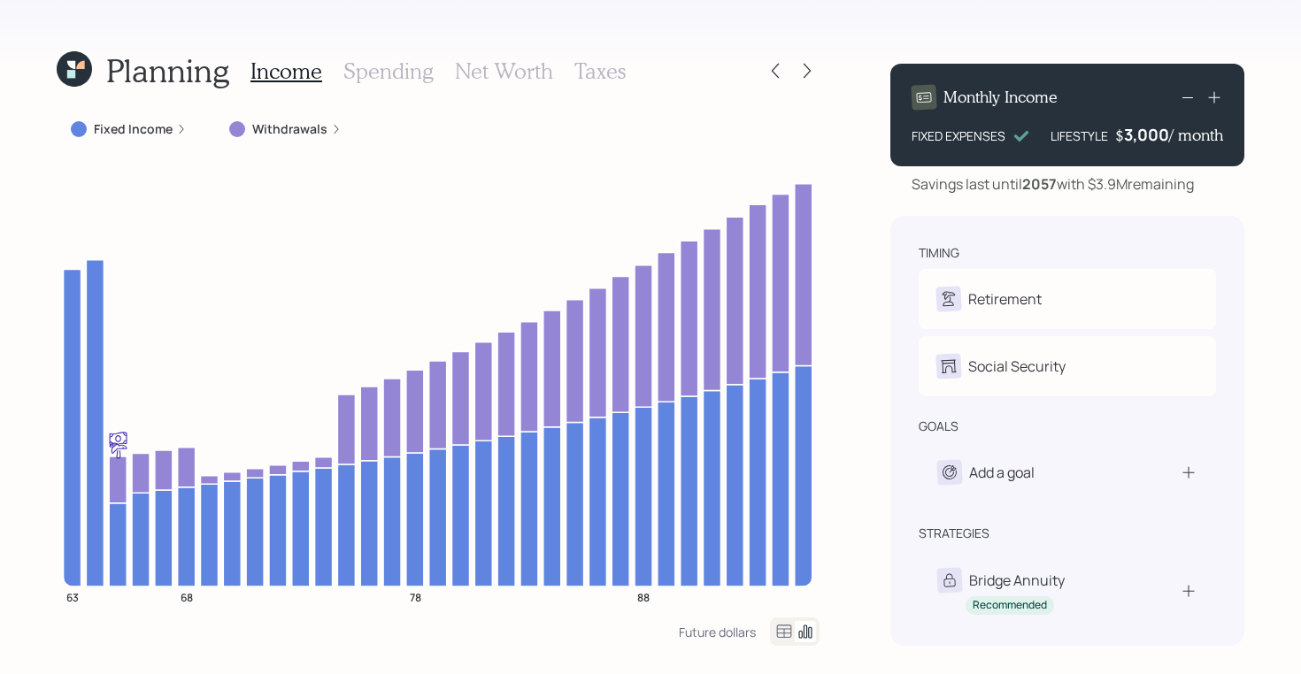
click at [783, 629] on icon at bounding box center [784, 631] width 15 height 13
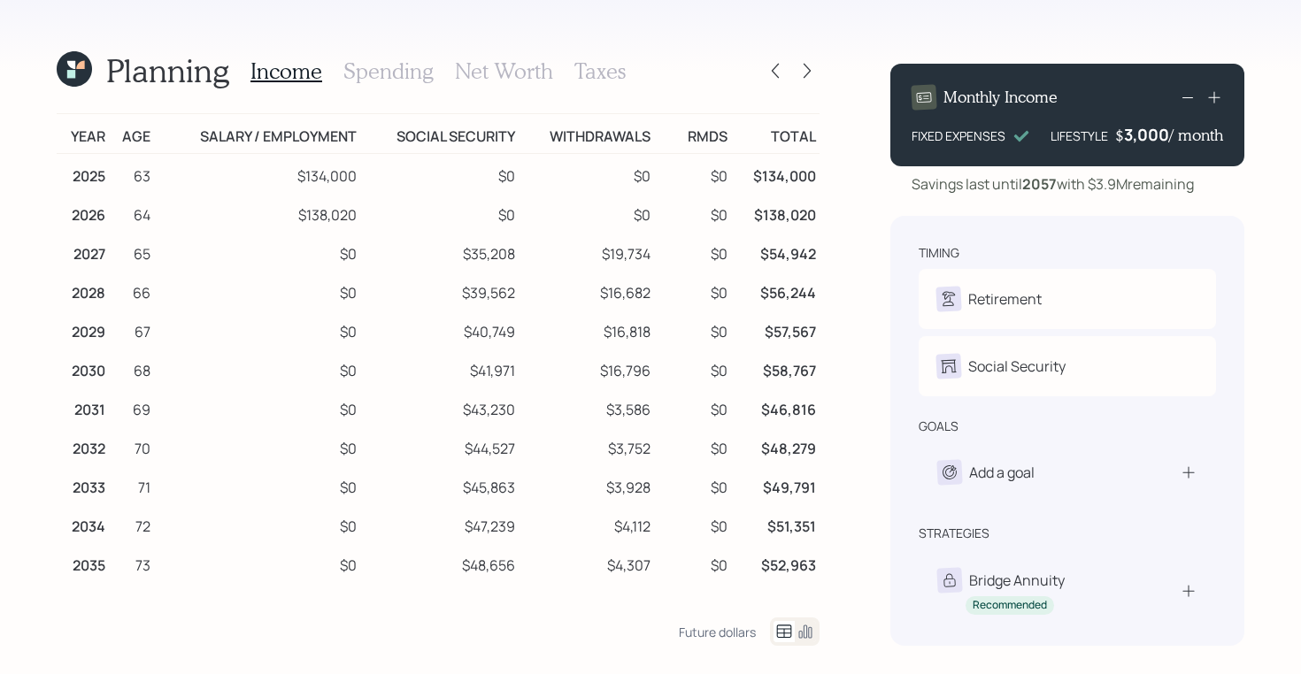
click at [78, 76] on icon at bounding box center [74, 68] width 35 height 35
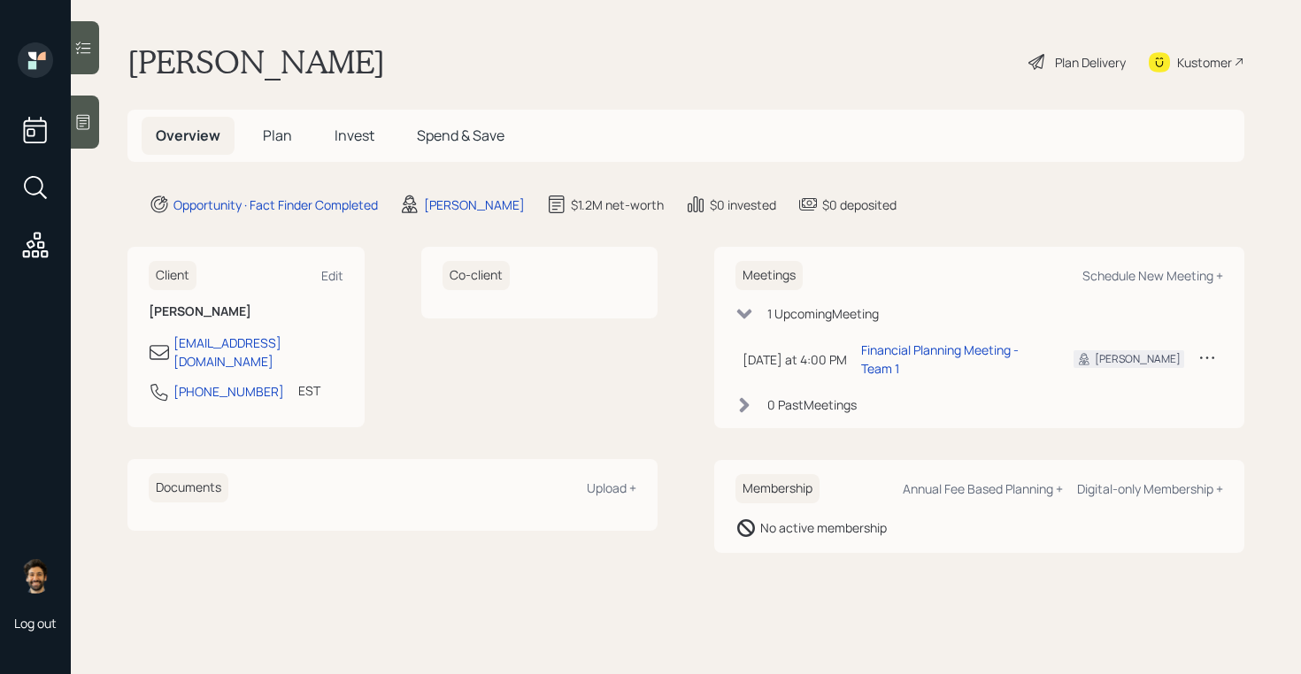
click at [269, 136] on span "Plan" at bounding box center [277, 135] width 29 height 19
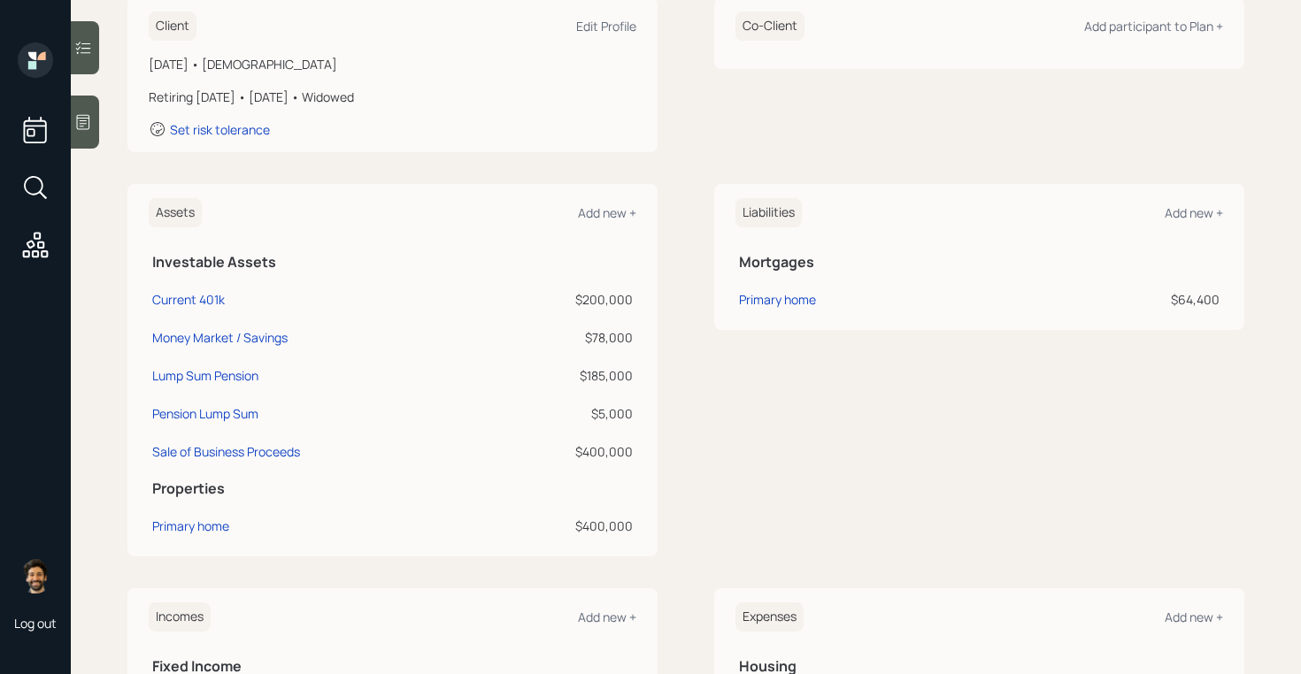
scroll to position [616, 0]
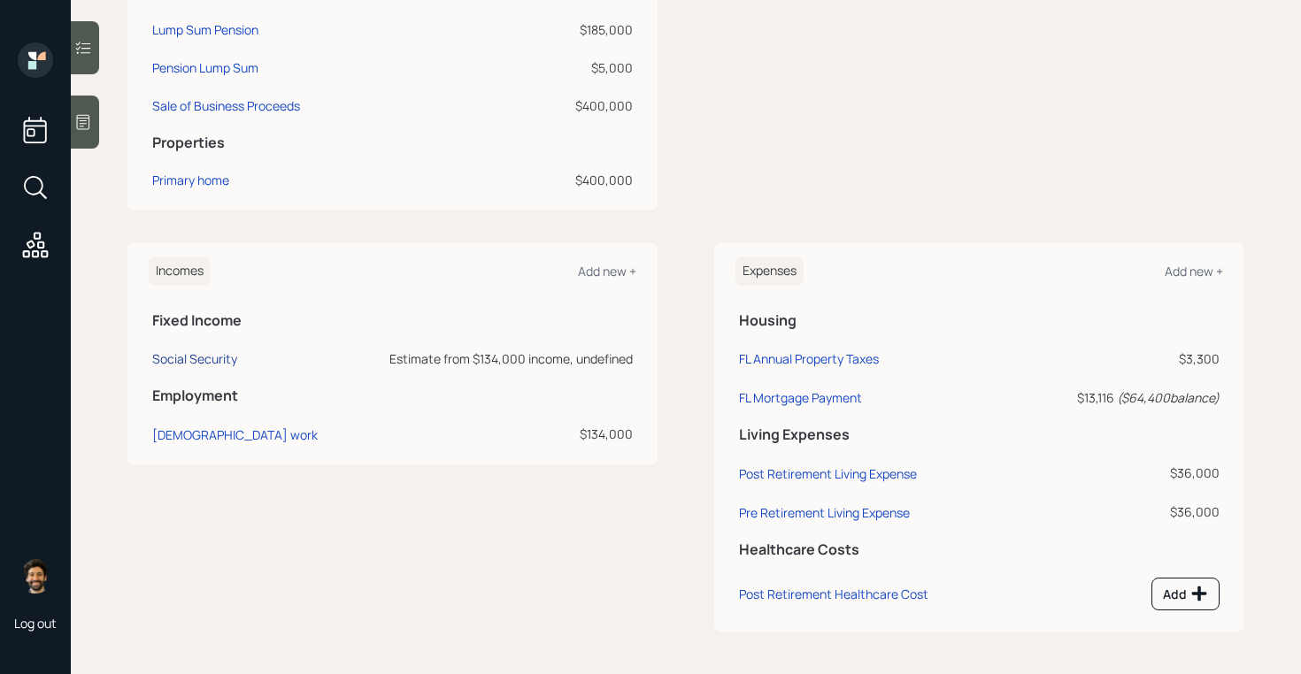
click at [194, 358] on div "Social Security" at bounding box center [194, 358] width 85 height 17
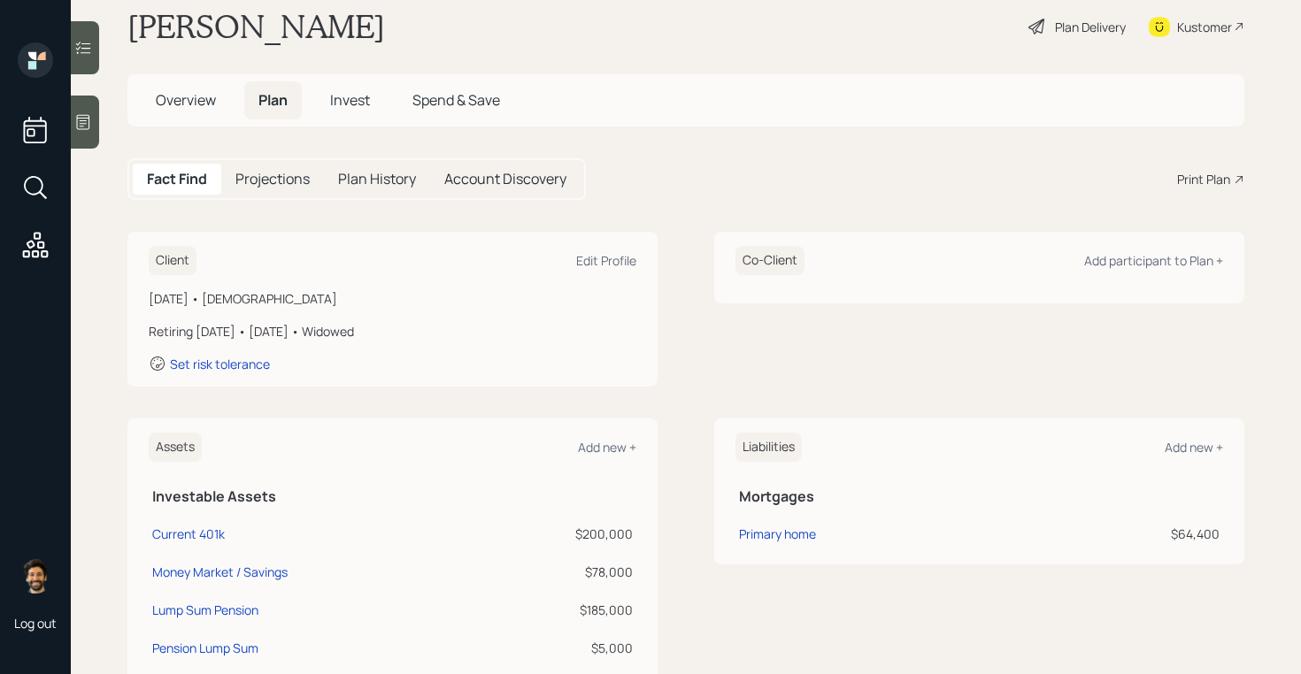
scroll to position [38, 0]
click at [1062, 20] on div "Plan Delivery" at bounding box center [1090, 24] width 71 height 19
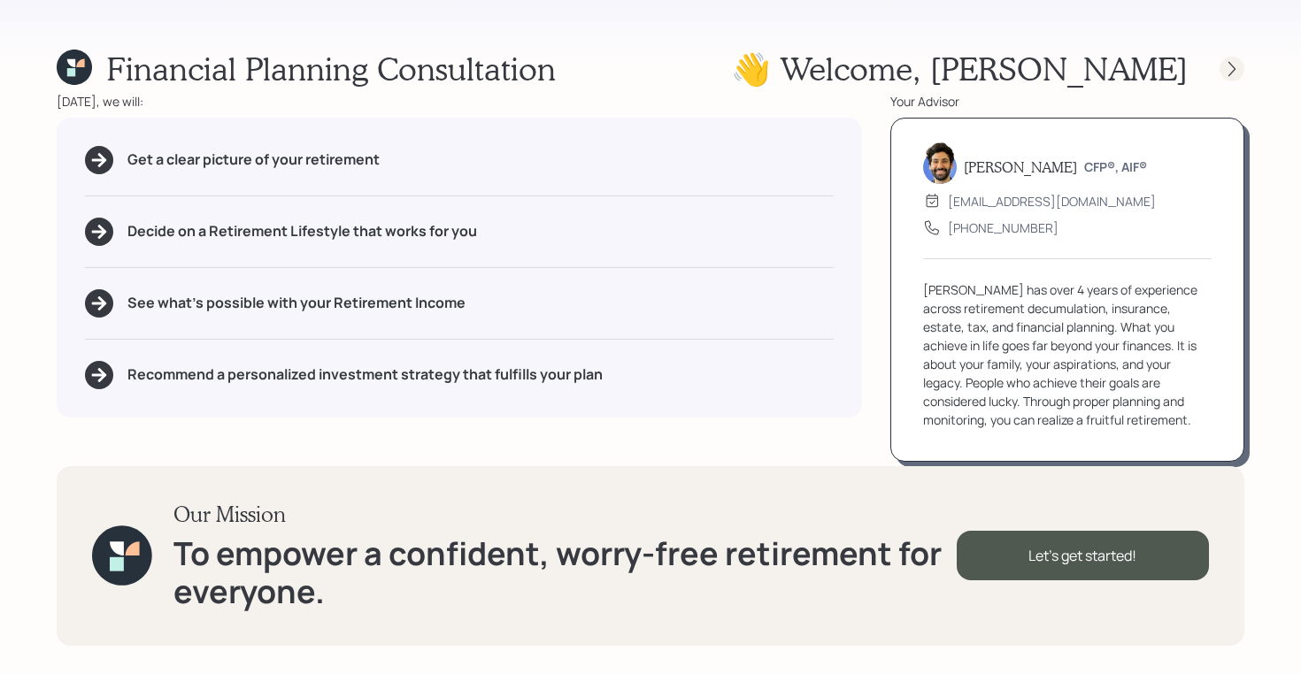
click at [1232, 61] on icon at bounding box center [1232, 69] width 18 height 18
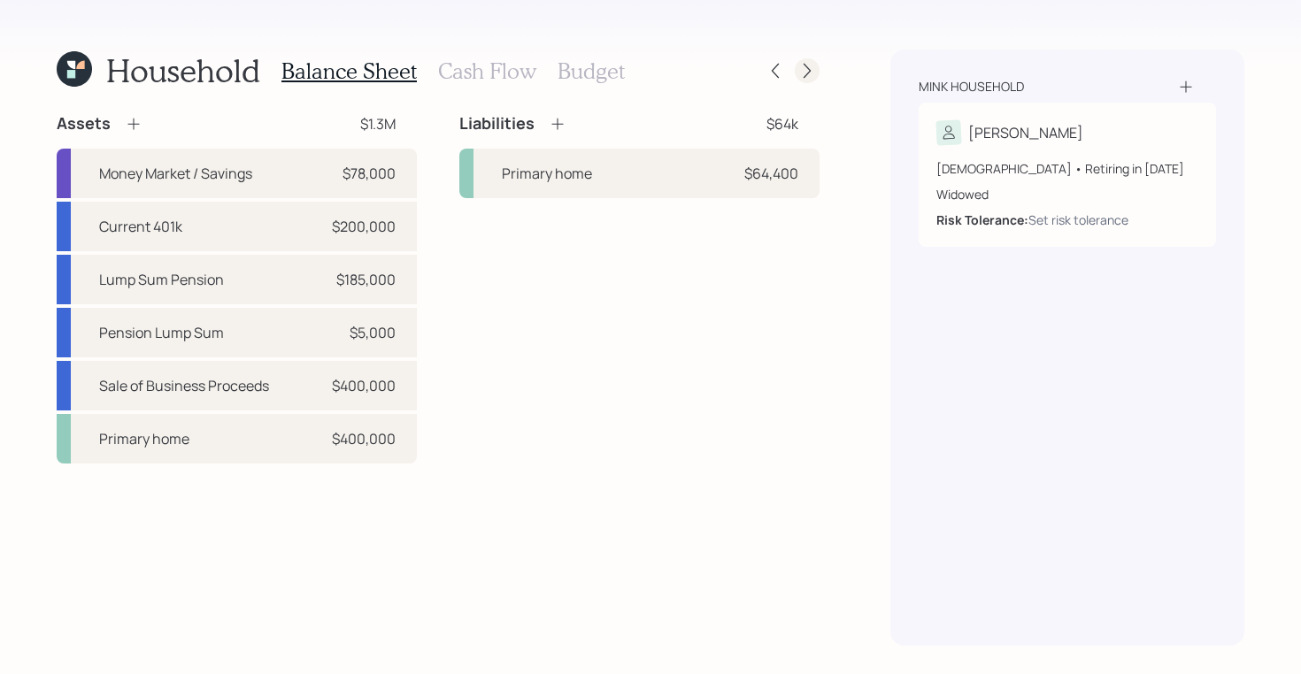
click at [808, 70] on icon at bounding box center [807, 71] width 18 height 18
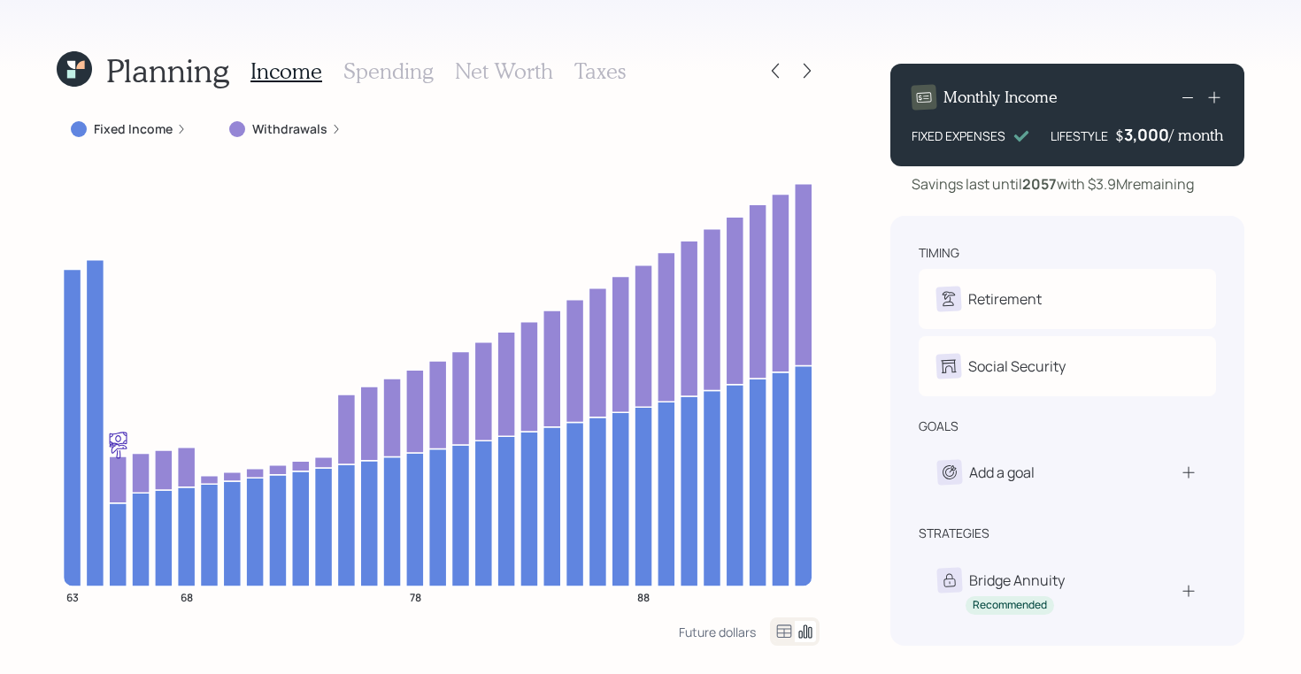
click at [375, 66] on h3 "Spending" at bounding box center [388, 71] width 90 height 26
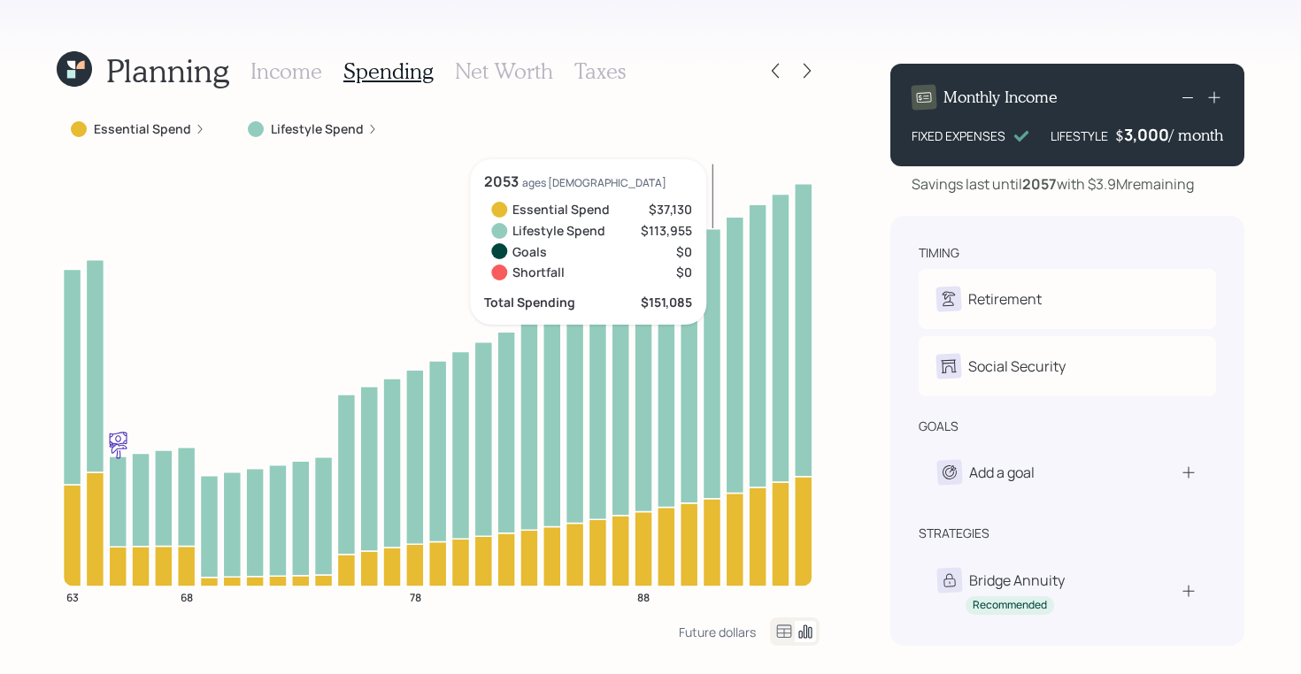
click at [778, 627] on icon at bounding box center [783, 631] width 21 height 21
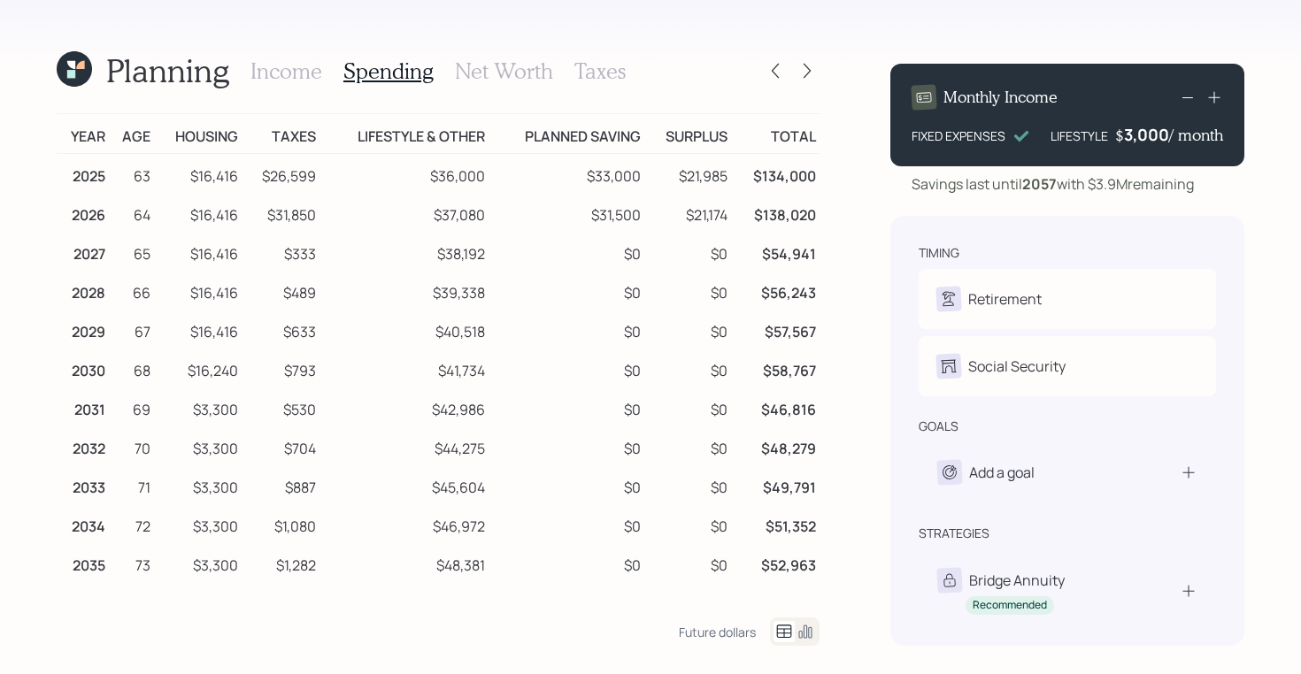
click at [277, 62] on h3 "Income" at bounding box center [286, 71] width 72 height 26
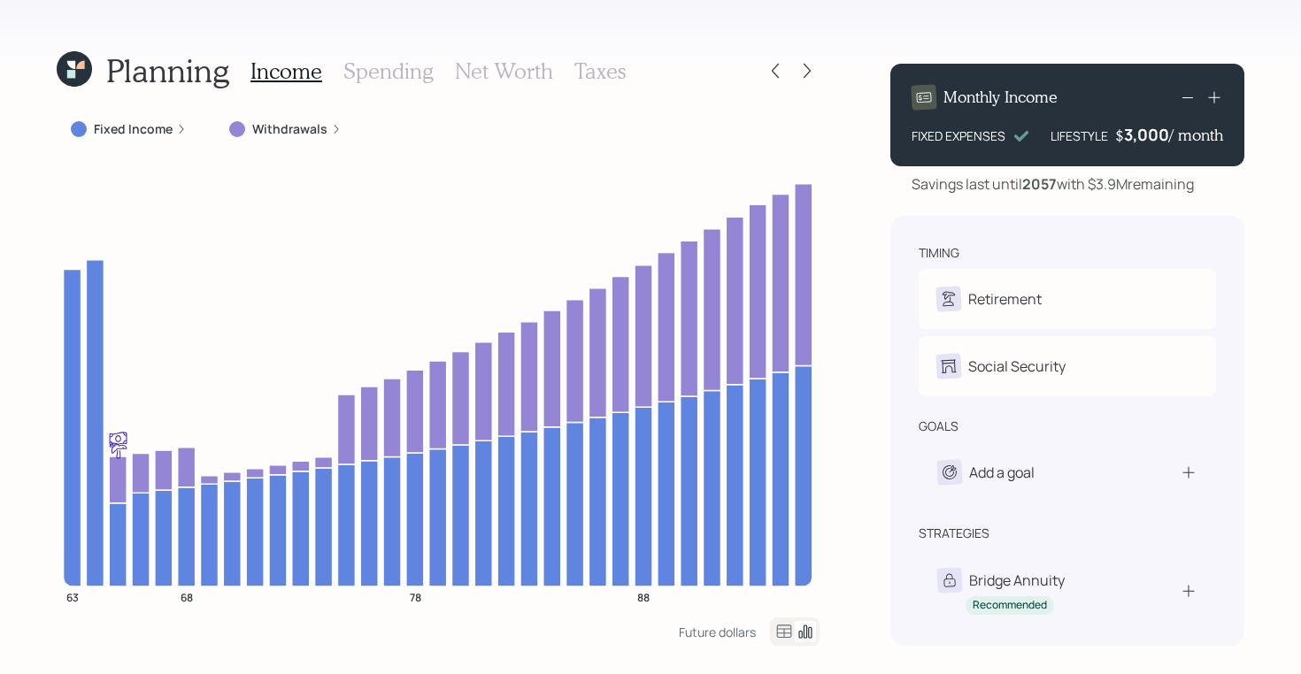
click at [75, 58] on icon at bounding box center [74, 68] width 35 height 35
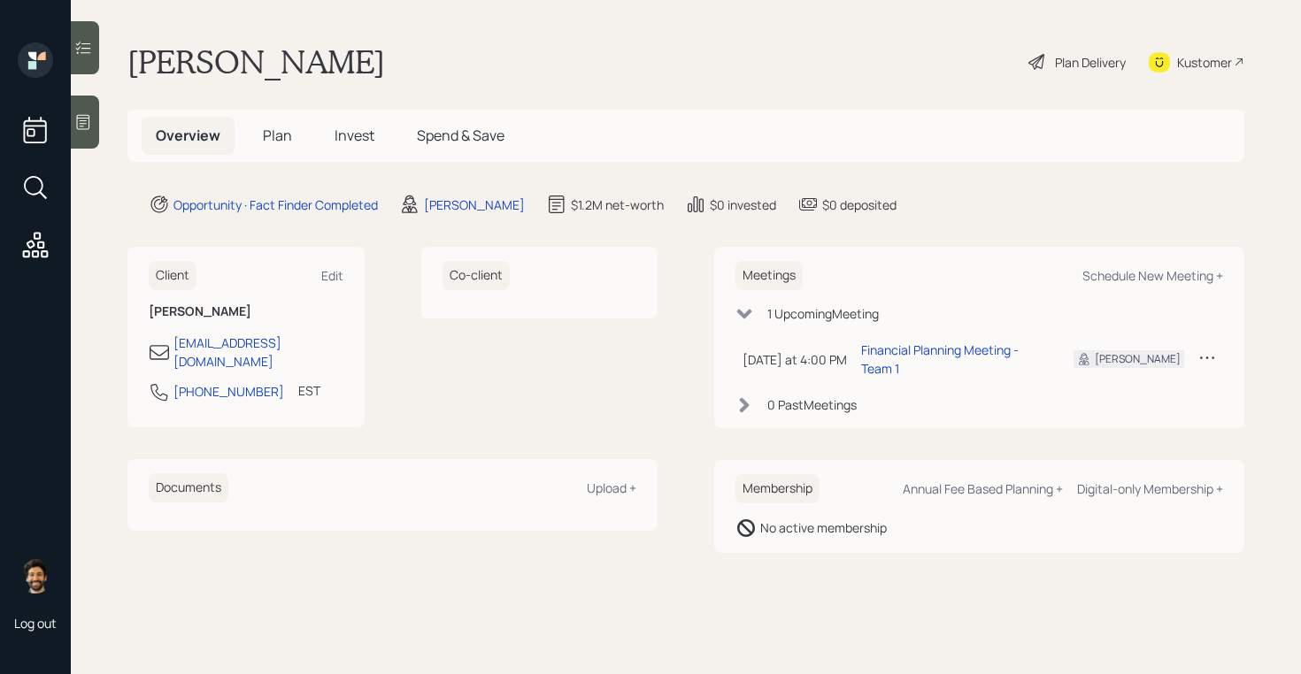
click at [273, 135] on span "Plan" at bounding box center [277, 135] width 29 height 19
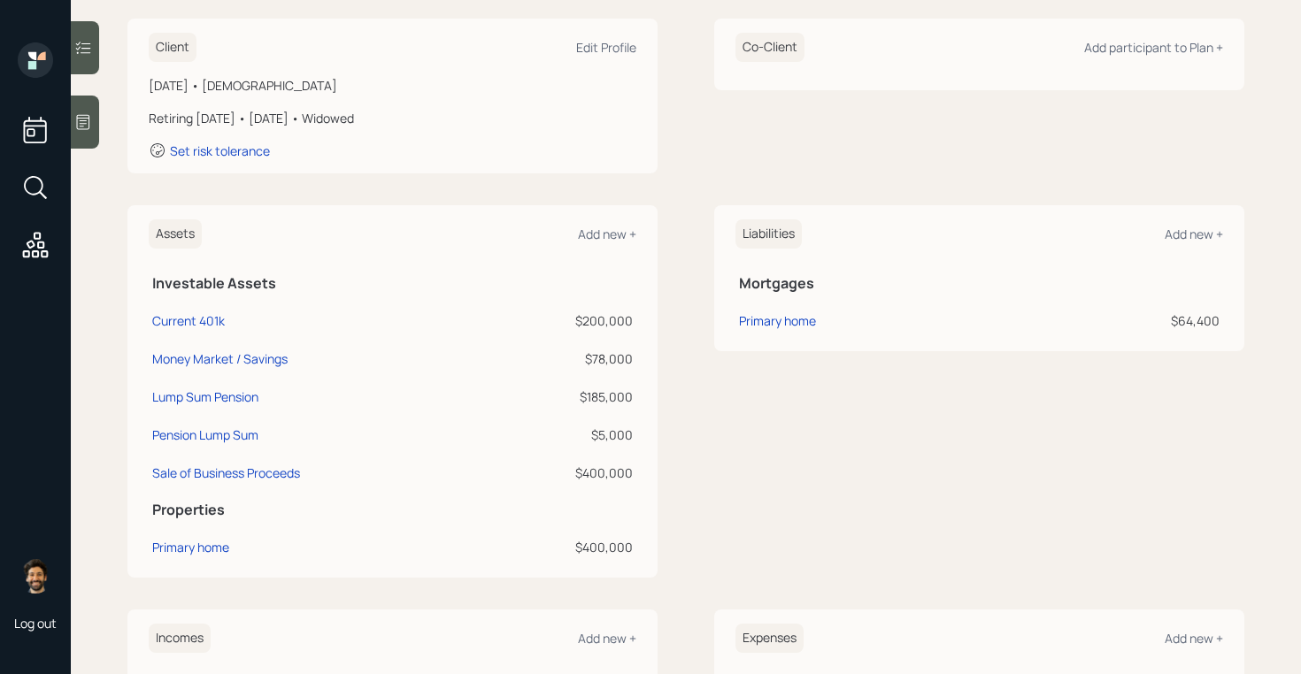
scroll to position [616, 0]
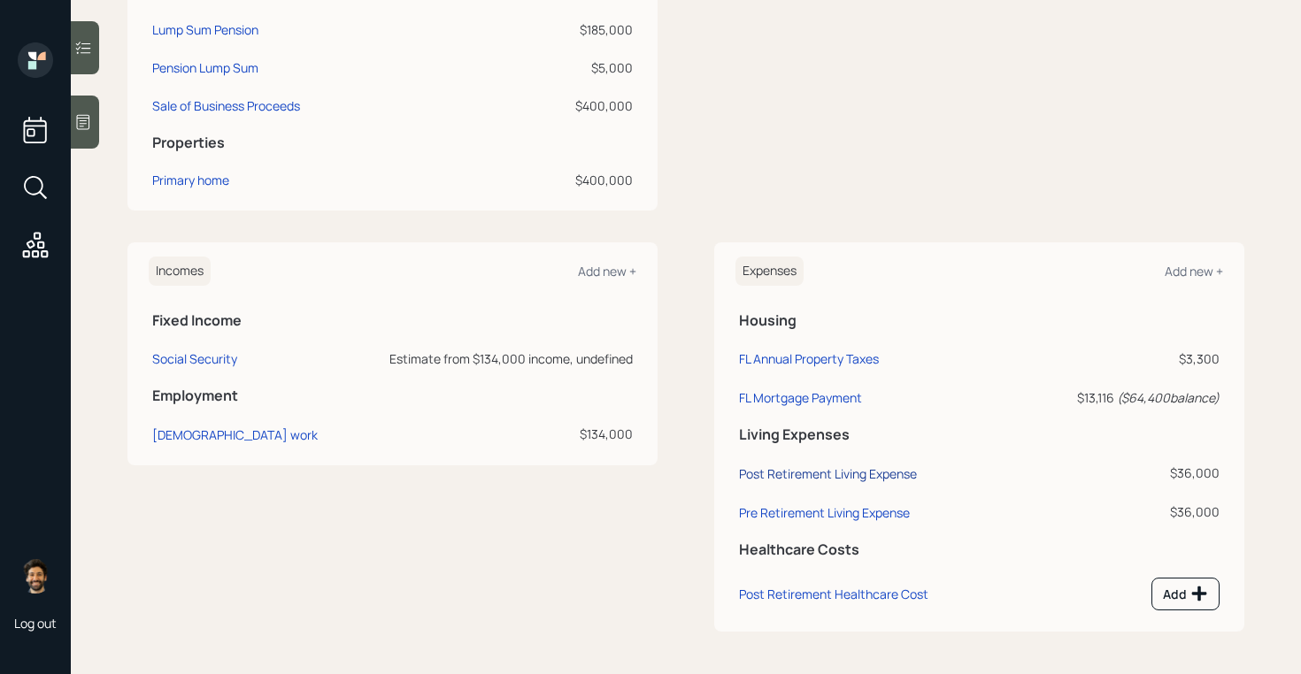
click at [828, 475] on div "Post Retirement Living Expense" at bounding box center [828, 473] width 178 height 17
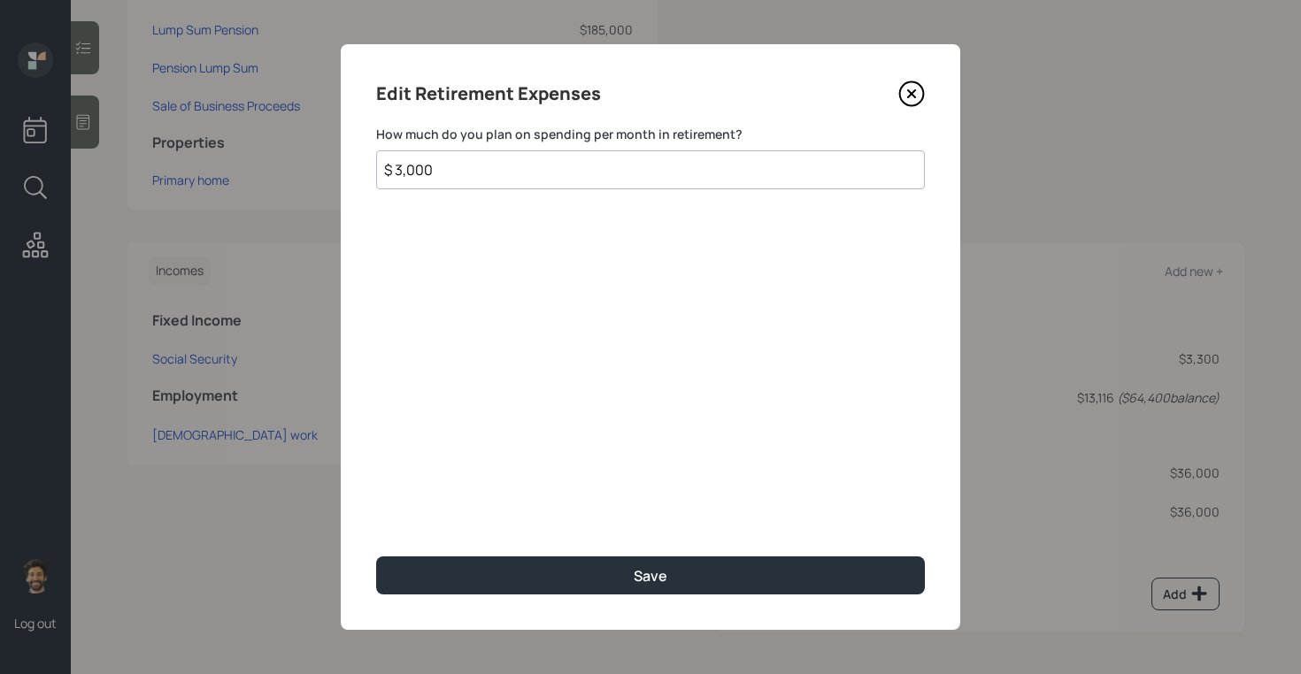
click at [402, 167] on input "$ 3,000" at bounding box center [650, 169] width 549 height 39
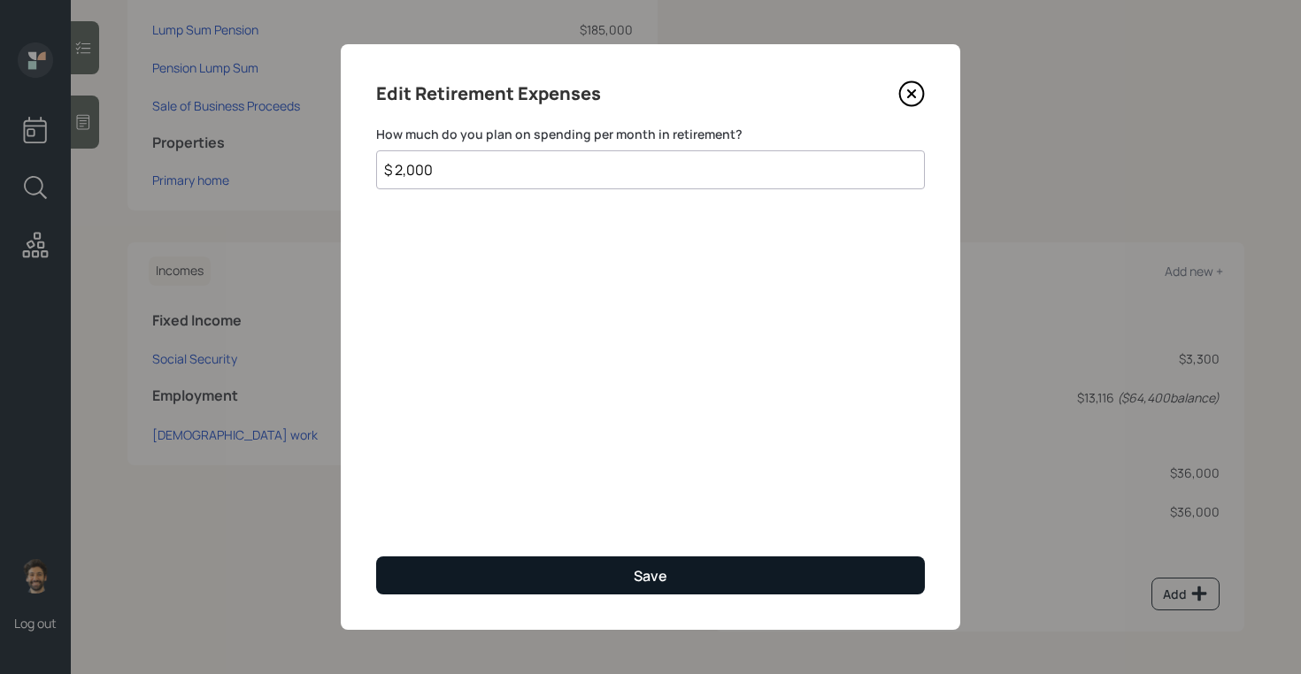
type input "$ 2,000"
click at [464, 566] on button "Save" at bounding box center [650, 576] width 549 height 38
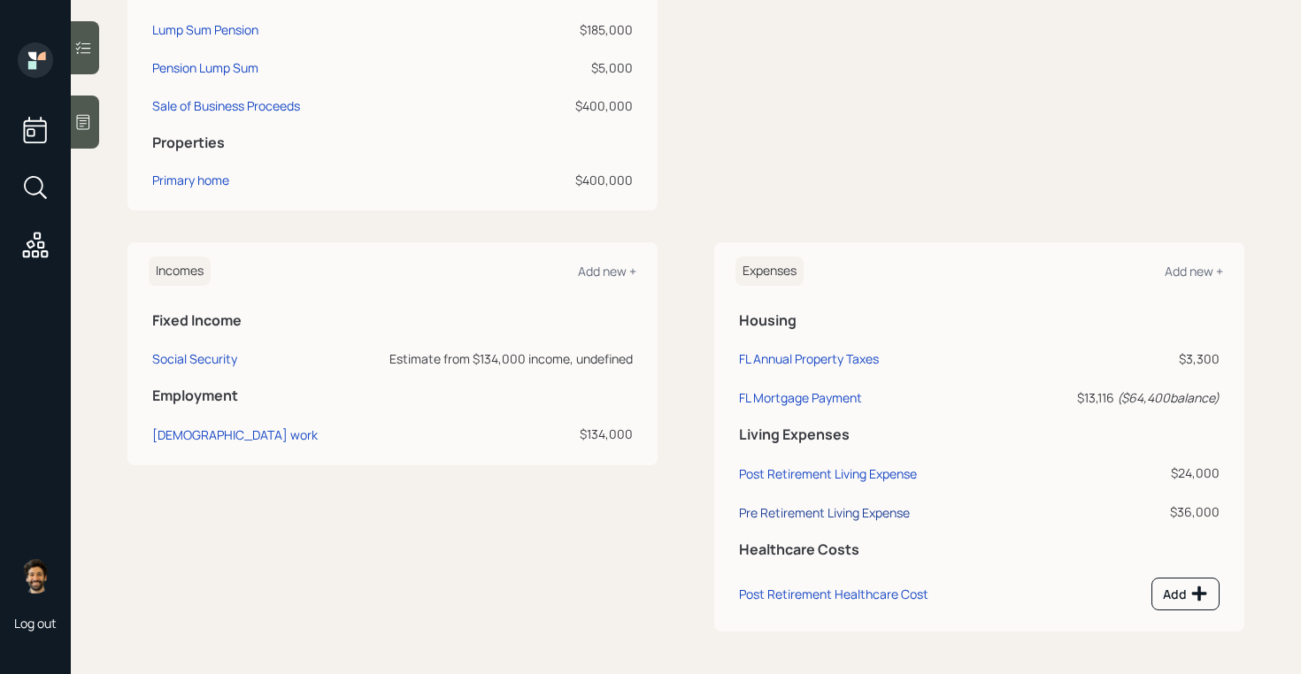
click at [800, 504] on div "Pre Retirement Living Expense" at bounding box center [824, 512] width 171 height 17
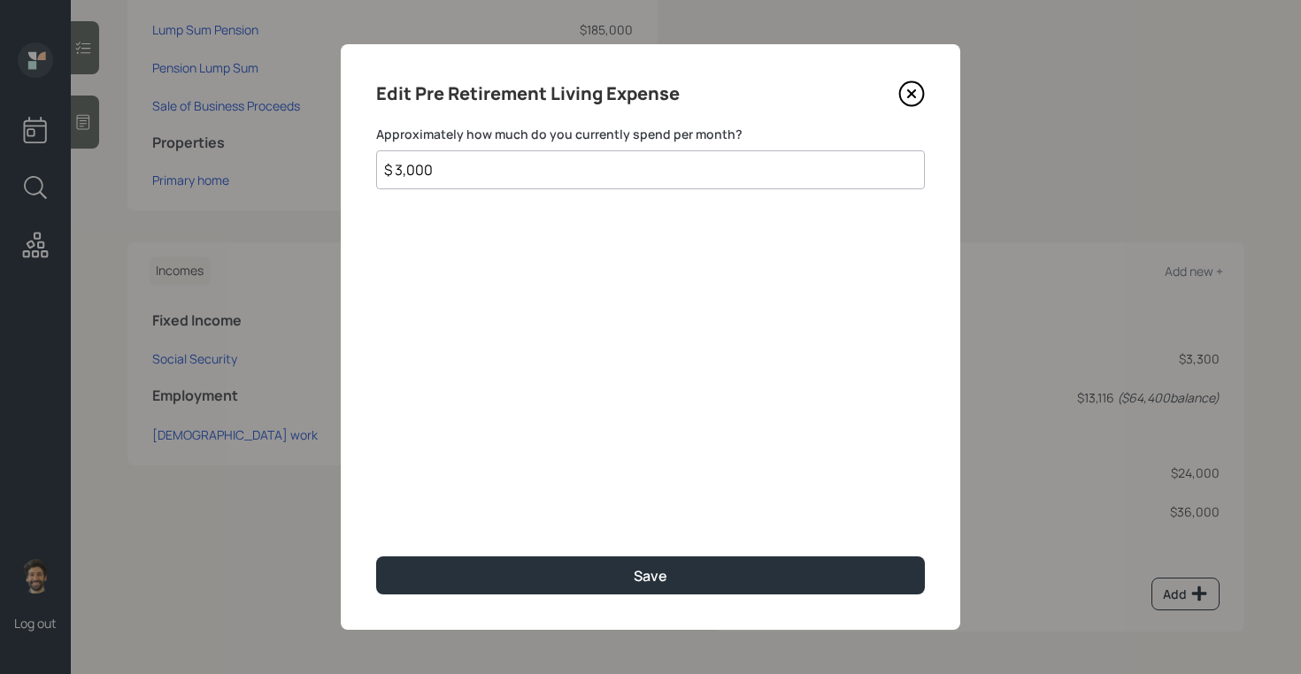
click at [458, 178] on input "$ 3,000" at bounding box center [650, 169] width 549 height 39
type input "$ 2,000"
click at [424, 552] on div "Edit Pre Retirement Living Expense Approximately how much do you currently spen…" at bounding box center [650, 337] width 619 height 586
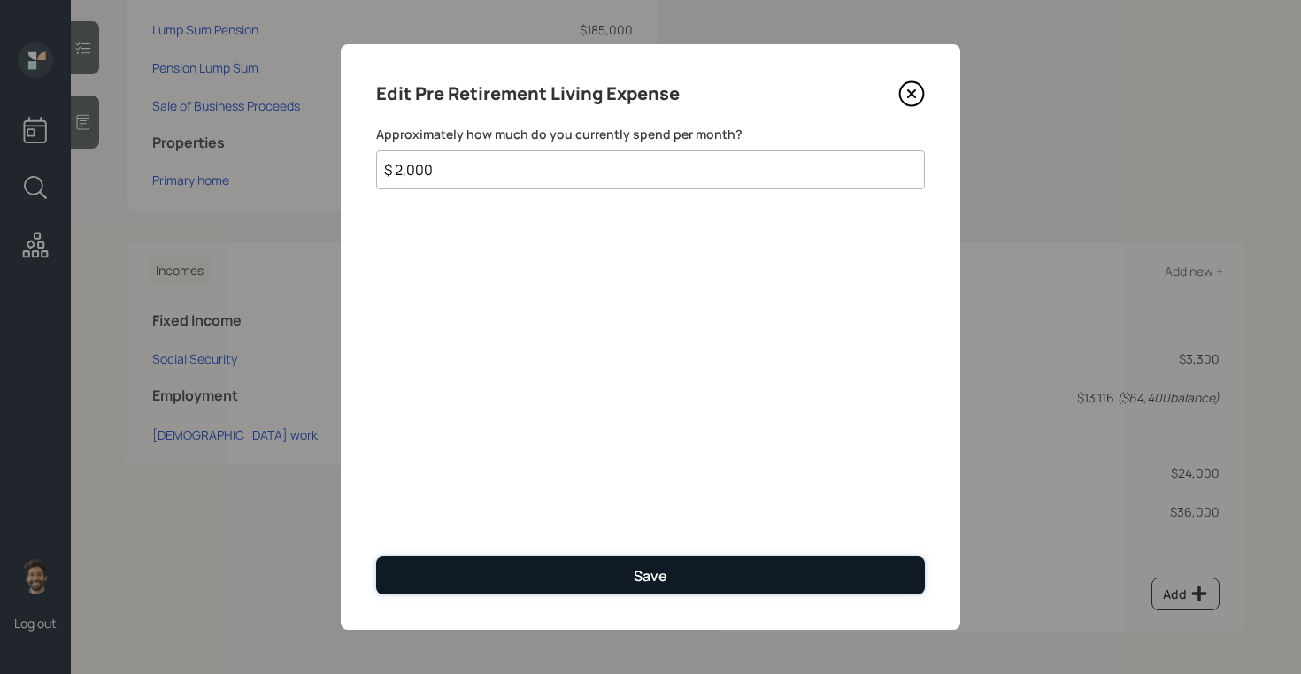
click at [424, 571] on button "Save" at bounding box center [650, 576] width 549 height 38
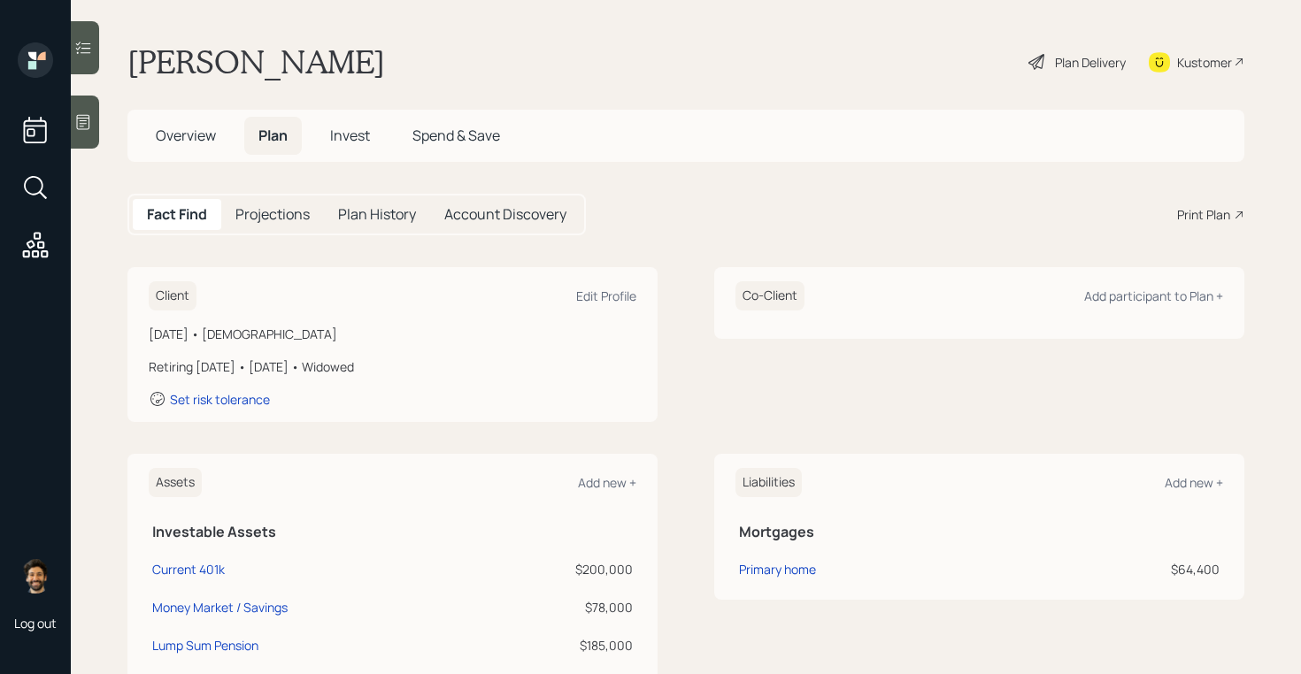
click at [1073, 63] on div "Plan Delivery" at bounding box center [1090, 62] width 71 height 19
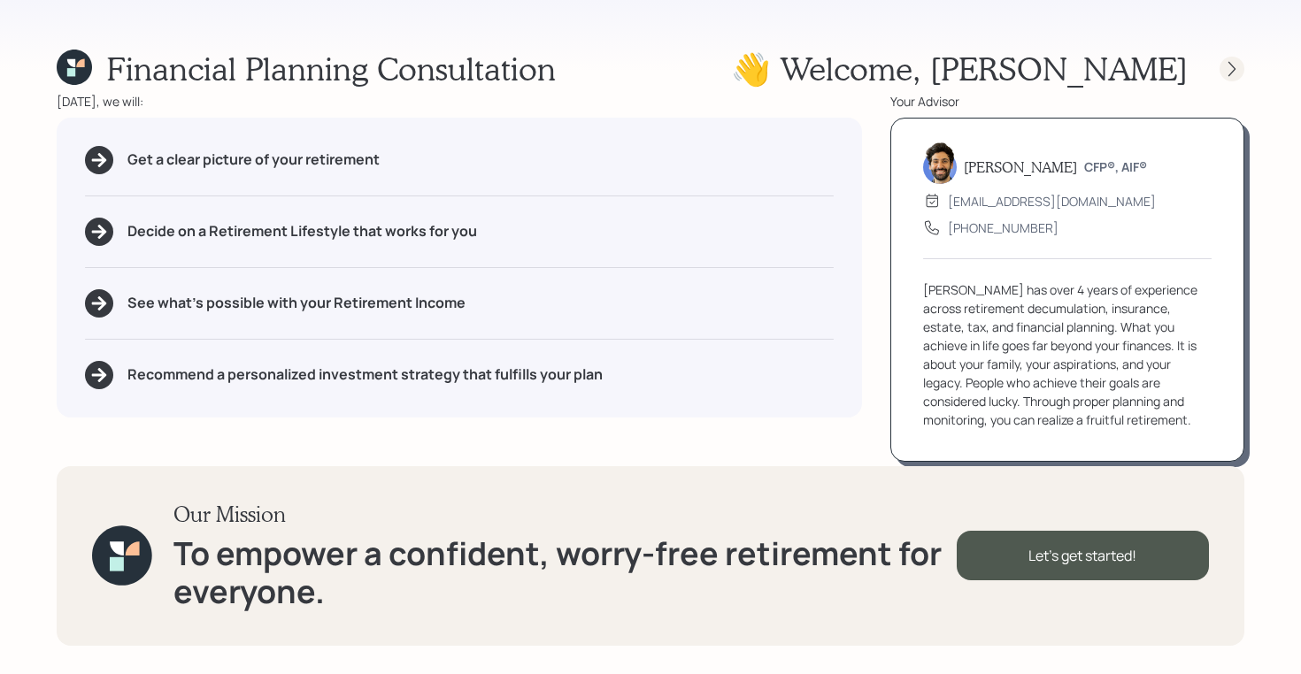
click at [1226, 65] on icon at bounding box center [1232, 69] width 18 height 18
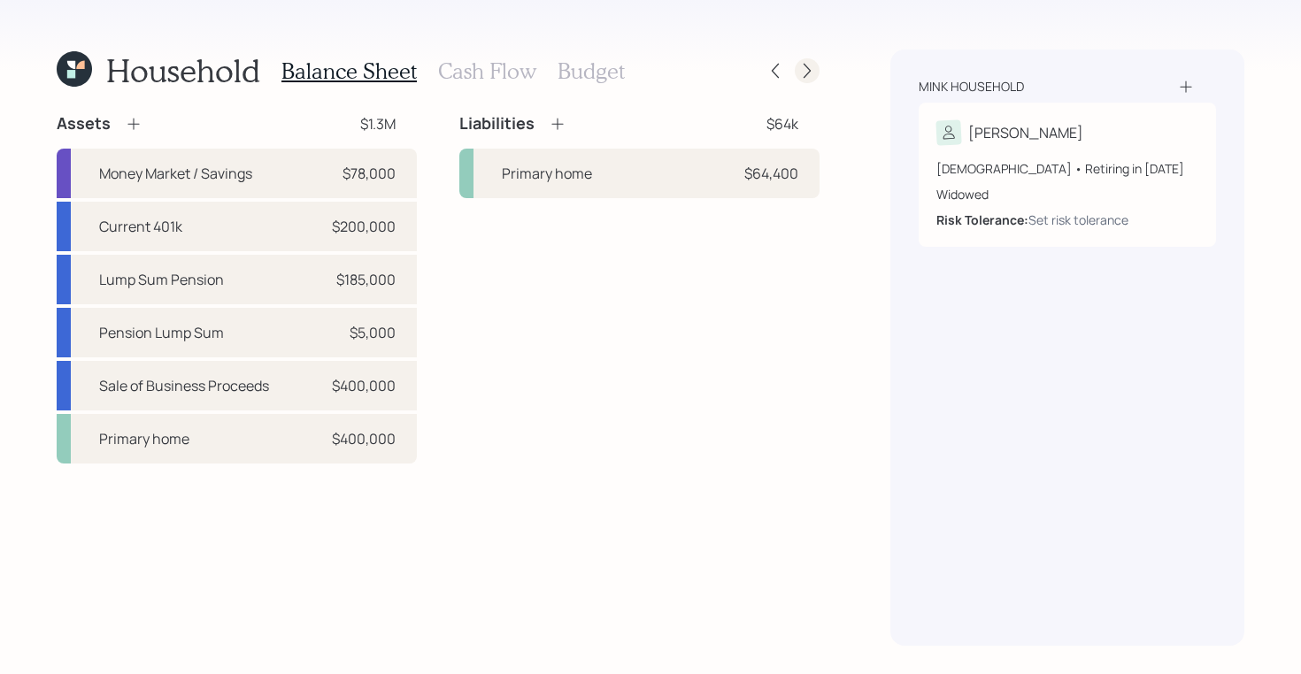
click at [803, 73] on icon at bounding box center [807, 71] width 18 height 18
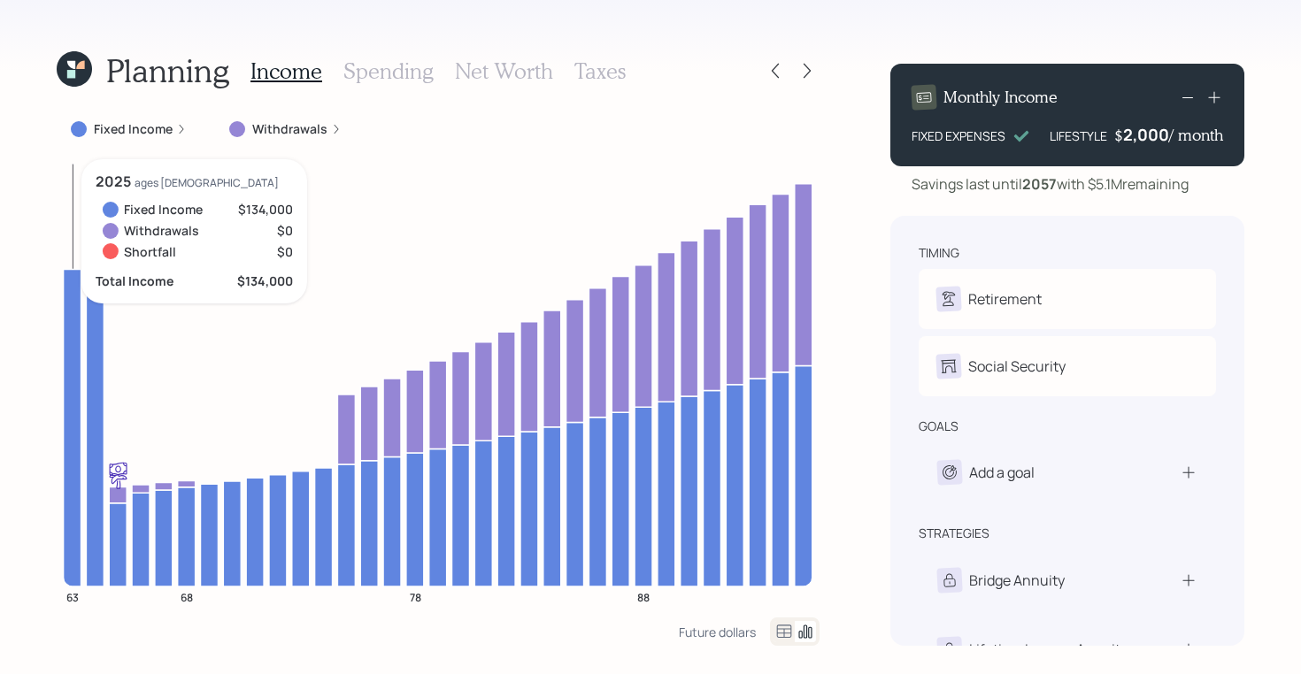
click at [68, 58] on icon at bounding box center [74, 69] width 39 height 39
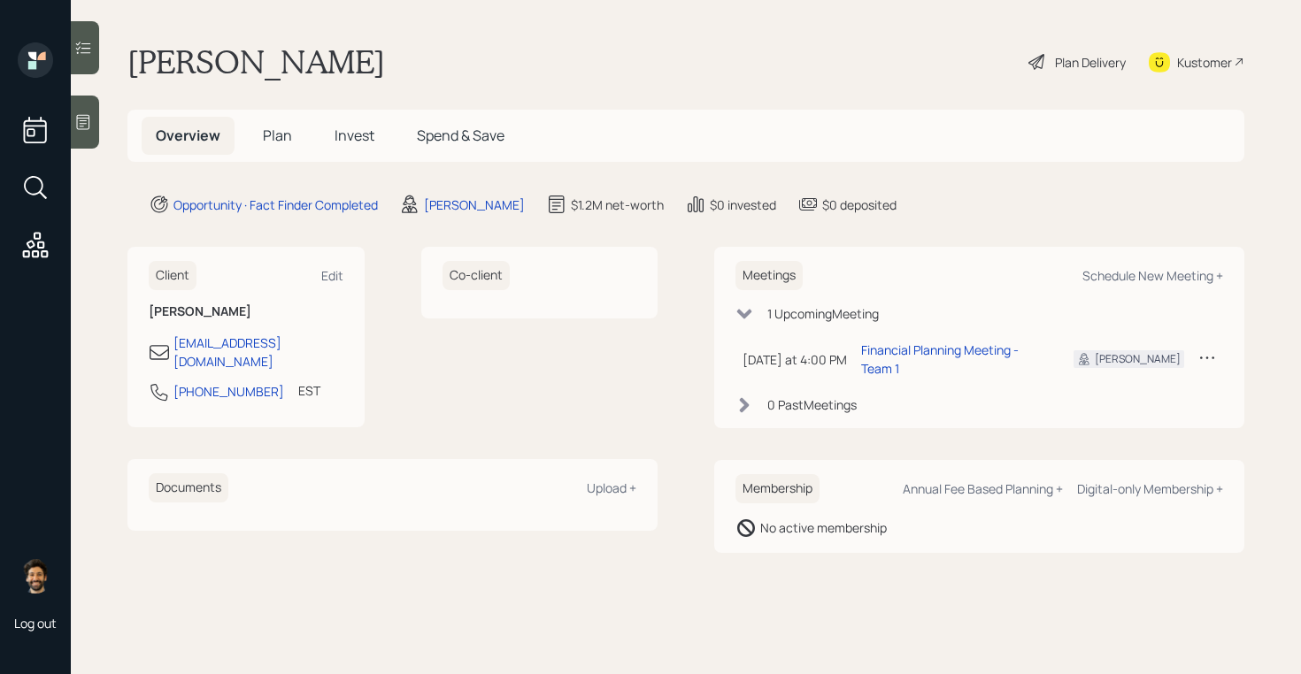
click at [286, 127] on span "Plan" at bounding box center [277, 135] width 29 height 19
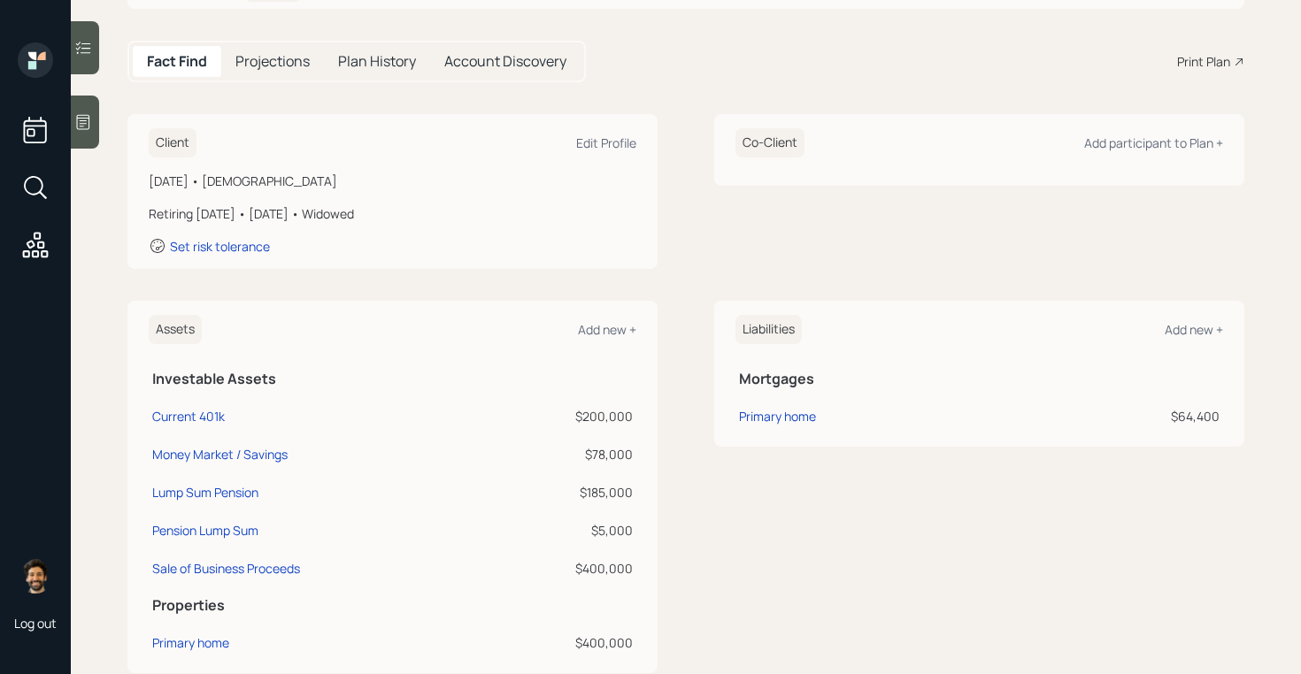
scroll to position [174, 0]
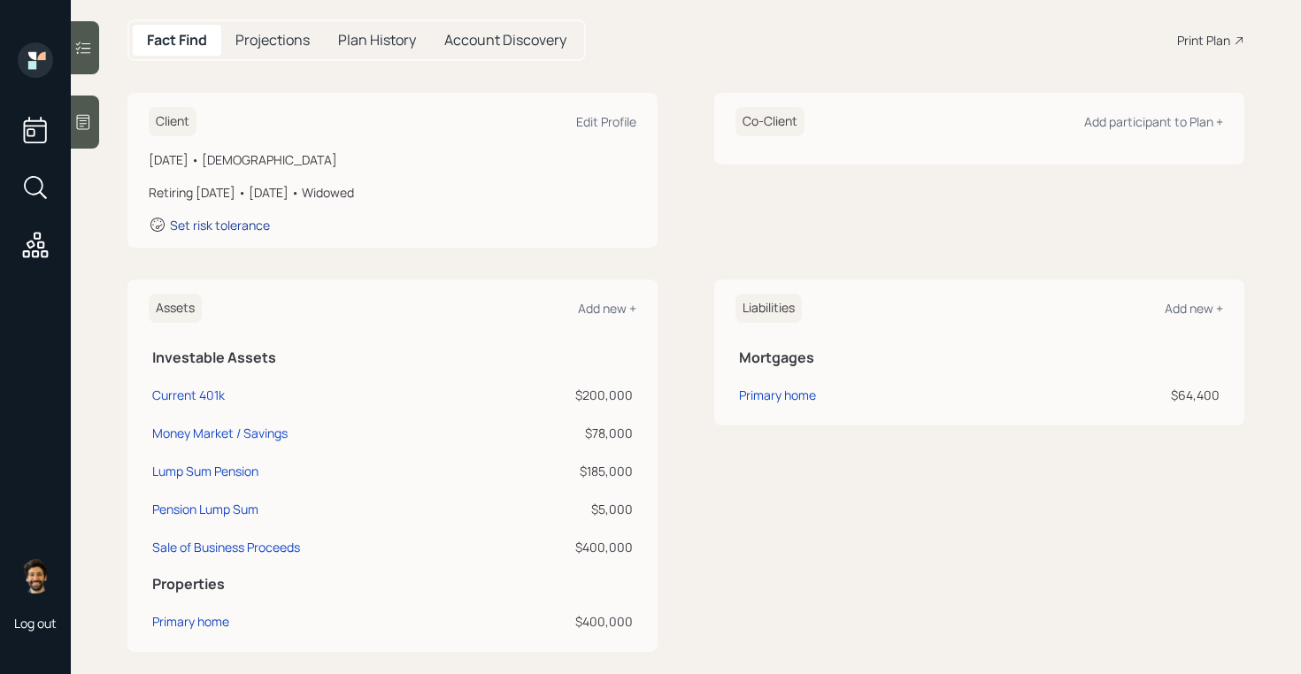
click at [215, 228] on div "Set risk tolerance" at bounding box center [220, 225] width 100 height 17
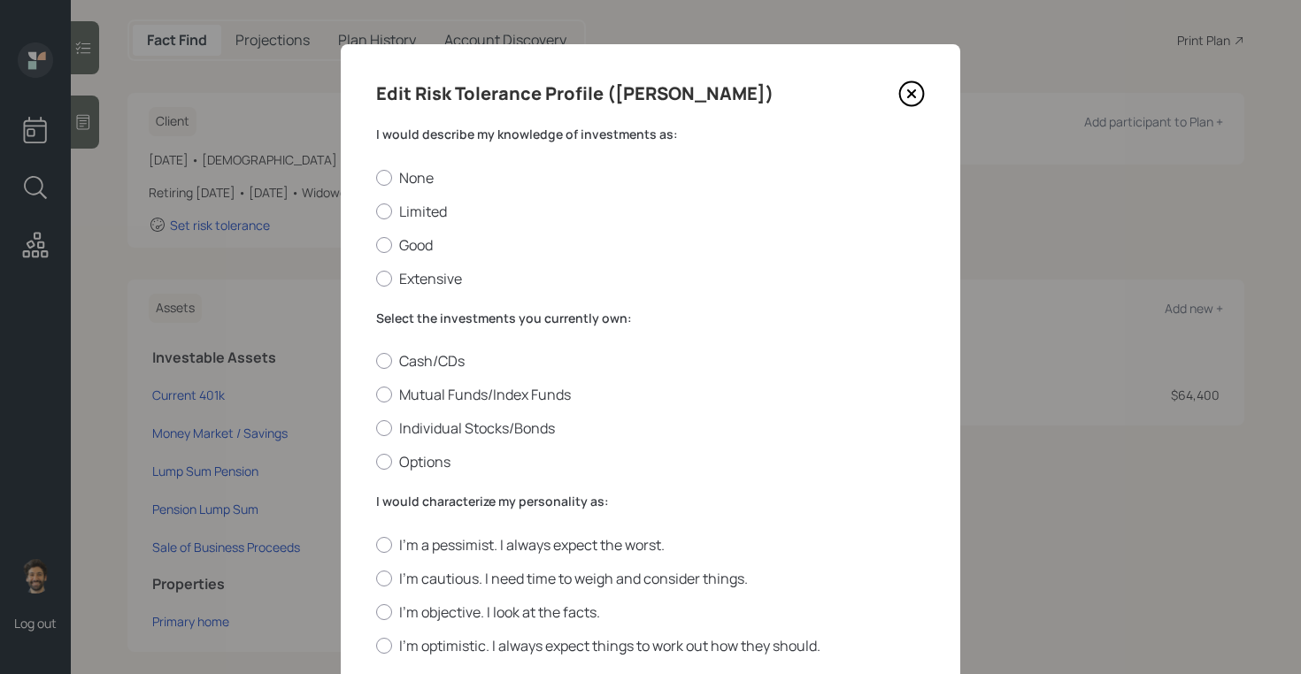
click at [406, 135] on label "I would describe my knowledge of investments as:" at bounding box center [650, 135] width 549 height 18
click at [408, 260] on div "None Limited Good Extensive" at bounding box center [650, 228] width 549 height 120
click at [401, 254] on label "Good" at bounding box center [650, 244] width 549 height 19
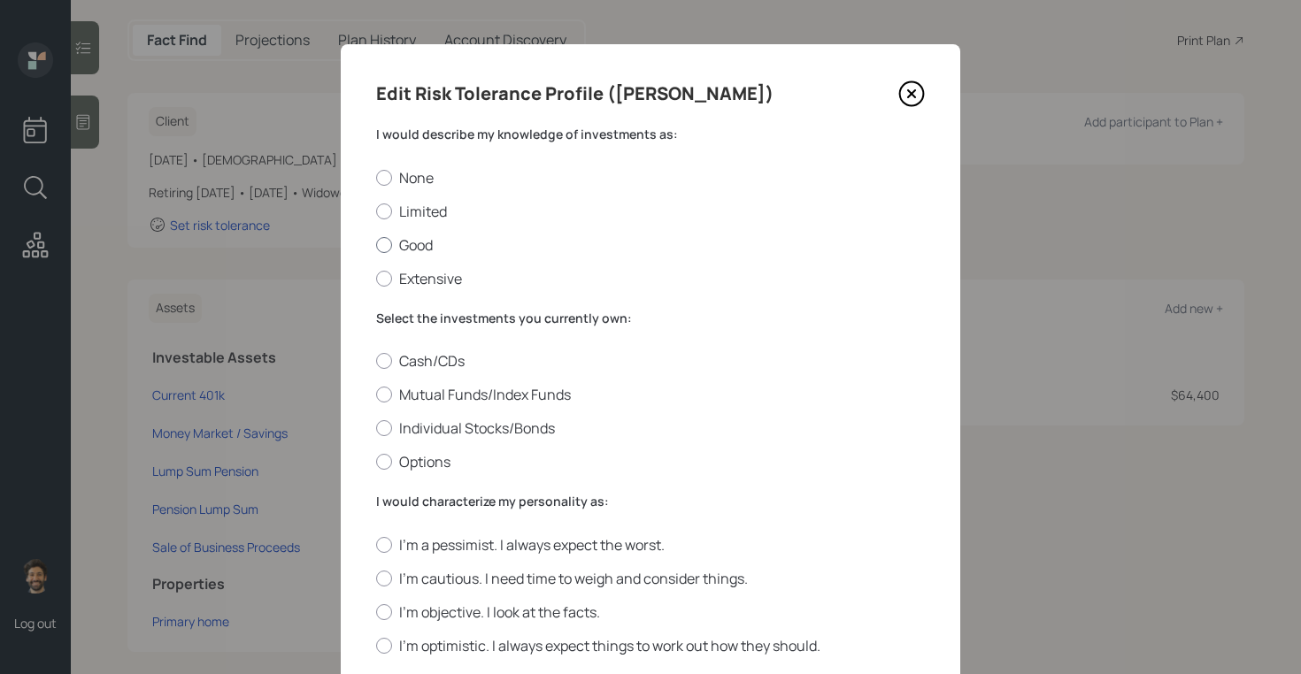
click at [376, 245] on input "Good" at bounding box center [375, 244] width 1 height 1
radio input "true"
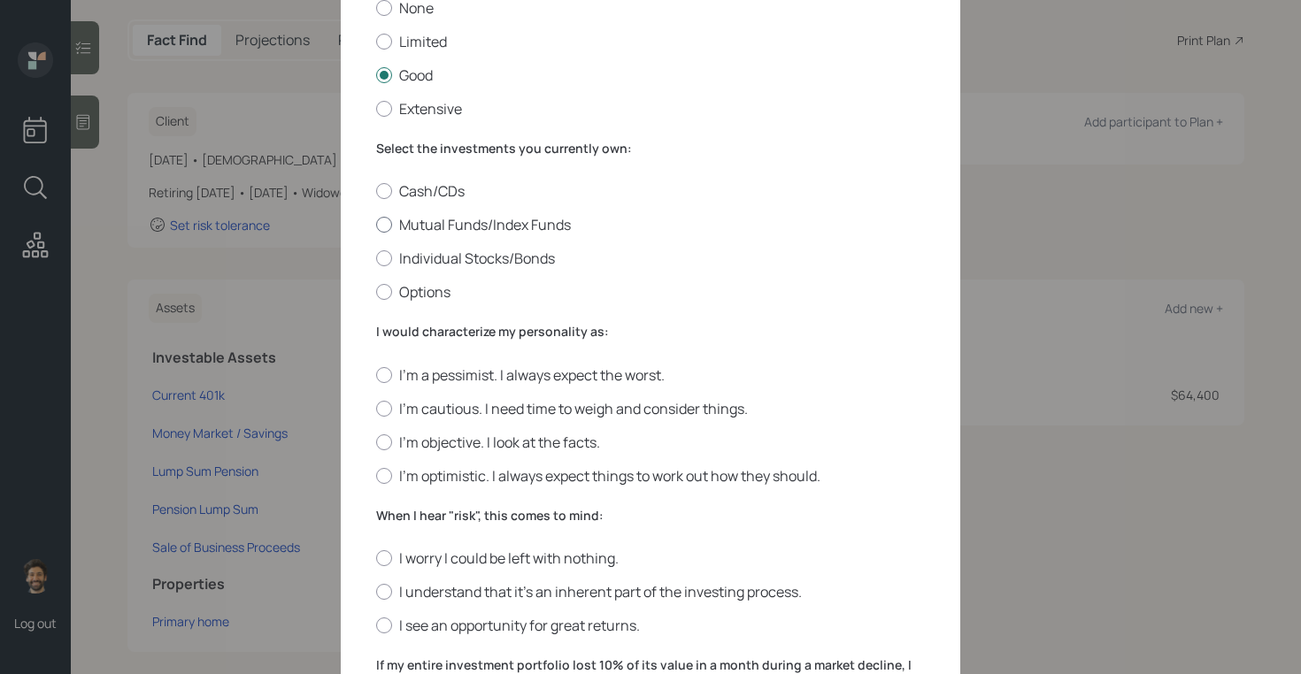
click at [404, 228] on label "Mutual Funds/Index Funds" at bounding box center [650, 224] width 549 height 19
click at [376, 226] on input "Mutual Funds/Index Funds" at bounding box center [375, 225] width 1 height 1
radio input "true"
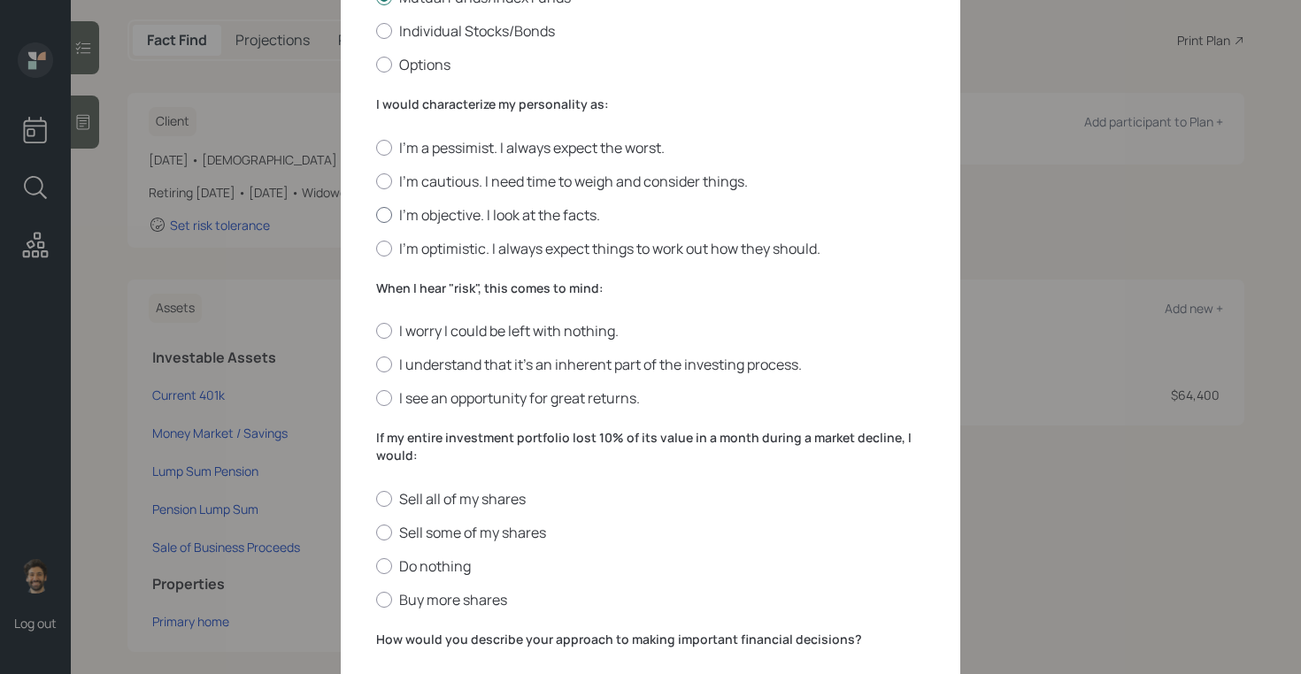
scroll to position [398, 0]
click at [403, 217] on label "I'm objective. I look at the facts." at bounding box center [650, 213] width 549 height 19
click at [376, 214] on input "I'm objective. I look at the facts." at bounding box center [375, 213] width 1 height 1
radio input "true"
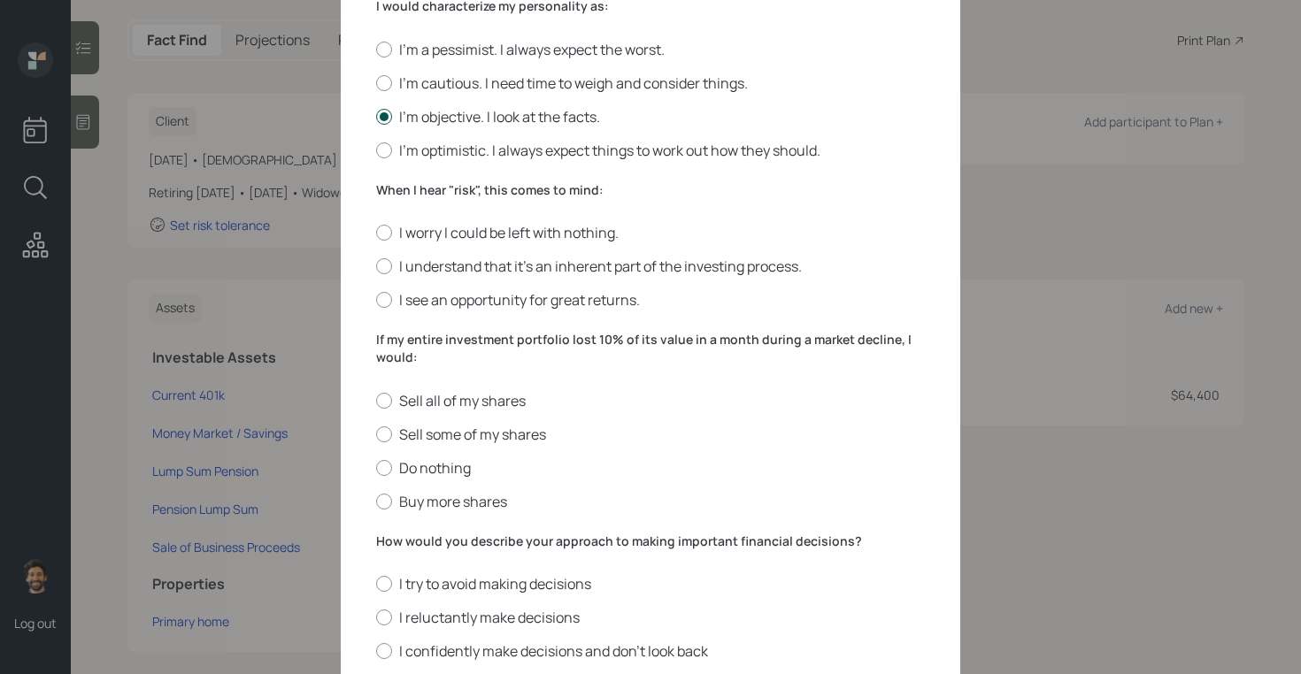
scroll to position [523, 0]
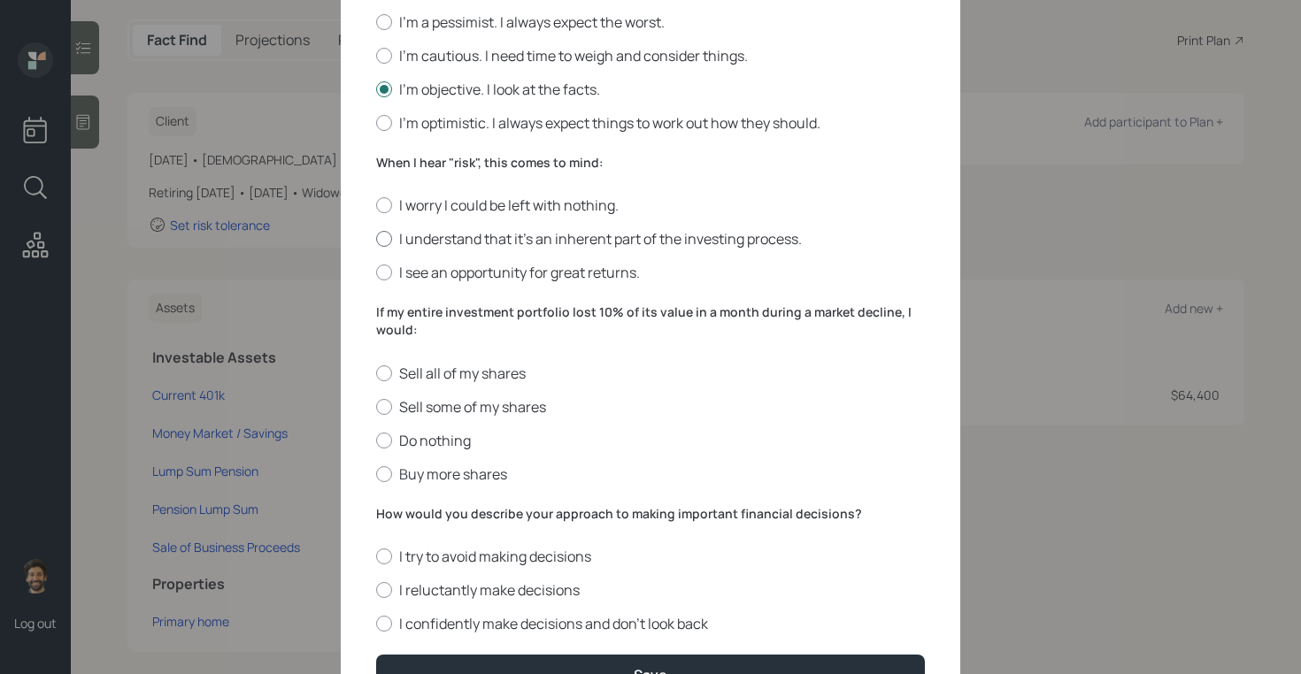
click at [399, 240] on label "I understand that it’s an inherent part of the investing process." at bounding box center [650, 238] width 549 height 19
click at [376, 240] on input "I understand that it’s an inherent part of the investing process." at bounding box center [375, 239] width 1 height 1
radio input "true"
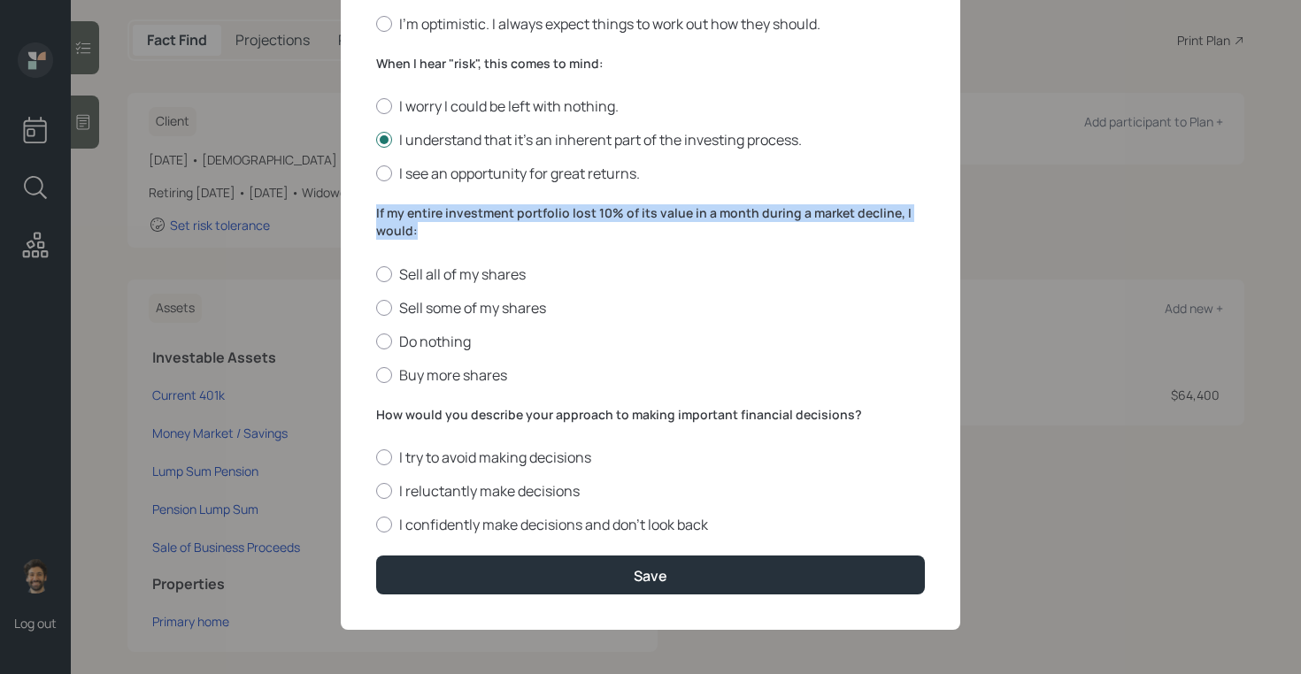
drag, startPoint x: 422, startPoint y: 231, endPoint x: 357, endPoint y: 203, distance: 70.2
click at [357, 203] on div "Edit Risk Tolerance Profile (Kimberly) I would describe my knowledge of investm…" at bounding box center [650, 26] width 619 height 1208
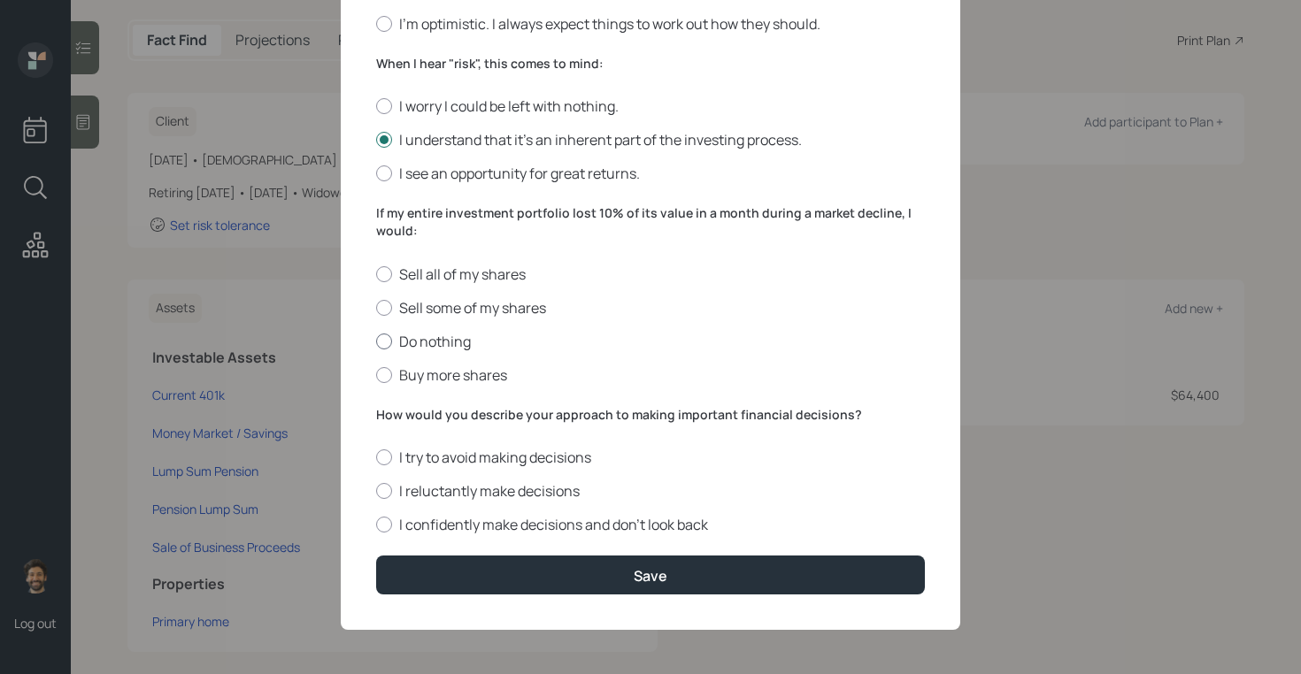
click at [413, 335] on label "Do nothing" at bounding box center [650, 341] width 549 height 19
click at [376, 341] on input "Do nothing" at bounding box center [375, 341] width 1 height 1
radio input "true"
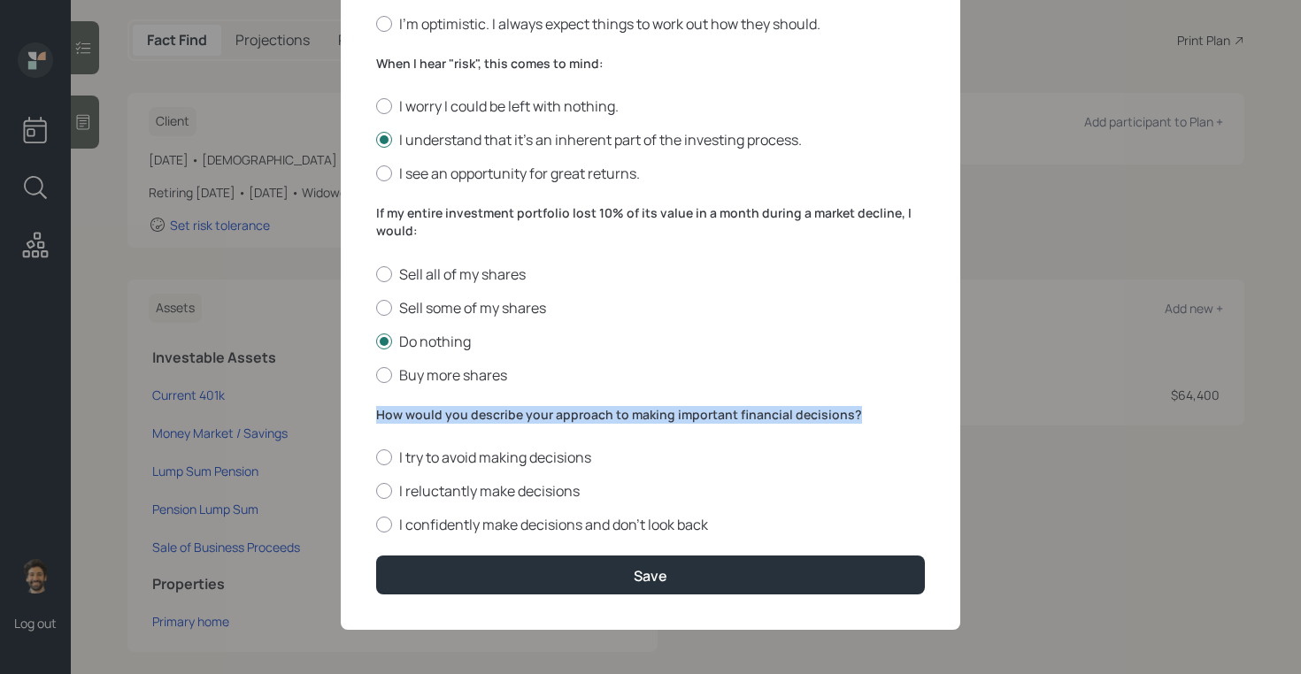
drag, startPoint x: 375, startPoint y: 415, endPoint x: 742, endPoint y: 423, distance: 367.3
click at [742, 423] on div "How would you describe your approach to making important financial decisions? I…" at bounding box center [650, 470] width 549 height 129
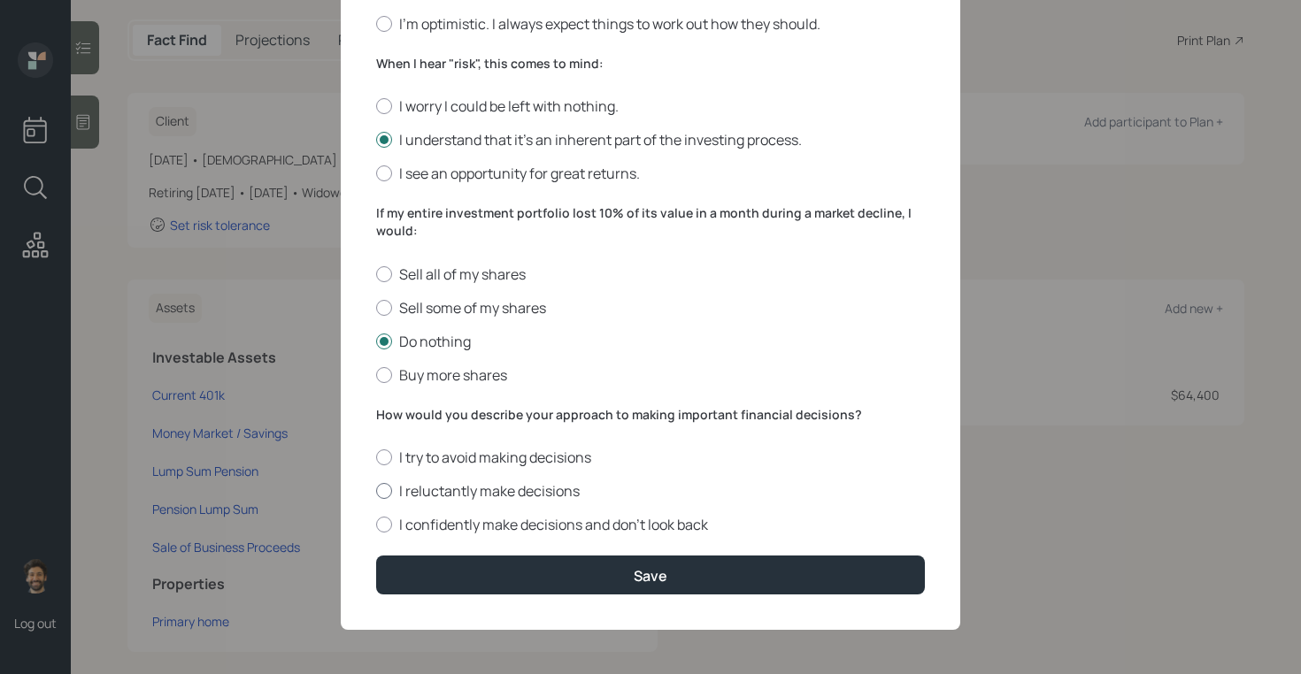
click at [421, 499] on label "I reluctantly make decisions" at bounding box center [650, 490] width 549 height 19
click at [376, 492] on input "I reluctantly make decisions" at bounding box center [375, 491] width 1 height 1
radio input "true"
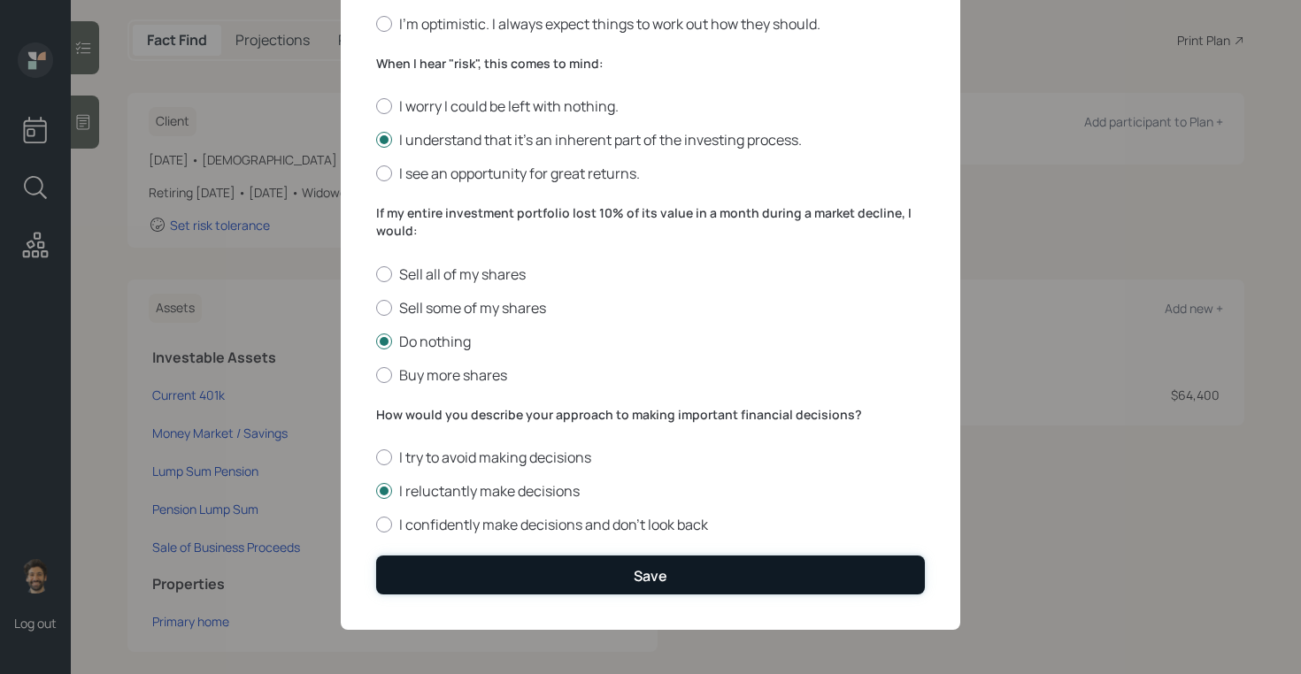
click at [421, 572] on button "Save" at bounding box center [650, 575] width 549 height 38
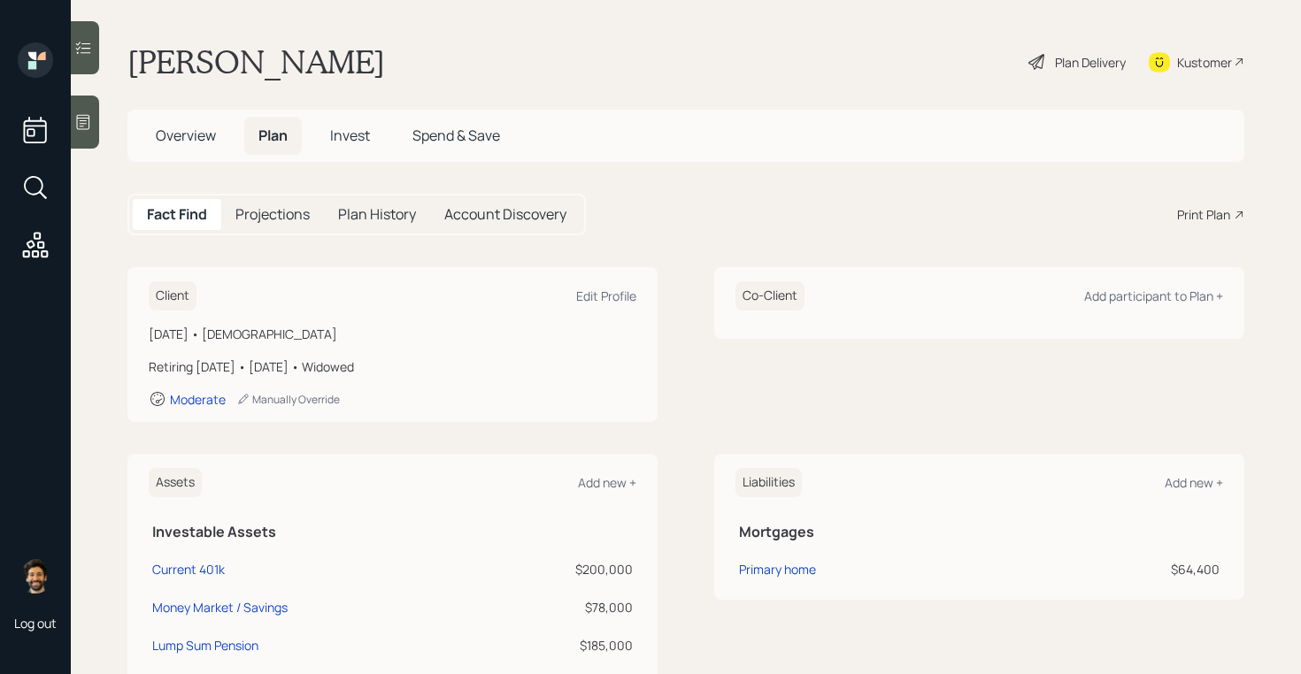
click at [1035, 58] on icon at bounding box center [1036, 62] width 16 height 16
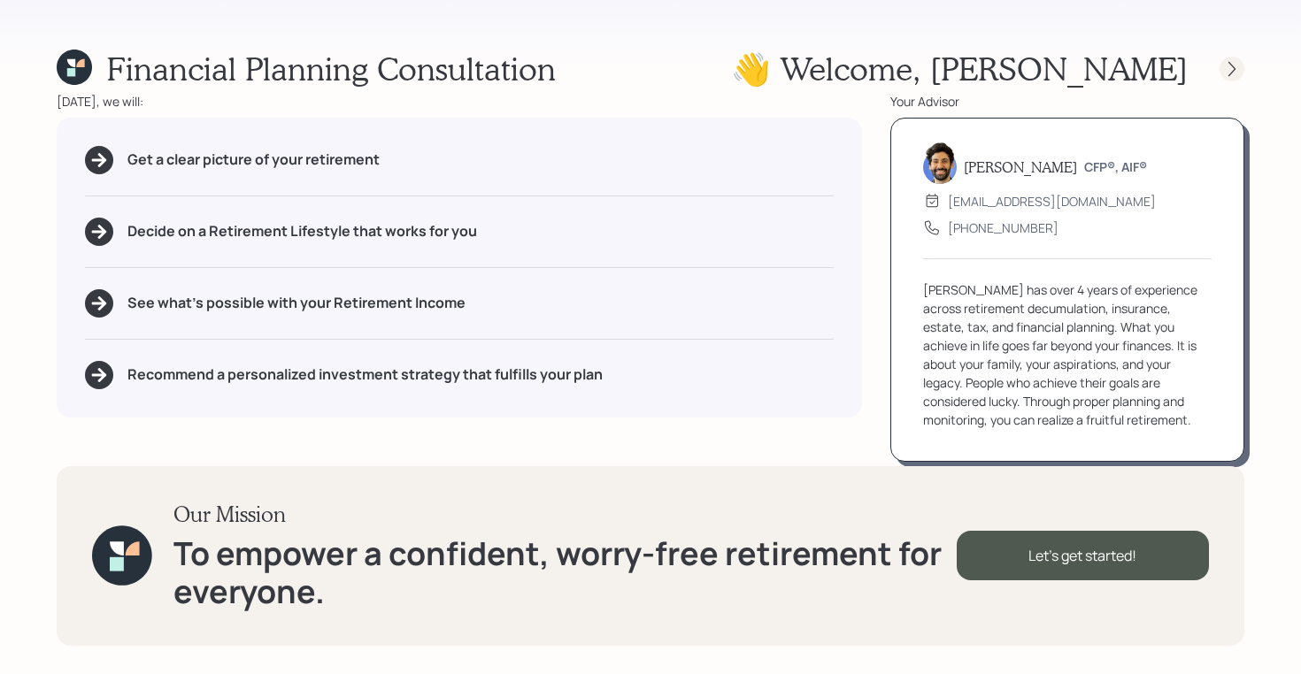
click at [1230, 77] on icon at bounding box center [1232, 69] width 18 height 18
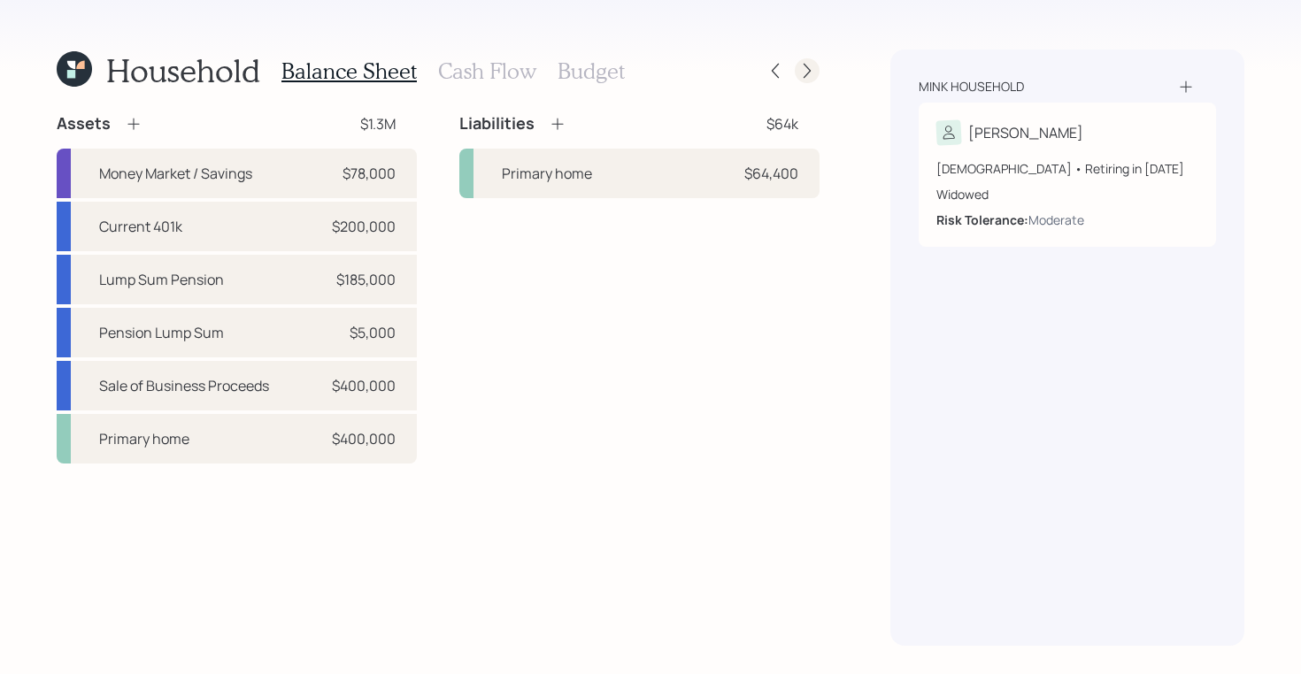
click at [811, 71] on icon at bounding box center [807, 71] width 18 height 18
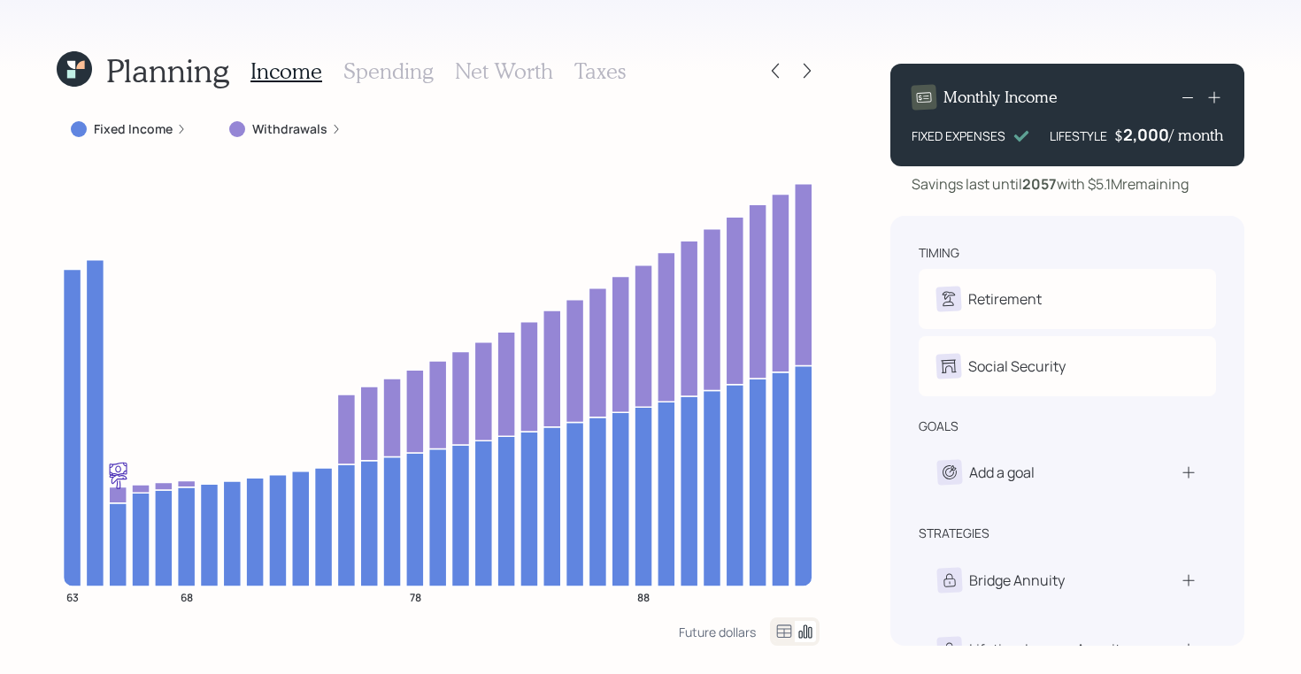
click at [387, 72] on h3 "Spending" at bounding box center [388, 71] width 90 height 26
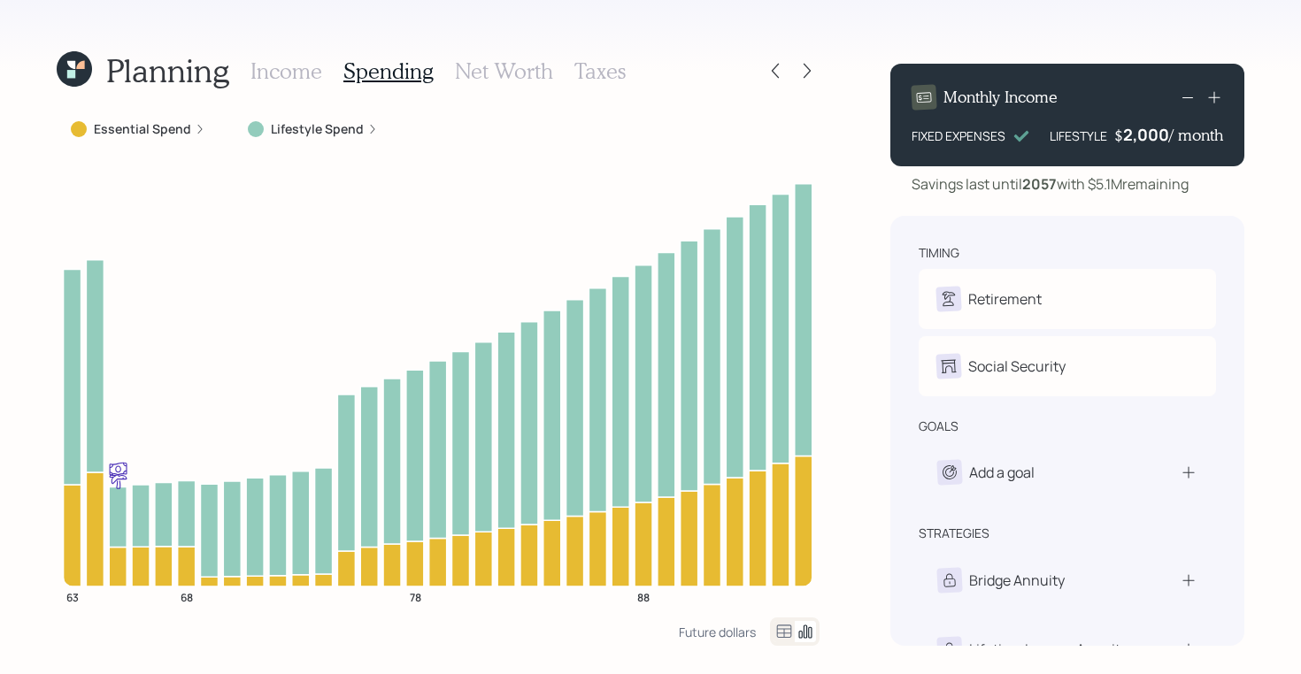
click at [785, 620] on div at bounding box center [795, 632] width 50 height 28
click at [783, 626] on icon at bounding box center [783, 631] width 21 height 21
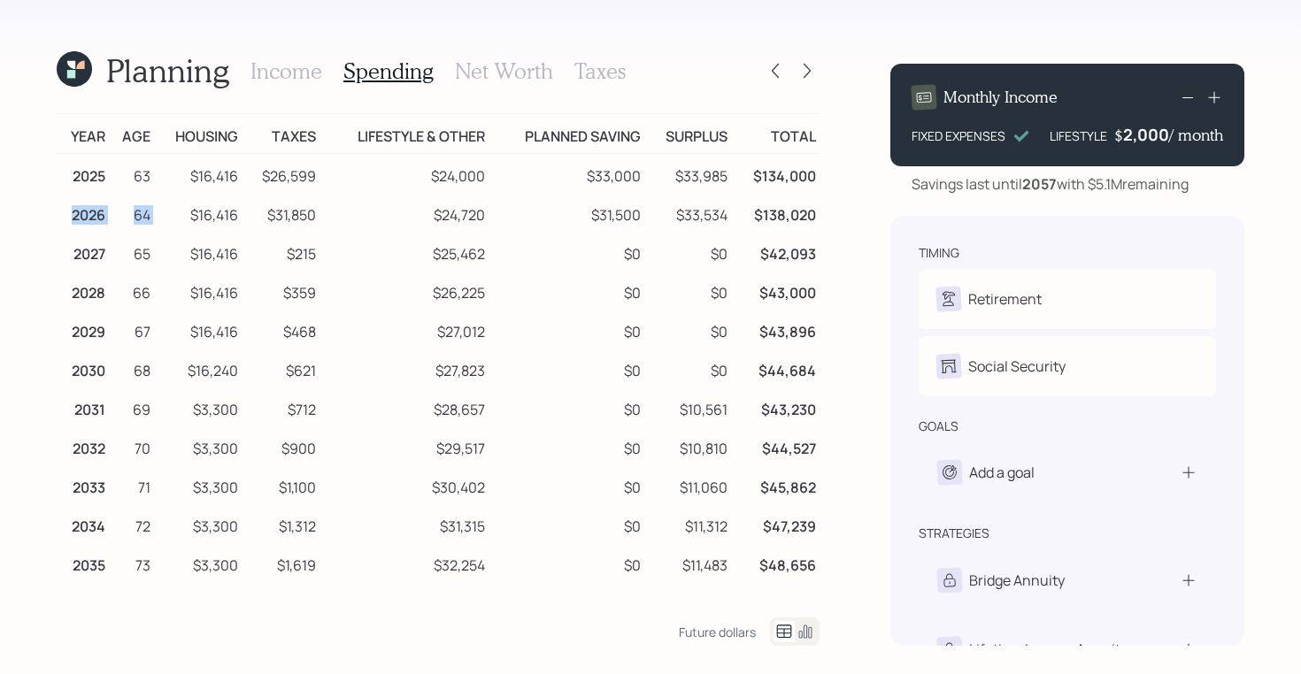
drag, startPoint x: 73, startPoint y: 217, endPoint x: 158, endPoint y: 217, distance: 85.8
click at [158, 217] on tr "2026 64 $16,416 $31,850 $24,720 $31,500 $33,534 $138,020" at bounding box center [438, 212] width 763 height 39
drag, startPoint x: 75, startPoint y: 255, endPoint x: 753, endPoint y: 252, distance: 677.7
click at [753, 252] on tr "2027 65 $16,416 $215 $25,462 $0 $0 $42,093" at bounding box center [438, 251] width 763 height 39
click at [236, 258] on td "$16,416" at bounding box center [198, 251] width 88 height 39
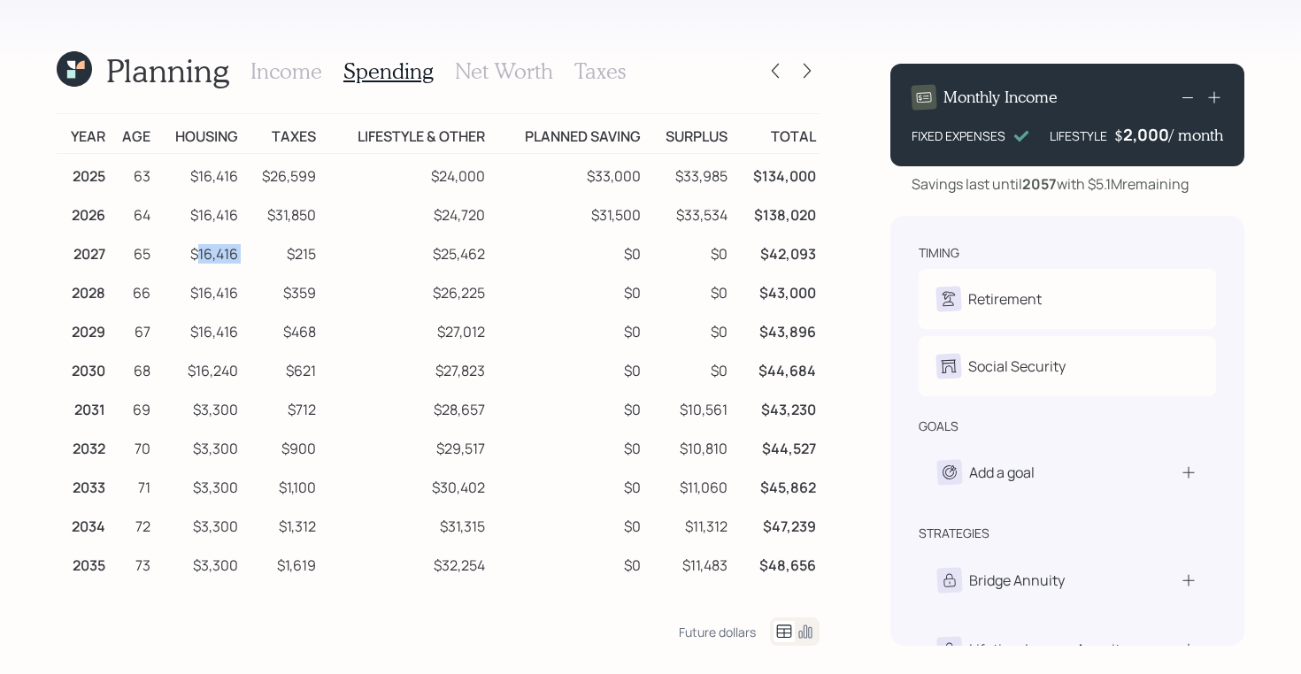
drag, startPoint x: 241, startPoint y: 256, endPoint x: 193, endPoint y: 256, distance: 47.8
click at [194, 256] on tr "2027 65 $16,416 $215 $25,462 $0 $0 $42,093" at bounding box center [438, 251] width 763 height 39
drag, startPoint x: 311, startPoint y: 249, endPoint x: 284, endPoint y: 251, distance: 26.7
click at [284, 251] on td "$215" at bounding box center [280, 251] width 77 height 39
drag, startPoint x: 487, startPoint y: 255, endPoint x: 433, endPoint y: 255, distance: 54.9
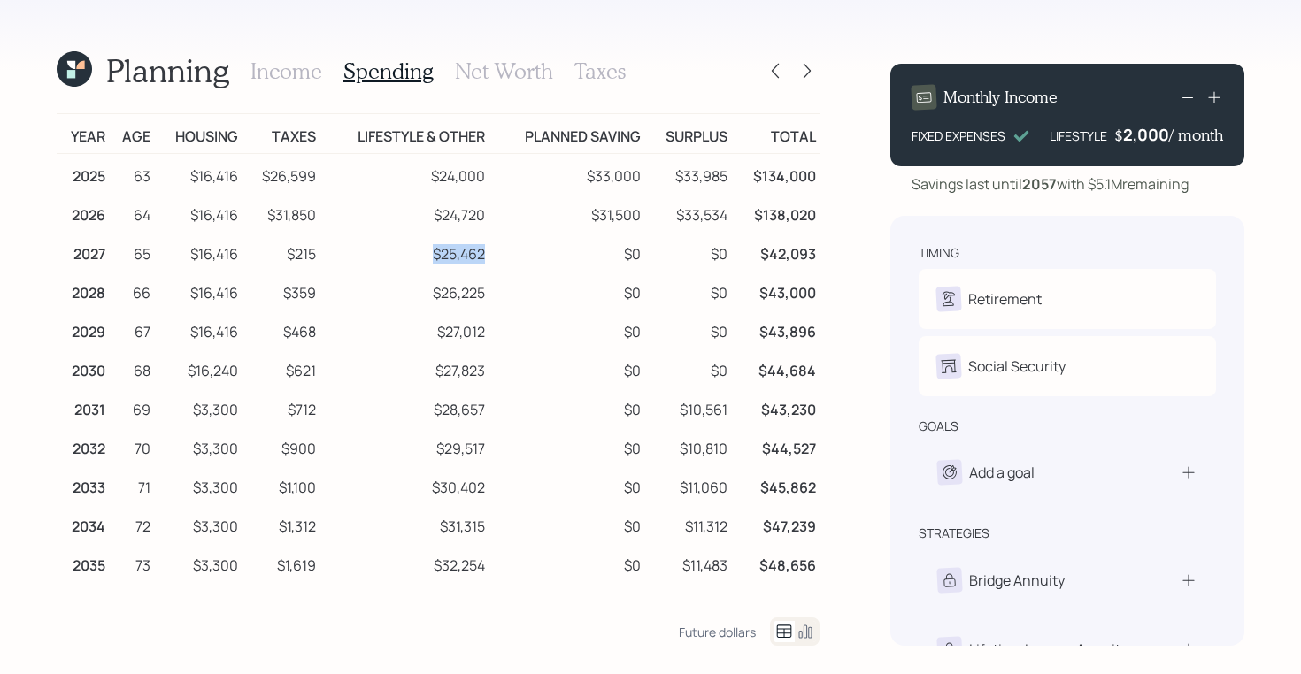
click at [433, 255] on td "$25,462" at bounding box center [404, 251] width 170 height 39
click at [490, 253] on td "$0" at bounding box center [565, 251] width 155 height 39
drag, startPoint x: 239, startPoint y: 253, endPoint x: 183, endPoint y: 253, distance: 55.7
click at [183, 253] on td "$16,416" at bounding box center [198, 251] width 88 height 39
drag, startPoint x: 487, startPoint y: 250, endPoint x: 419, endPoint y: 261, distance: 68.1
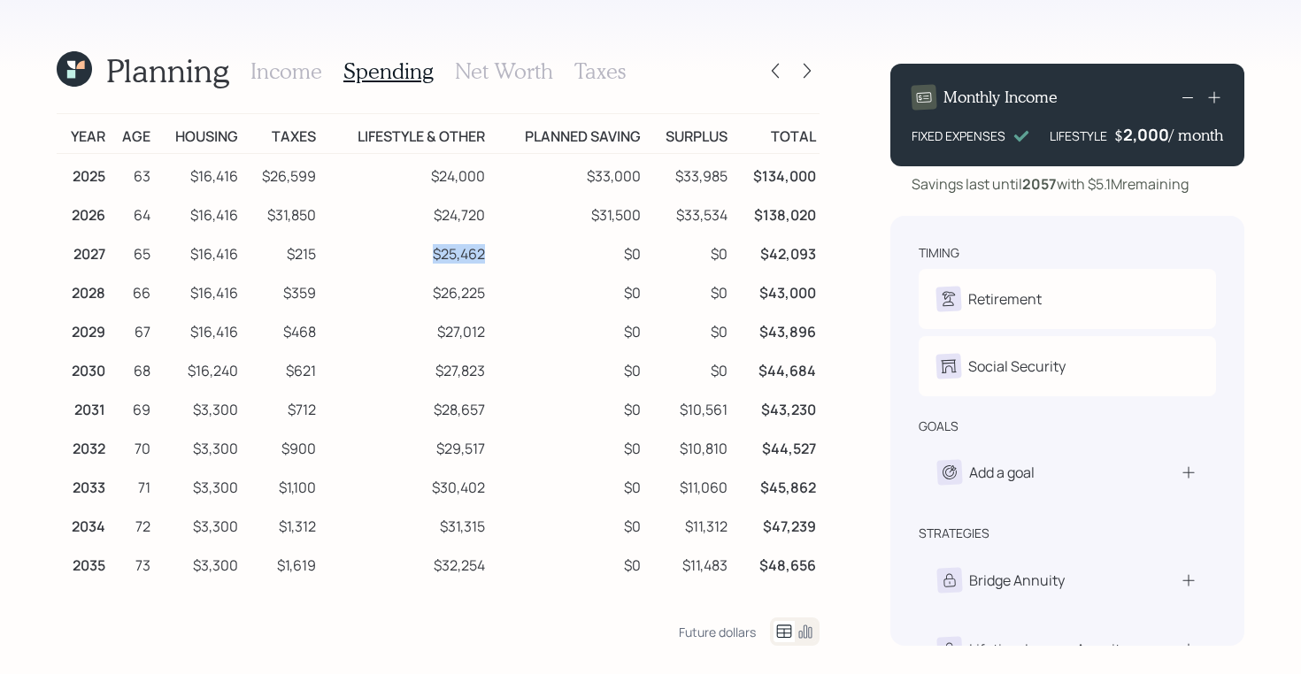
click at [419, 261] on td "$25,462" at bounding box center [404, 251] width 170 height 39
drag, startPoint x: 1125, startPoint y: 137, endPoint x: 1170, endPoint y: 137, distance: 44.2
click at [1170, 137] on div "$ 2000 / month" at bounding box center [1169, 134] width 107 height 21
click at [285, 62] on h3 "Income" at bounding box center [286, 71] width 72 height 26
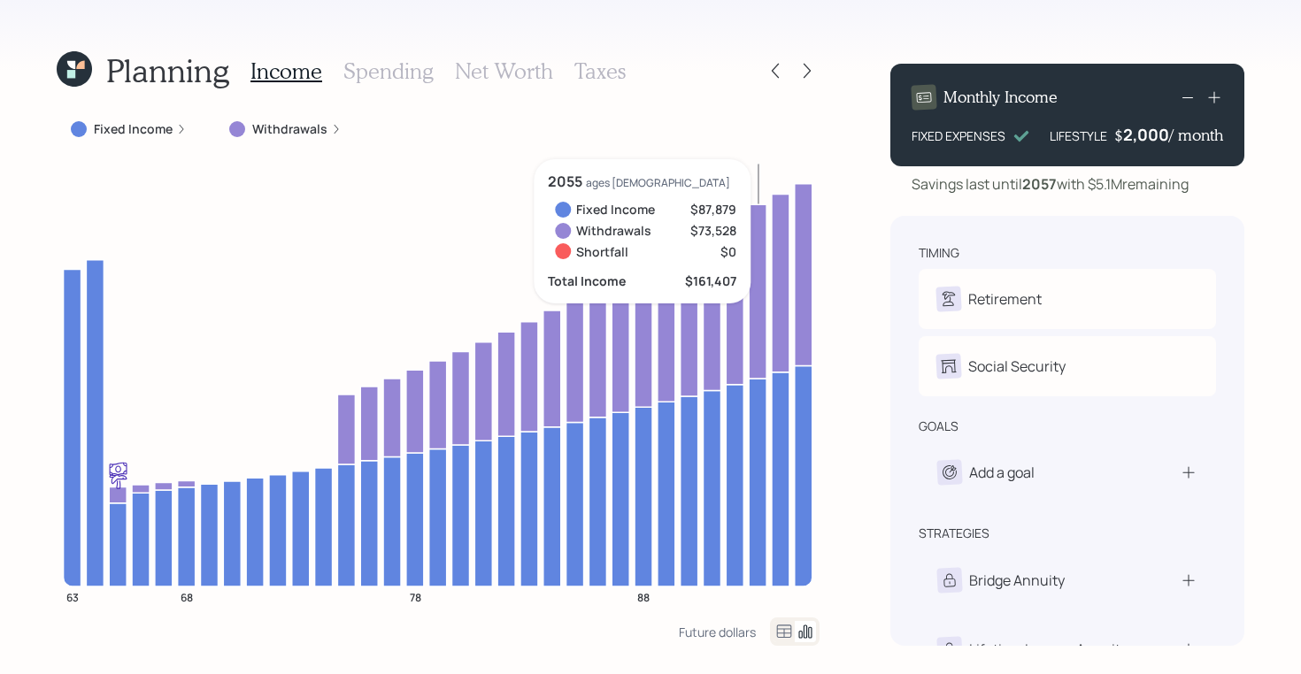
click at [1146, 134] on div "2,000" at bounding box center [1146, 134] width 46 height 21
click at [1146, 134] on div "2000" at bounding box center [1147, 134] width 44 height 21
click at [1271, 165] on div "Planning Income Spending Net Worth Taxes Fixed Income Withdrawals 63 68 78 88 2…" at bounding box center [650, 337] width 1301 height 674
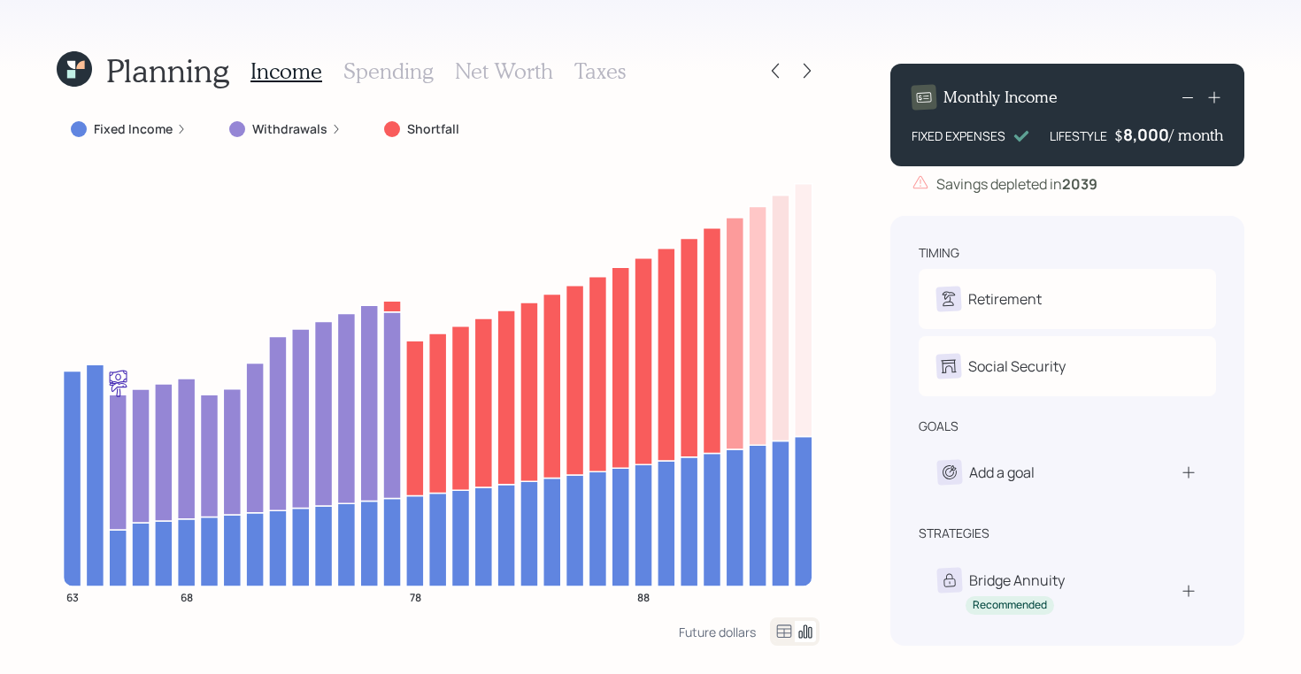
click at [1150, 129] on div "8,000" at bounding box center [1146, 134] width 46 height 21
click at [1150, 129] on div "8000" at bounding box center [1147, 134] width 44 height 21
click at [1273, 127] on div "Planning Income Spending Net Worth Taxes Fixed Income Withdrawals Shortfall 63 …" at bounding box center [650, 337] width 1301 height 674
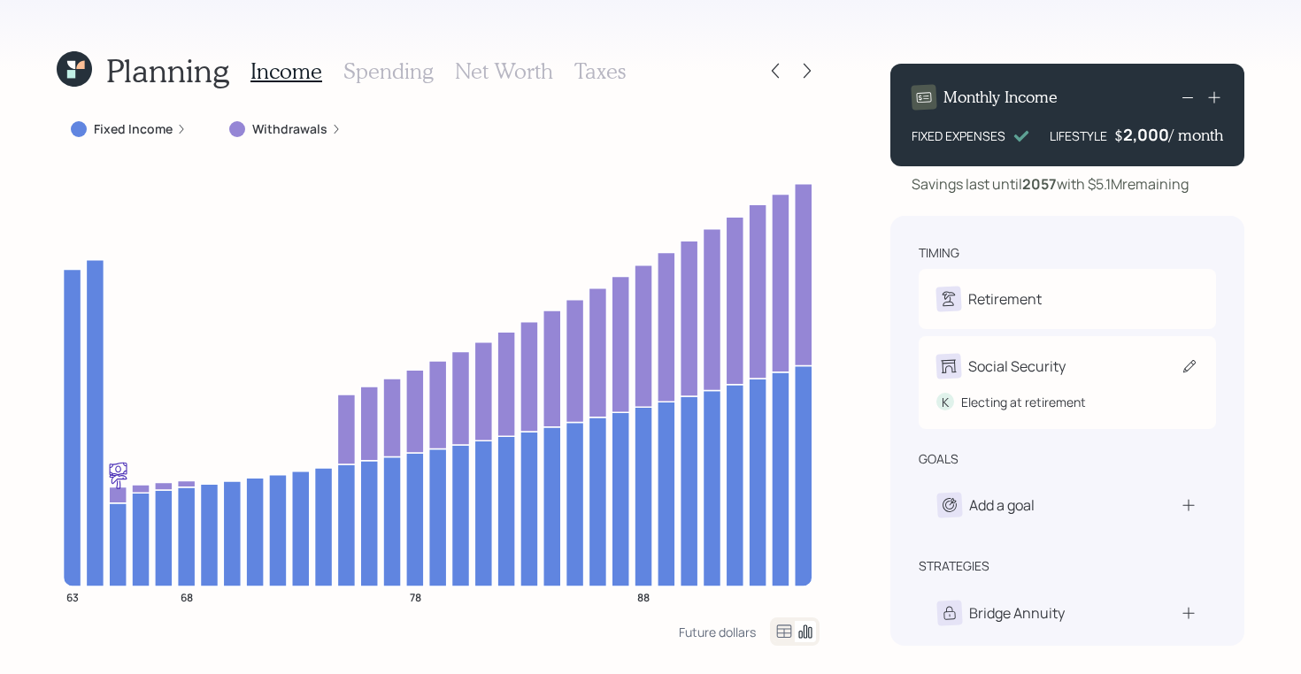
click at [1010, 402] on div "Electing at retirement" at bounding box center [1023, 402] width 125 height 19
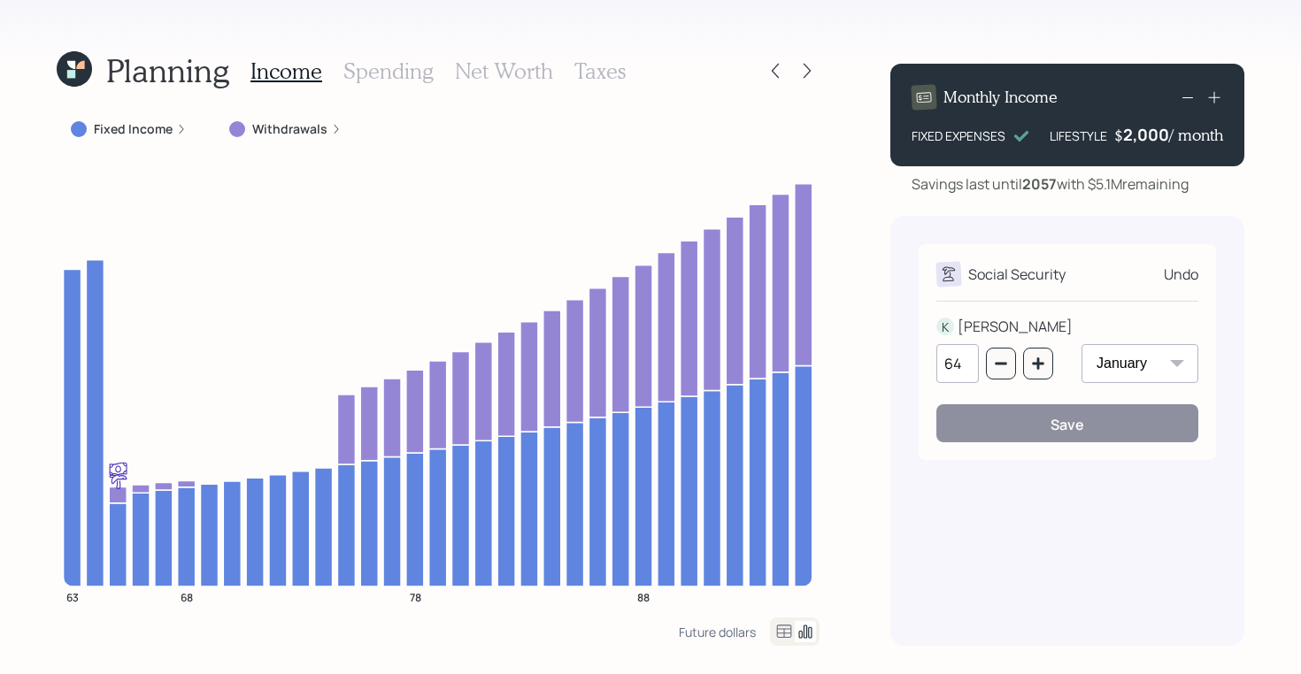
drag, startPoint x: 964, startPoint y: 370, endPoint x: 911, endPoint y: 370, distance: 53.1
click at [911, 370] on div "Social Security Undo K KIMBERLY 64 January February March April May June July A…" at bounding box center [1067, 431] width 354 height 430
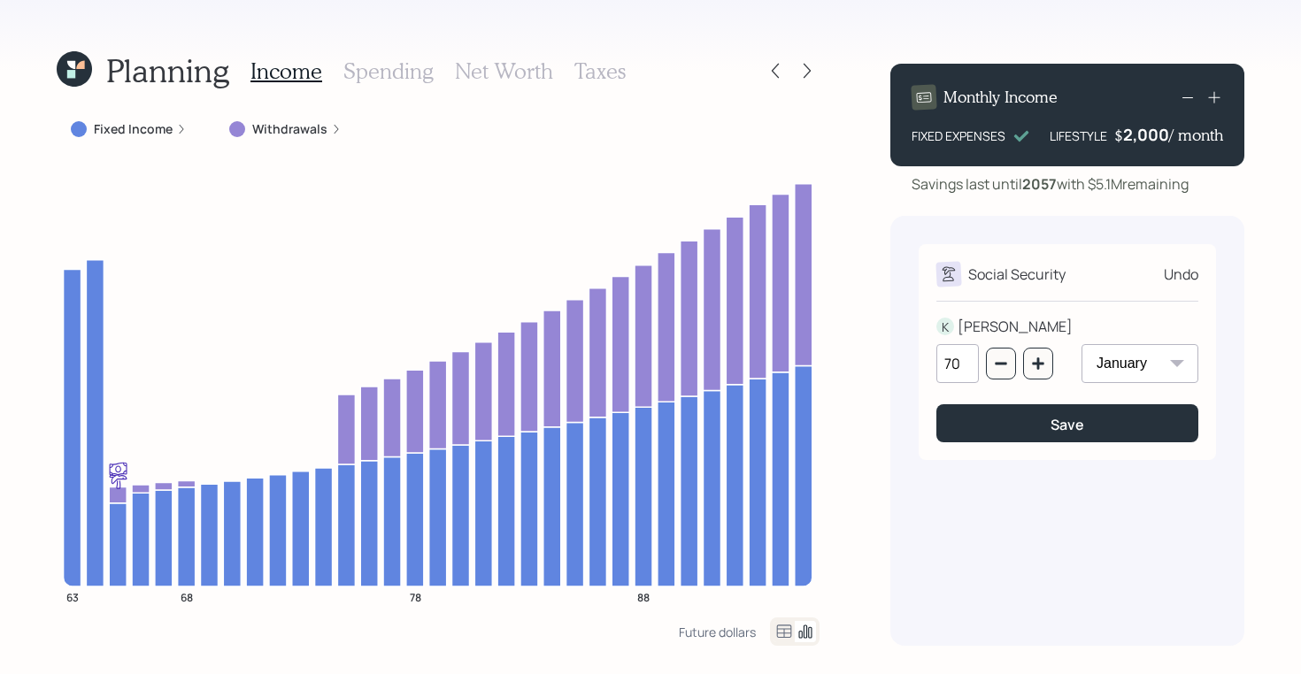
click at [1228, 362] on div "Social Security Undo K KIMBERLY 70 January February March April May June July A…" at bounding box center [1067, 431] width 354 height 430
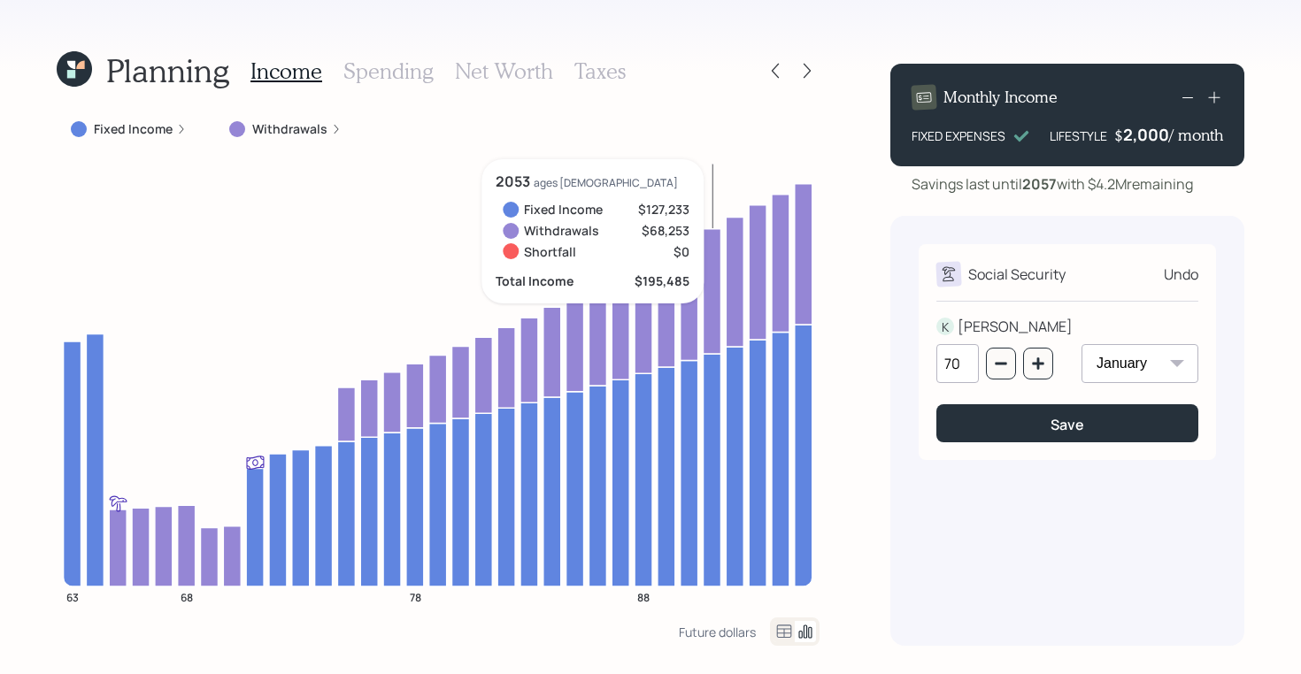
drag, startPoint x: 1199, startPoint y: 180, endPoint x: 902, endPoint y: 188, distance: 296.5
click at [902, 188] on div "Savings last until 2057 with $4.2M remaining" at bounding box center [1067, 183] width 354 height 21
drag, startPoint x: 969, startPoint y: 357, endPoint x: 925, endPoint y: 357, distance: 44.2
click at [925, 357] on div "Social Security Undo K KIMBERLY 70 January February March April May June July A…" at bounding box center [1066, 352] width 297 height 216
click at [1022, 208] on div "Monthly Income FIXED EXPENSES LIFESTYLE $ 2,000 / month Savings last until 2057…" at bounding box center [1067, 348] width 354 height 596
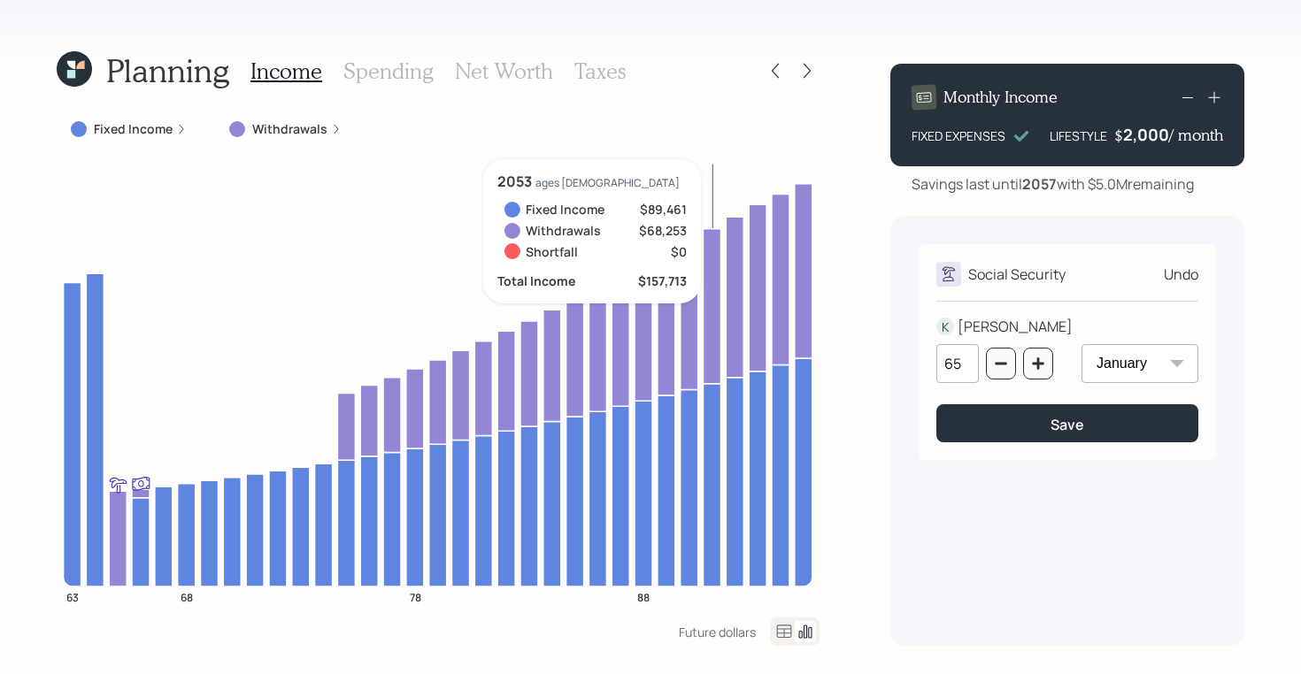
drag, startPoint x: 1220, startPoint y: 188, endPoint x: 1027, endPoint y: 193, distance: 192.9
click at [1027, 193] on div "Savings last until 2057 with $5.0M remaining" at bounding box center [1067, 183] width 354 height 21
click at [967, 368] on input "65" at bounding box center [957, 363] width 42 height 39
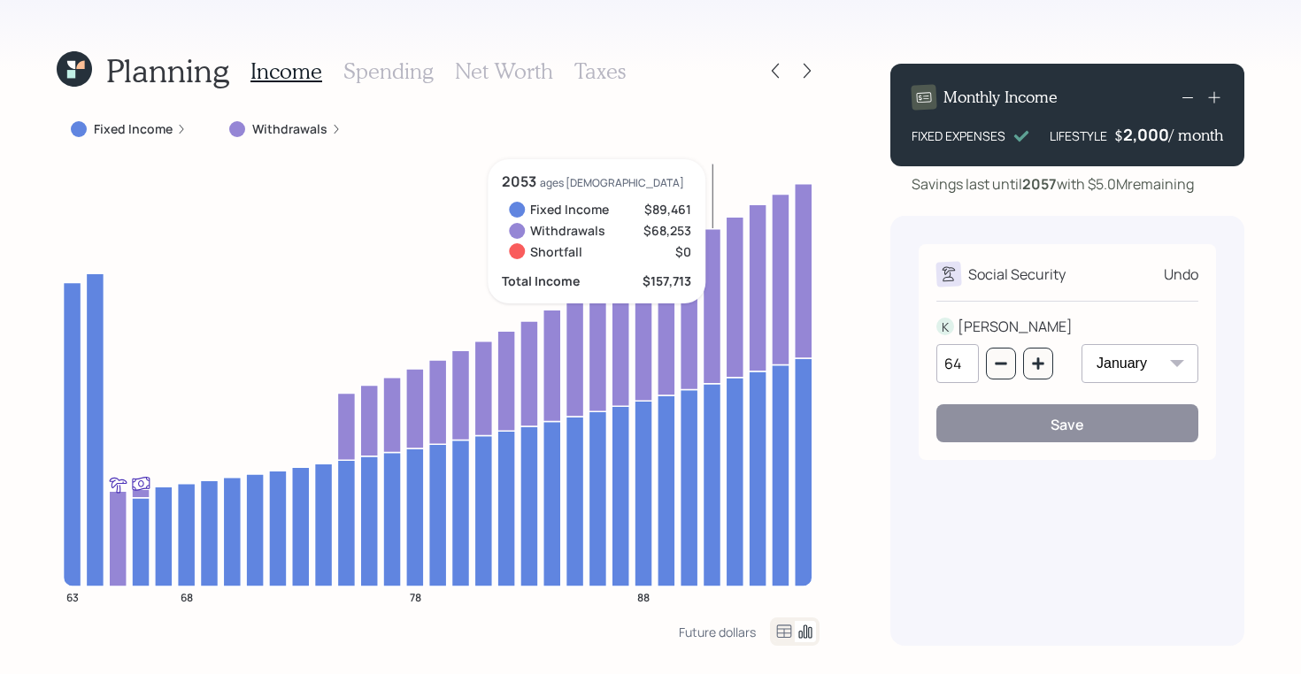
type input "64"
click at [1067, 197] on div "Monthly Income FIXED EXPENSES LIFESTYLE $ 2,000 / month Savings last until 2057…" at bounding box center [1067, 348] width 354 height 596
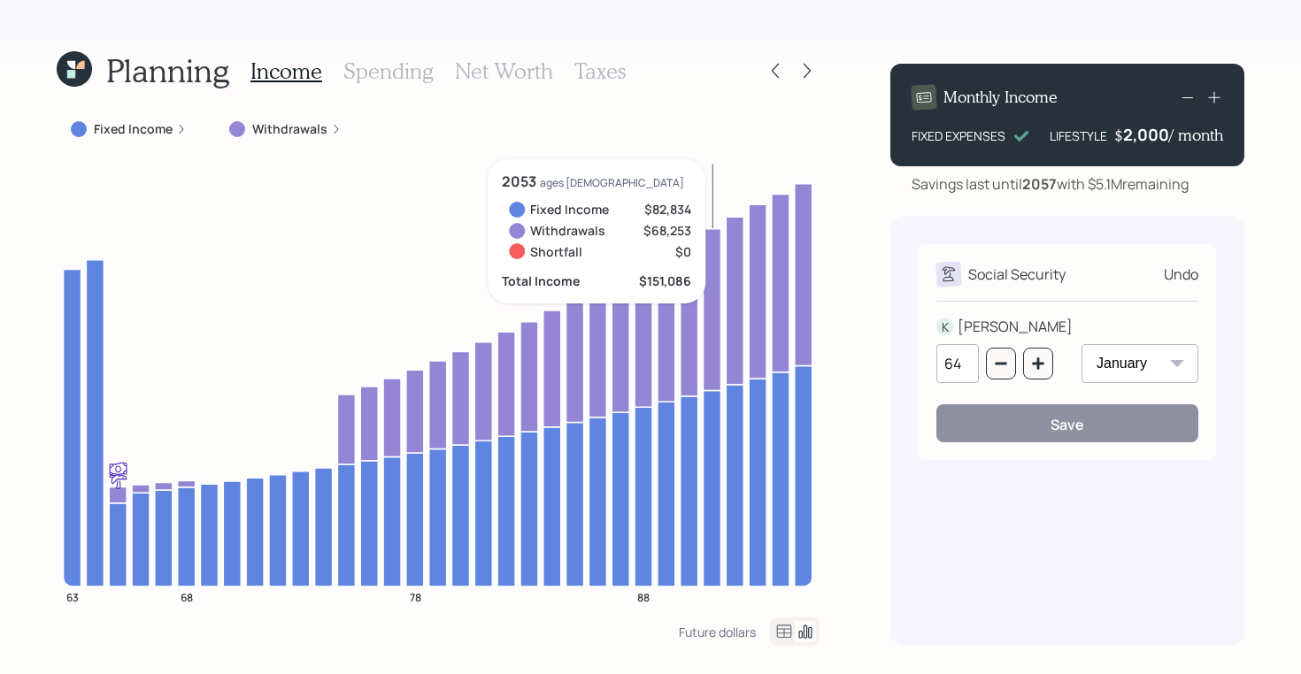
drag, startPoint x: 1086, startPoint y: 182, endPoint x: 994, endPoint y: 180, distance: 92.9
click at [994, 180] on div "Savings last until 2057 with $5.1M remaining" at bounding box center [1049, 183] width 277 height 21
drag, startPoint x: 1197, startPoint y: 183, endPoint x: 994, endPoint y: 182, distance: 202.6
click at [994, 182] on div "Savings last until 2057 with $5.1M remaining" at bounding box center [1067, 183] width 354 height 21
click at [393, 65] on h3 "Spending" at bounding box center [388, 71] width 90 height 26
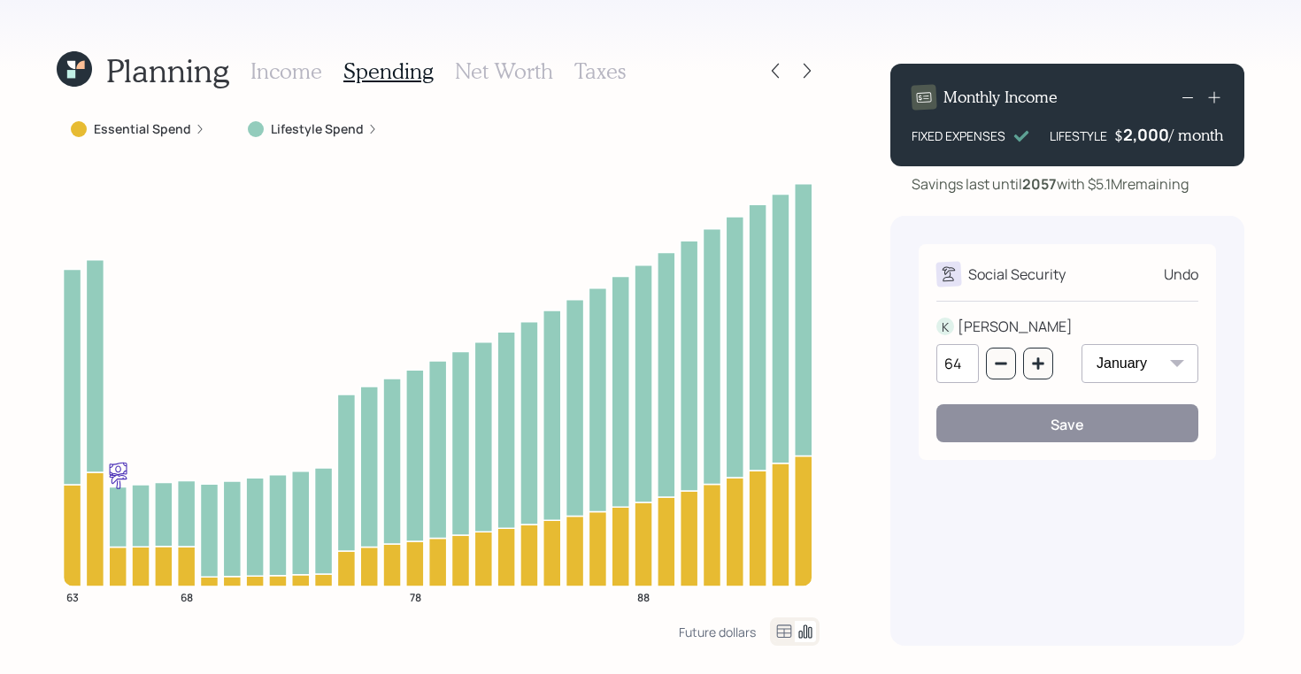
click at [512, 63] on h3 "Net Worth" at bounding box center [504, 71] width 98 height 26
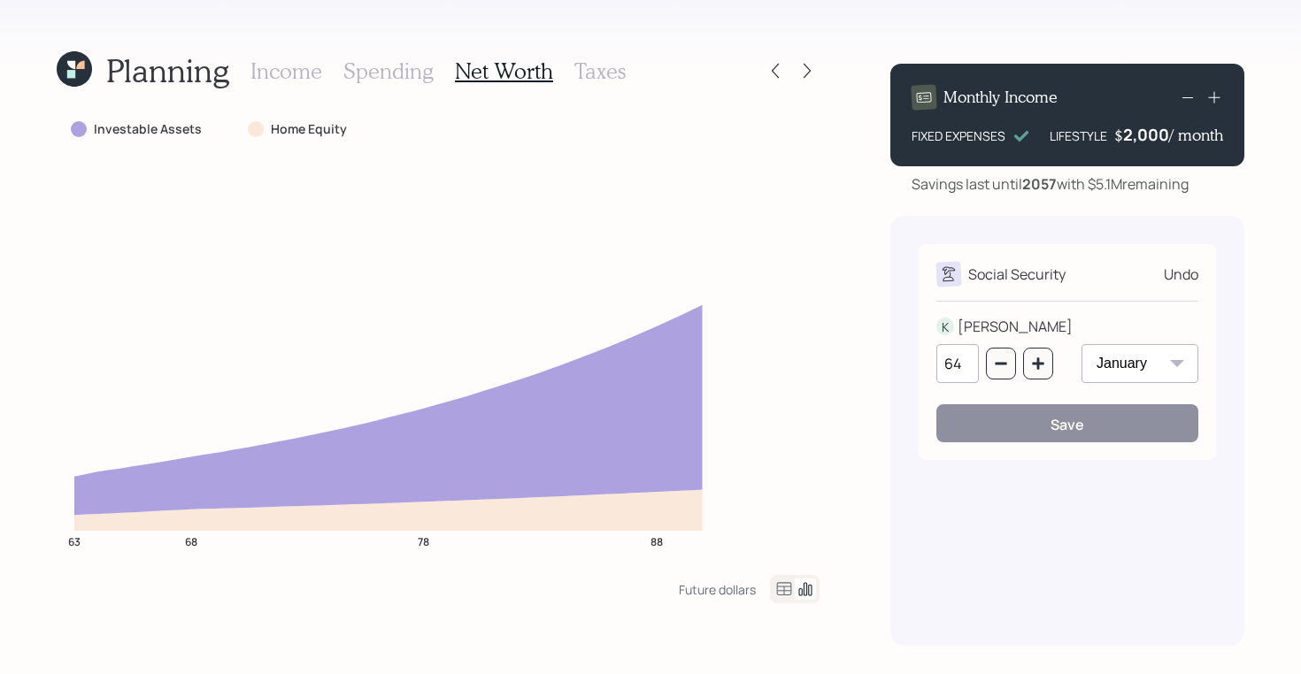
click at [595, 77] on h3 "Taxes" at bounding box center [599, 71] width 51 height 26
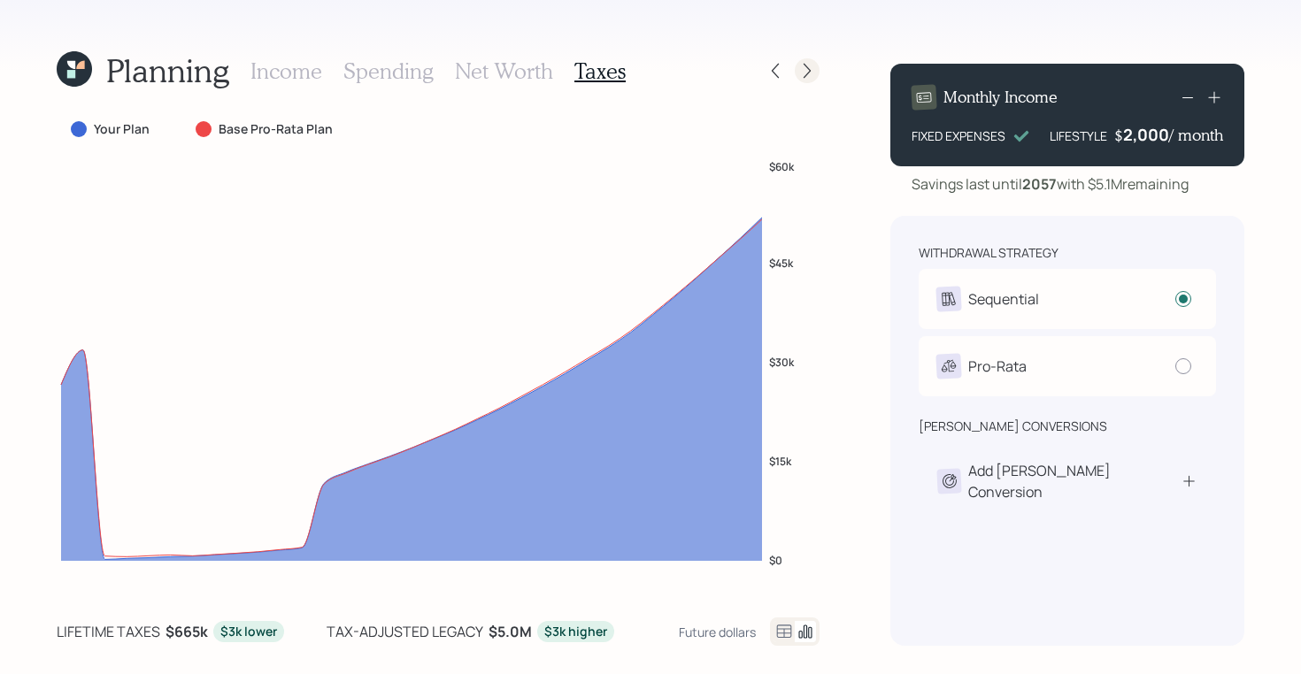
click at [803, 65] on icon at bounding box center [807, 71] width 18 height 18
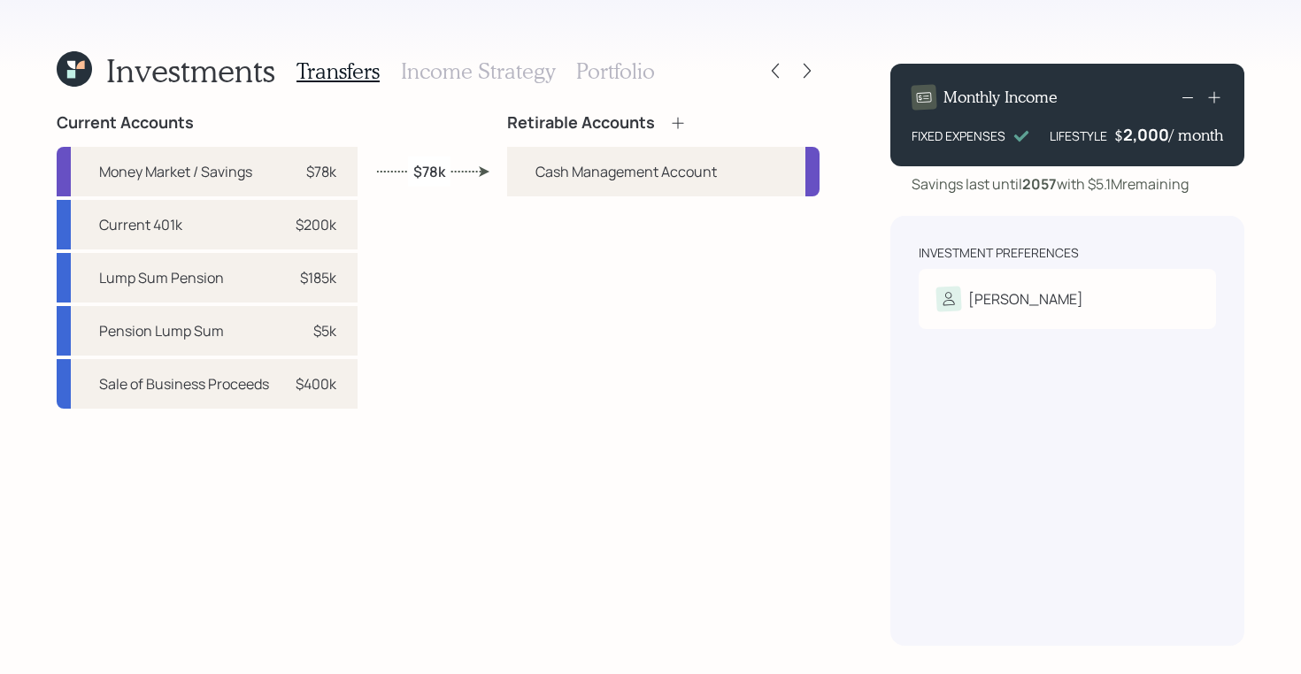
click at [487, 77] on h3 "Income Strategy" at bounding box center [478, 71] width 154 height 26
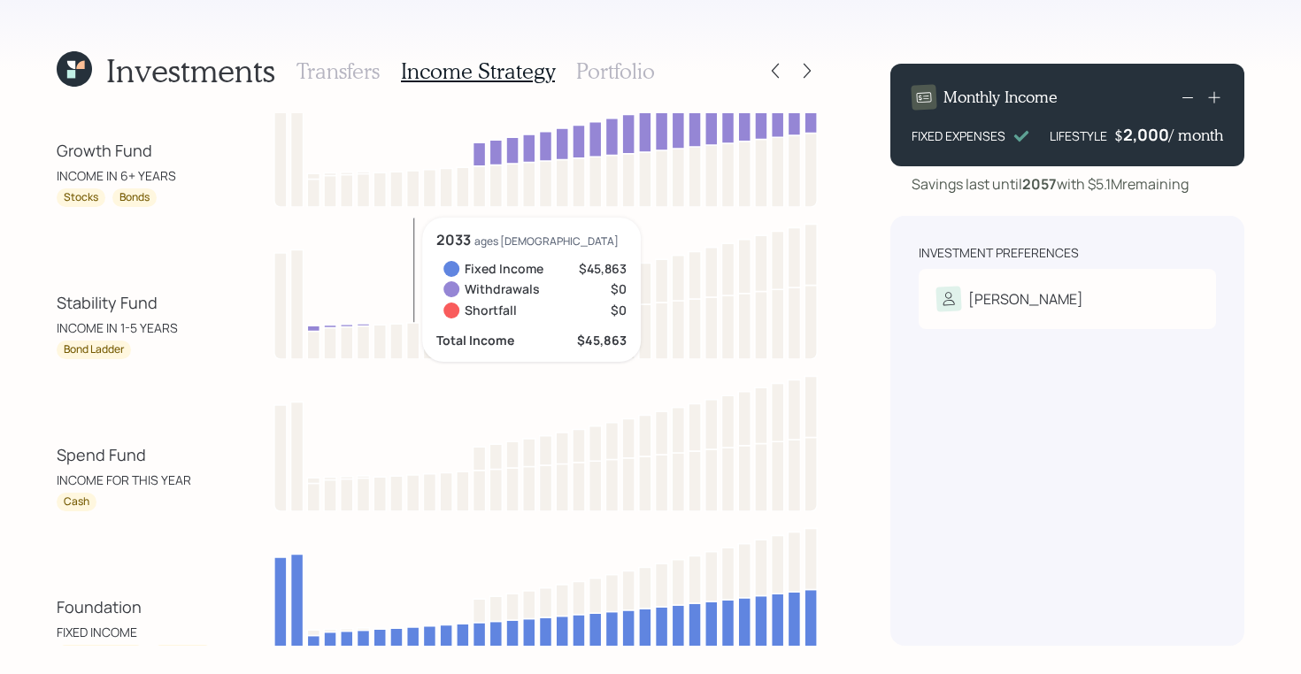
scroll to position [46, 0]
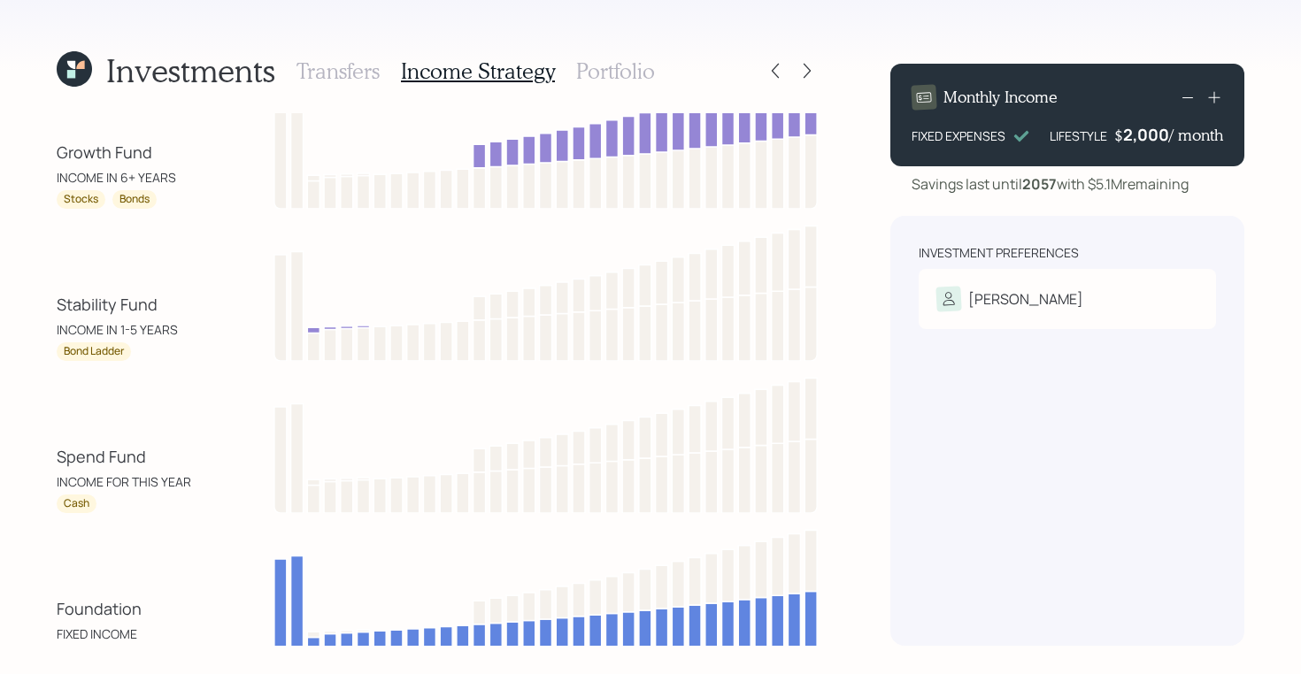
click at [617, 63] on h3 "Portfolio" at bounding box center [615, 71] width 79 height 26
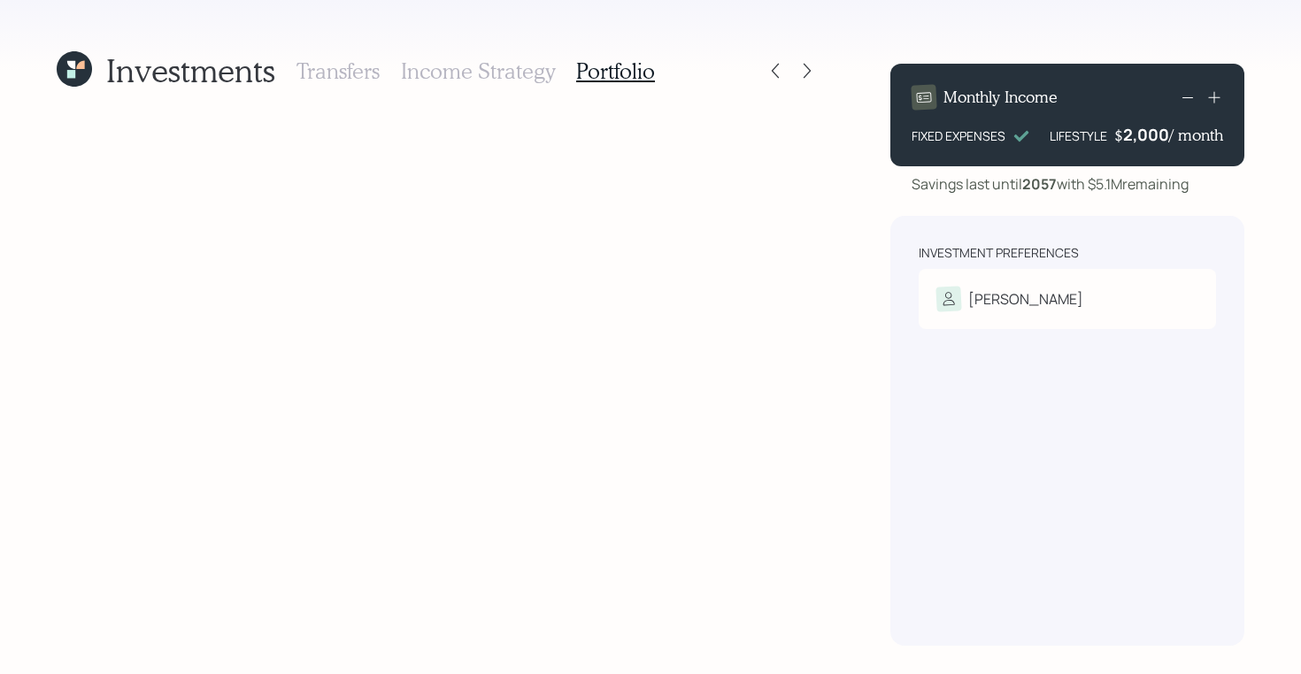
click at [467, 73] on h3 "Income Strategy" at bounding box center [478, 71] width 154 height 26
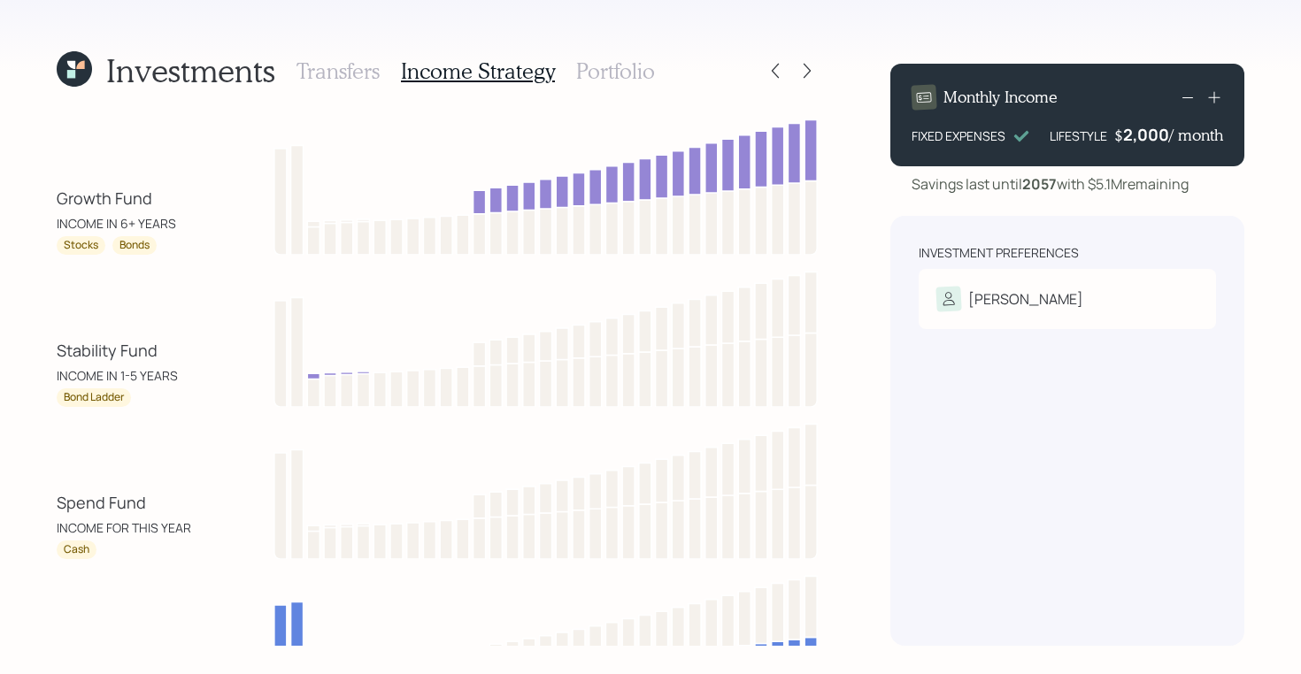
click at [51, 69] on div "Investments Transfers Income Strategy Portfolio Growth Fund INCOME IN 6+ YEARS …" at bounding box center [650, 337] width 1301 height 674
click at [67, 70] on icon at bounding box center [74, 68] width 35 height 35
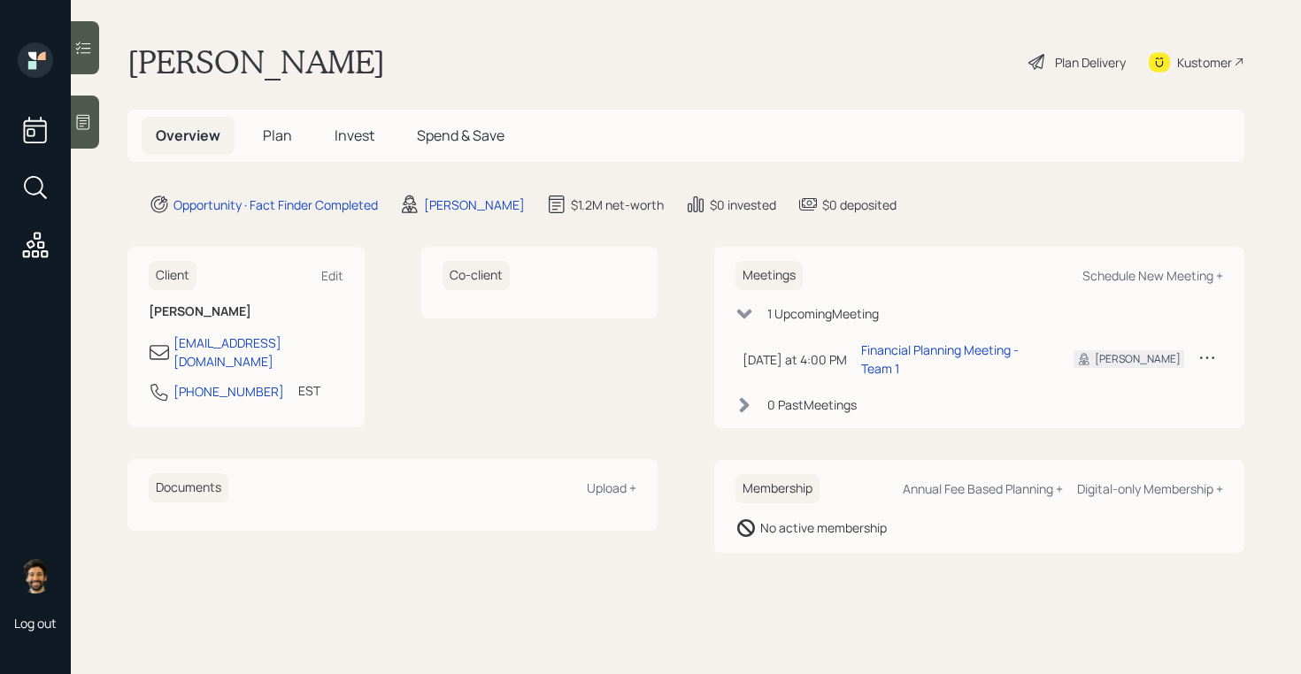
click at [360, 131] on span "Invest" at bounding box center [354, 135] width 40 height 19
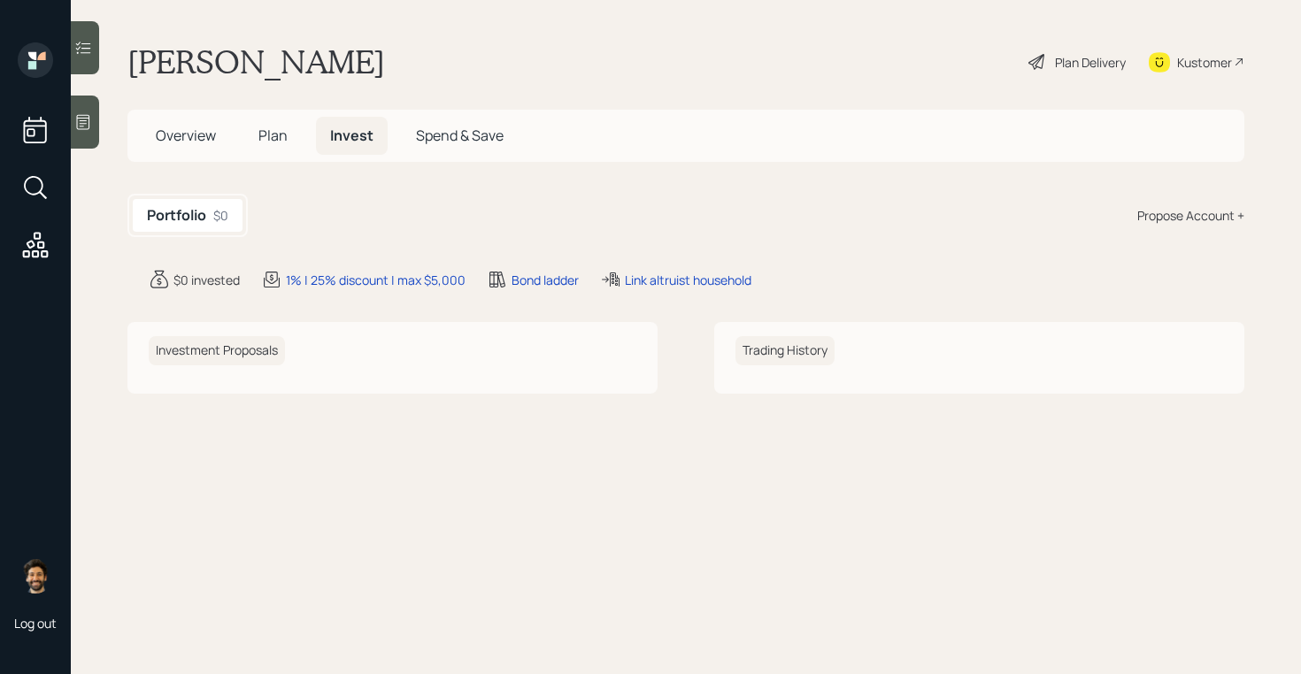
click at [1160, 214] on div "Propose Account +" at bounding box center [1190, 215] width 107 height 19
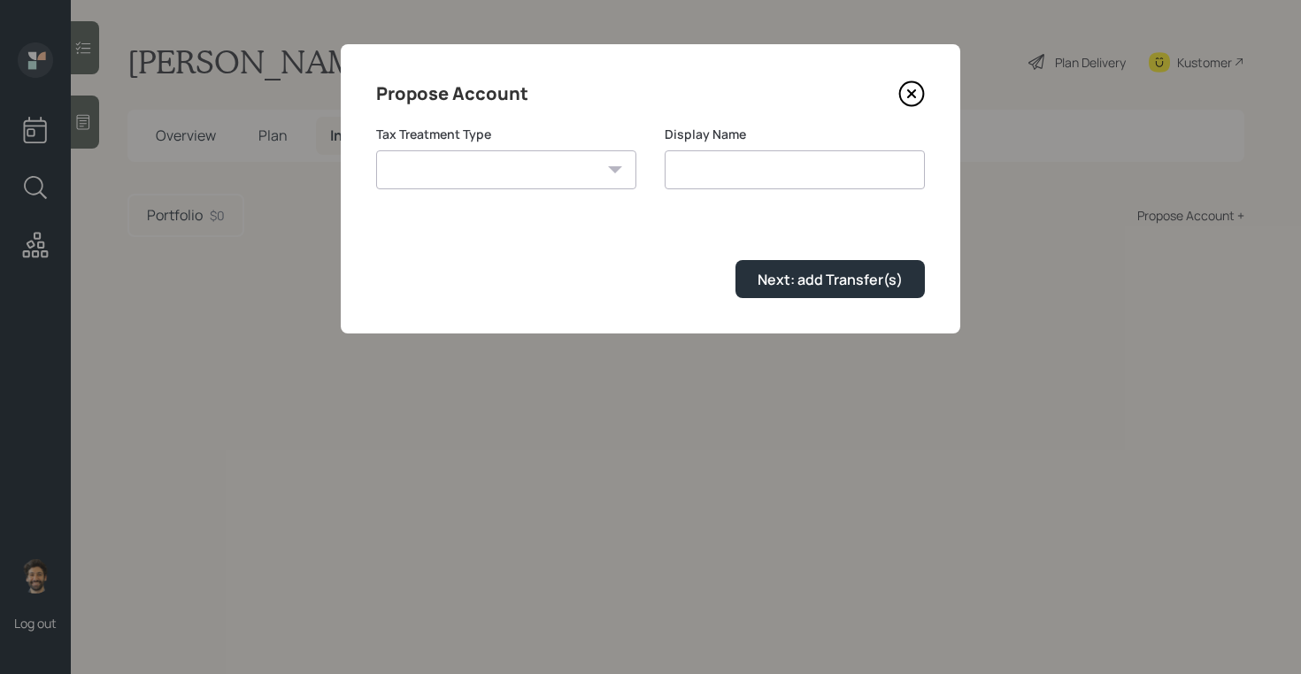
click at [575, 160] on select "Roth Taxable Traditional" at bounding box center [506, 169] width 260 height 39
select select "traditional"
click at [376, 150] on select "Roth Taxable Traditional" at bounding box center [506, 169] width 260 height 39
type input "Traditional"
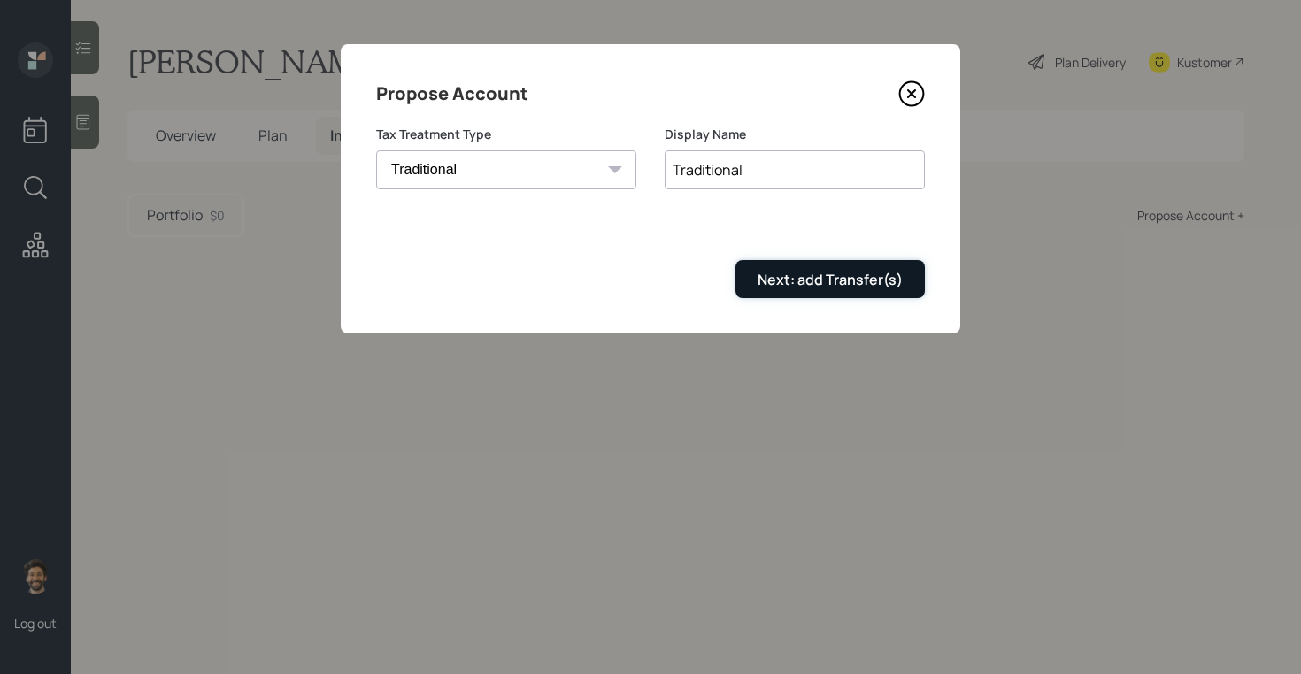
click at [807, 282] on div "Next: add Transfer(s)" at bounding box center [829, 279] width 145 height 19
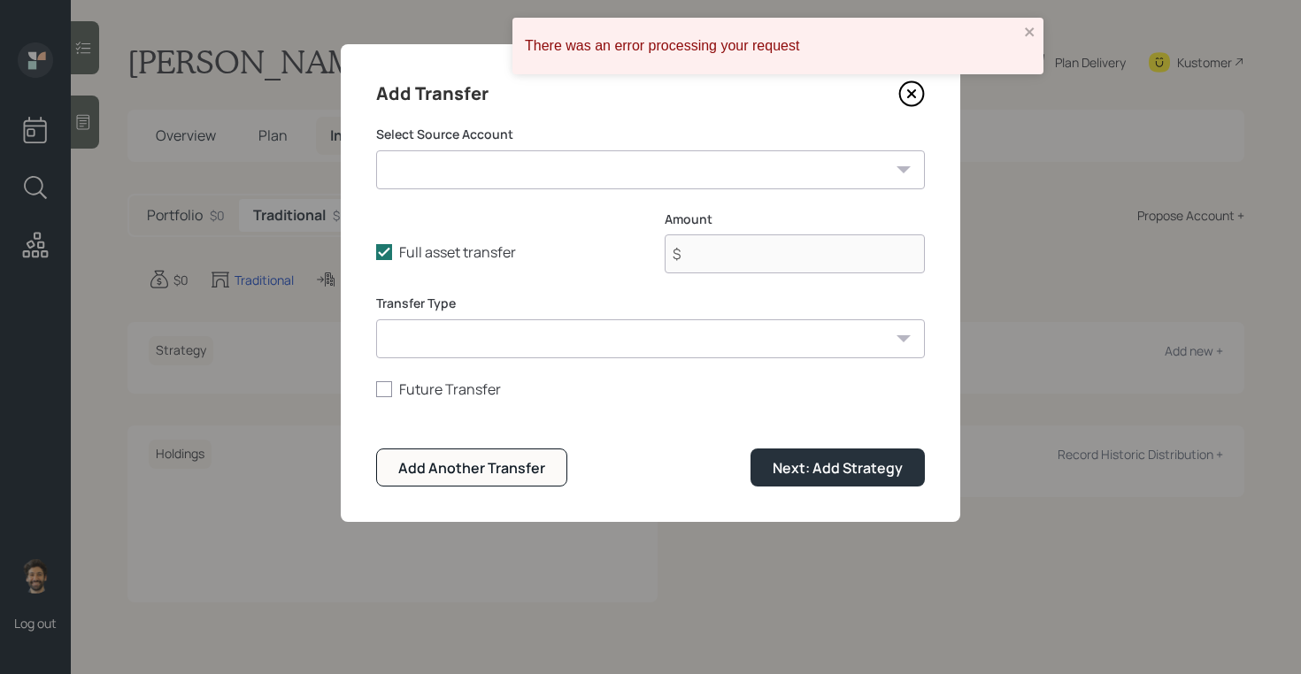
click at [486, 159] on select "Current 401k ($200,000 | 401(k)) Money Market / Savings ($78,000 | Emergency Fu…" at bounding box center [650, 169] width 549 height 39
select select "cea5137e-ad5e-4574-bbd4-5c424335395e"
click at [376, 150] on select "Current 401k ($200,000 | 401(k)) Money Market / Savings ($78,000 | Emergency Fu…" at bounding box center [650, 169] width 549 height 39
type input "$ 400,000"
click at [467, 342] on select "ACAT Transfer Non ACAT Transfer Capitalize Rollover Rollover Deposit" at bounding box center [650, 338] width 549 height 39
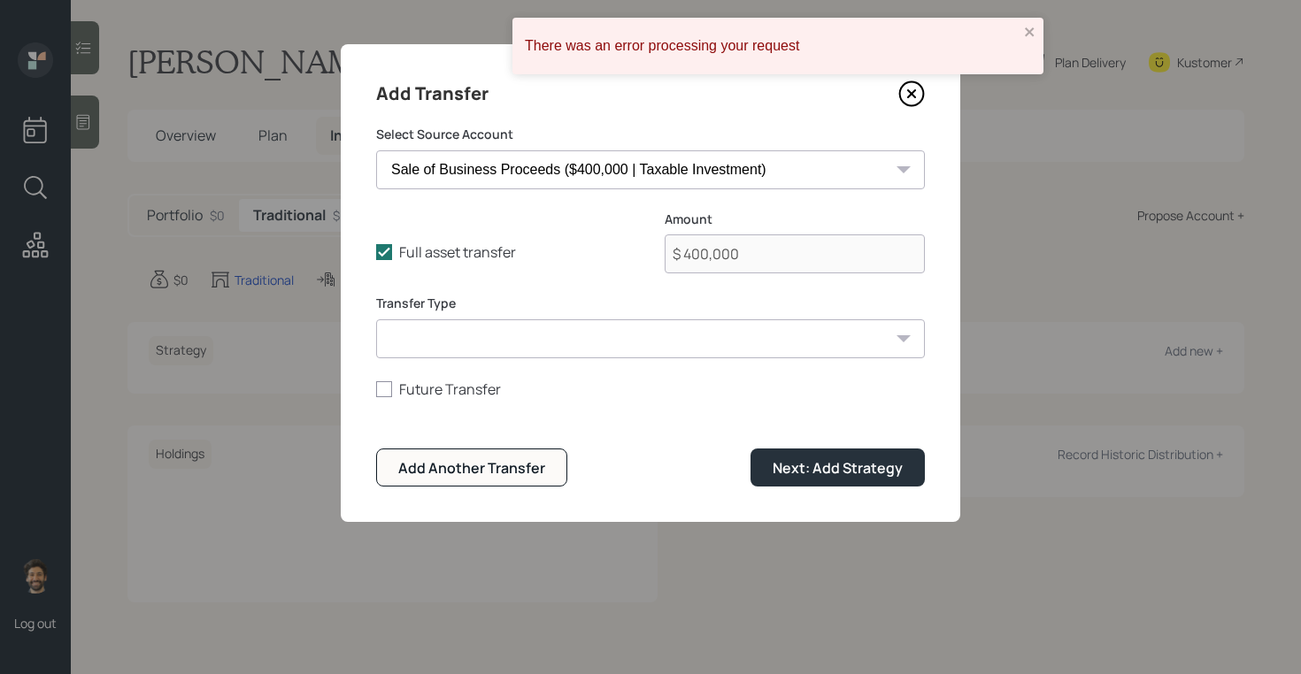
select select "acat_transfer"
click at [376, 319] on select "ACAT Transfer Non ACAT Transfer Capitalize Rollover Rollover Deposit" at bounding box center [650, 338] width 549 height 39
click at [833, 457] on button "Next: Add Strategy" at bounding box center [837, 468] width 174 height 38
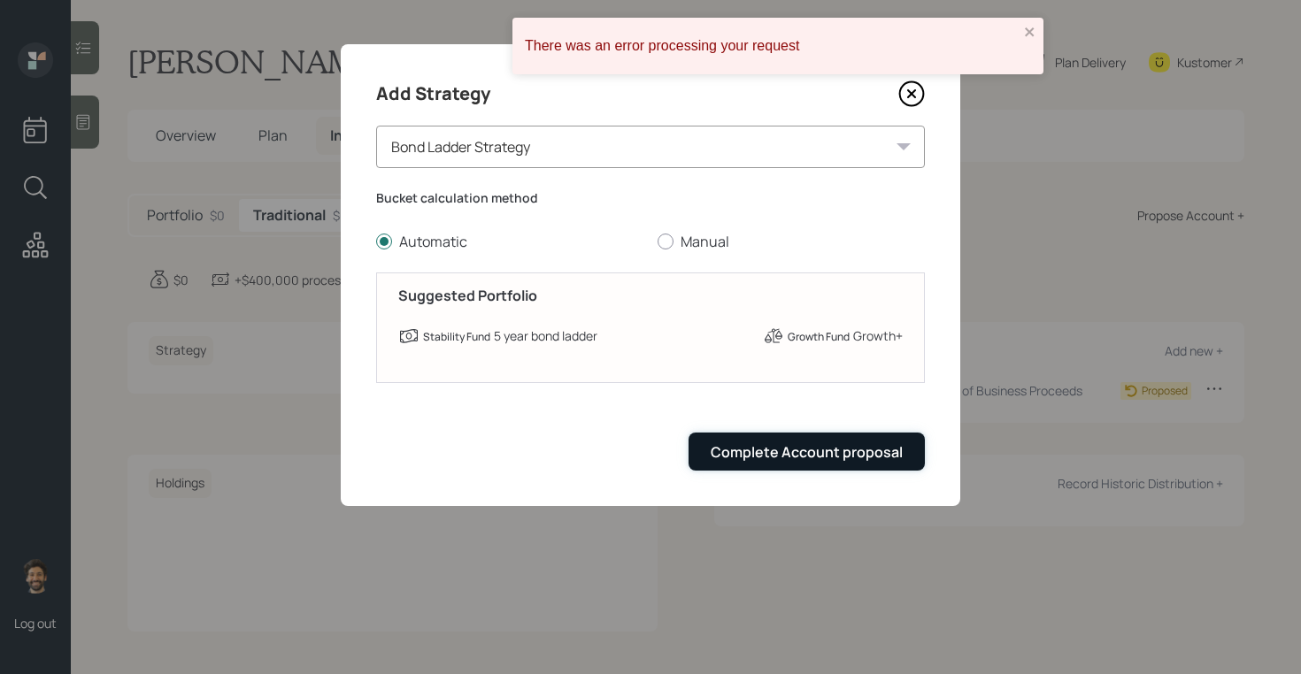
click at [802, 443] on div "Complete Account proposal" at bounding box center [806, 451] width 192 height 19
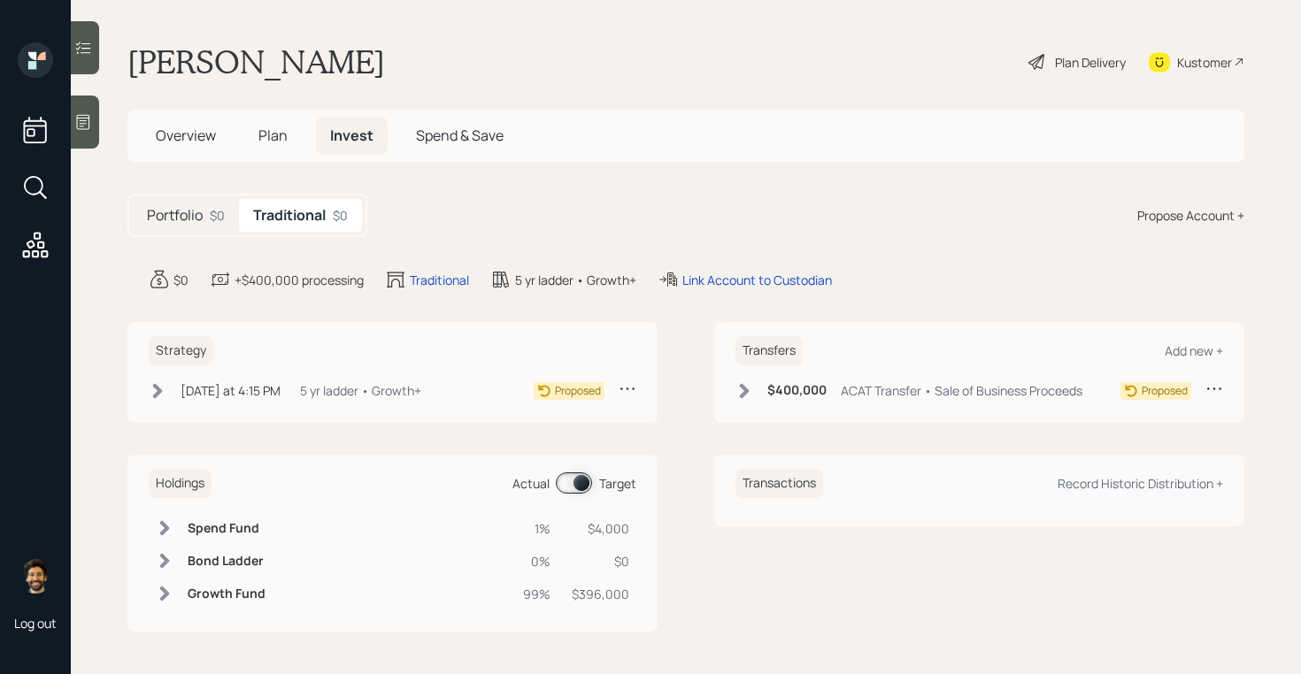
click at [1047, 47] on div "Plan Delivery" at bounding box center [1076, 61] width 101 height 39
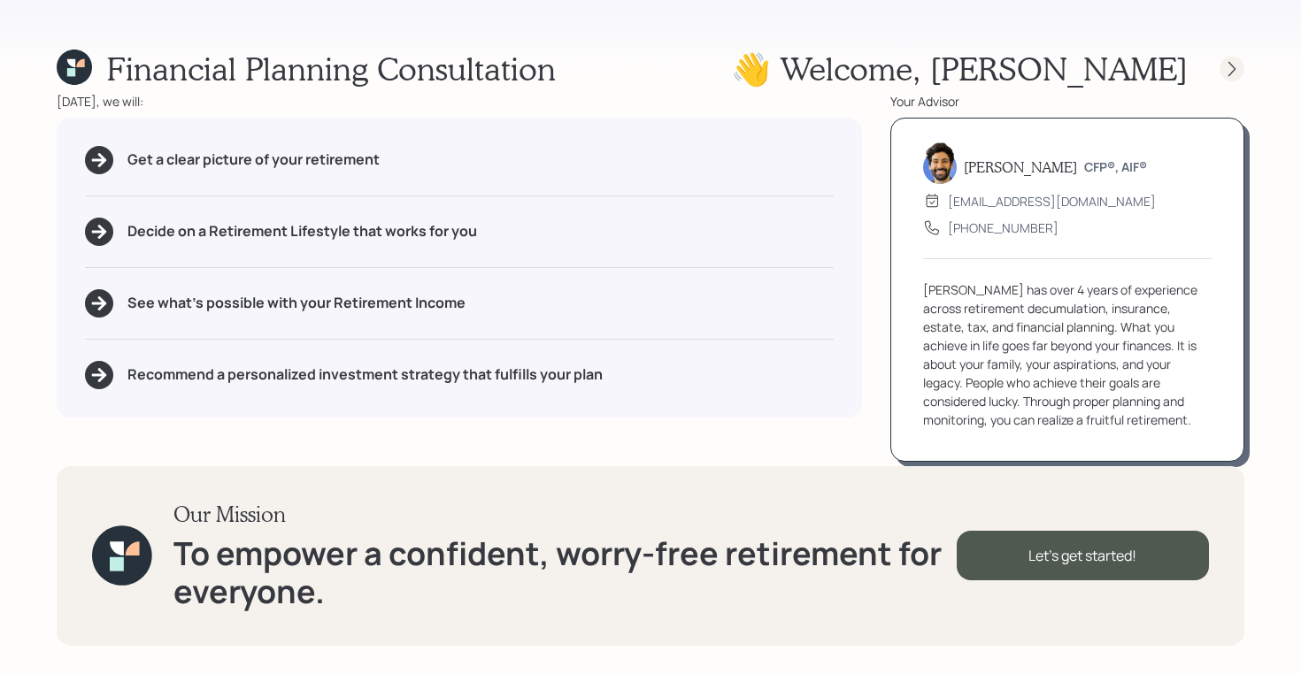
click at [1235, 60] on icon at bounding box center [1232, 69] width 18 height 18
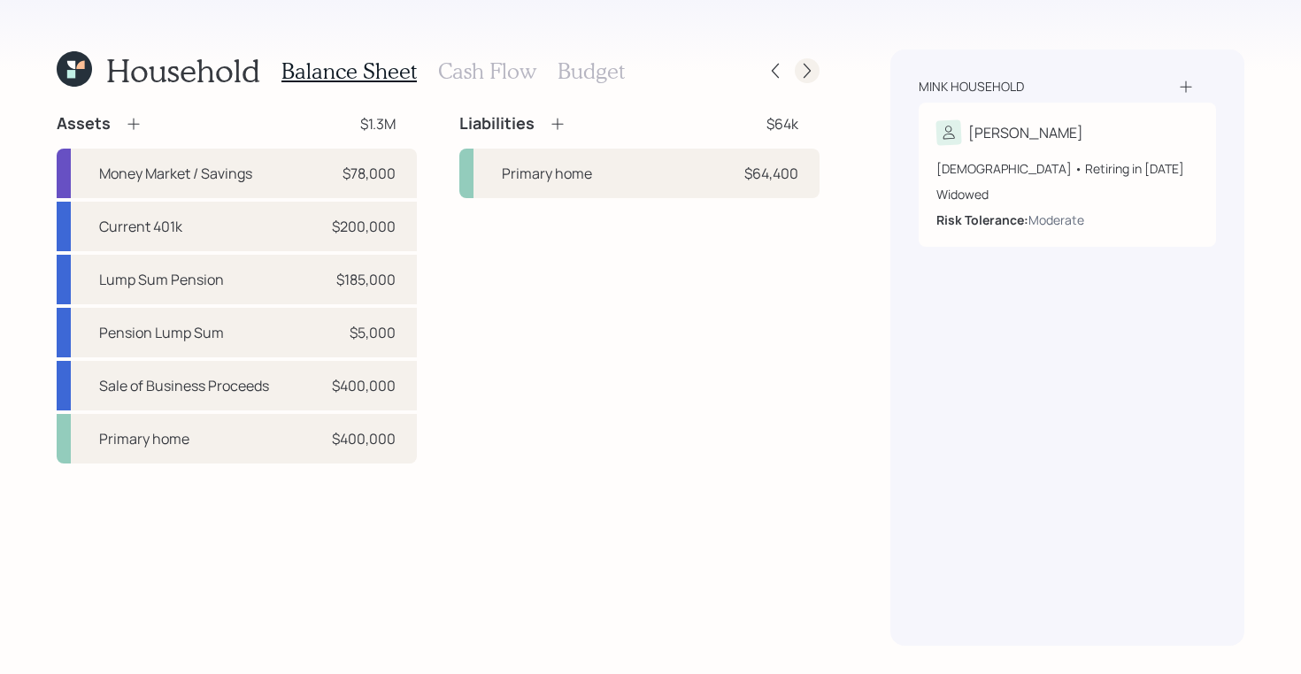
click at [815, 71] on icon at bounding box center [807, 71] width 18 height 18
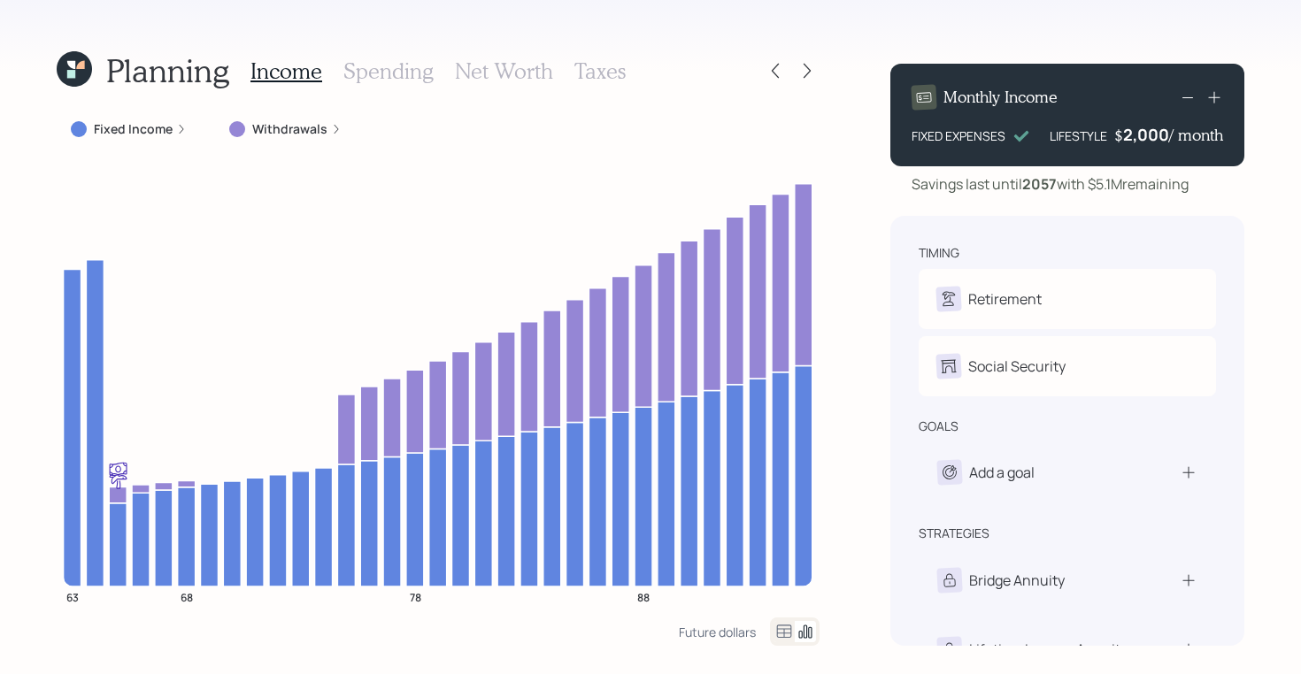
click at [388, 65] on h3 "Spending" at bounding box center [388, 71] width 90 height 26
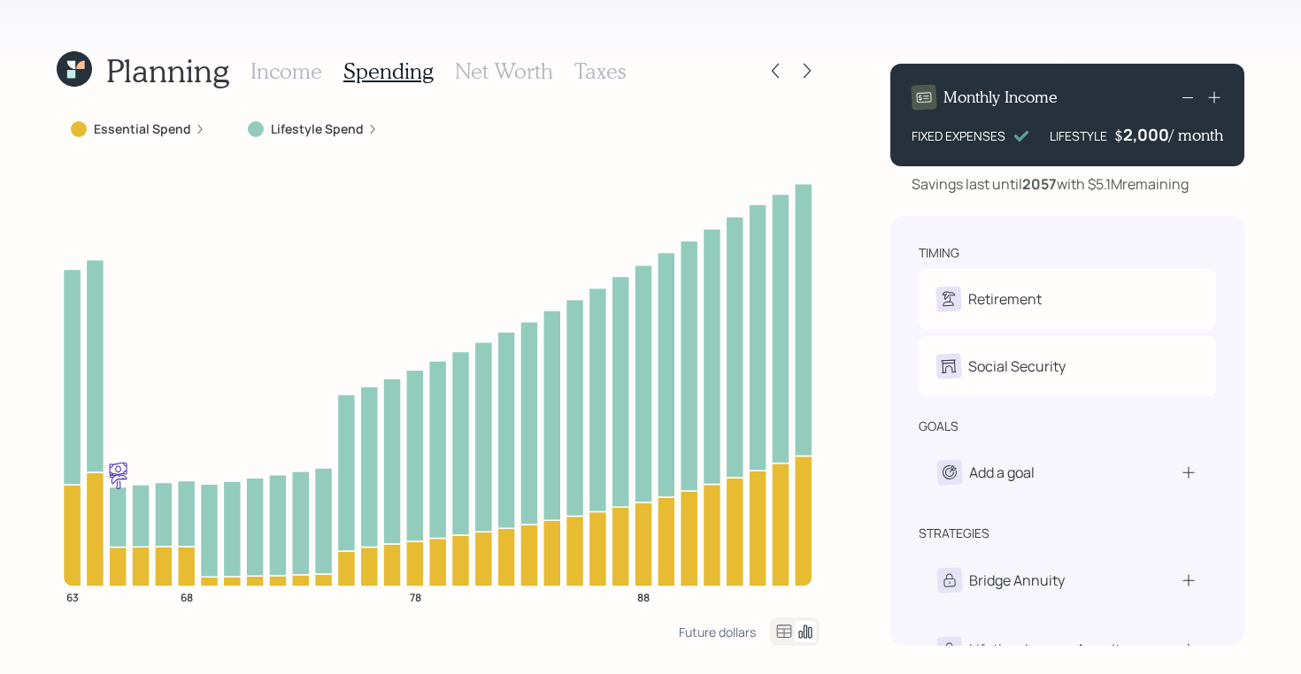
click at [531, 64] on h3 "Net Worth" at bounding box center [504, 71] width 98 height 26
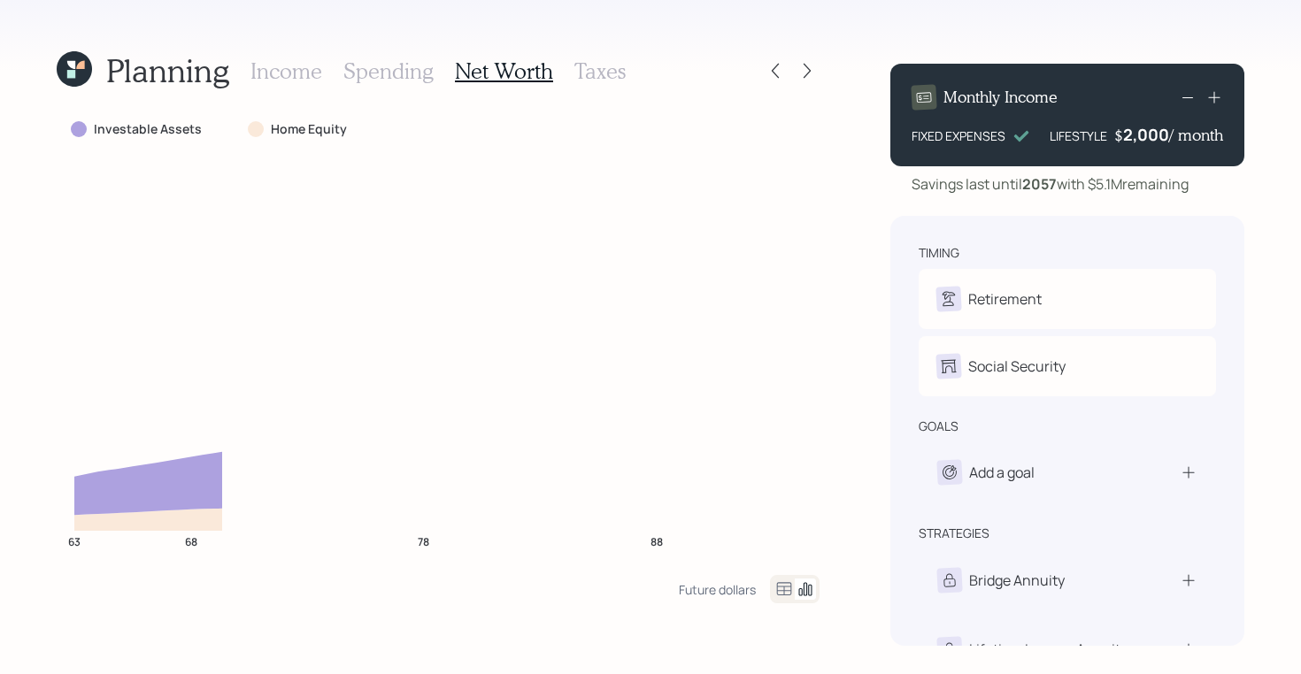
click at [577, 64] on h3 "Taxes" at bounding box center [599, 71] width 51 height 26
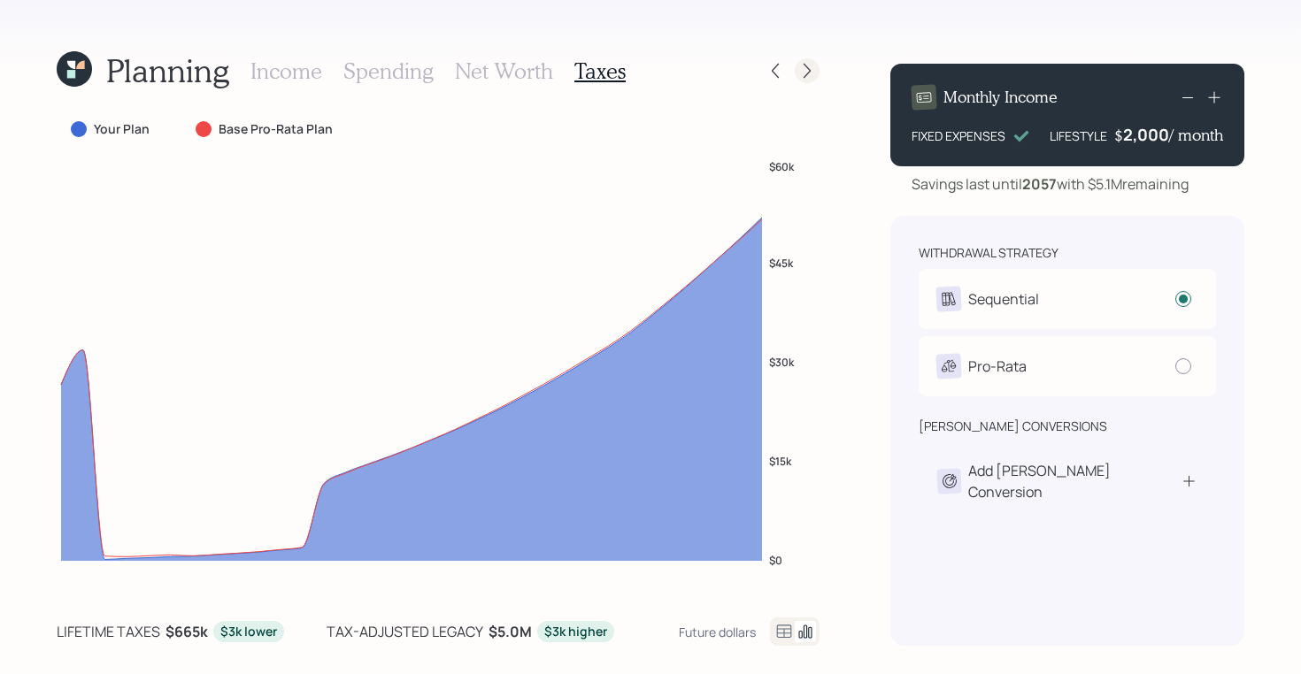
click at [815, 67] on icon at bounding box center [807, 71] width 18 height 18
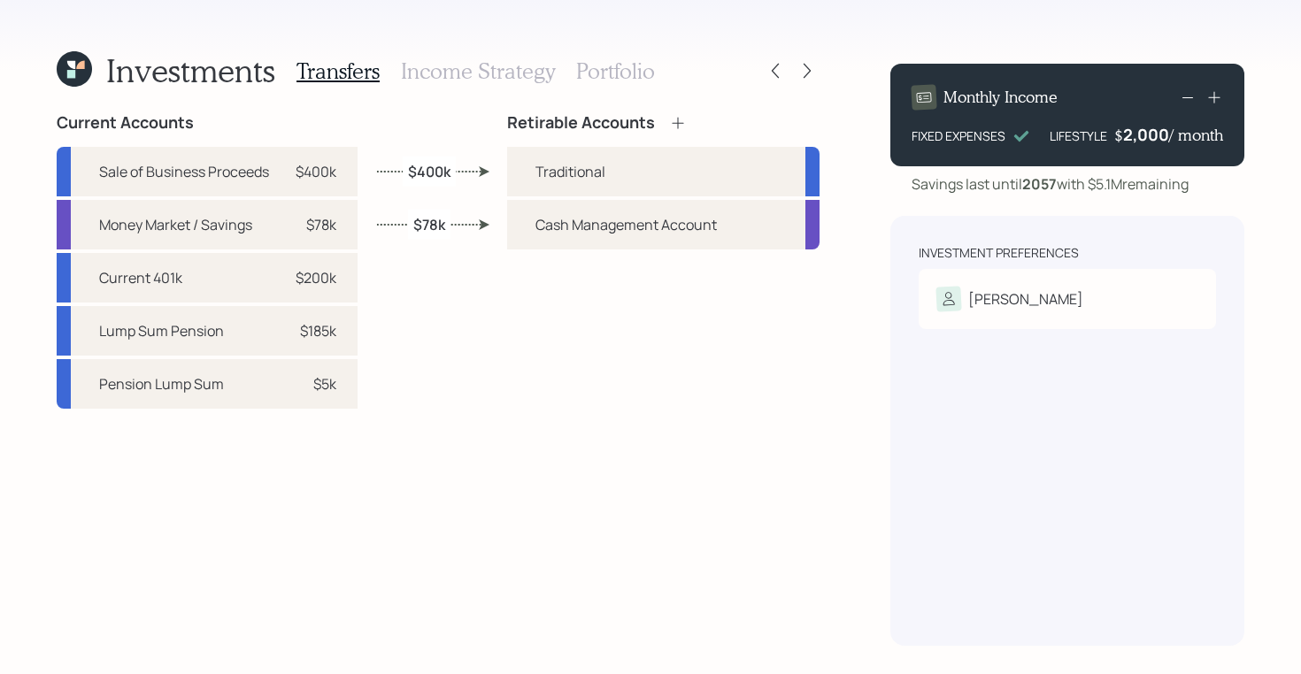
click at [491, 78] on h3 "Income Strategy" at bounding box center [478, 71] width 154 height 26
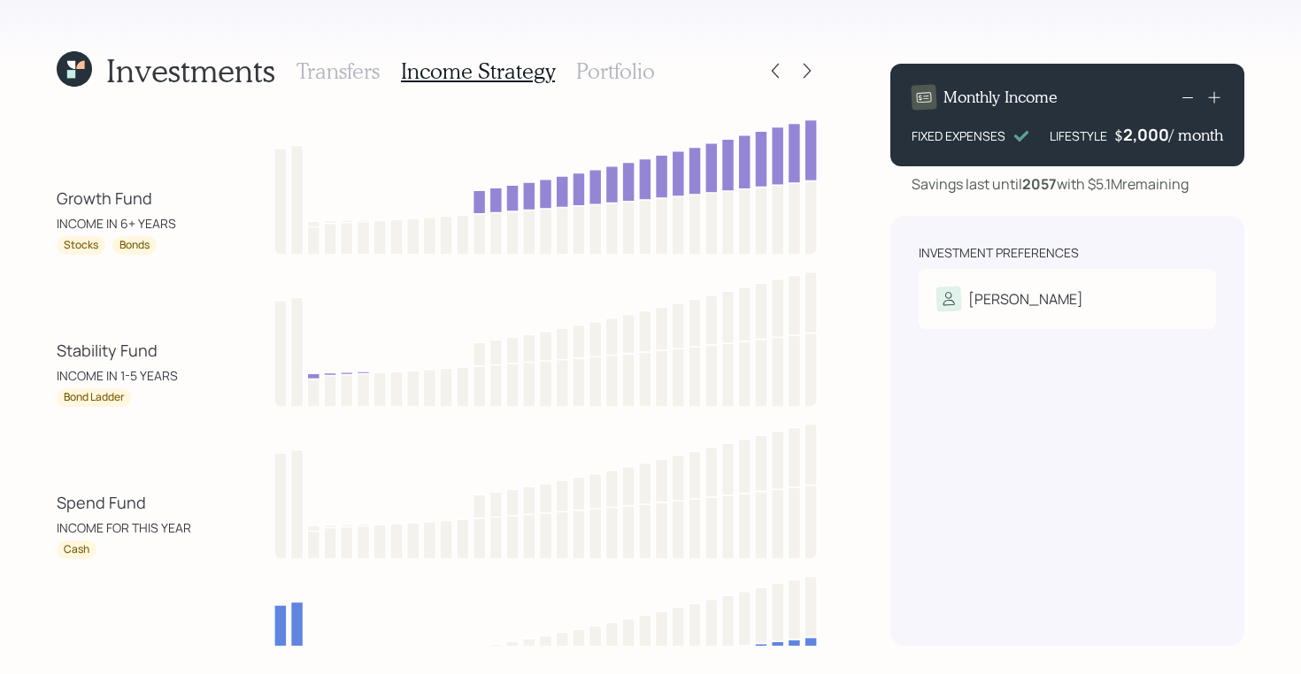
click at [655, 70] on div "Investments Transfers Income Strategy Portfolio" at bounding box center [438, 71] width 763 height 42
click at [602, 65] on h3 "Portfolio" at bounding box center [615, 71] width 79 height 26
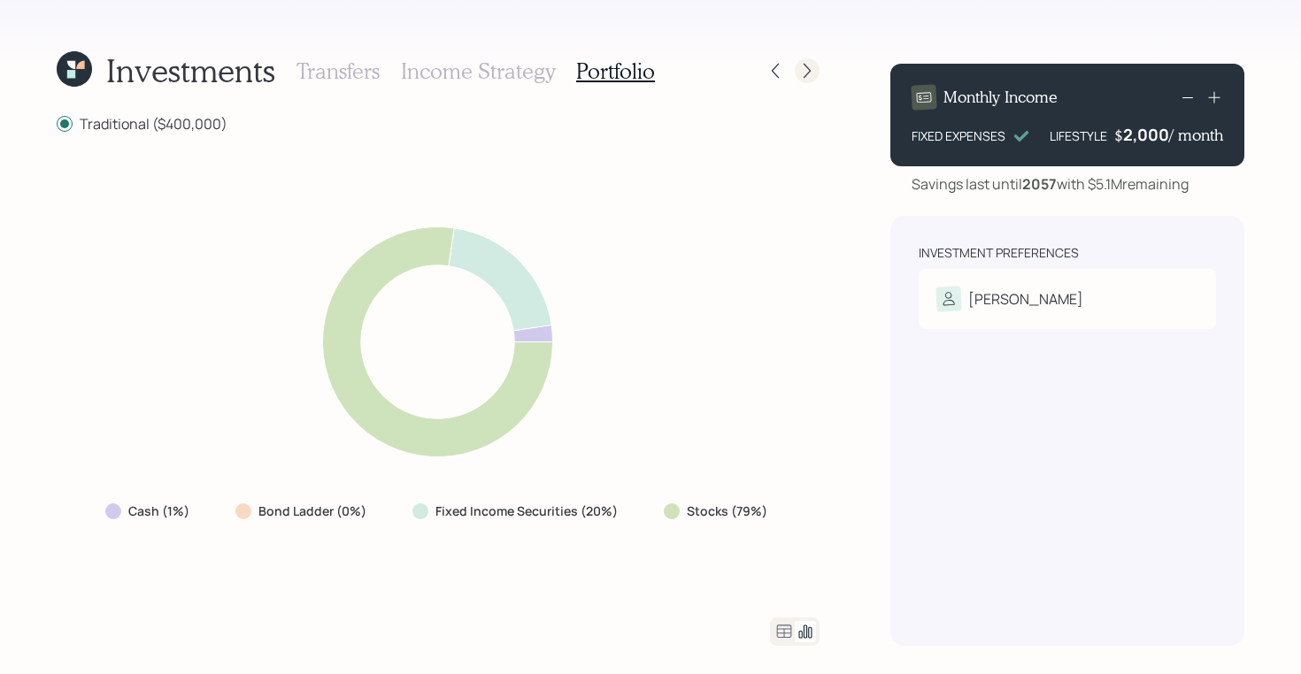
click at [807, 66] on icon at bounding box center [806, 71] width 7 height 15
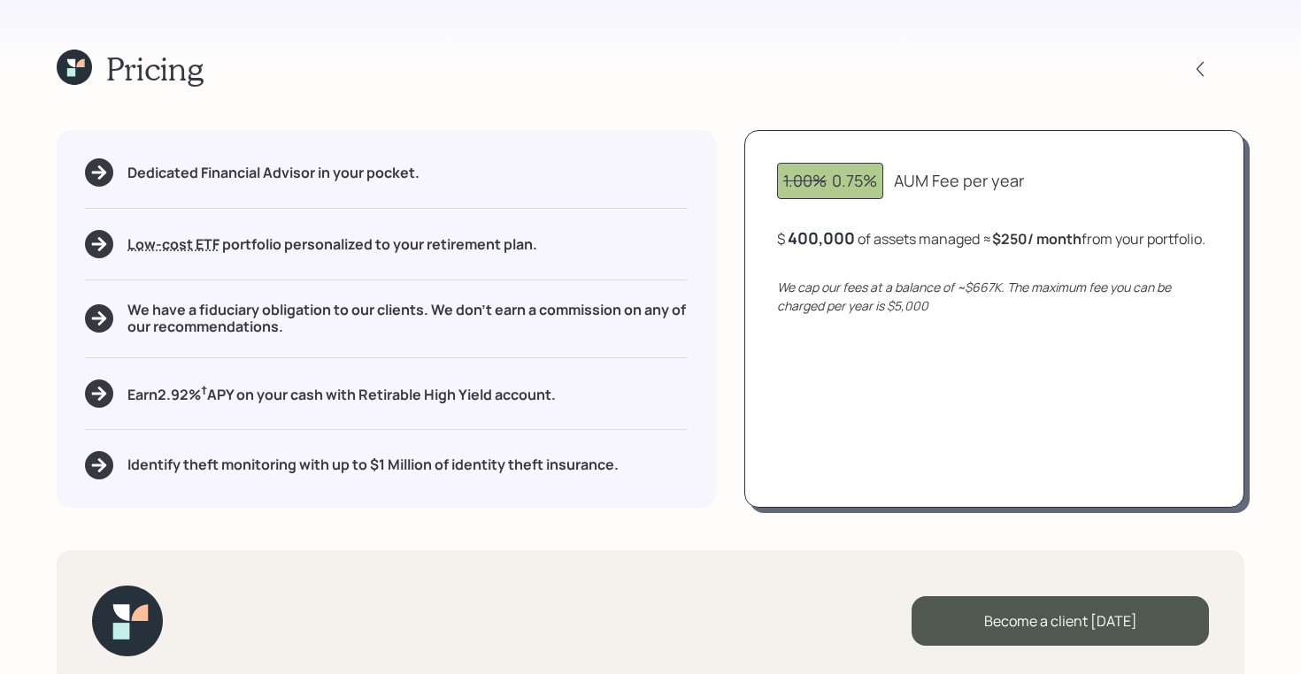
scroll to position [27, 0]
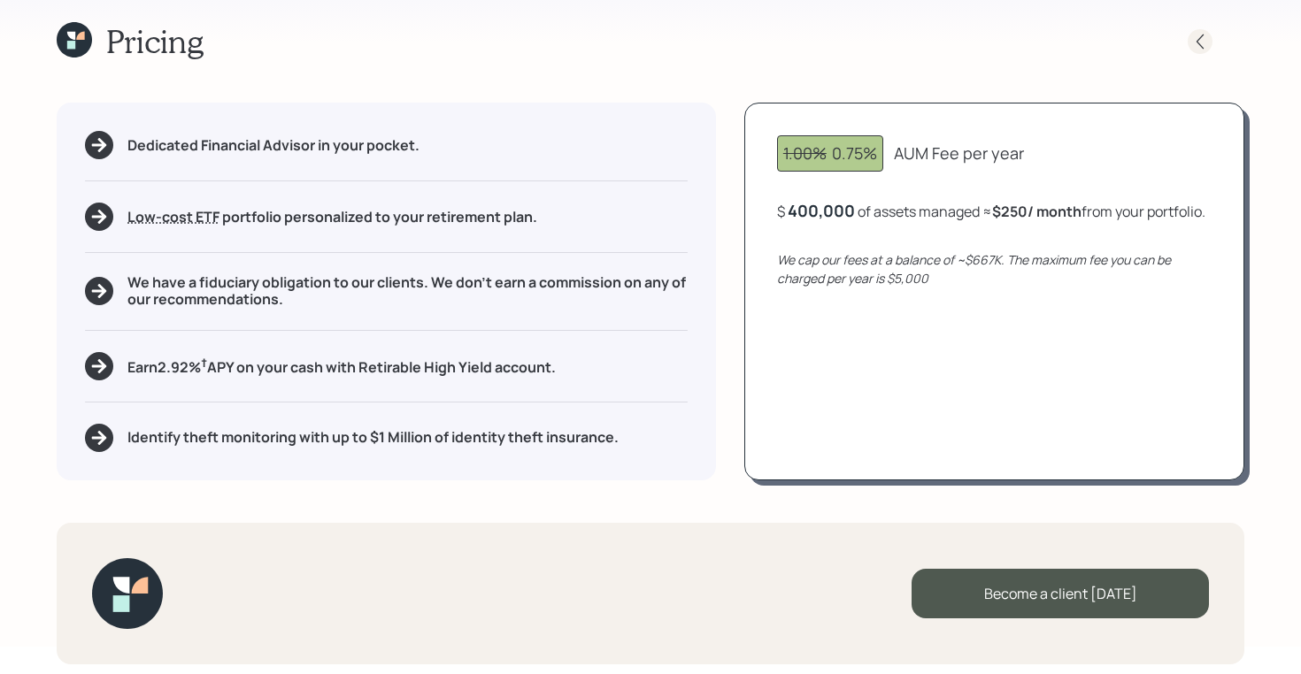
click at [1202, 38] on icon at bounding box center [1200, 42] width 18 height 18
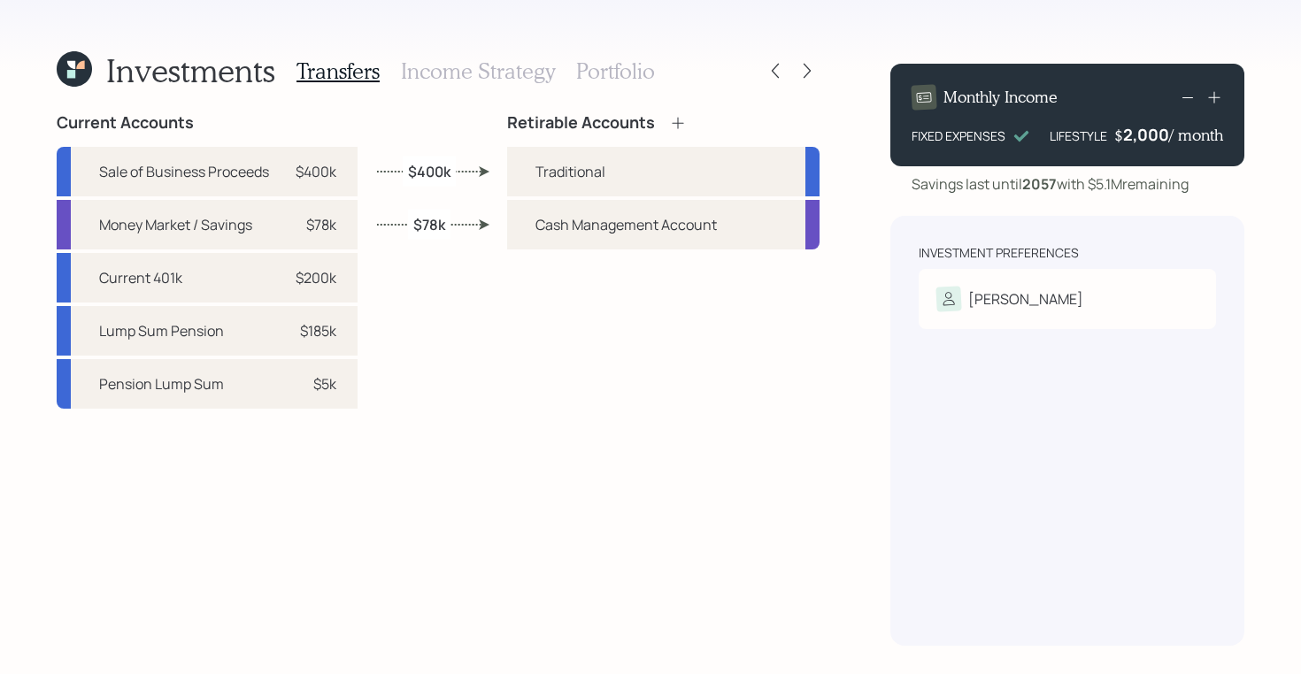
click at [600, 65] on h3 "Portfolio" at bounding box center [615, 71] width 79 height 26
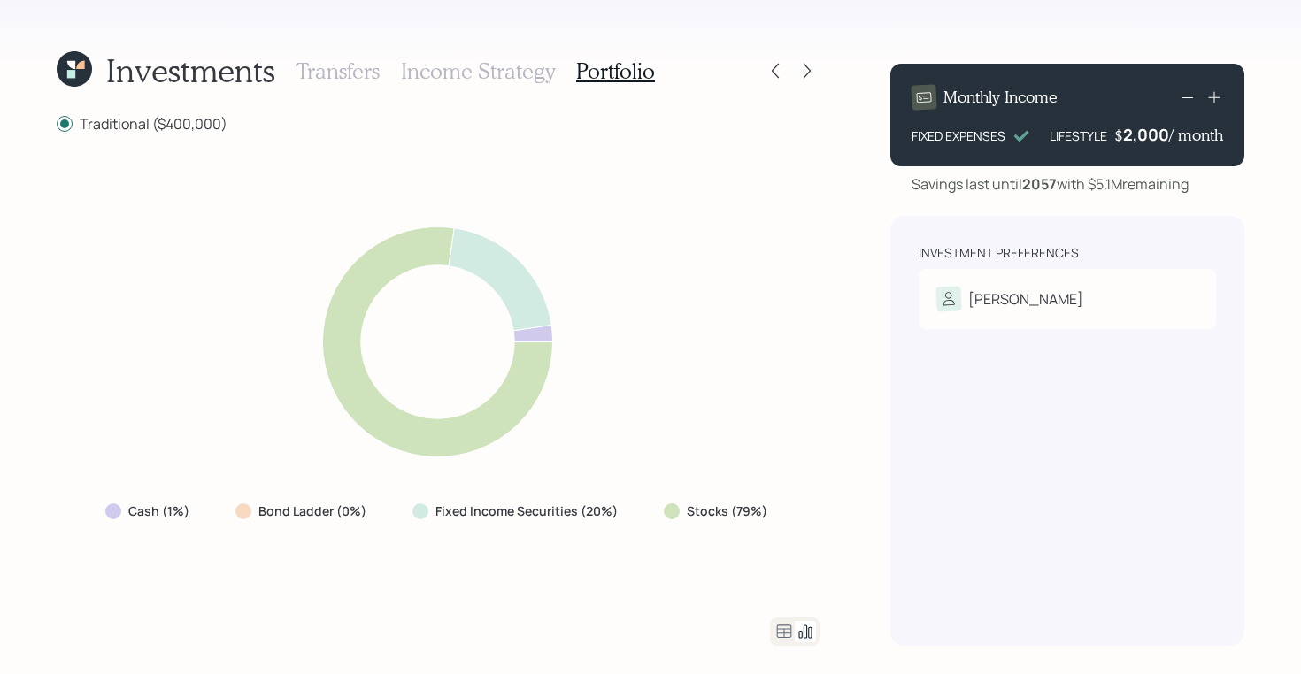
click at [778, 633] on icon at bounding box center [783, 631] width 21 height 21
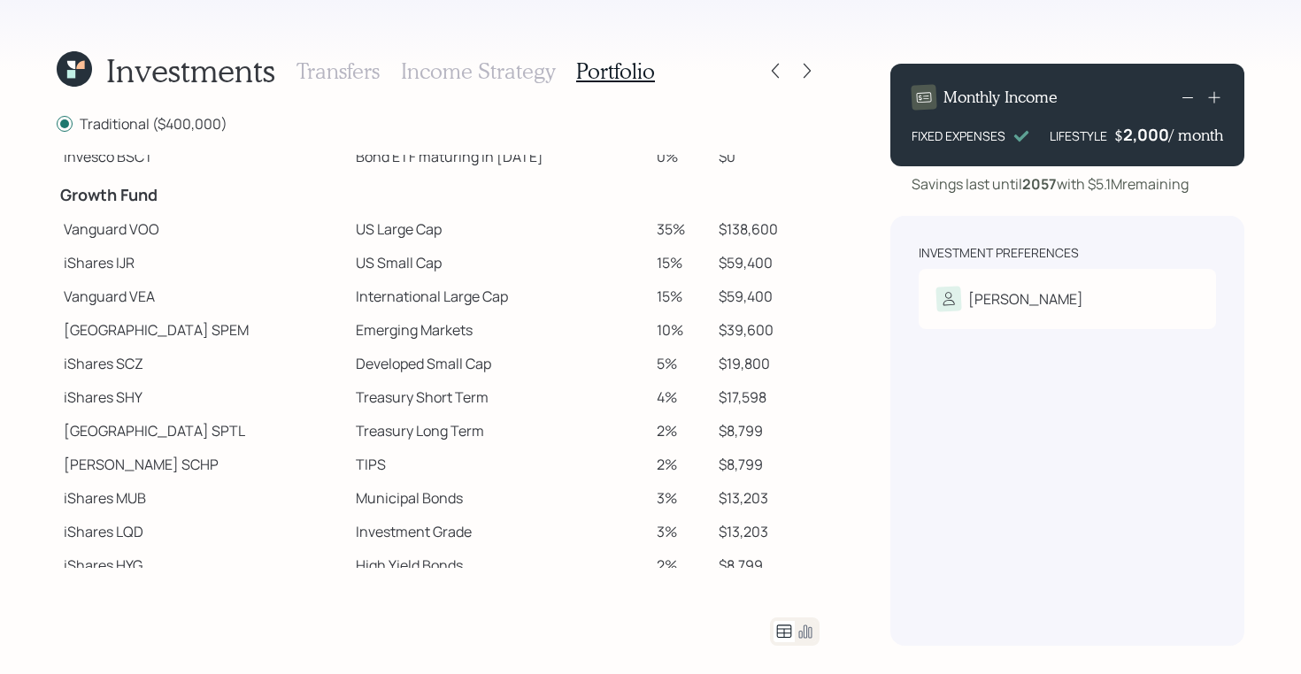
scroll to position [287, 0]
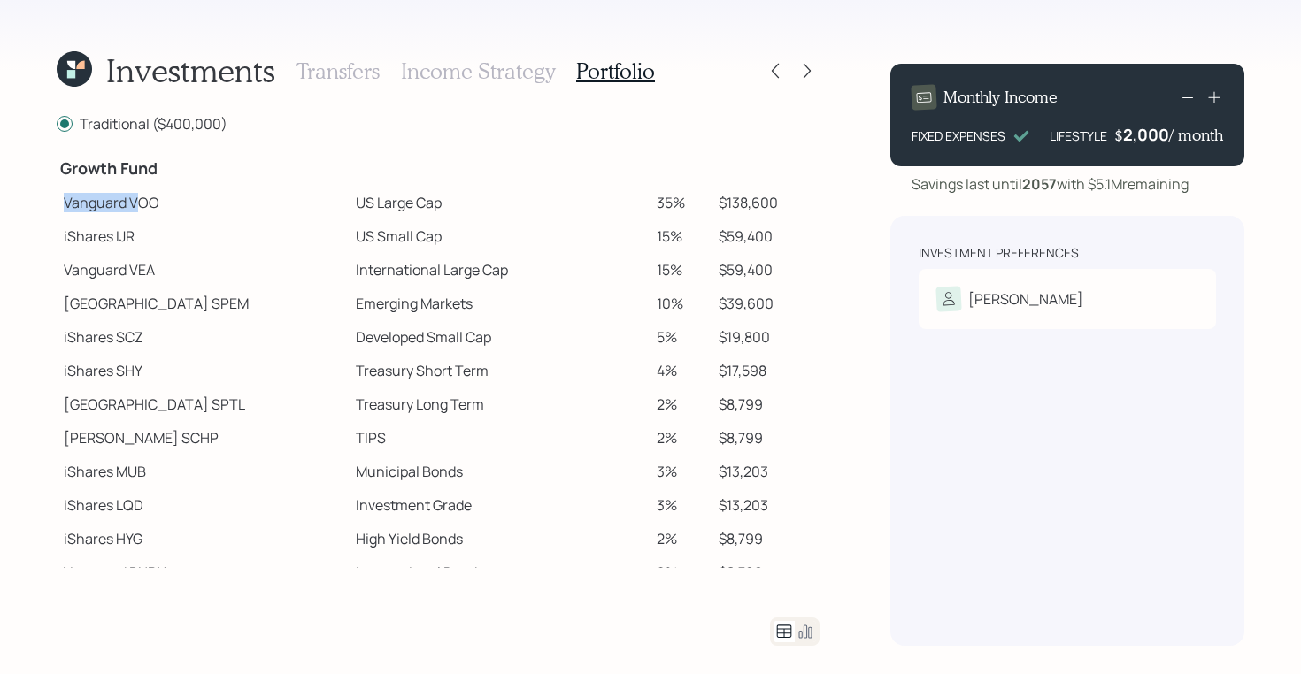
drag, startPoint x: 63, startPoint y: 202, endPoint x: 135, endPoint y: 208, distance: 72.8
click at [135, 208] on td "Vanguard VOO" at bounding box center [203, 203] width 292 height 34
drag, startPoint x: 63, startPoint y: 238, endPoint x: 126, endPoint y: 239, distance: 62.8
click at [126, 239] on td "iShares IJR" at bounding box center [203, 236] width 292 height 34
drag, startPoint x: 62, startPoint y: 300, endPoint x: 130, endPoint y: 301, distance: 68.1
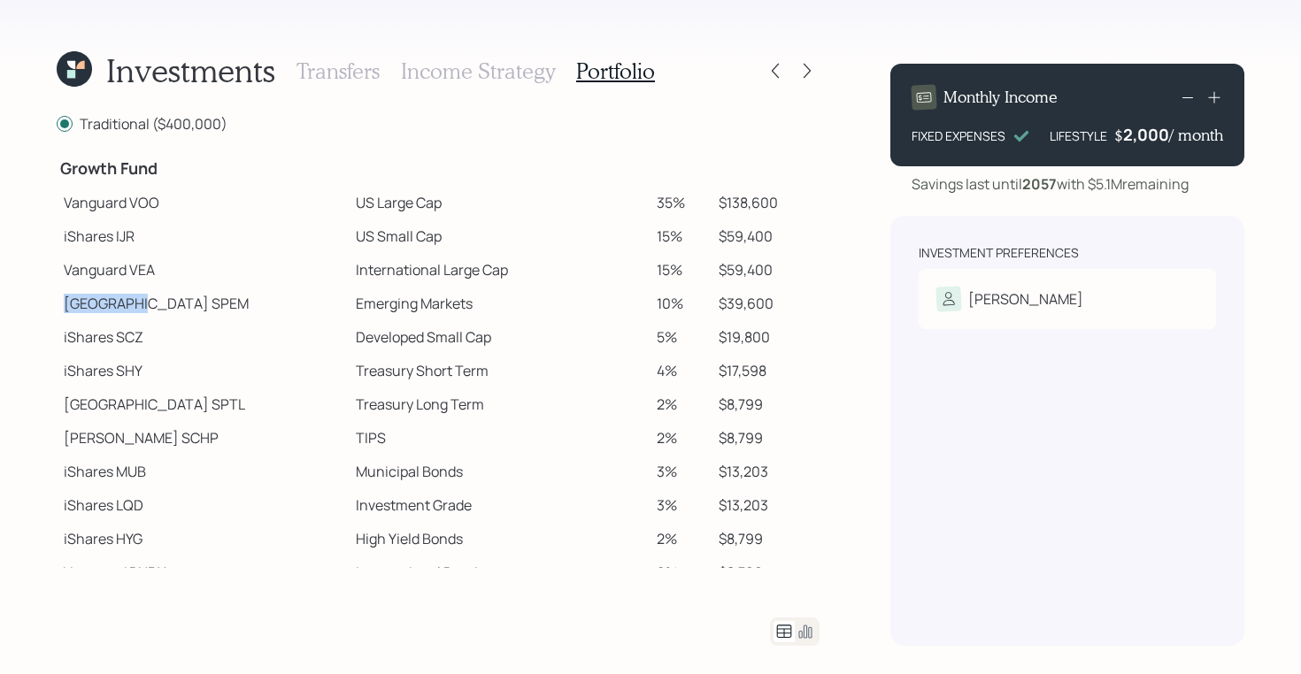
click at [130, 301] on td "[GEOGRAPHIC_DATA]" at bounding box center [203, 304] width 292 height 34
drag, startPoint x: 65, startPoint y: 202, endPoint x: 379, endPoint y: 197, distance: 313.2
click at [379, 197] on tr "Vanguard VOO US Large Cap 35% $138,600" at bounding box center [438, 203] width 763 height 34
click at [349, 214] on td "US Large Cap" at bounding box center [499, 203] width 301 height 34
drag, startPoint x: 287, startPoint y: 204, endPoint x: 374, endPoint y: 199, distance: 87.8
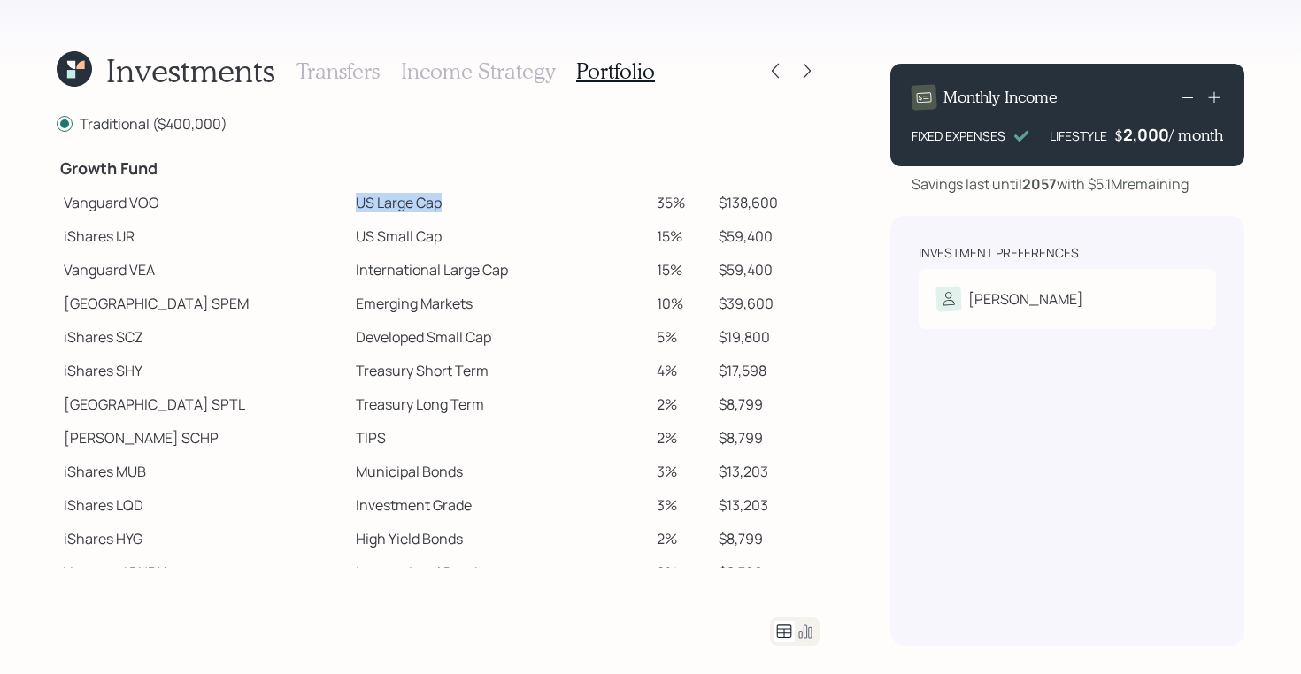
click at [374, 199] on td "US Large Cap" at bounding box center [499, 203] width 301 height 34
drag, startPoint x: 285, startPoint y: 241, endPoint x: 378, endPoint y: 241, distance: 92.9
click at [378, 241] on td "US Small Cap" at bounding box center [499, 236] width 301 height 34
drag, startPoint x: 285, startPoint y: 274, endPoint x: 418, endPoint y: 278, distance: 133.6
click at [418, 278] on td "International Large Cap" at bounding box center [499, 270] width 301 height 34
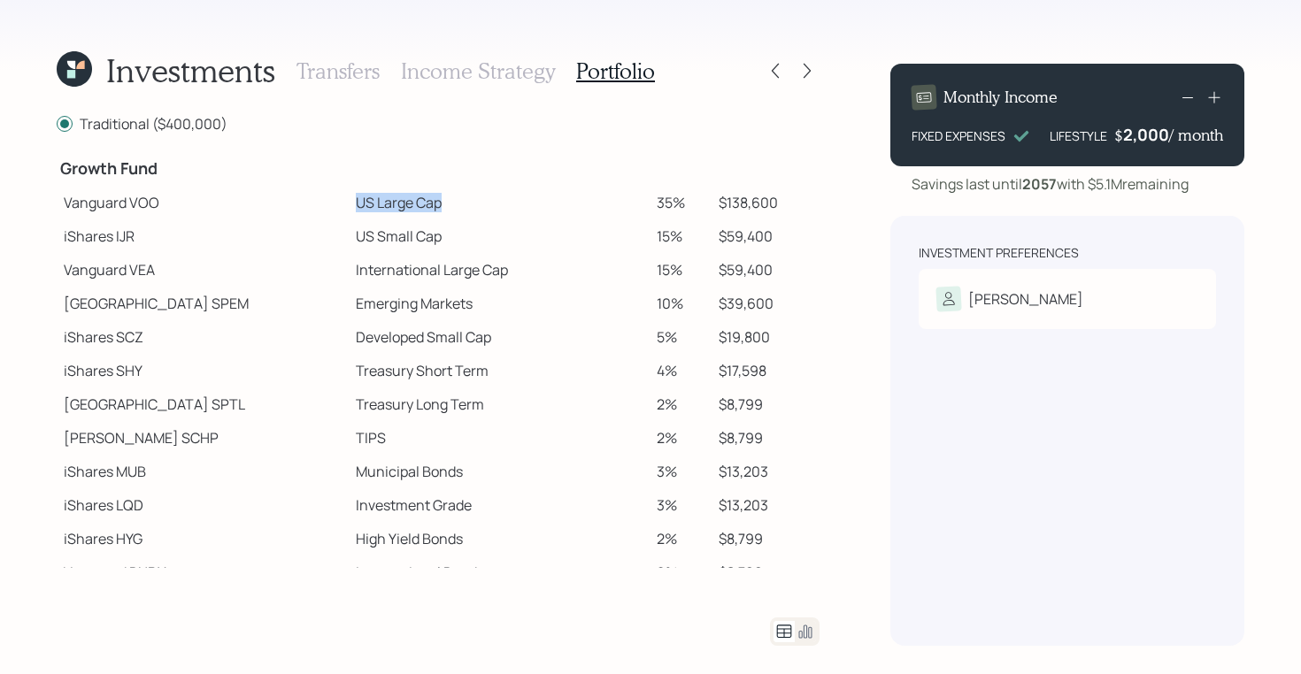
drag, startPoint x: 288, startPoint y: 203, endPoint x: 405, endPoint y: 206, distance: 117.7
click at [405, 206] on td "US Large Cap" at bounding box center [499, 203] width 301 height 34
drag, startPoint x: 285, startPoint y: 234, endPoint x: 386, endPoint y: 246, distance: 101.5
click at [386, 246] on td "US Small Cap" at bounding box center [499, 236] width 301 height 34
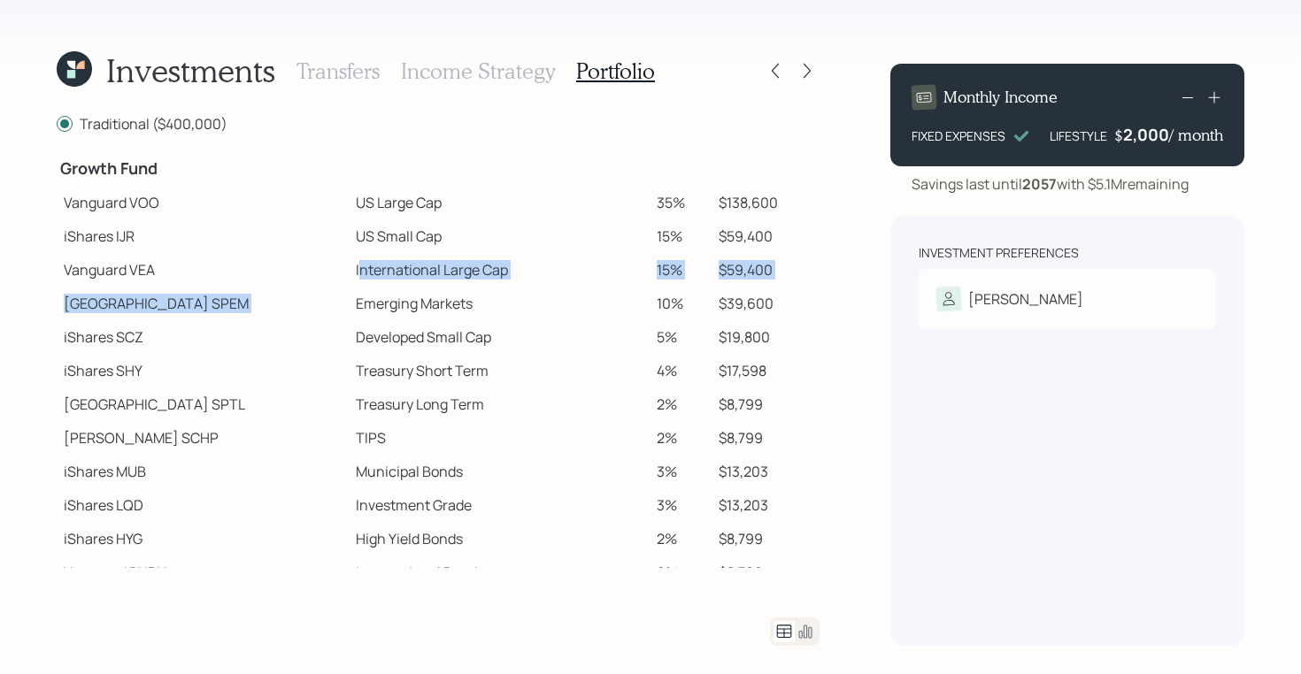
drag, startPoint x: 289, startPoint y: 265, endPoint x: 478, endPoint y: 288, distance: 190.0
click at [478, 288] on tbody "Spend Fund CASH Cash (Account Management) 1% $4,000 Stability Fund Invesco BSCP…" at bounding box center [438, 228] width 763 height 721
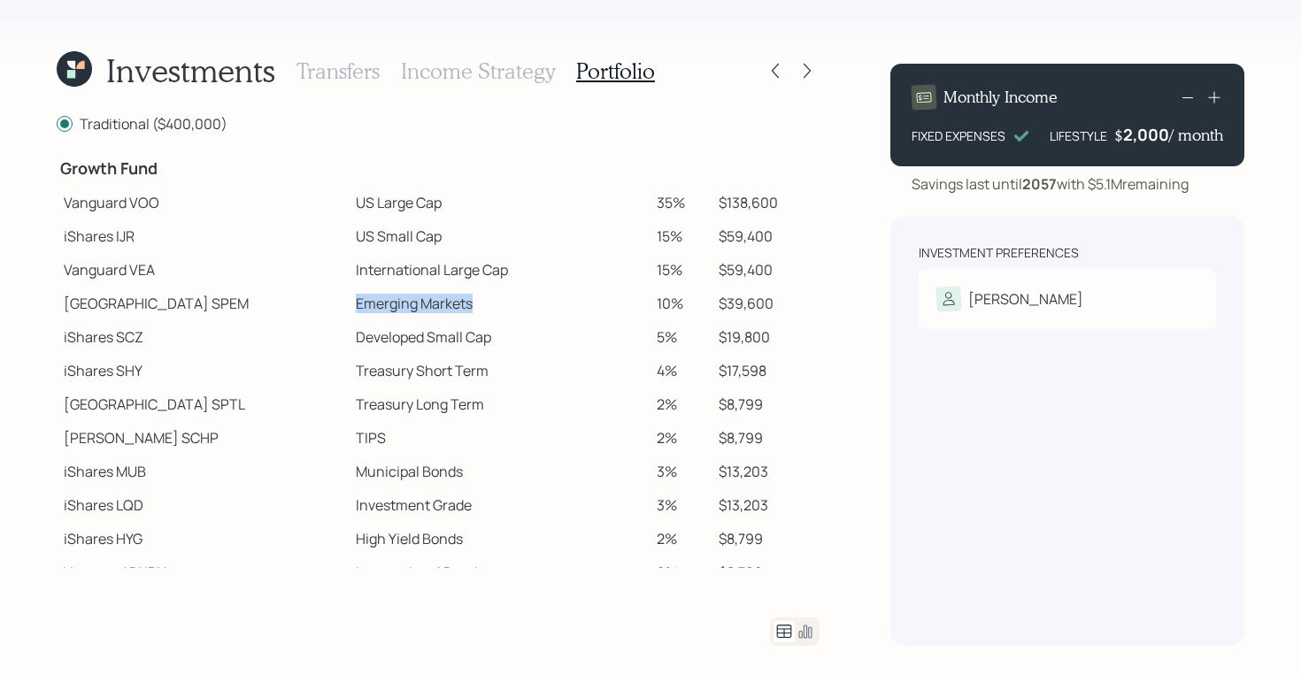
drag, startPoint x: 282, startPoint y: 303, endPoint x: 414, endPoint y: 311, distance: 132.0
click at [414, 311] on td "Emerging Markets" at bounding box center [499, 304] width 301 height 34
drag, startPoint x: 289, startPoint y: 345, endPoint x: 399, endPoint y: 353, distance: 110.0
click at [399, 353] on td "Developed Small Cap" at bounding box center [499, 337] width 301 height 34
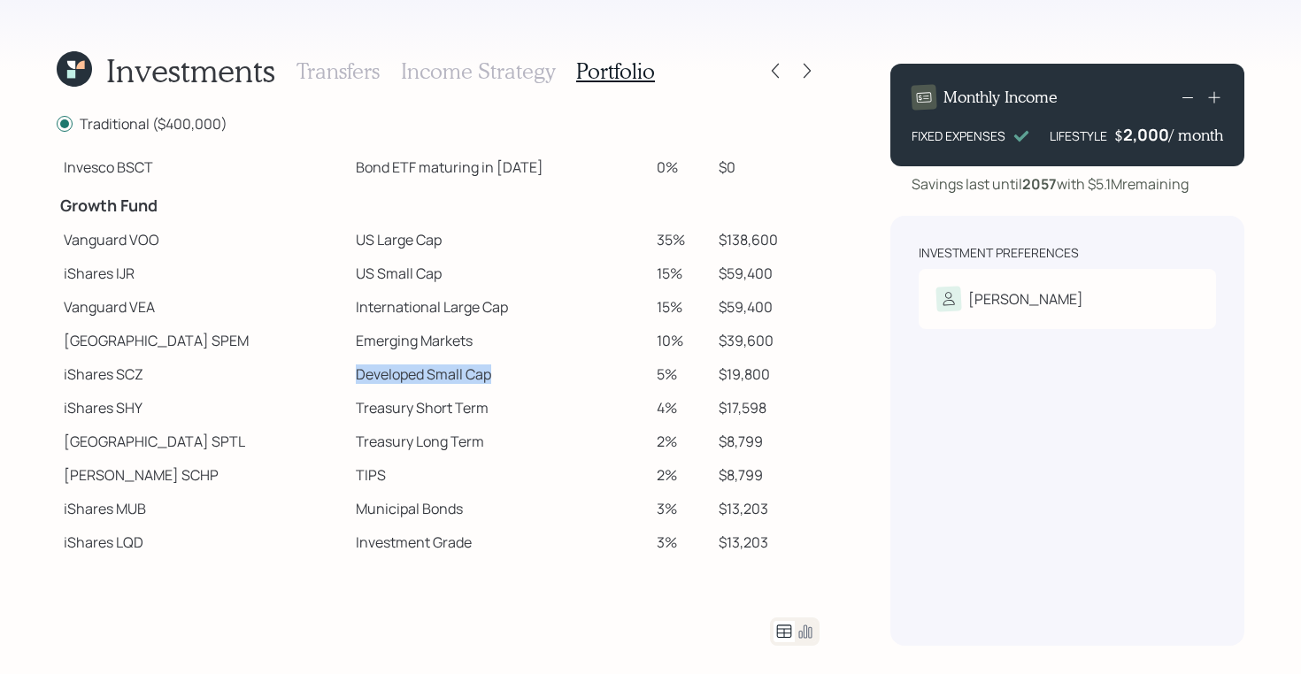
scroll to position [247, 0]
click at [503, 62] on h3 "Income Strategy" at bounding box center [478, 71] width 154 height 26
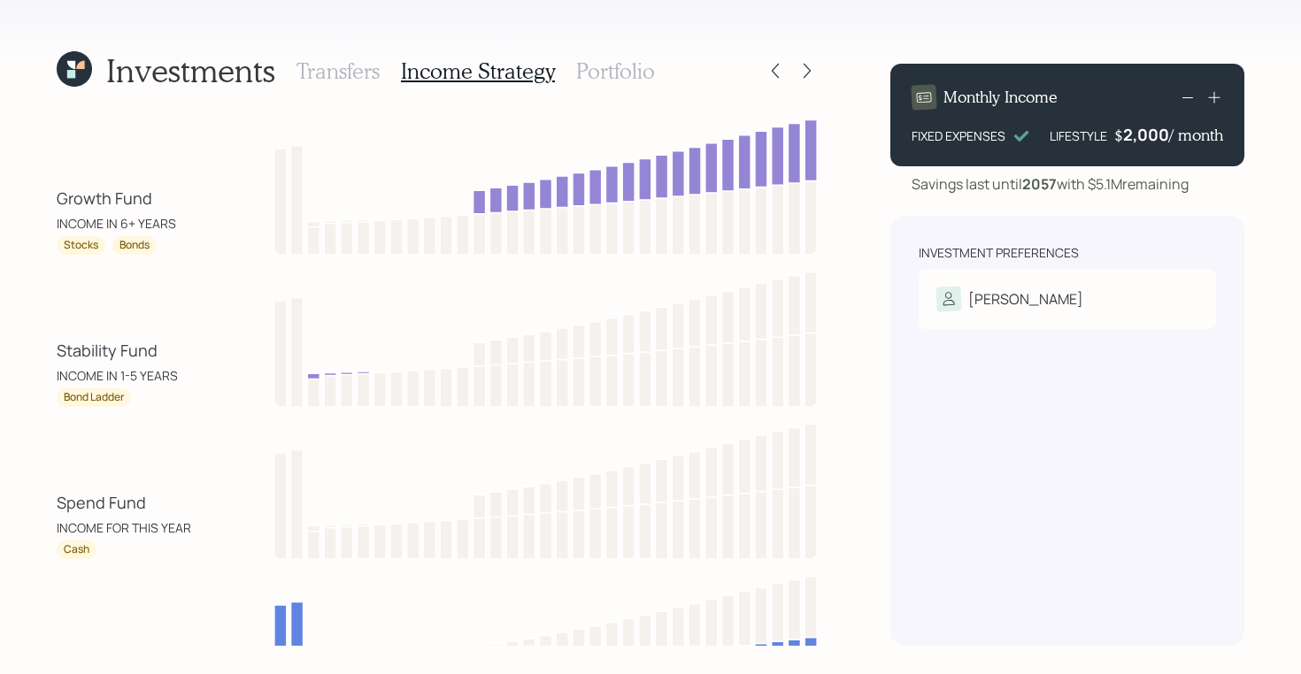
click at [605, 78] on h3 "Portfolio" at bounding box center [615, 71] width 79 height 26
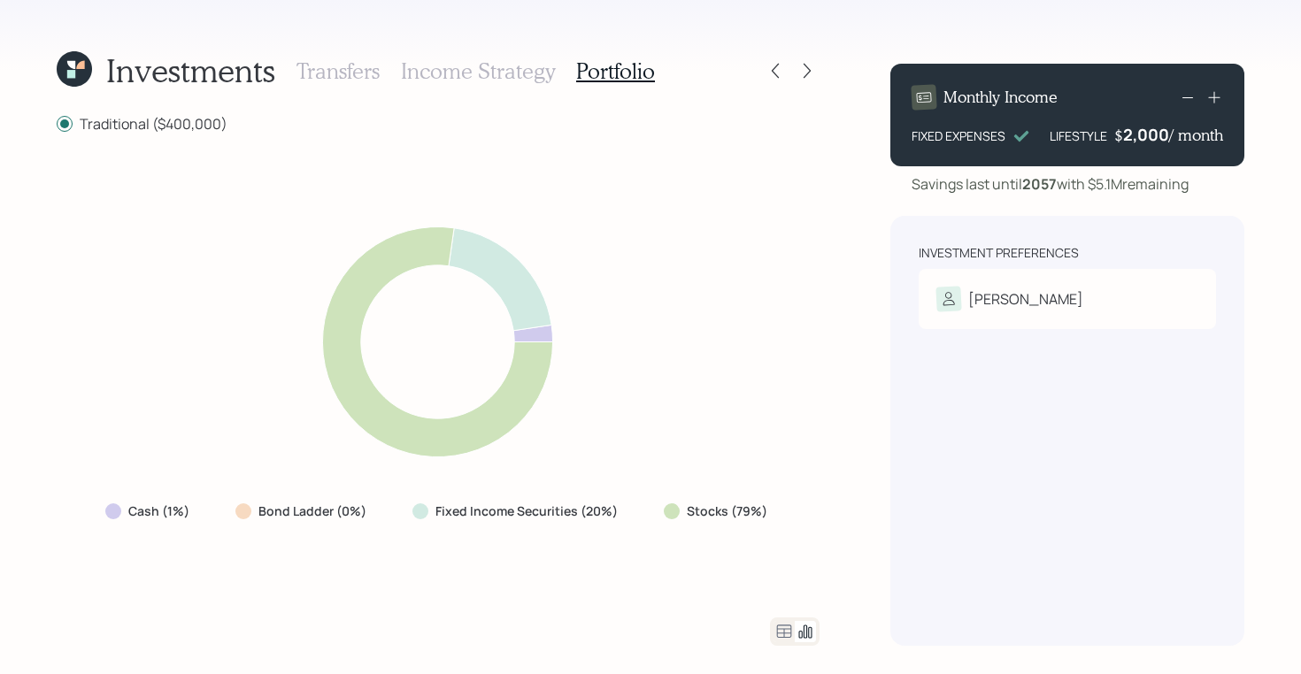
click at [498, 67] on h3 "Income Strategy" at bounding box center [478, 71] width 154 height 26
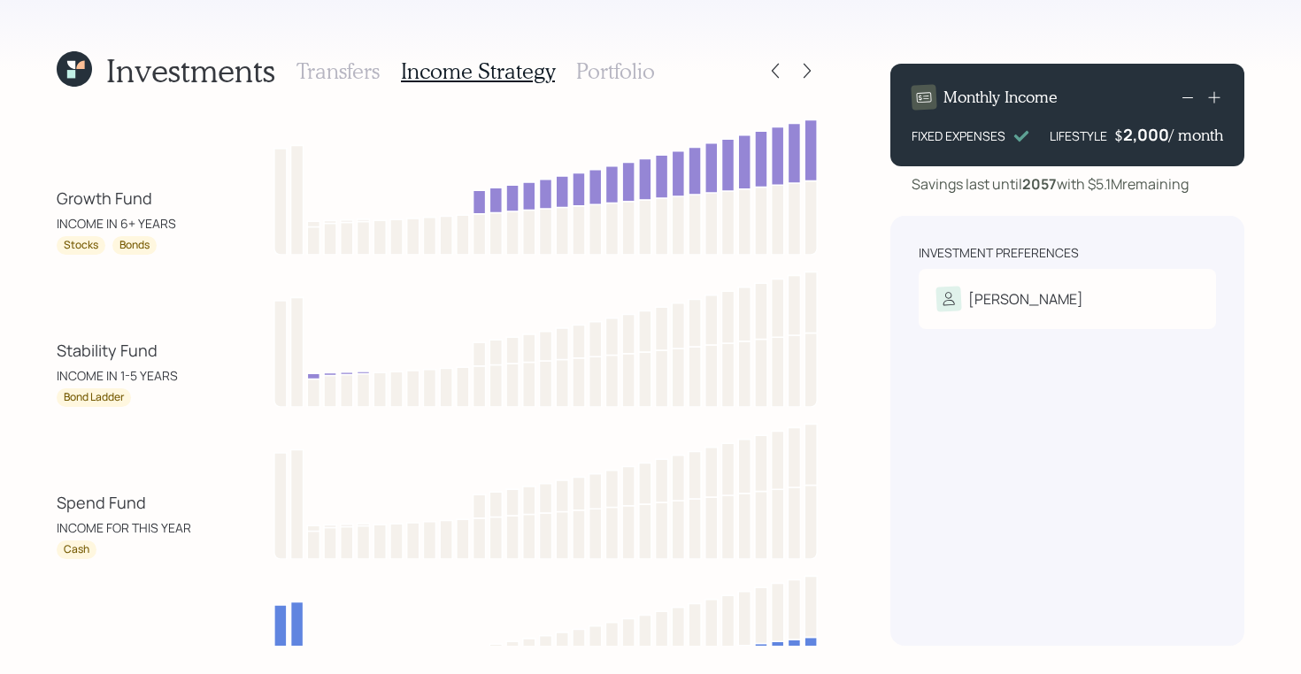
click at [296, 71] on h3 "Transfers" at bounding box center [337, 71] width 83 height 26
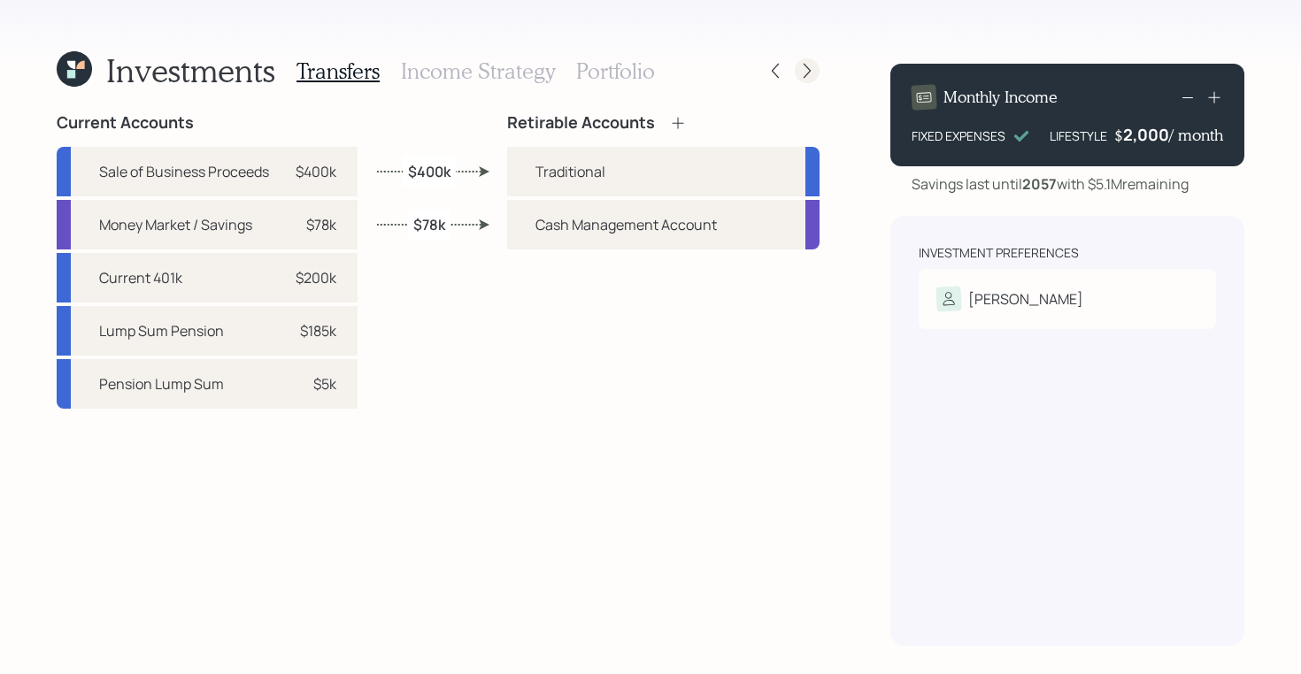
click at [798, 67] on icon at bounding box center [807, 71] width 18 height 18
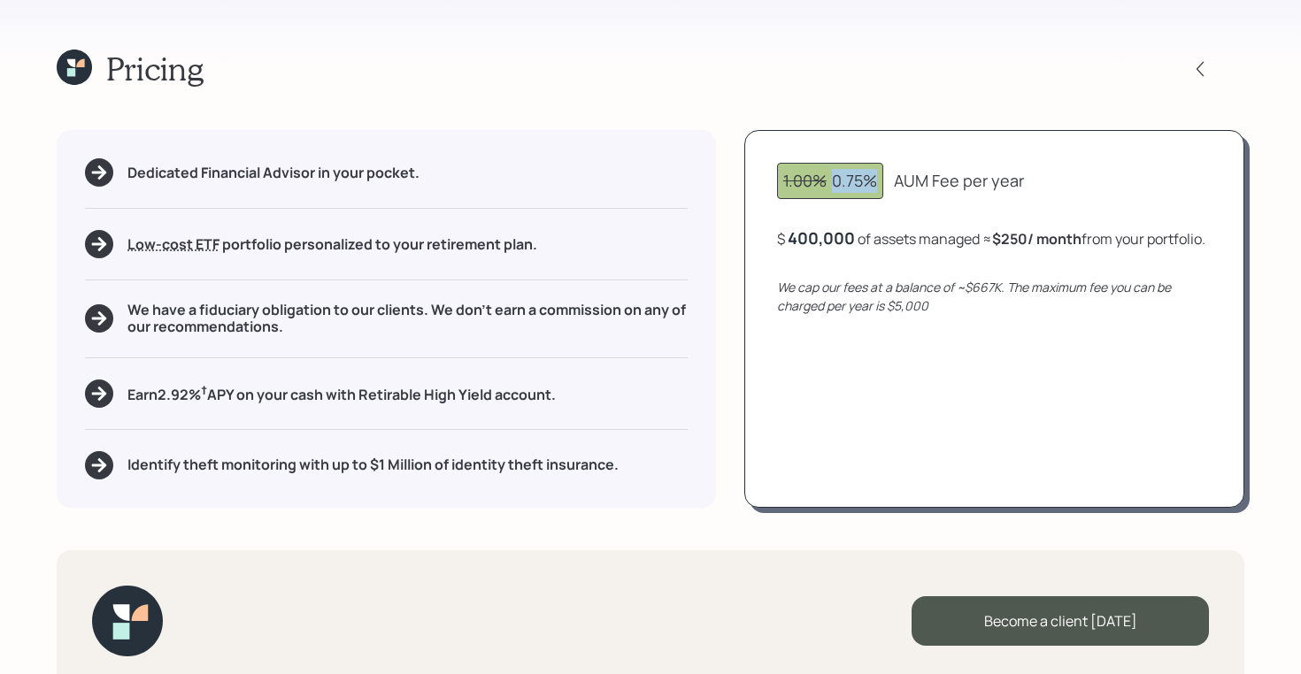
drag, startPoint x: 836, startPoint y: 172, endPoint x: 882, endPoint y: 176, distance: 46.2
click at [882, 176] on div "1.00% 0.75%" at bounding box center [830, 181] width 106 height 36
click at [894, 181] on div "1.00% 0.75% AUM Fee per year" at bounding box center [994, 181] width 434 height 36
click at [61, 74] on icon at bounding box center [74, 67] width 35 height 35
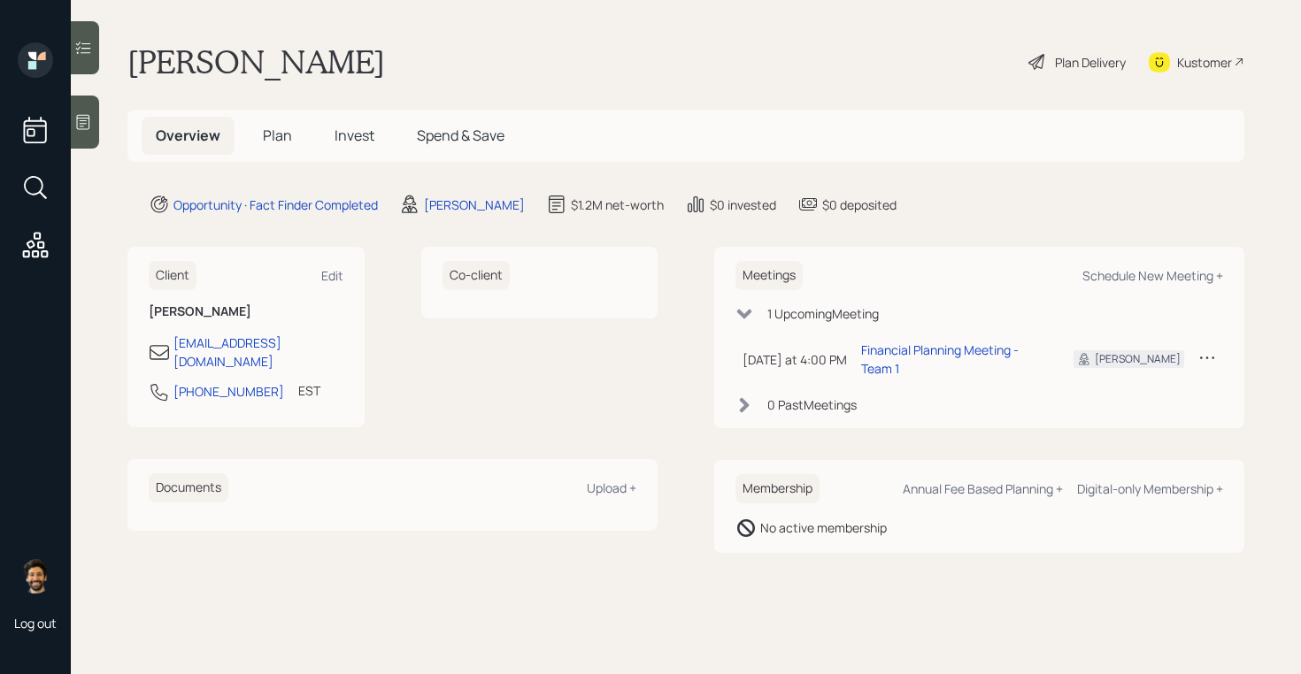
click at [282, 133] on span "Plan" at bounding box center [277, 135] width 29 height 19
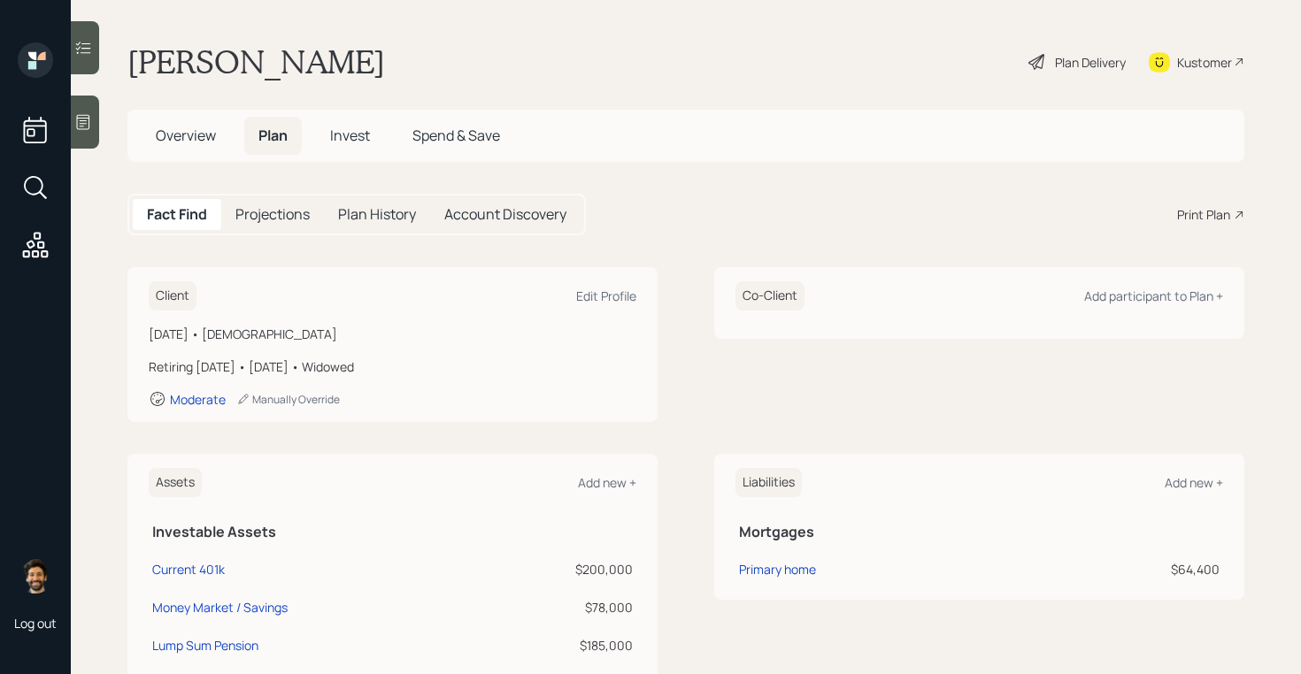
click at [180, 137] on span "Overview" at bounding box center [186, 135] width 60 height 19
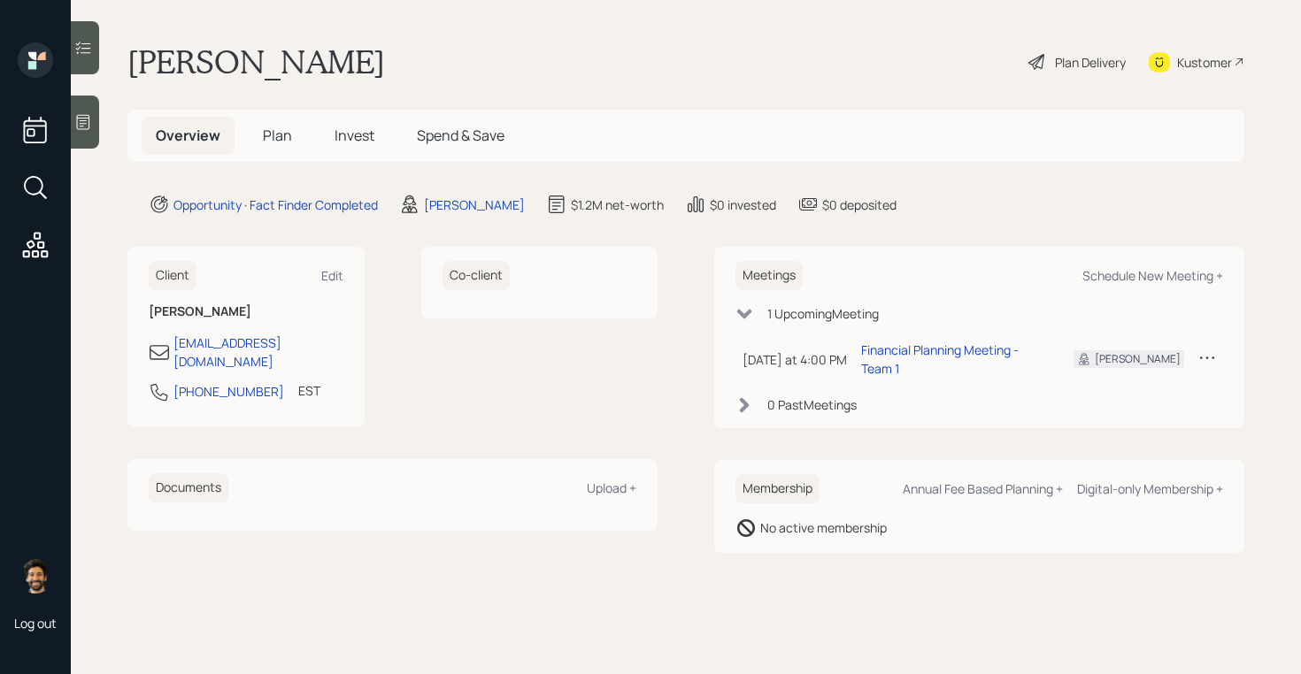
click at [288, 139] on span "Plan" at bounding box center [277, 135] width 29 height 19
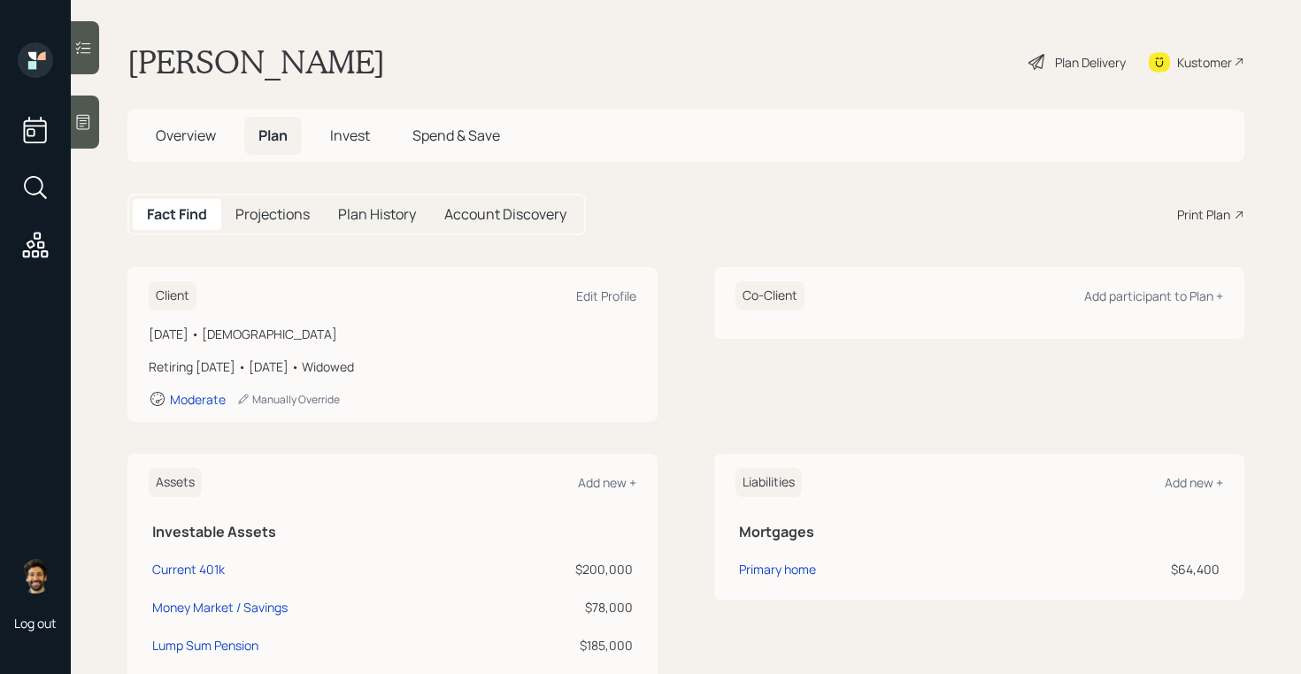
click at [1199, 211] on div "Print Plan" at bounding box center [1203, 214] width 53 height 19
click at [176, 127] on span "Overview" at bounding box center [186, 135] width 60 height 19
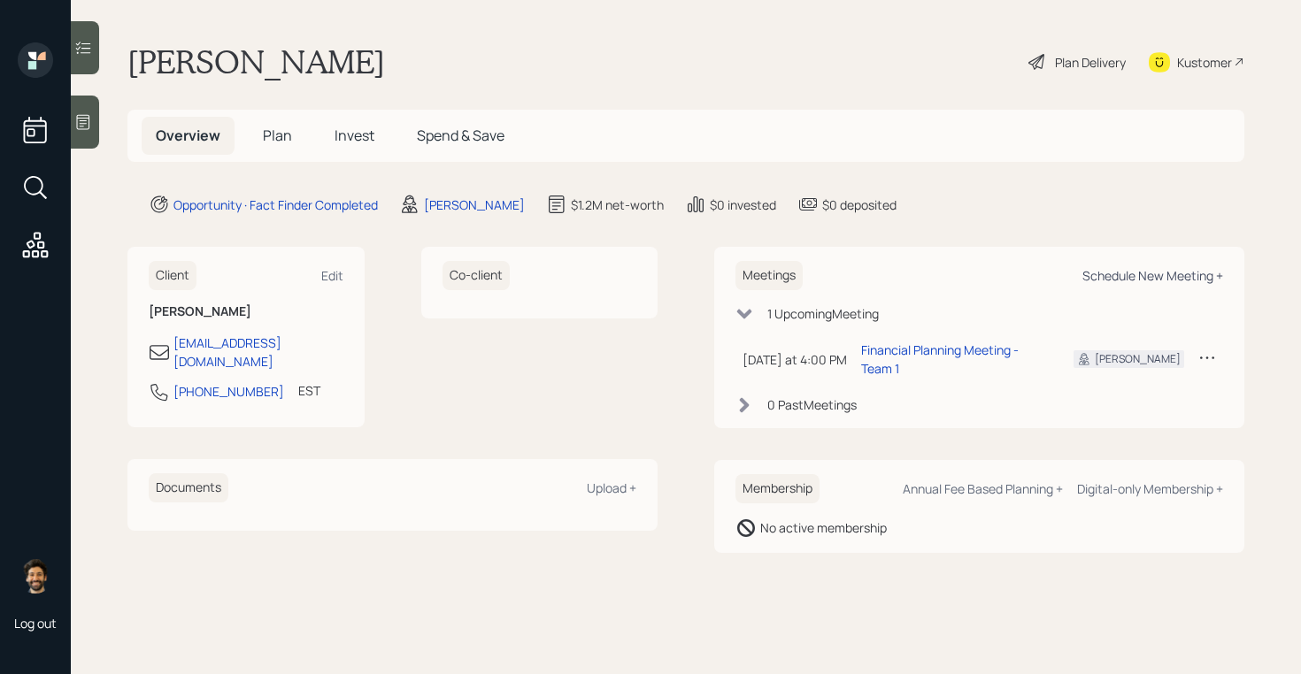
click at [1136, 270] on div "Schedule New Meeting +" at bounding box center [1152, 275] width 141 height 17
select select "f14b762f-c7c2-4b89-9227-8fa891345eea"
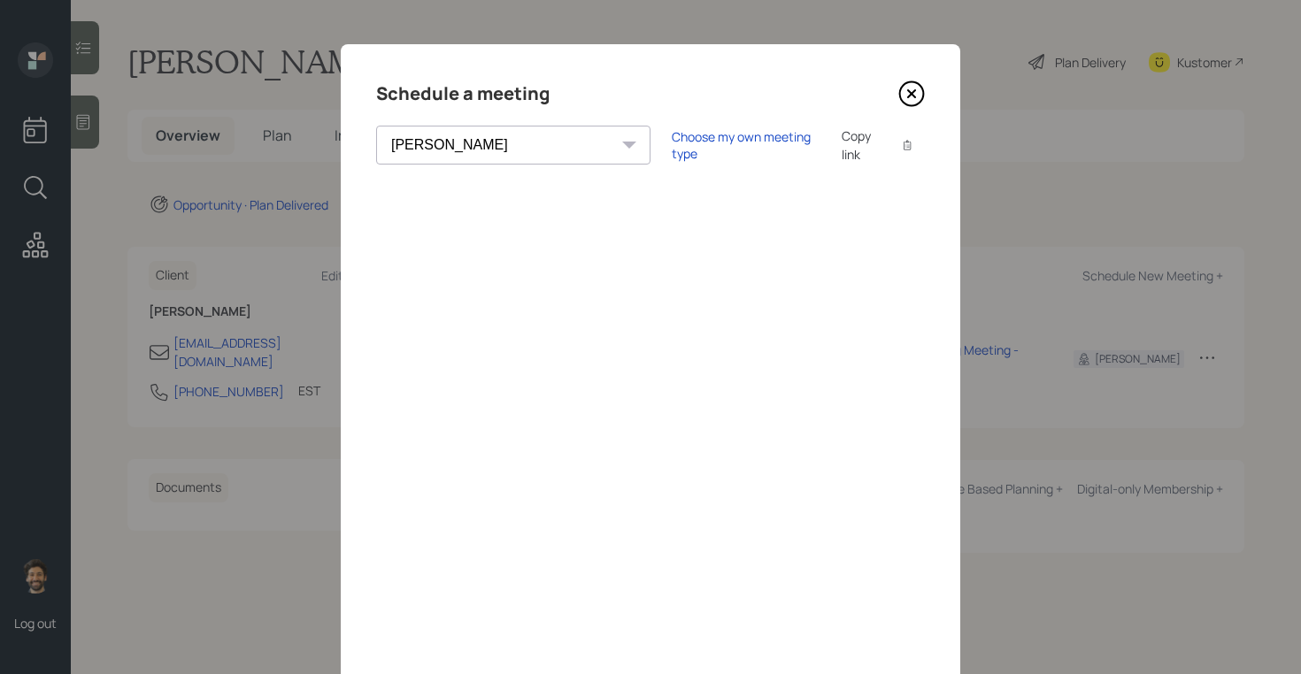
click at [908, 92] on icon at bounding box center [911, 94] width 27 height 27
